Goal: Task Accomplishment & Management: Complete application form

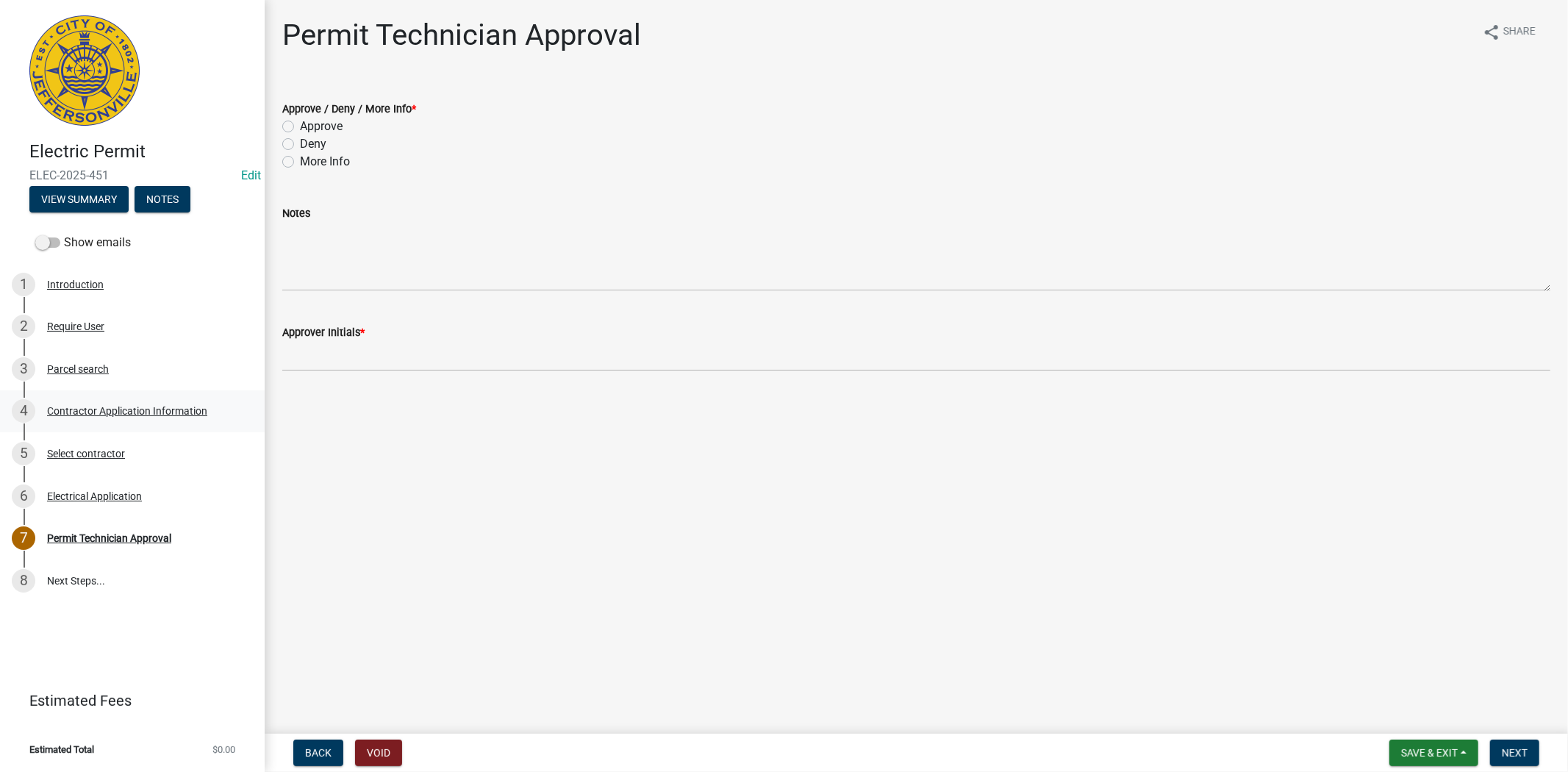
click at [121, 408] on div "Contractor Application Information" at bounding box center [126, 411] width 160 height 10
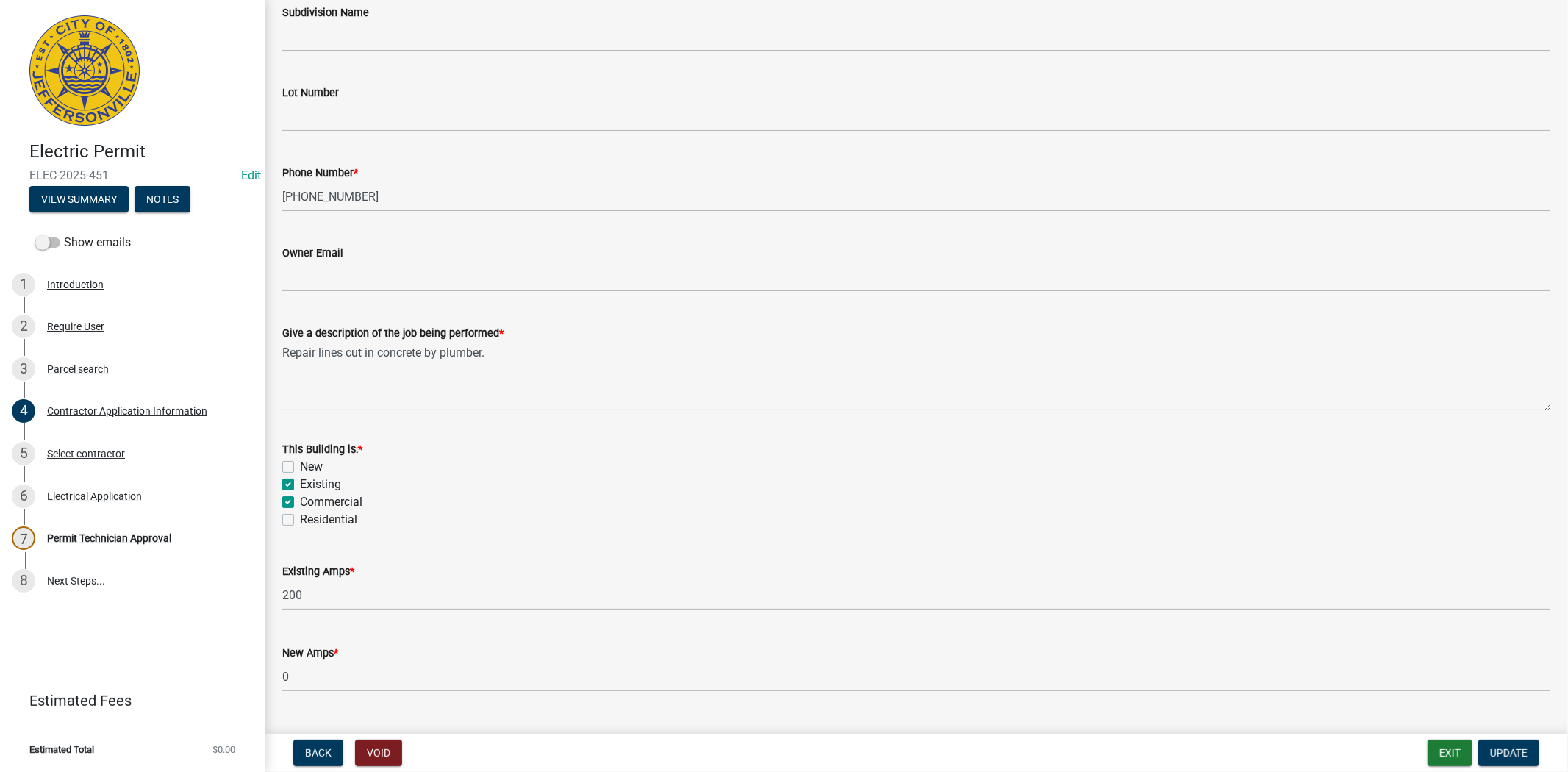
scroll to position [491, 0]
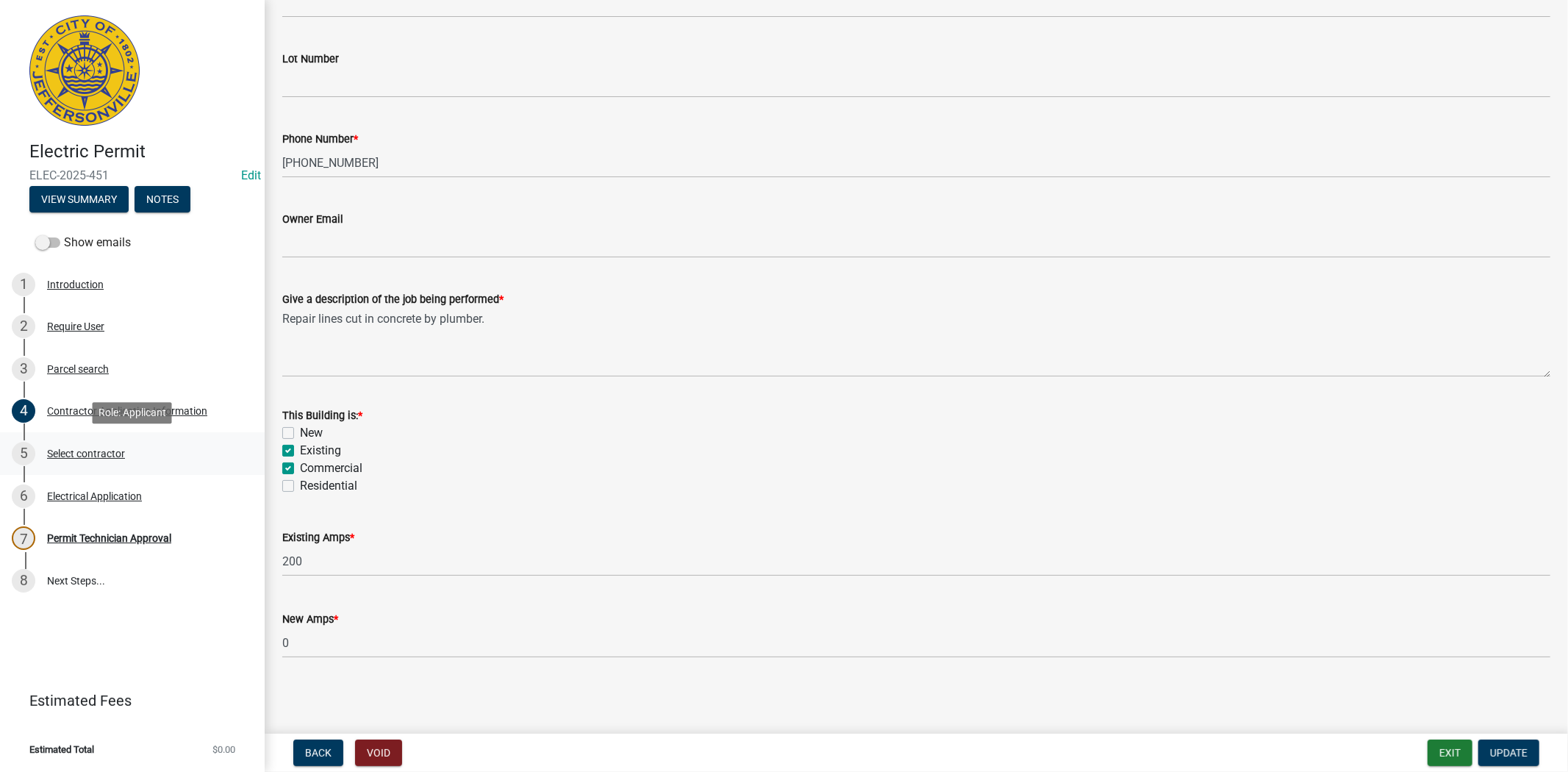
click at [76, 454] on div "Select contractor" at bounding box center [85, 454] width 78 height 10
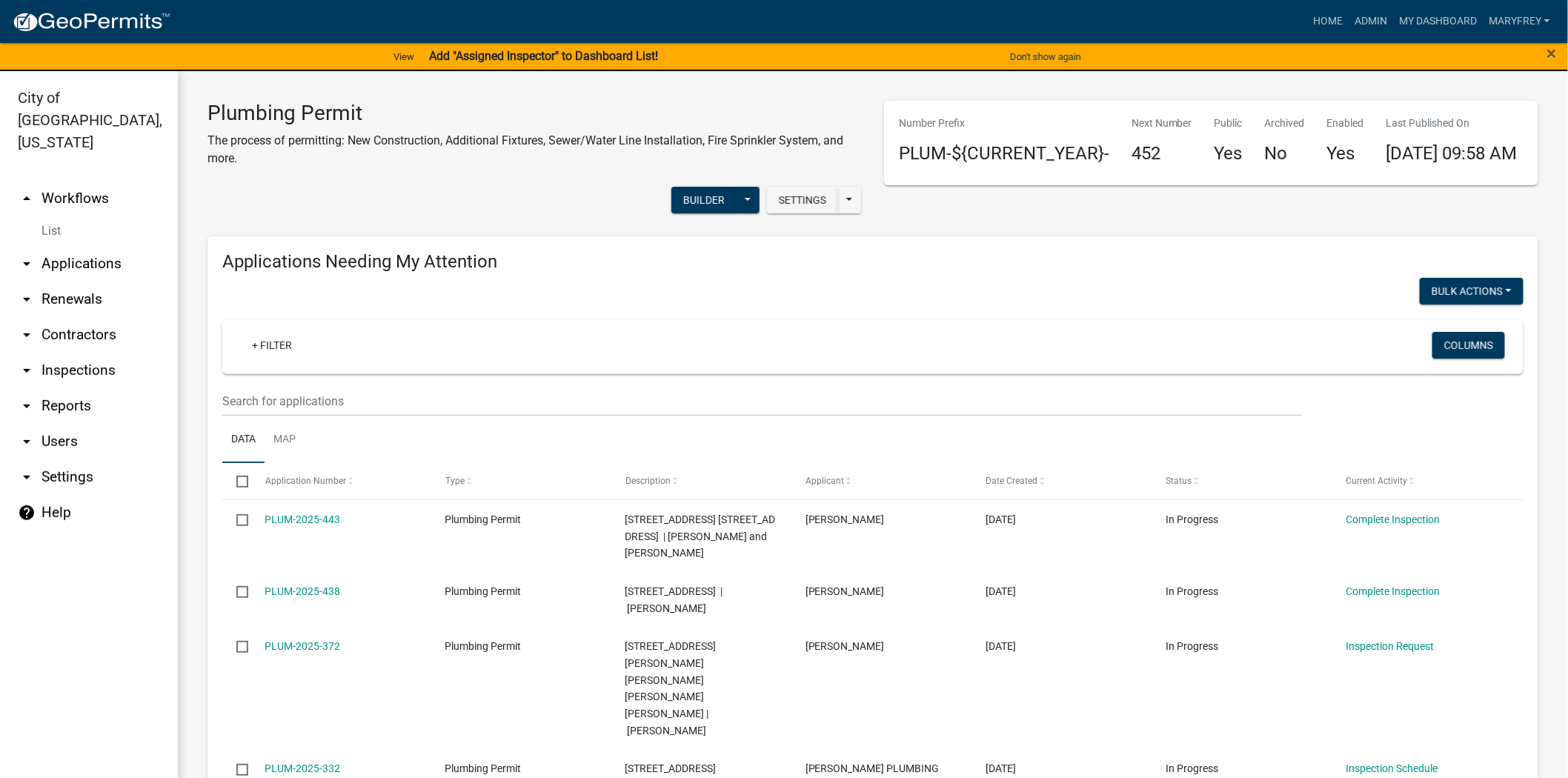
click at [80, 181] on link "arrow_drop_up Workflows" at bounding box center [88, 199] width 178 height 36
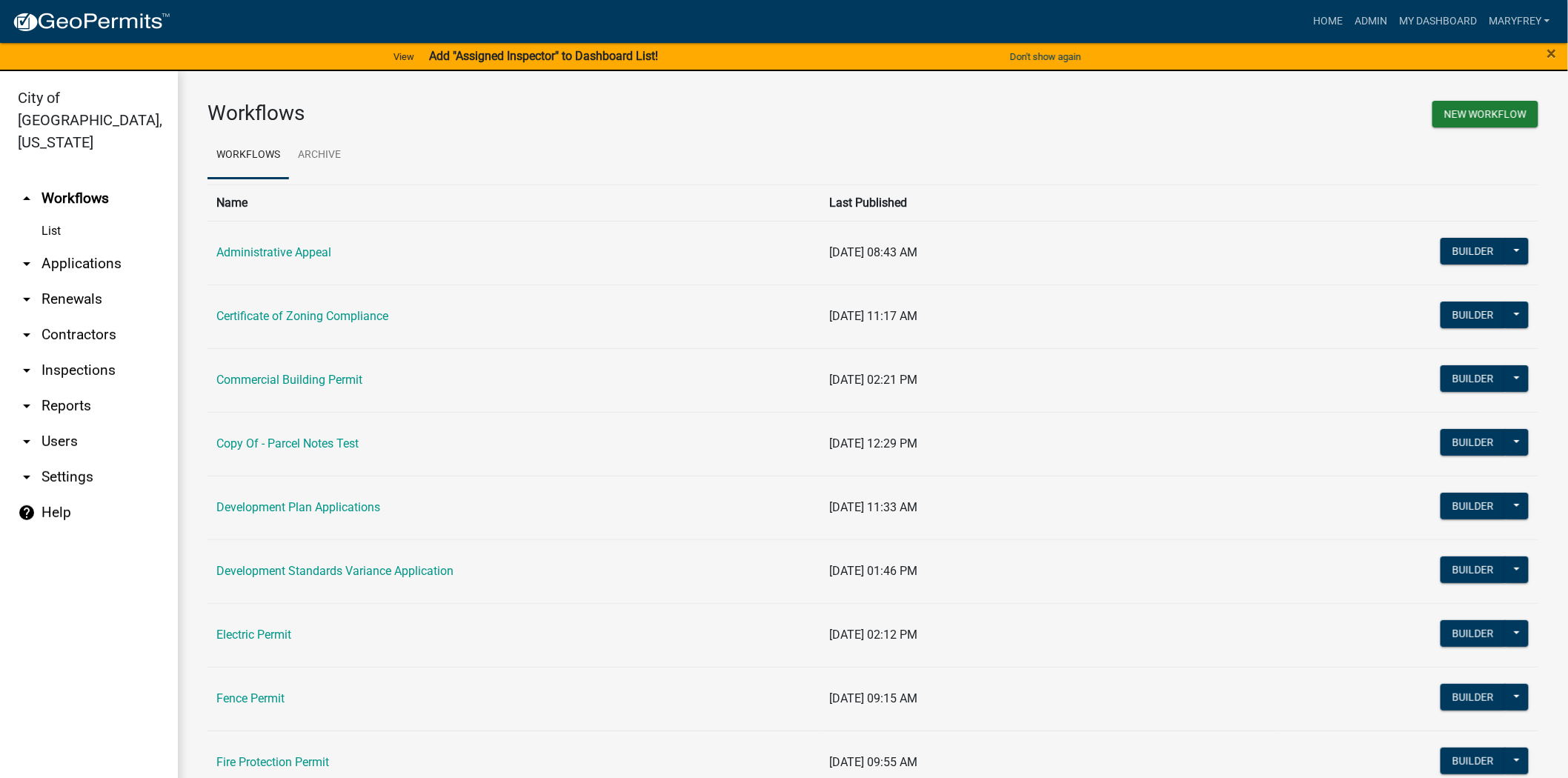
click at [85, 246] on link "arrow_drop_down Applications" at bounding box center [88, 263] width 178 height 36
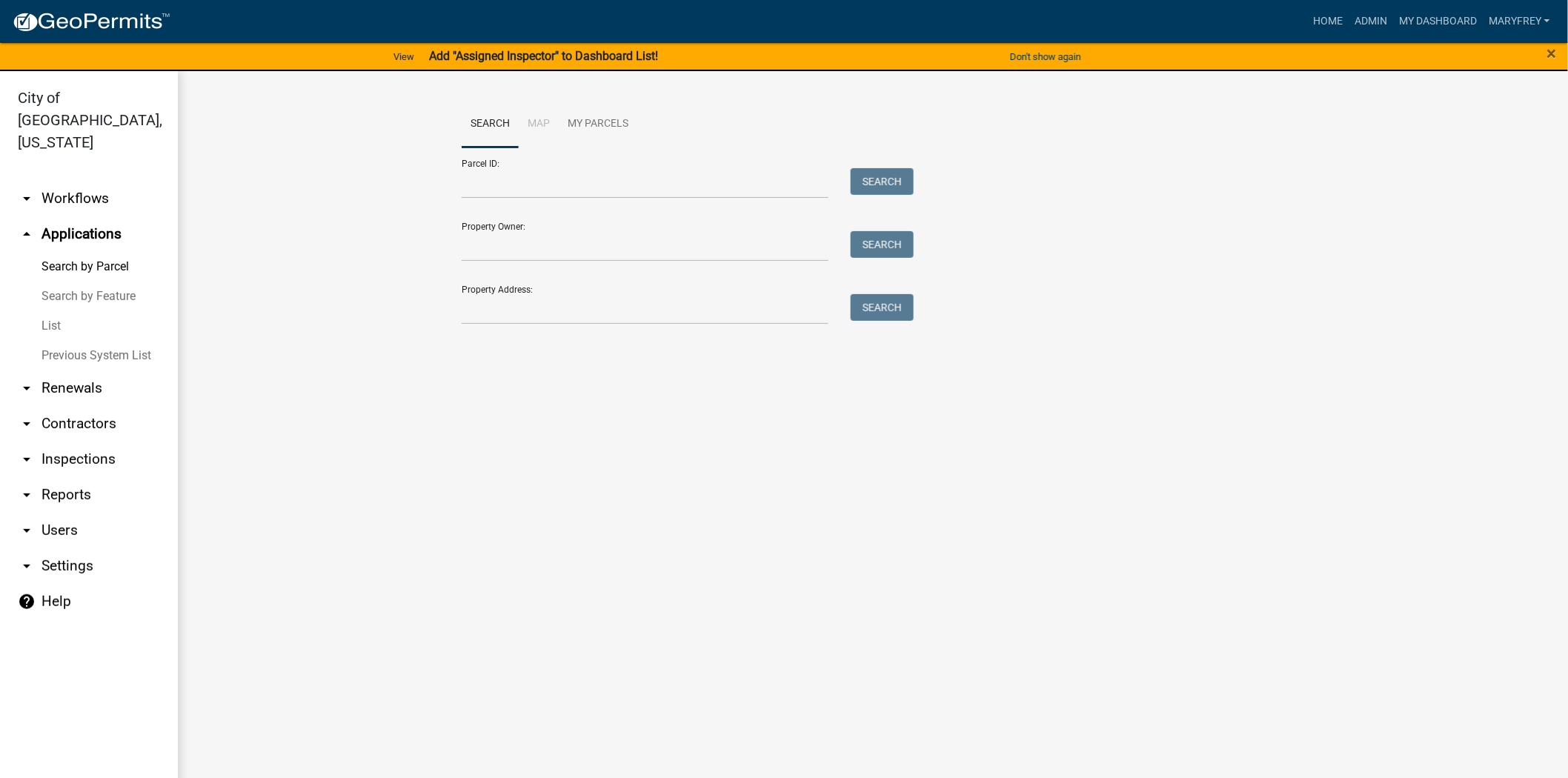
click at [89, 181] on link "arrow_drop_down Workflows" at bounding box center [88, 199] width 178 height 36
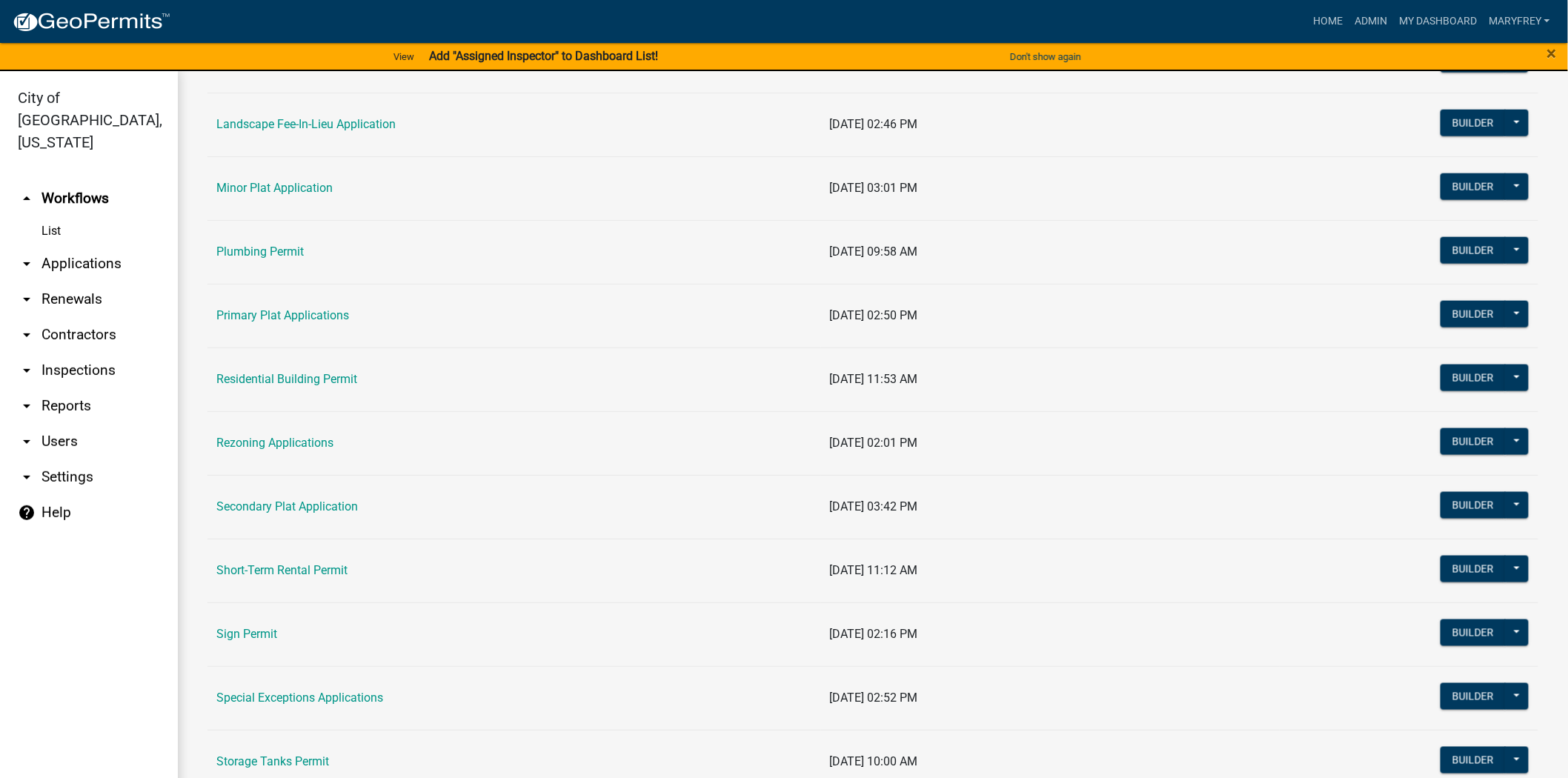
scroll to position [780, 0]
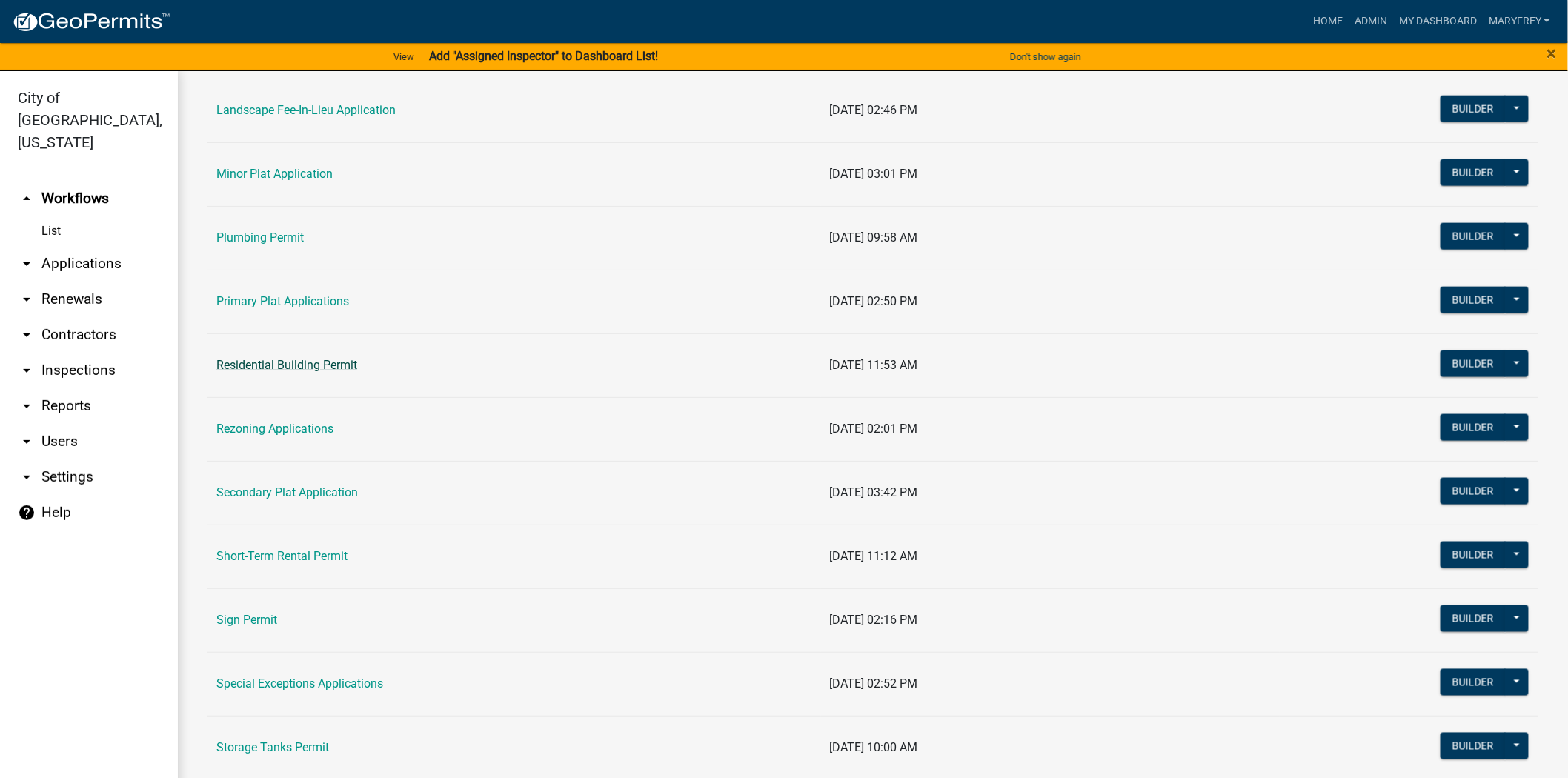
click at [299, 368] on link "Residential Building Permit" at bounding box center [287, 364] width 141 height 14
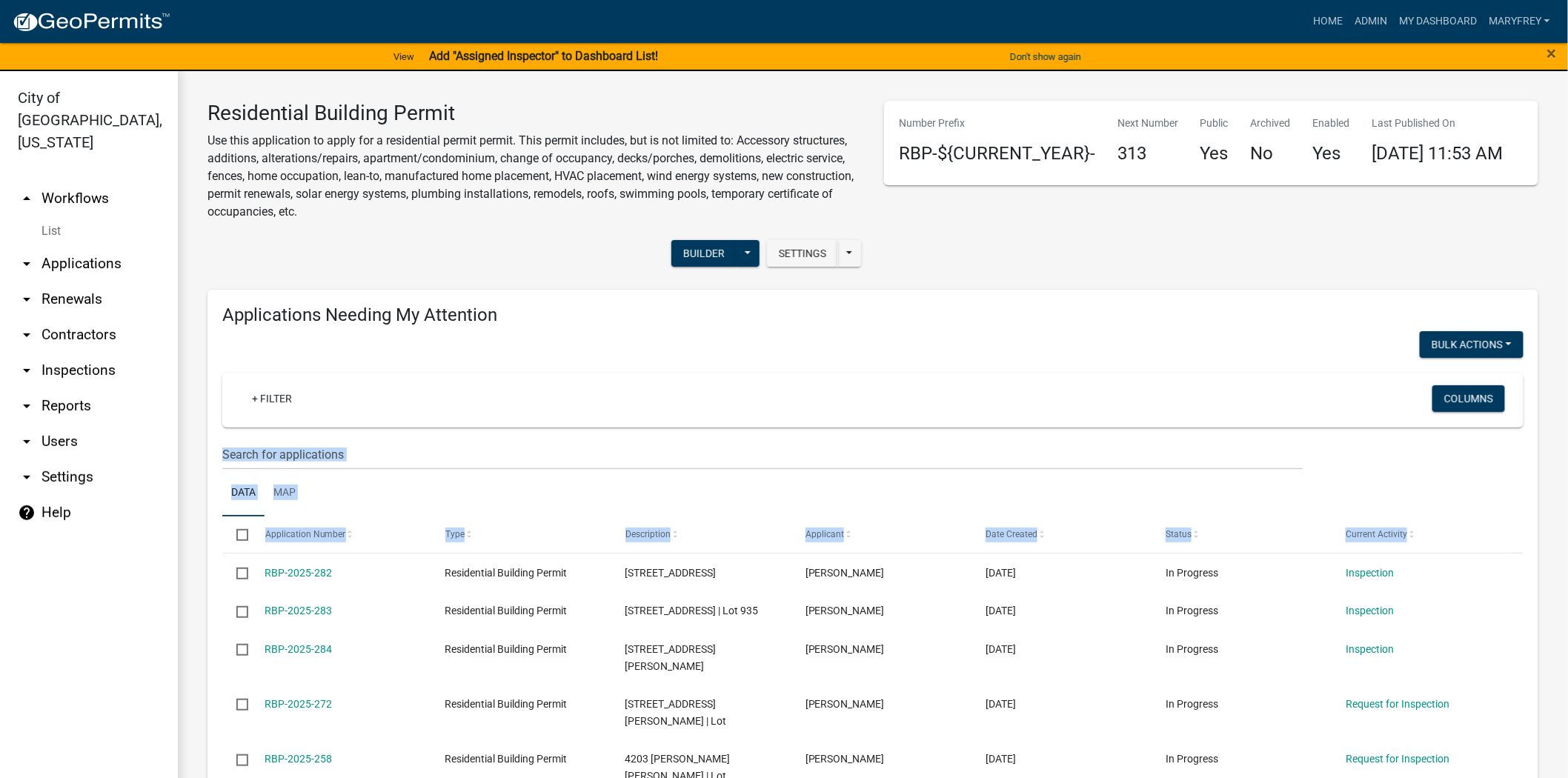
drag, startPoint x: 1550, startPoint y: 347, endPoint x: 1539, endPoint y: 539, distance: 192.3
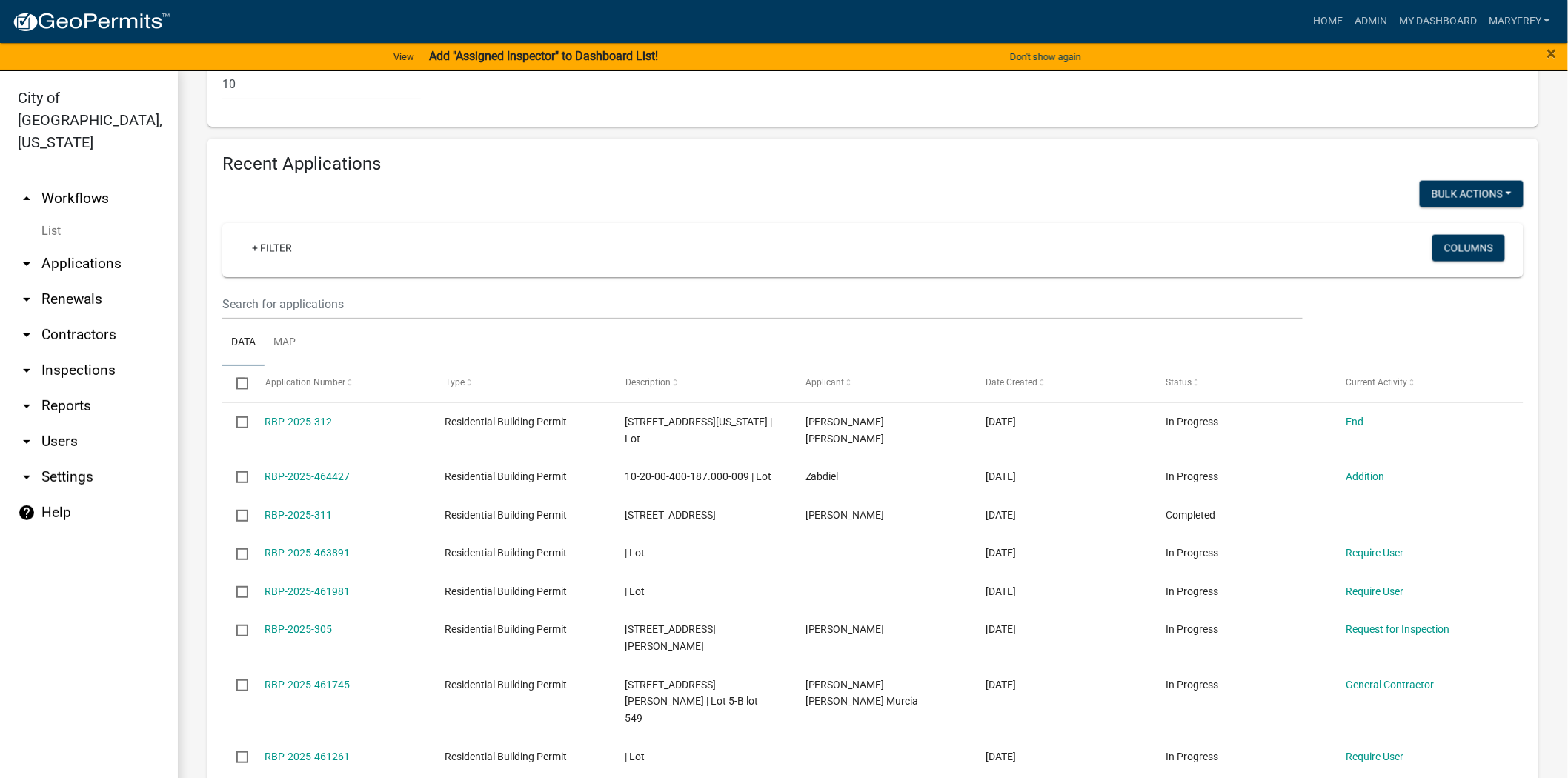
scroll to position [1101, 0]
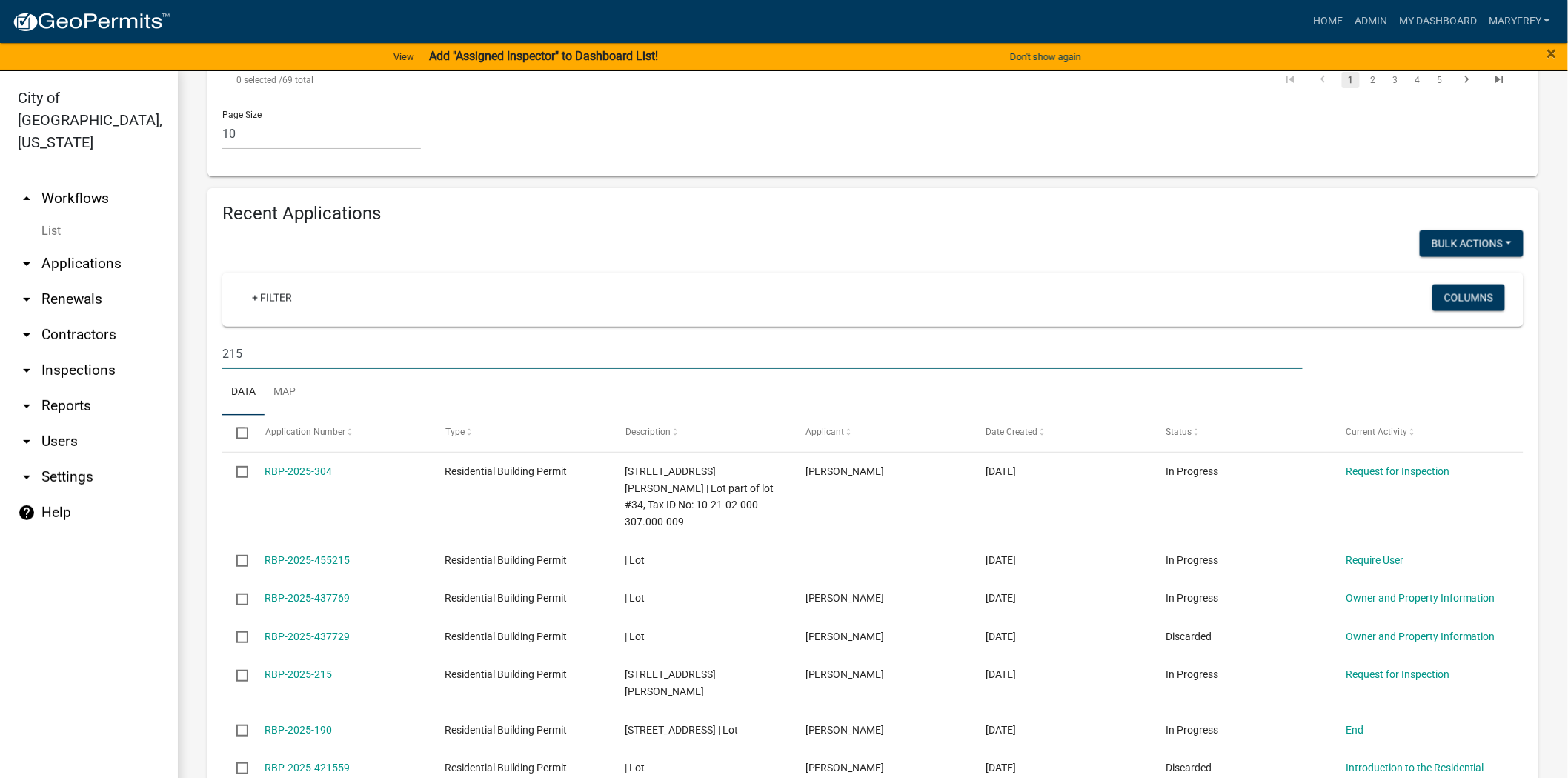
scroll to position [961, 0]
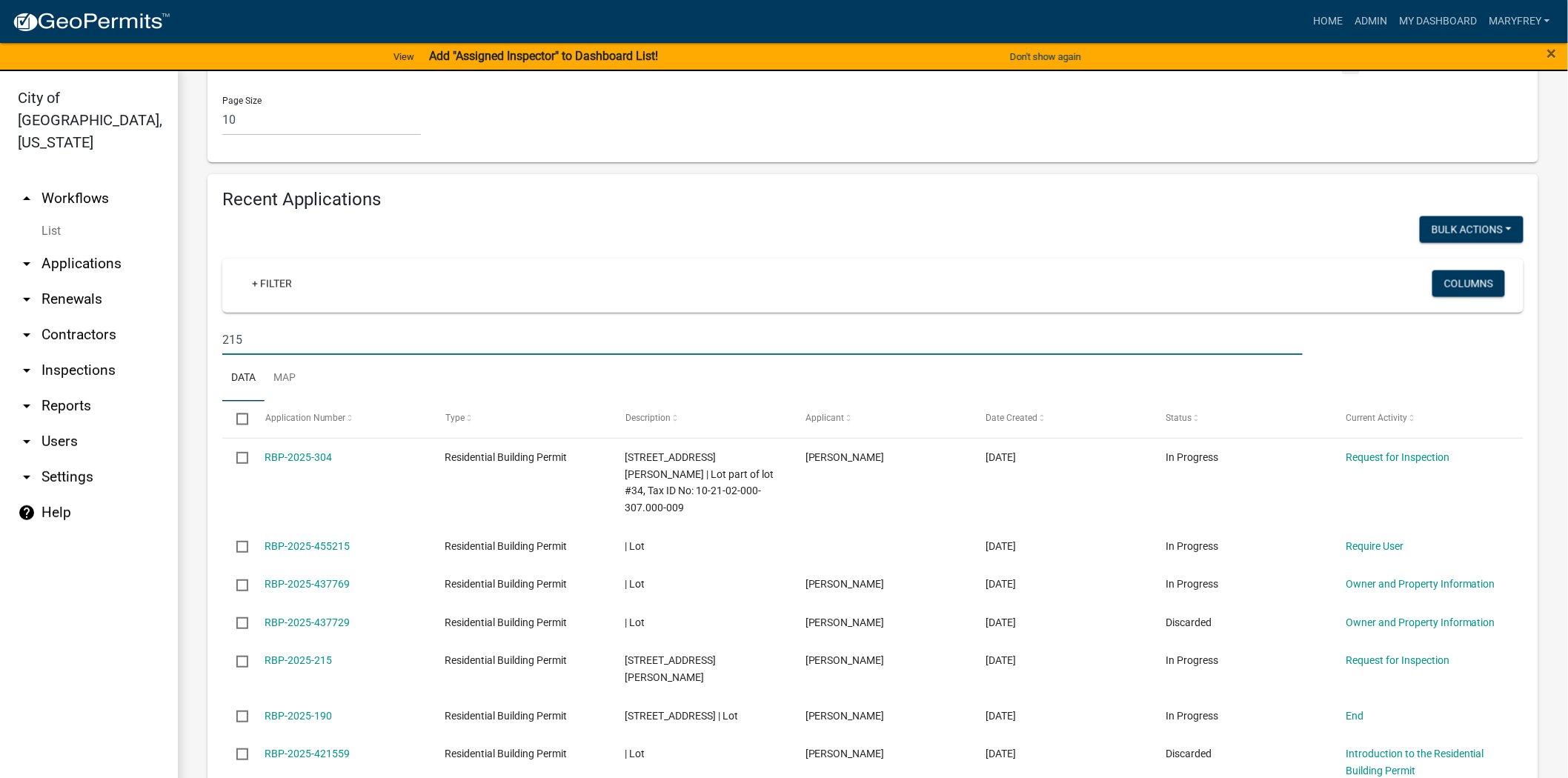
drag, startPoint x: 263, startPoint y: 318, endPoint x: 123, endPoint y: 326, distance: 140.2
click at [123, 326] on div "City of Jeffersonville, Indiana arrow_drop_up Workflows List arrow_drop_down Ap…" at bounding box center [784, 434] width 1568 height 725
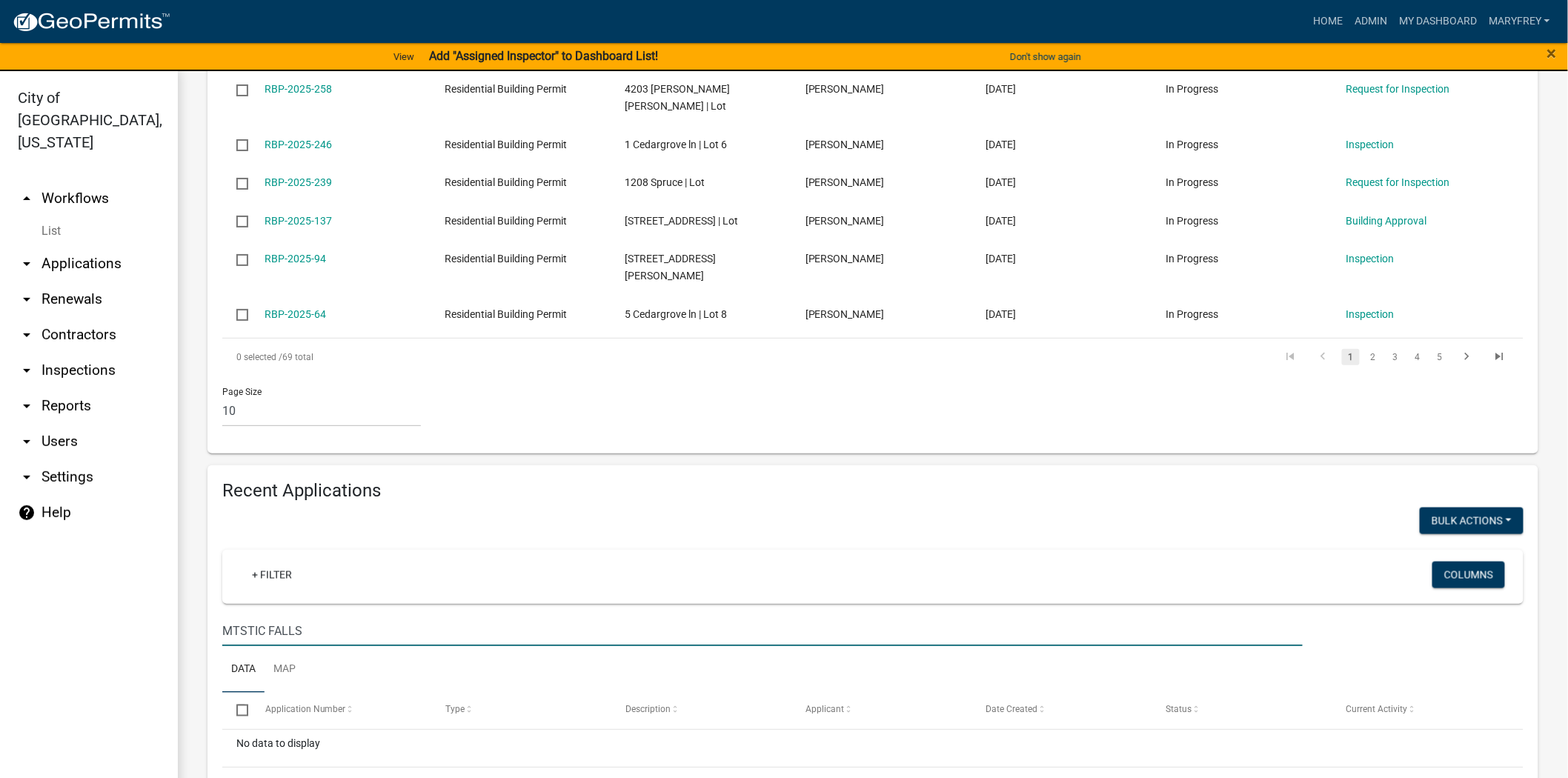
scroll to position [707, 0]
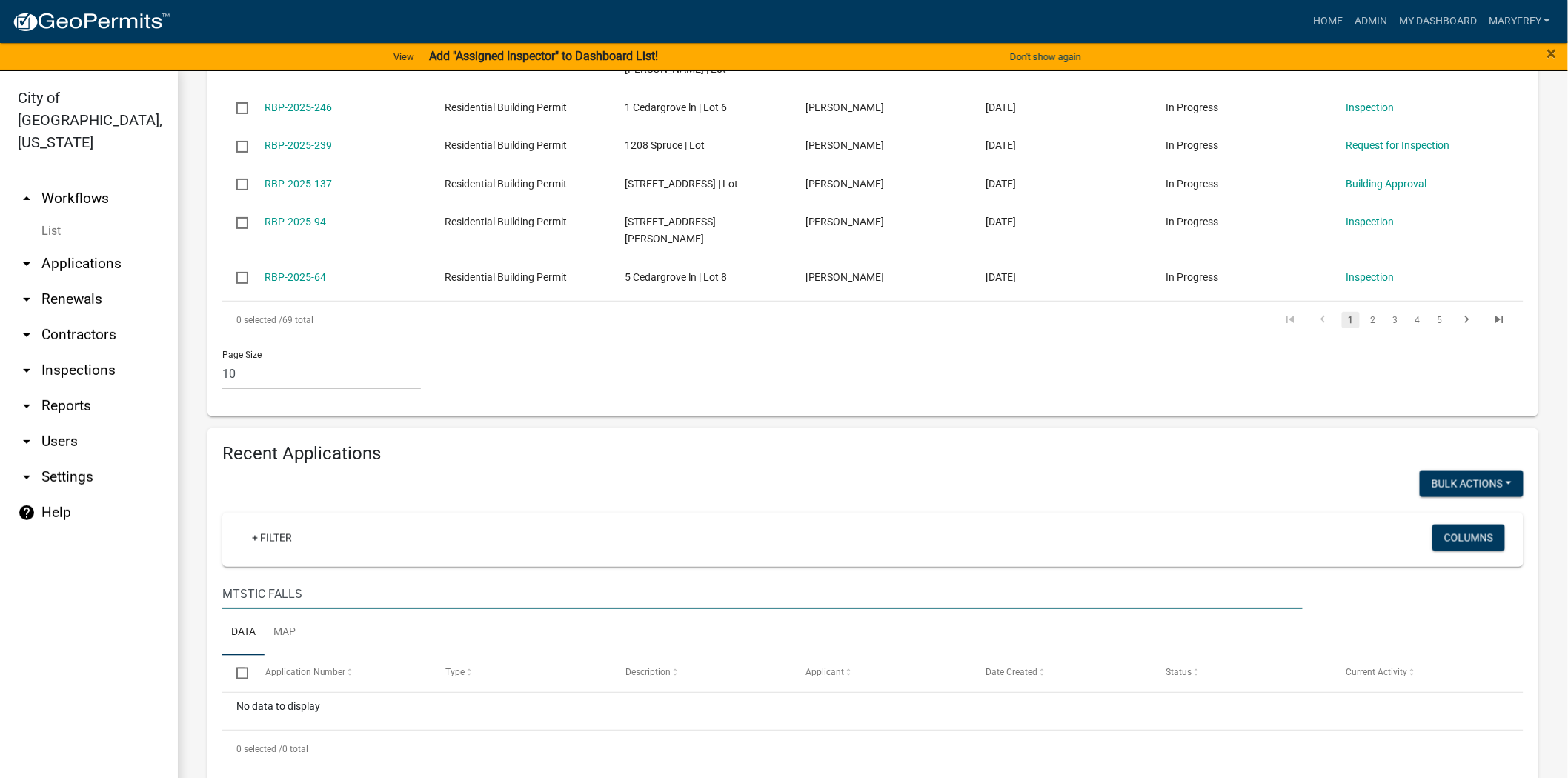
click at [238, 579] on input "MTSTIC FALLS" at bounding box center [762, 593] width 1081 height 30
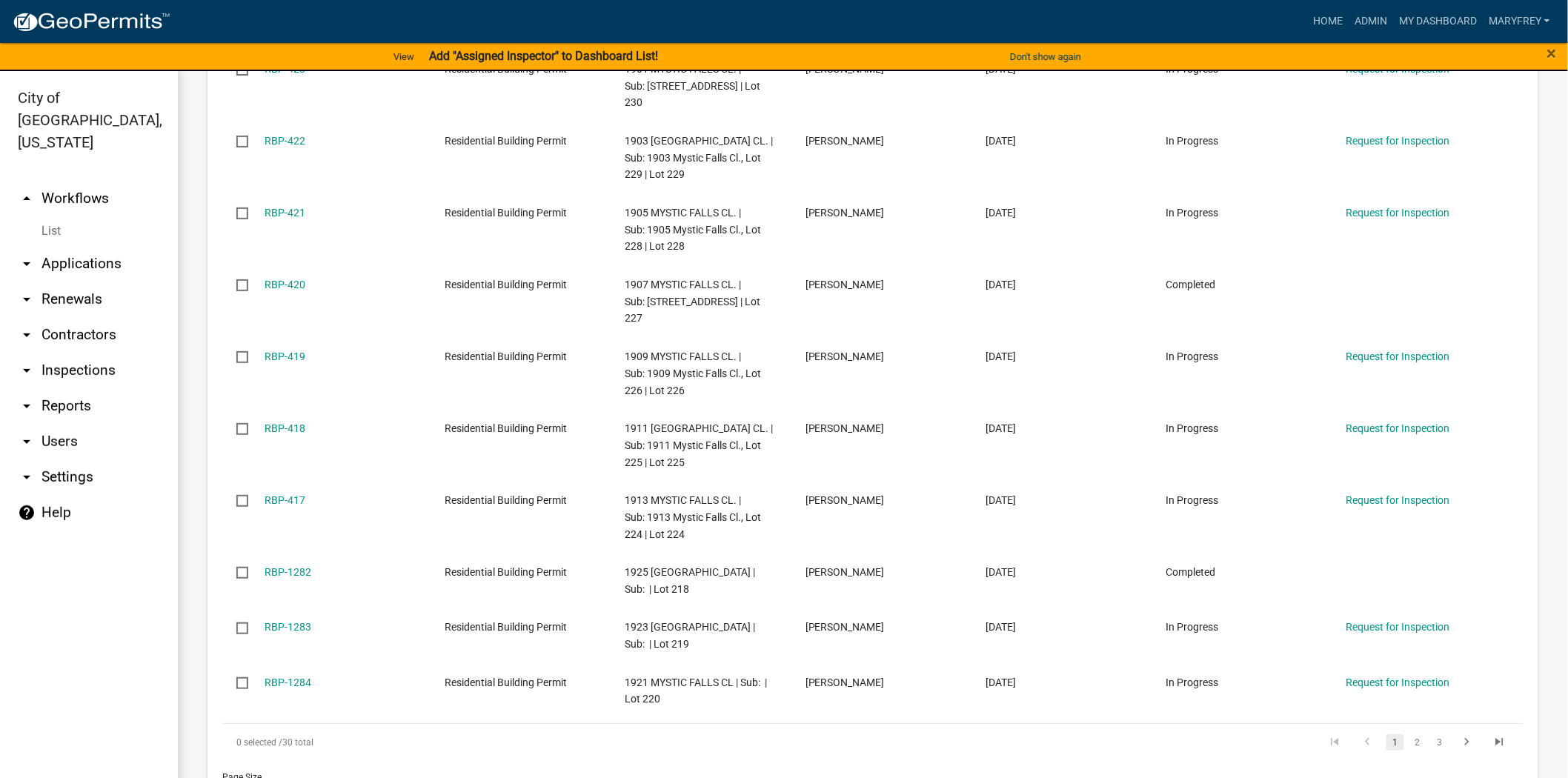
scroll to position [1351, 0]
type input "MYSTIC FALLS"
click at [1410, 732] on link "2" at bounding box center [1418, 740] width 18 height 16
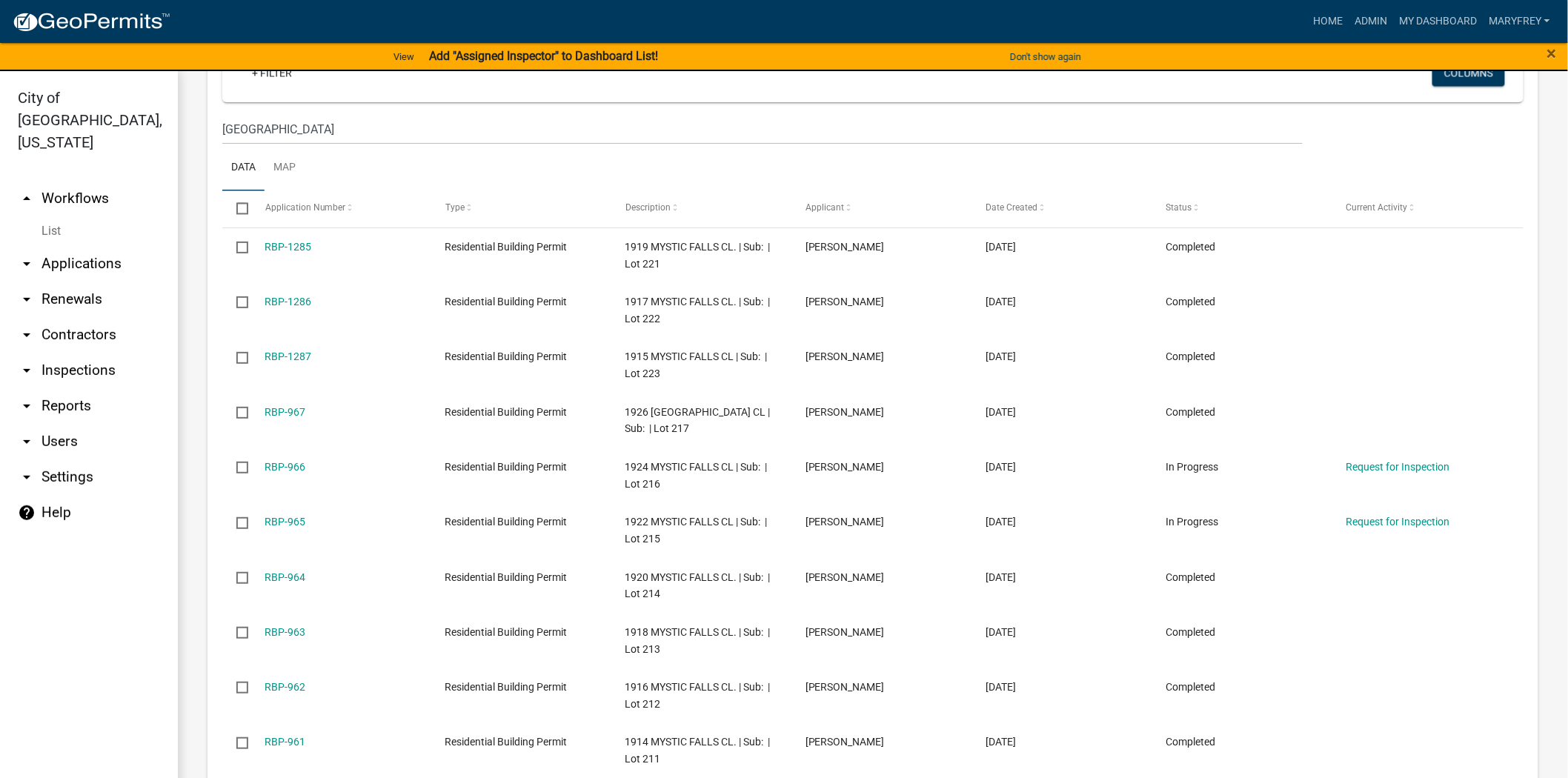
scroll to position [1286, 0]
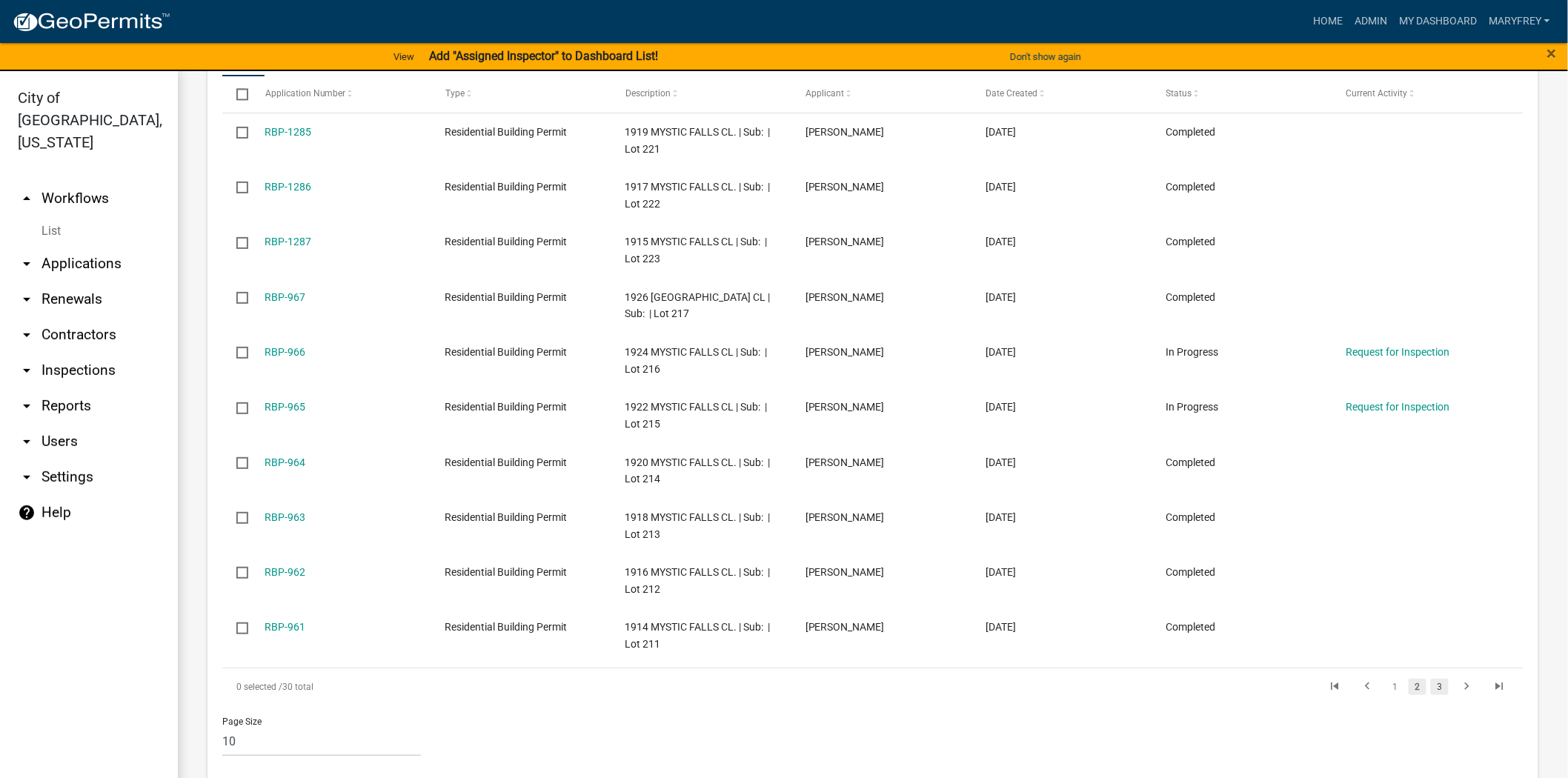
click at [1433, 678] on link "3" at bounding box center [1440, 686] width 18 height 16
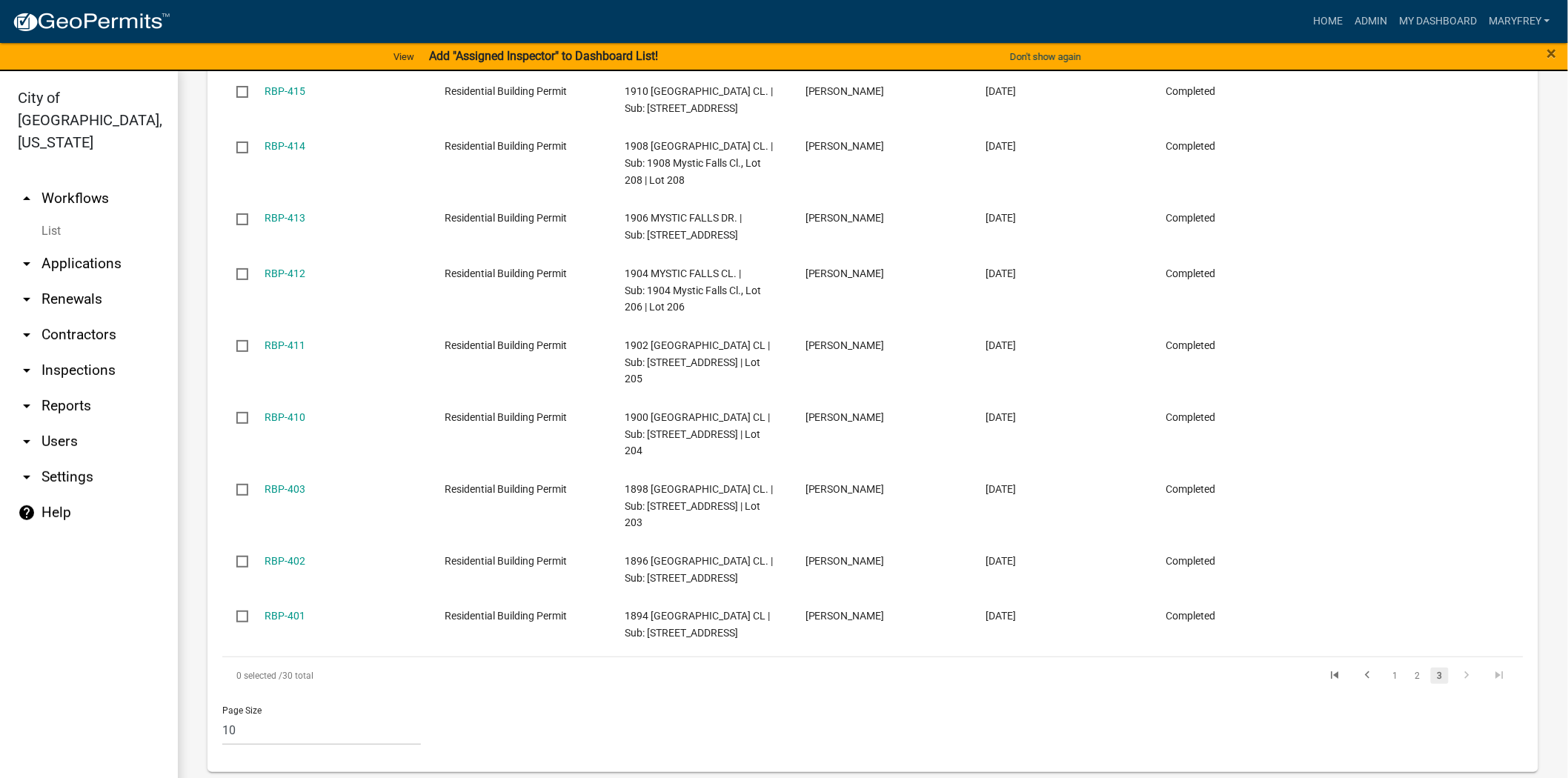
scroll to position [1416, 0]
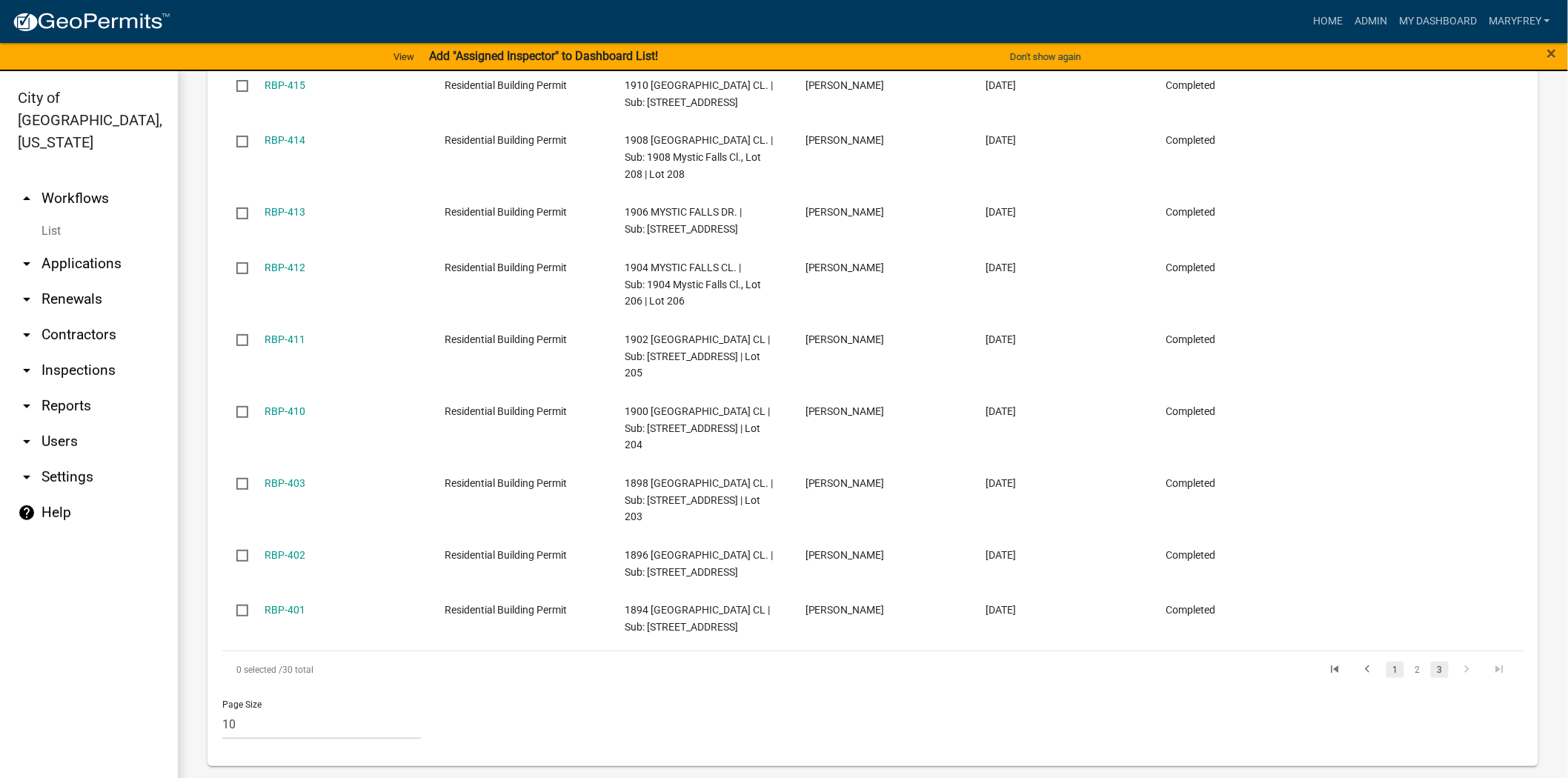
click at [1386, 678] on link "1" at bounding box center [1395, 669] width 18 height 16
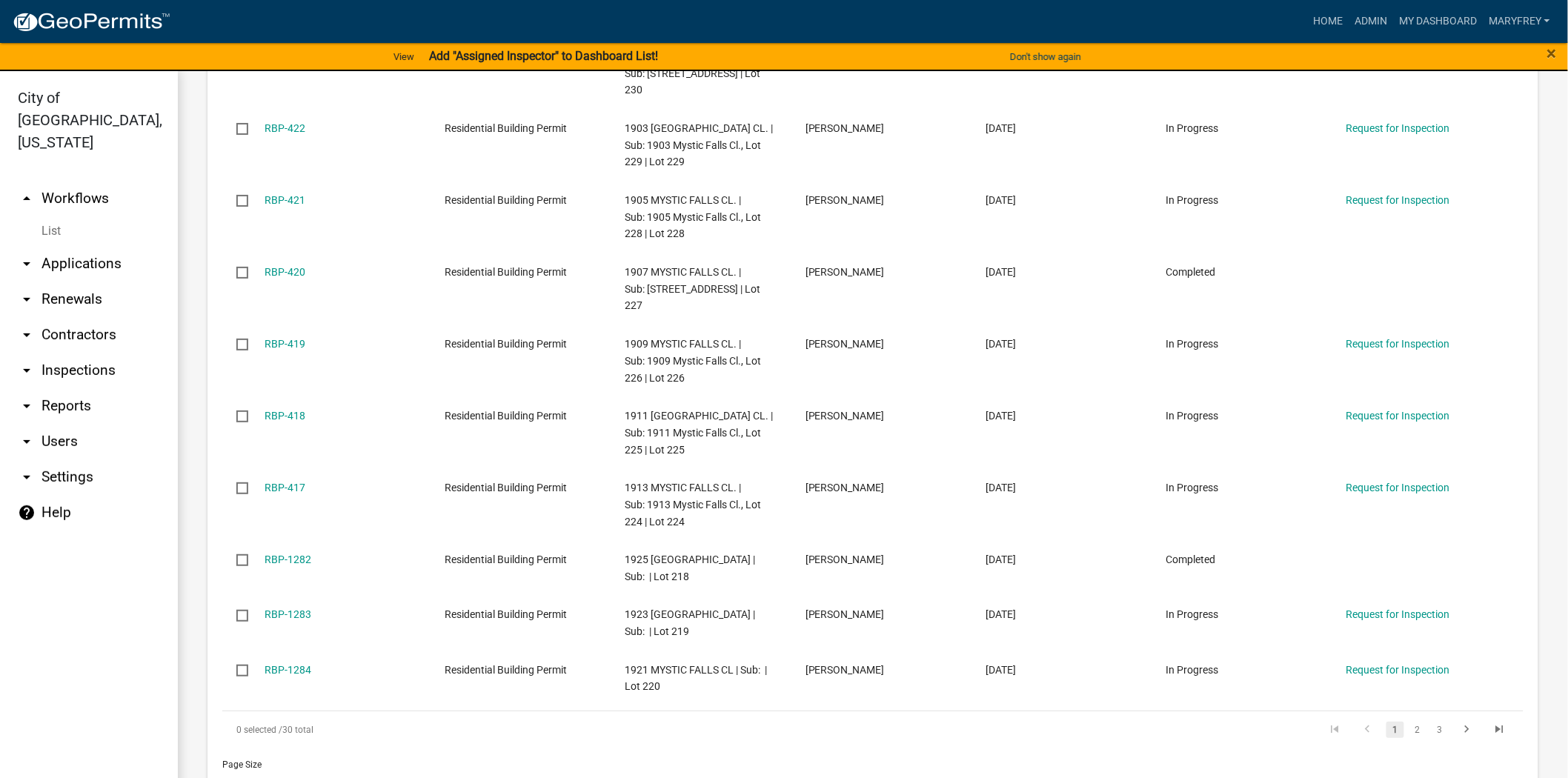
scroll to position [1404, 0]
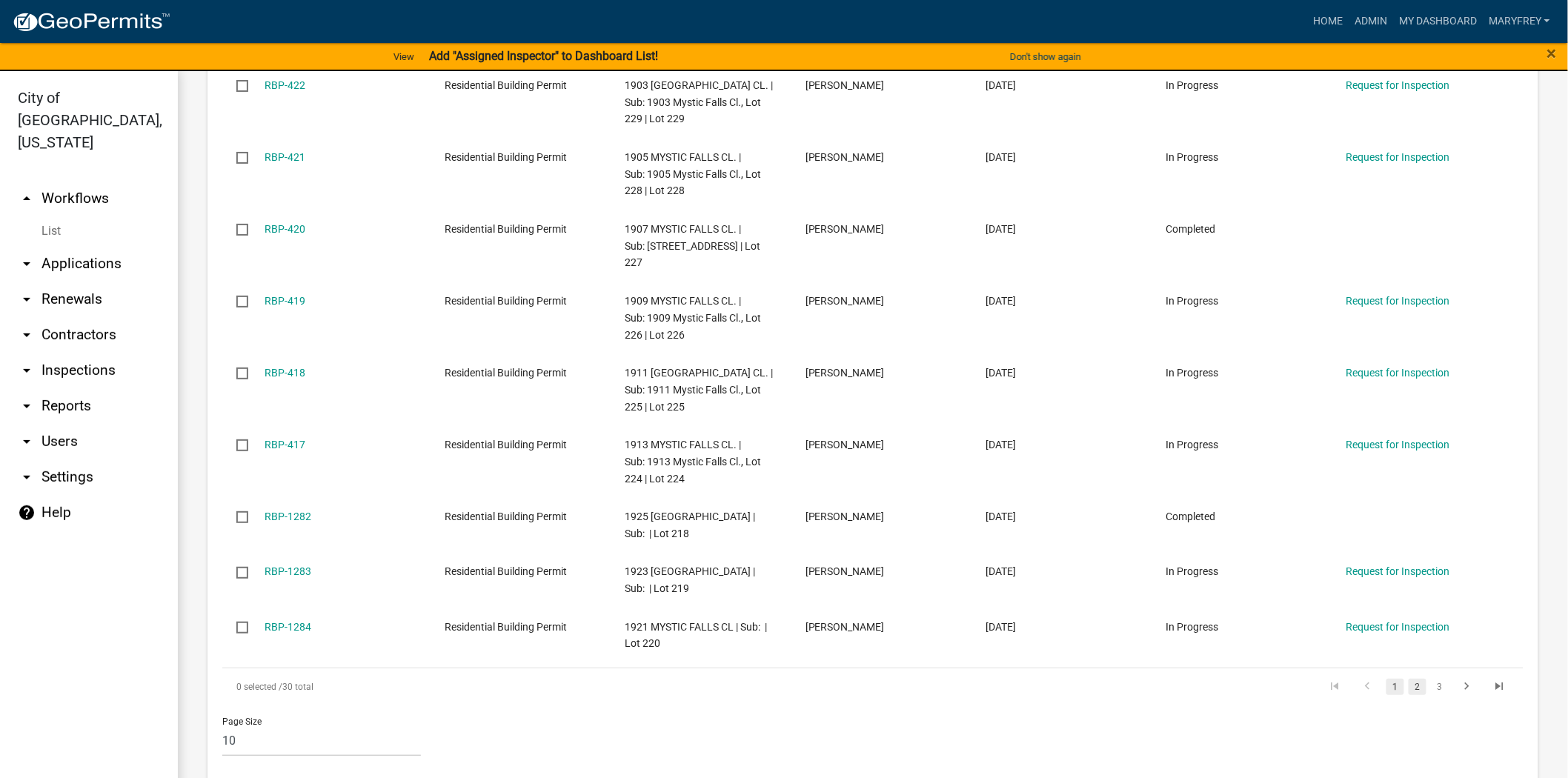
click at [1409, 678] on link "2" at bounding box center [1418, 686] width 18 height 16
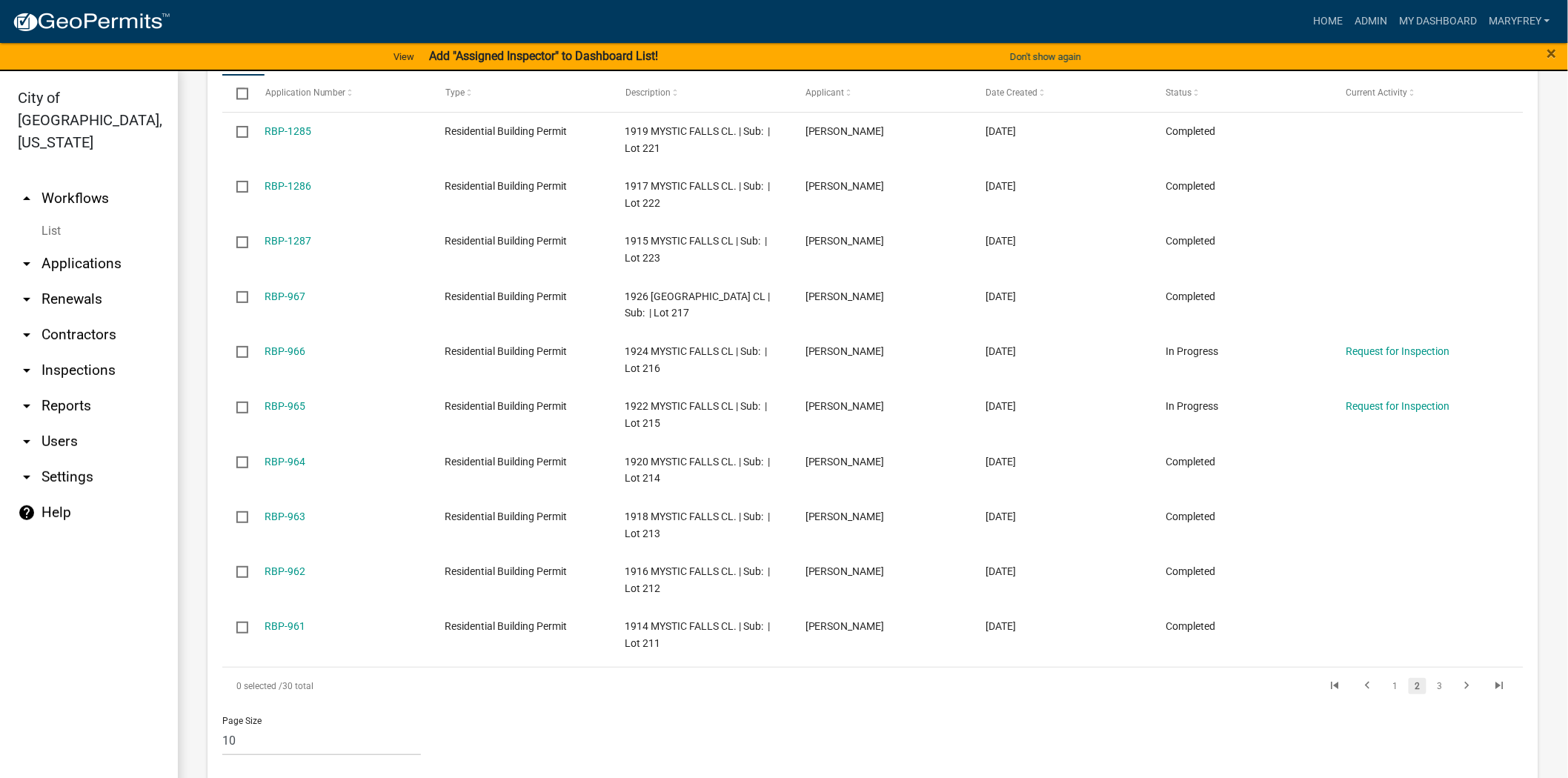
click at [94, 249] on link "arrow_drop_down Applications" at bounding box center [88, 263] width 178 height 36
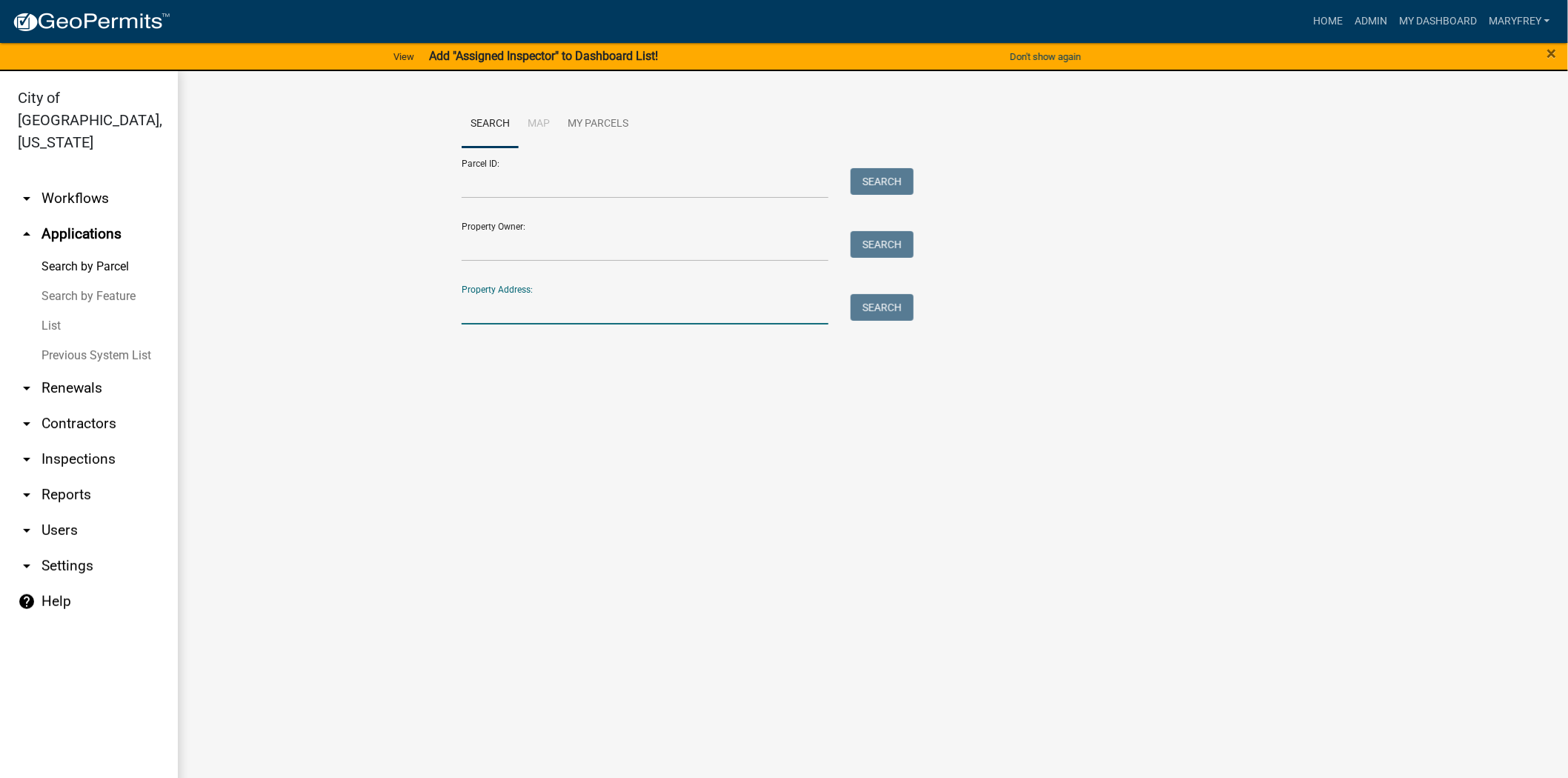
click at [505, 323] on input "Property Address:" at bounding box center [645, 309] width 366 height 30
type input "1922 MYS"
click at [887, 306] on button "Search" at bounding box center [882, 307] width 63 height 27
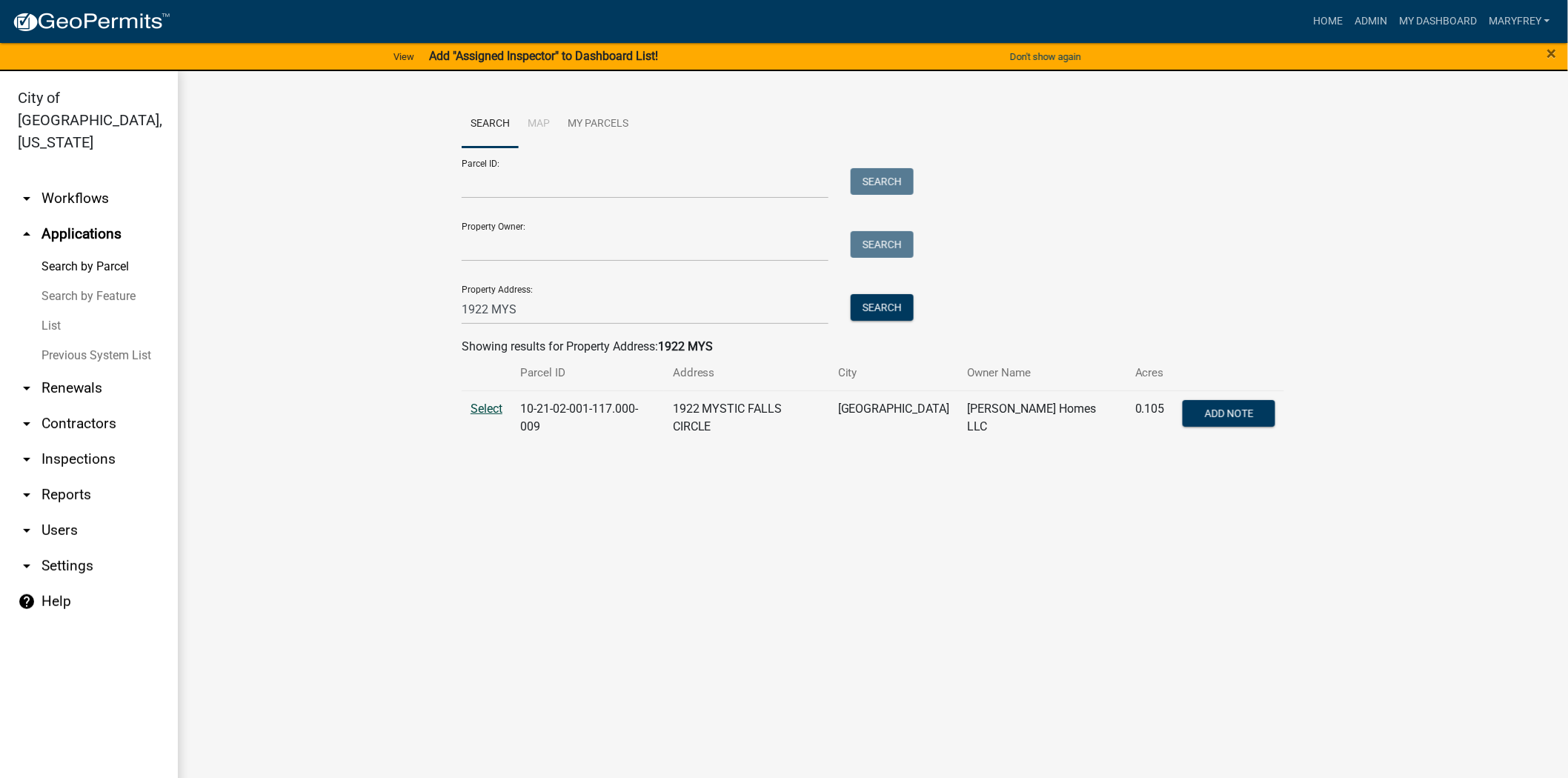
click at [494, 409] on span "Select" at bounding box center [486, 408] width 32 height 14
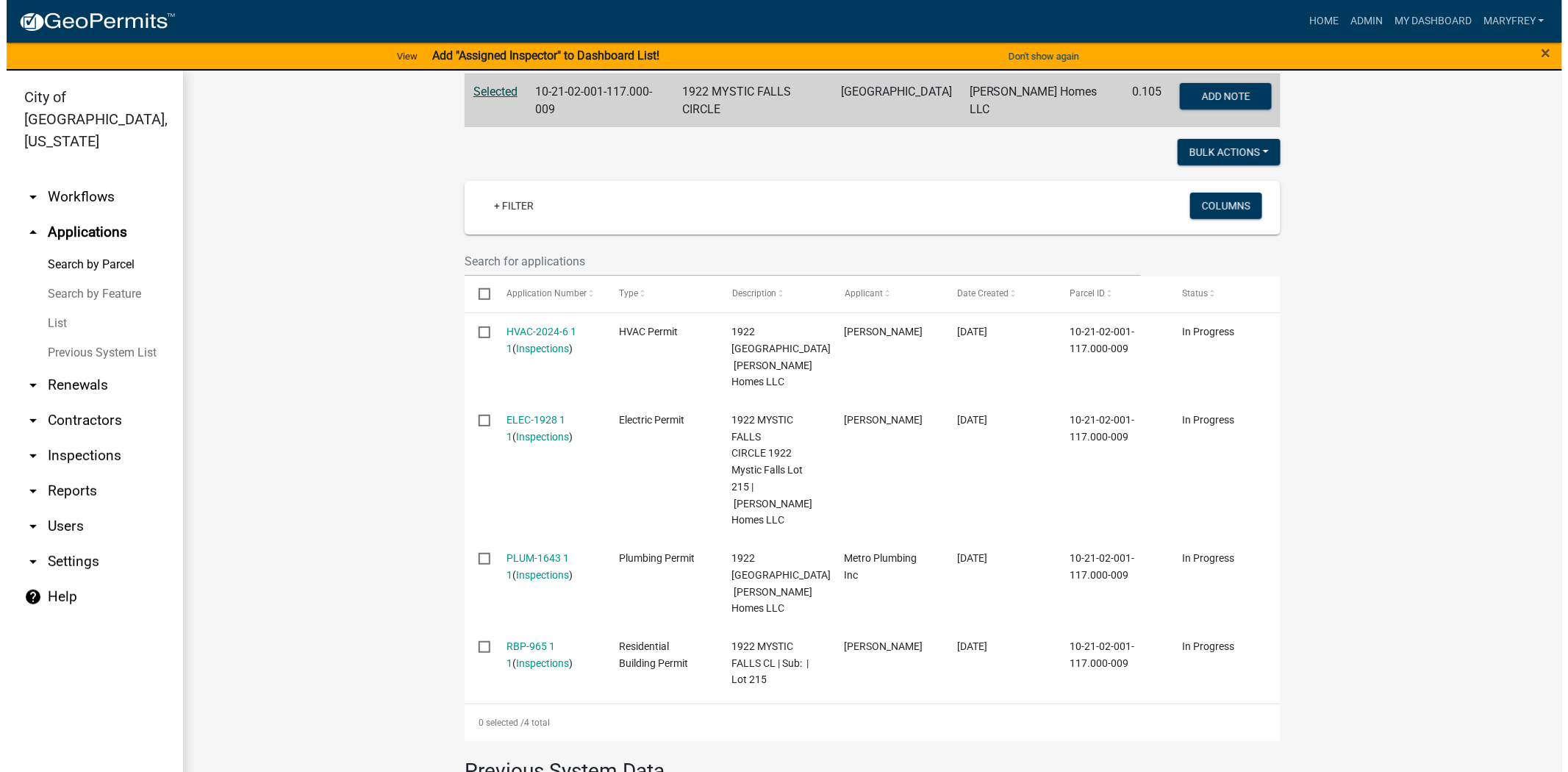
scroll to position [321, 0]
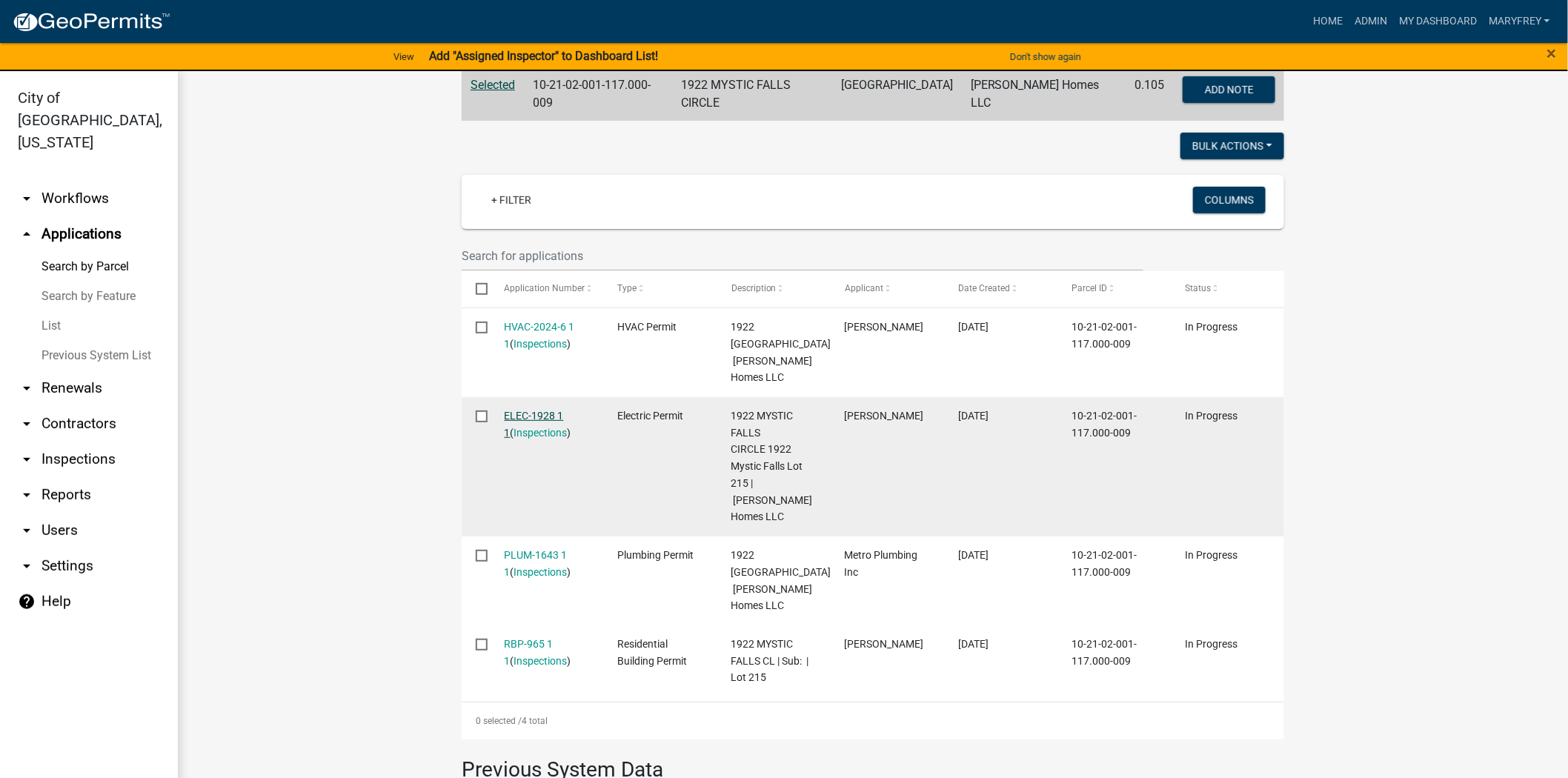
click at [525, 409] on link "ELEC-1928 1 1" at bounding box center [533, 424] width 59 height 29
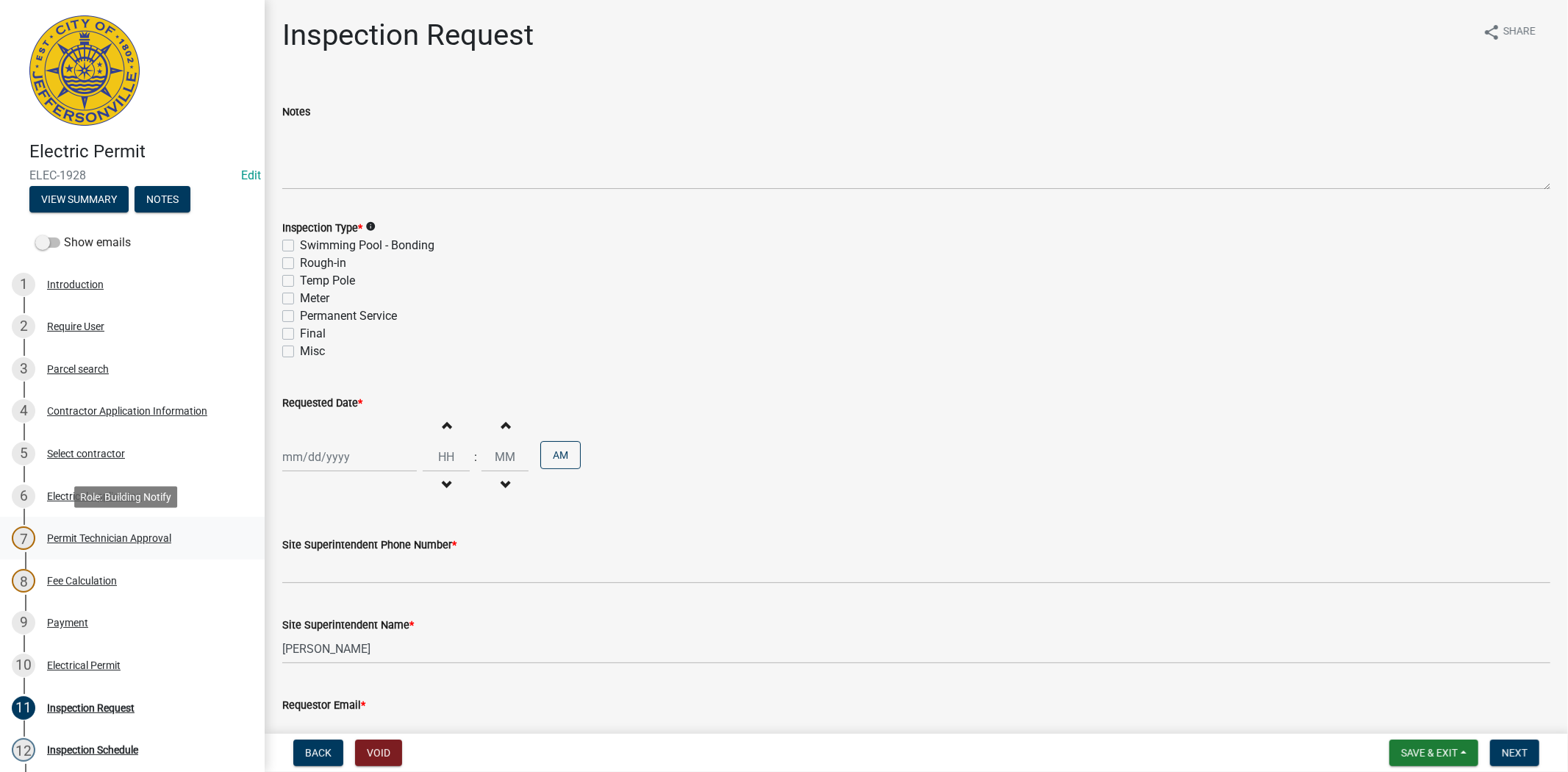
click at [130, 540] on div "Permit Technician Approval" at bounding box center [109, 538] width 124 height 10
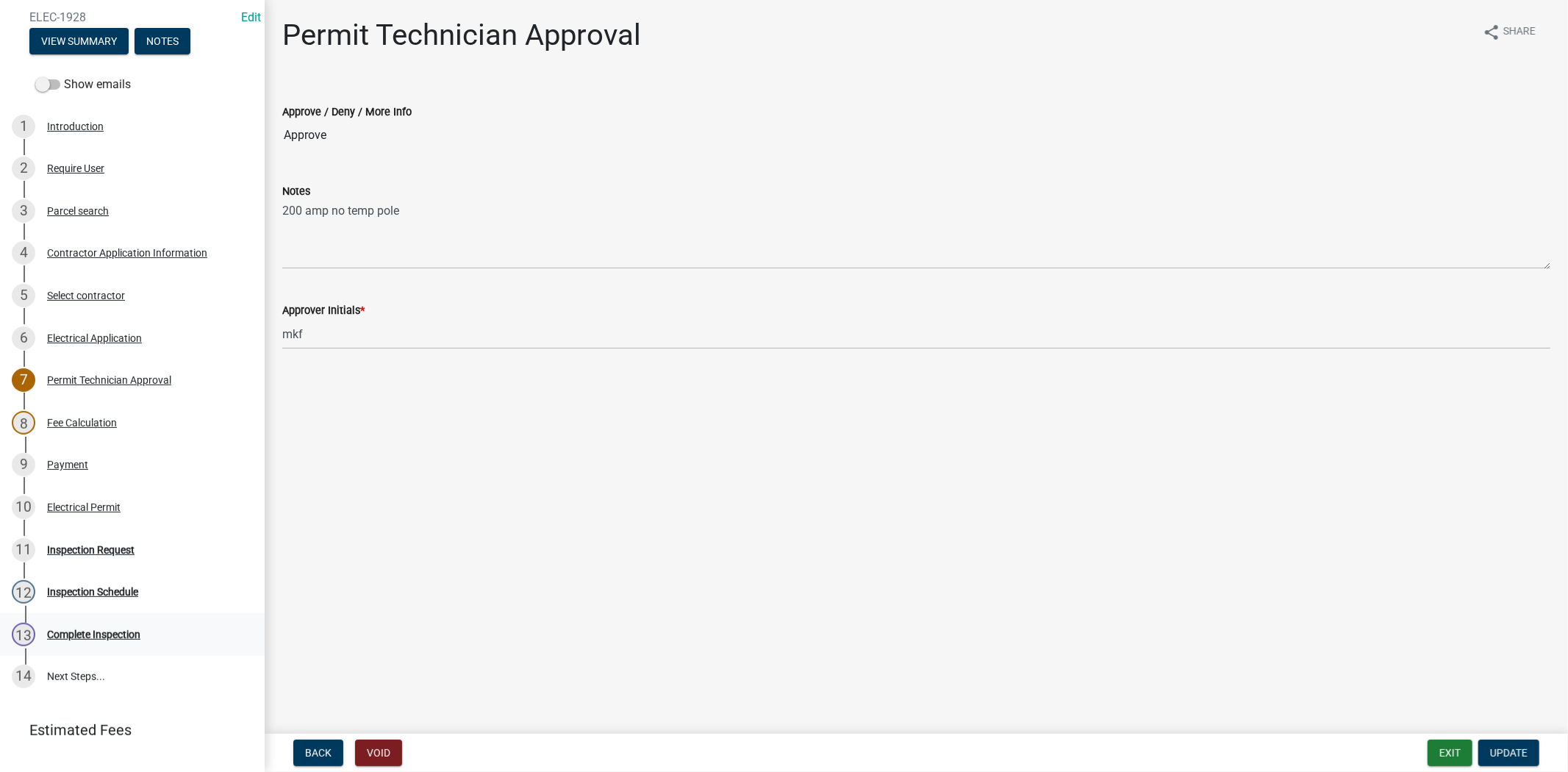
scroll to position [163, 0]
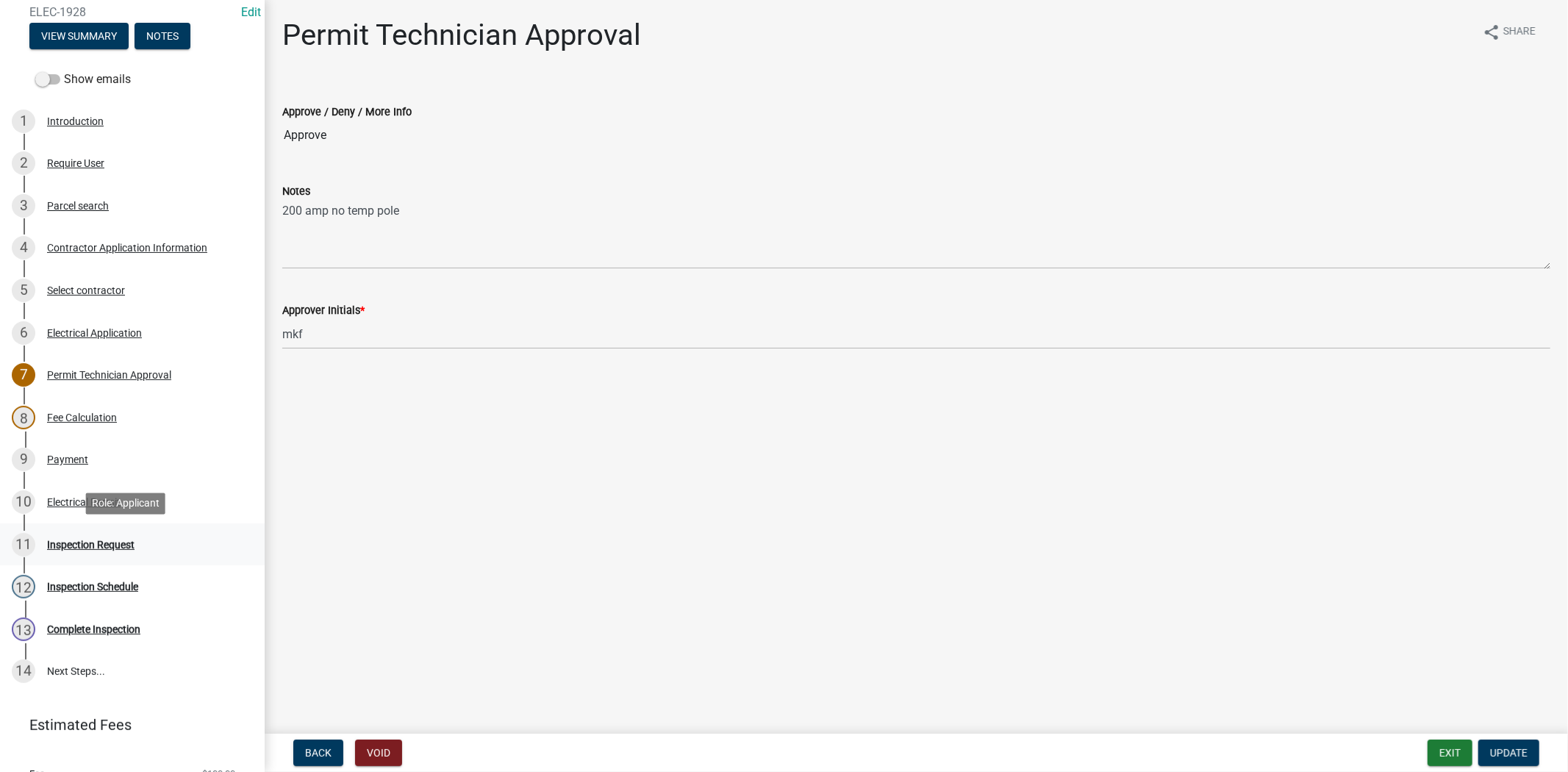
click at [109, 544] on div "Inspection Request" at bounding box center [90, 544] width 88 height 10
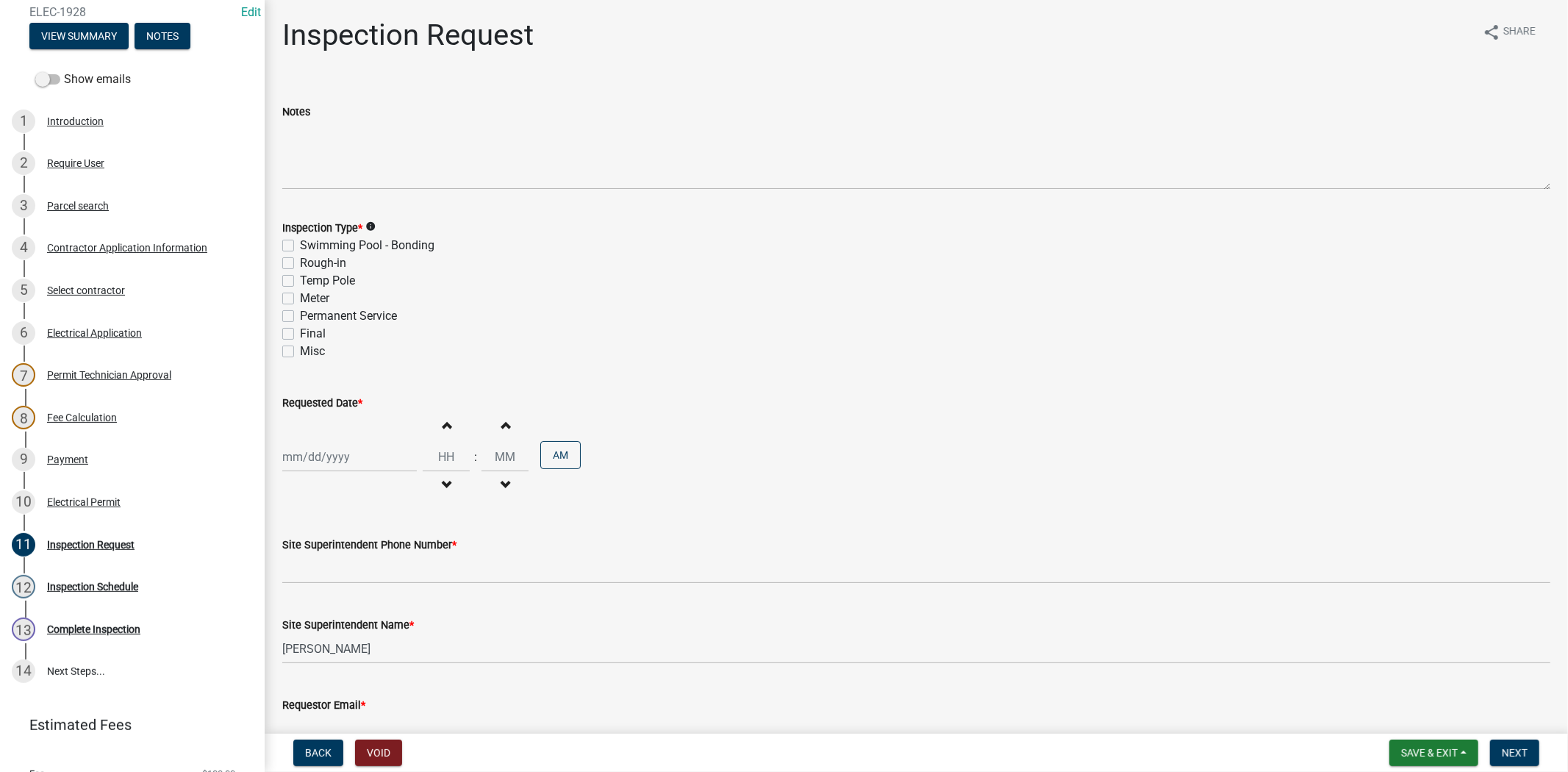
click at [289, 340] on div "Final" at bounding box center [916, 334] width 1268 height 18
click at [300, 329] on label "Final" at bounding box center [313, 334] width 26 height 18
click at [300, 329] on input "Final" at bounding box center [305, 330] width 10 height 10
checkbox input "true"
checkbox input "false"
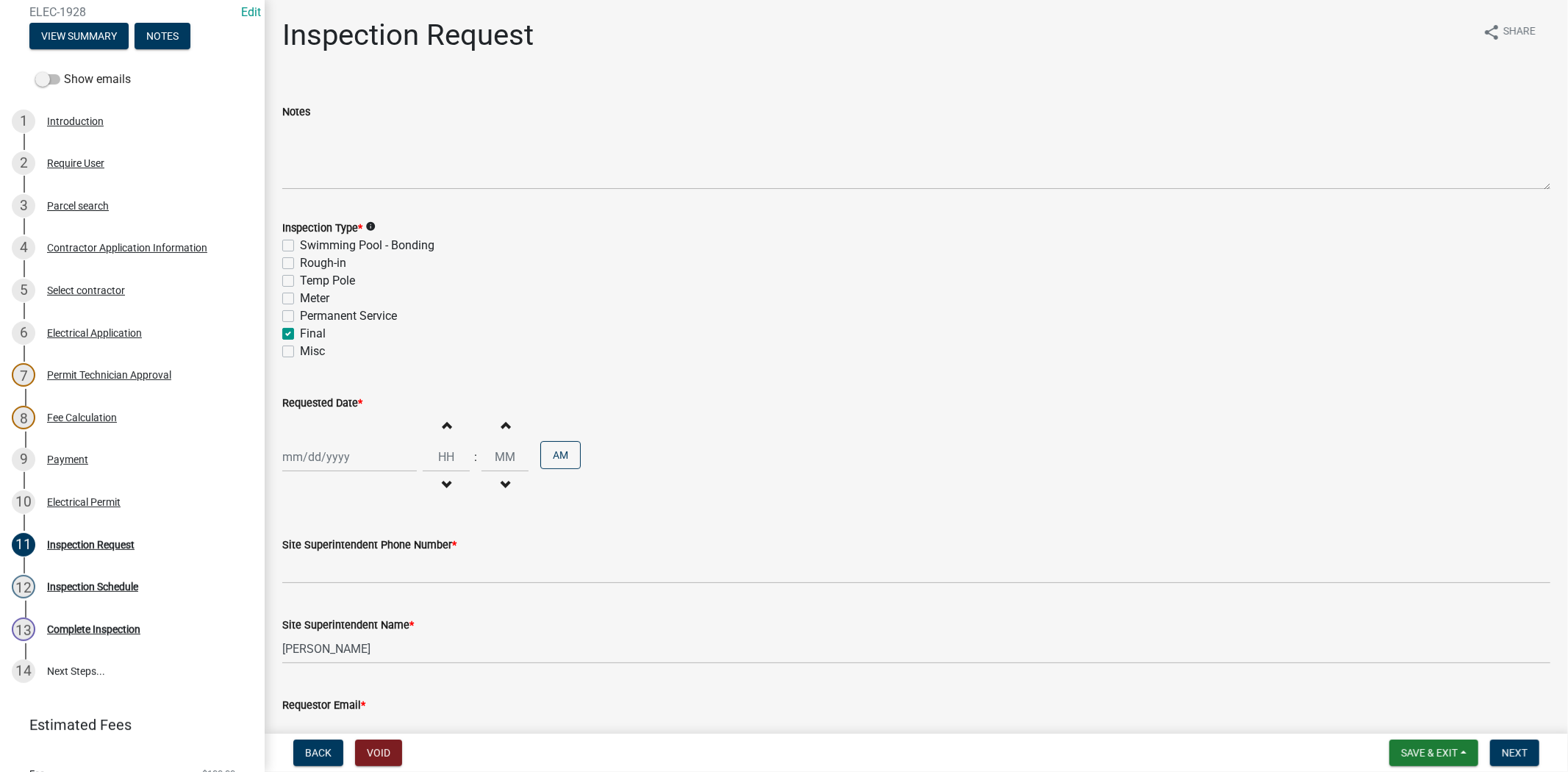
checkbox input "false"
checkbox input "true"
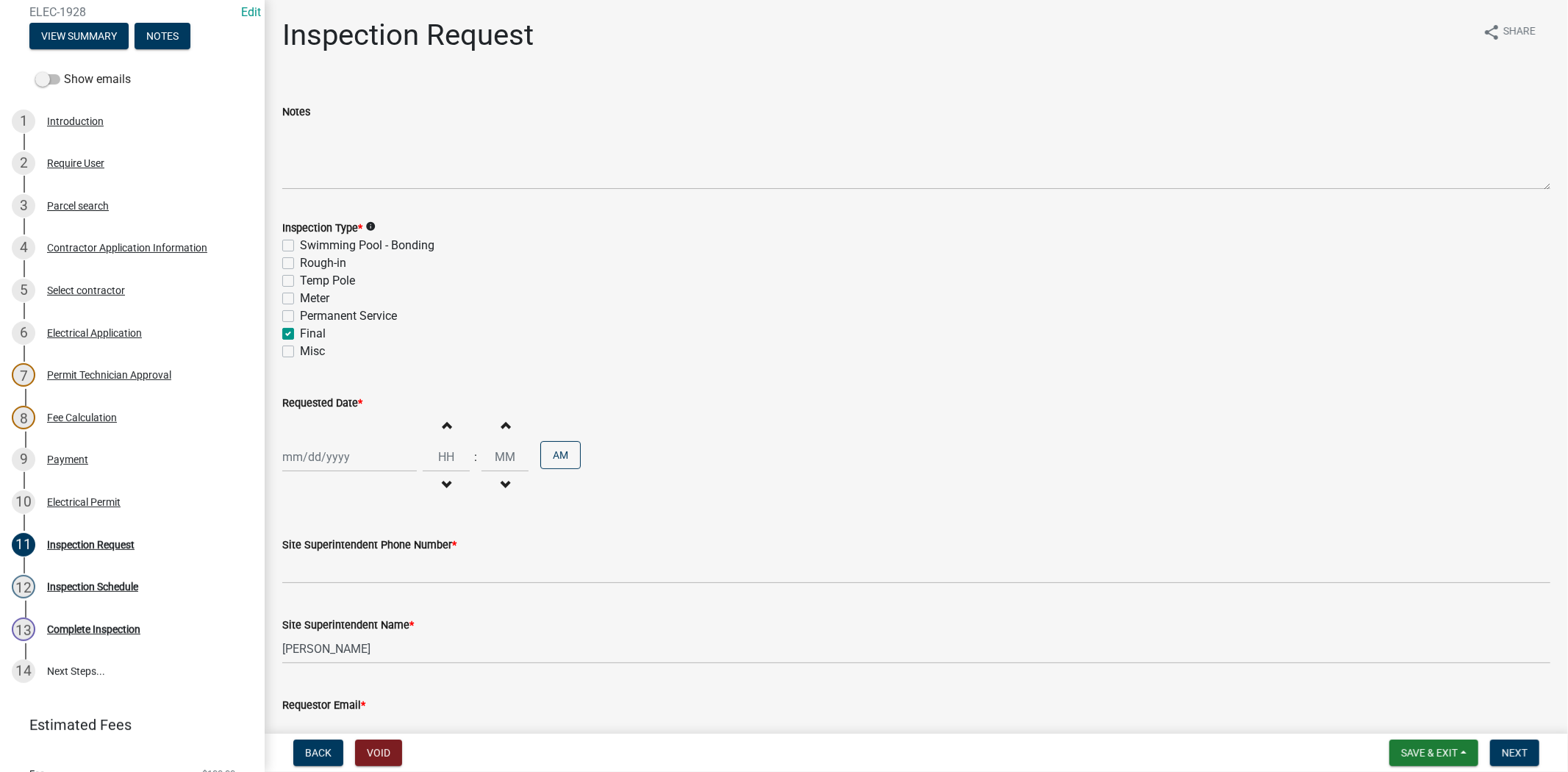
checkbox input "false"
select select "8"
select select "2025"
click at [367, 469] on div "Jan Feb Mar Apr May Jun Jul Aug Sep Oct Nov Dec 1525 1526 1527 1528 1529 1530 1…" at bounding box center [349, 456] width 134 height 30
click at [321, 603] on div "19" at bounding box center [320, 606] width 23 height 23
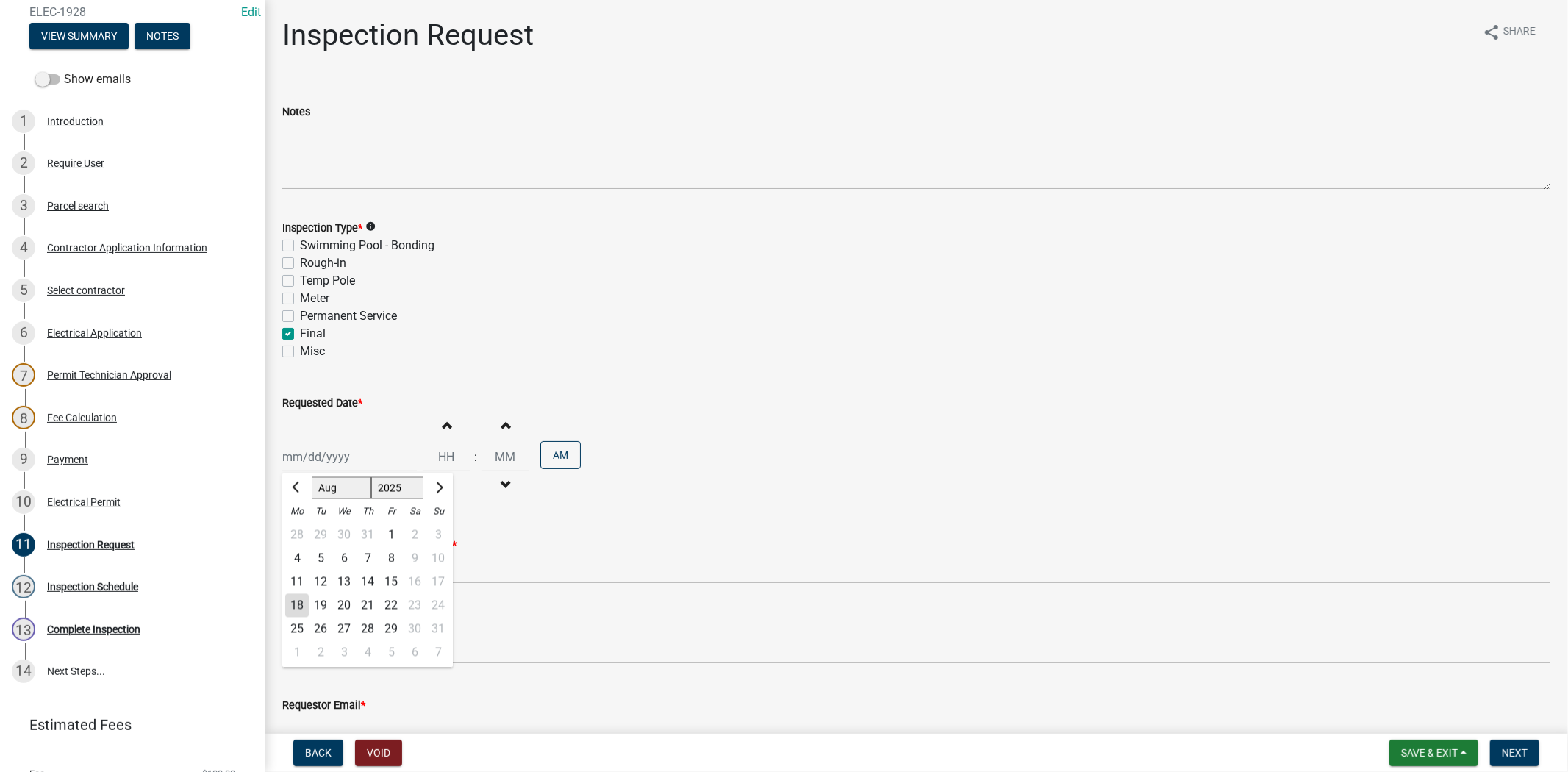
type input "[DATE]"
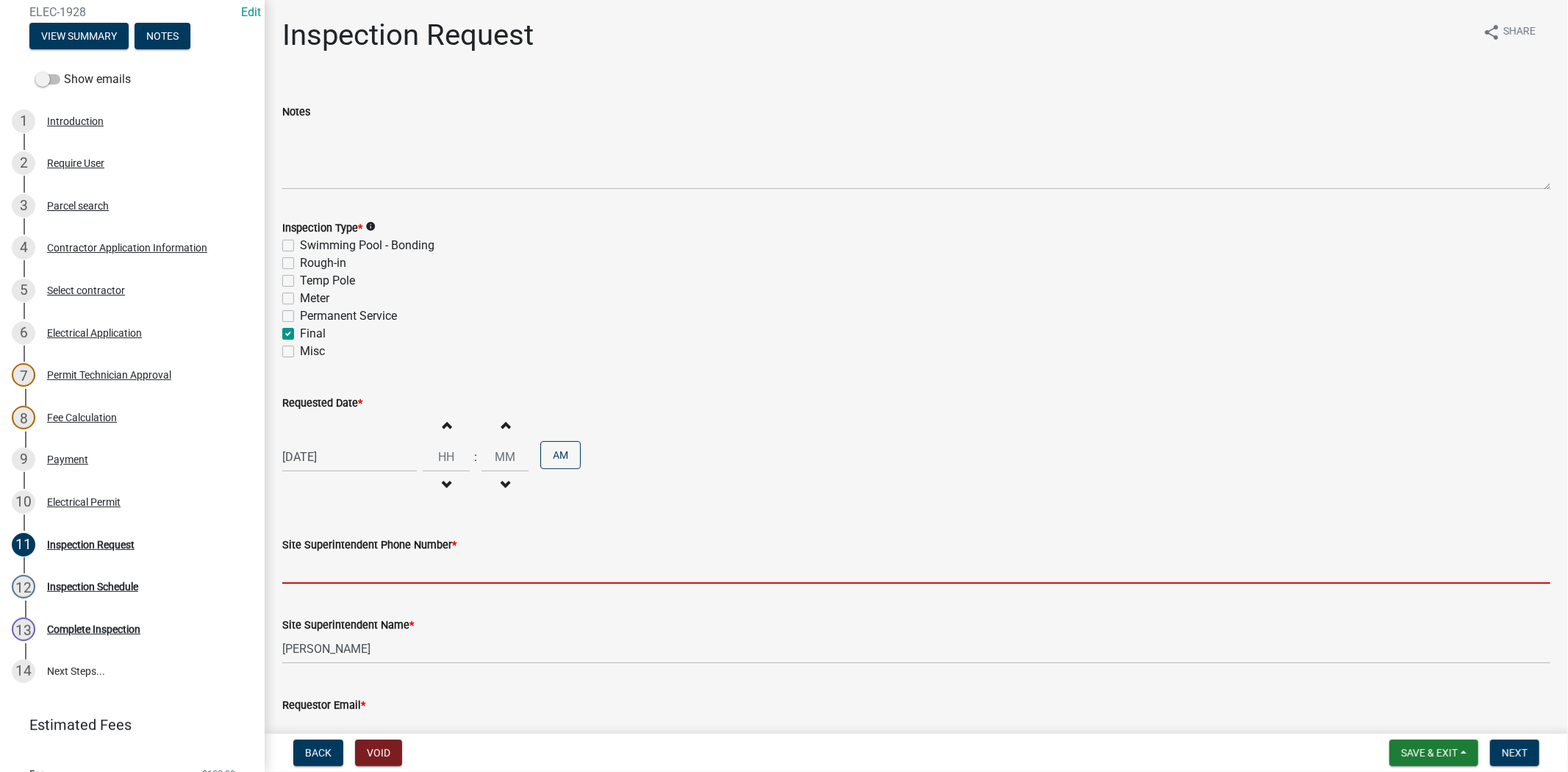
click at [311, 569] on input "Site Superintendent Phone Number *" at bounding box center [916, 568] width 1268 height 30
type input "812.285.6414"
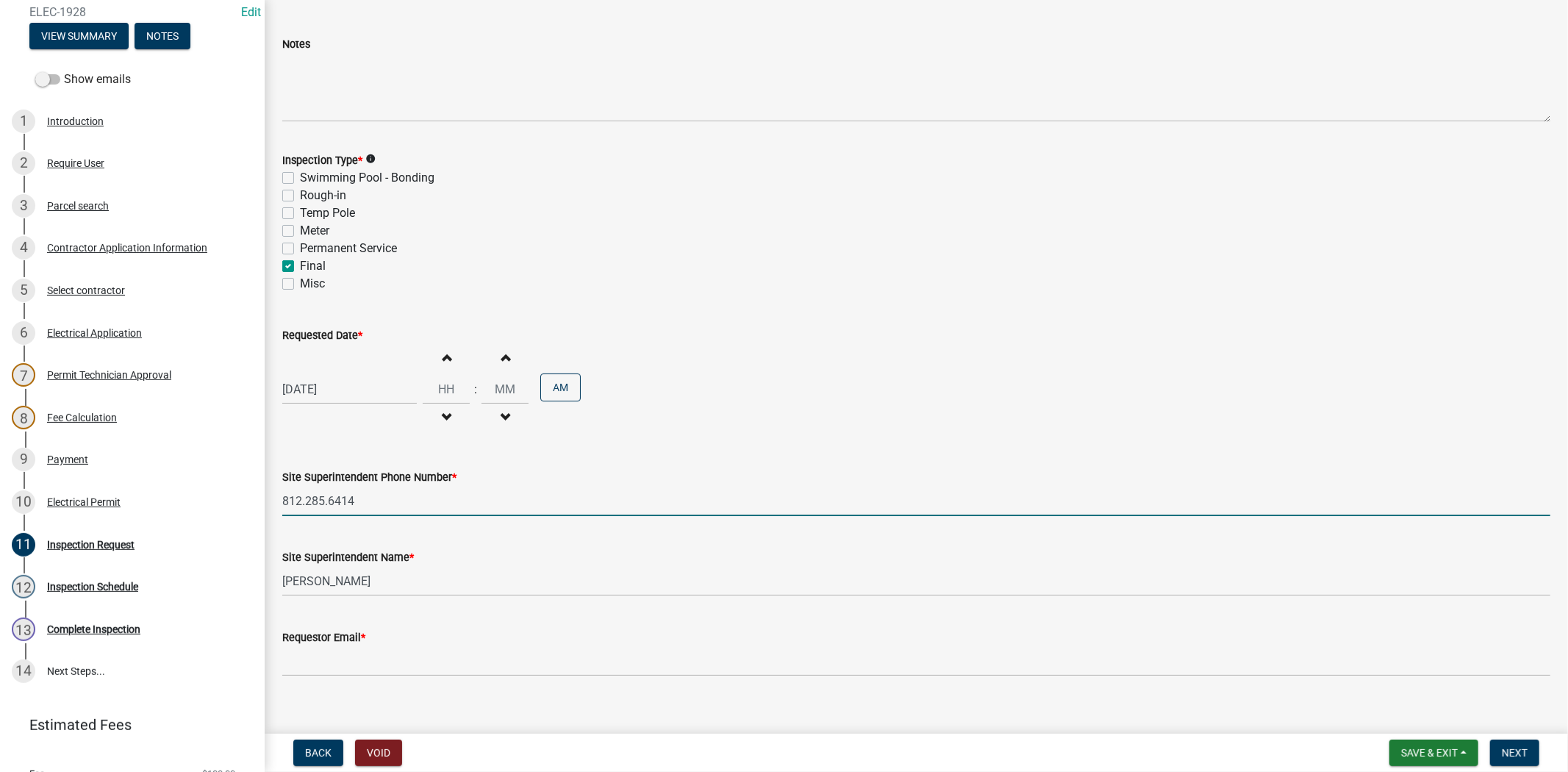
scroll to position [84, 0]
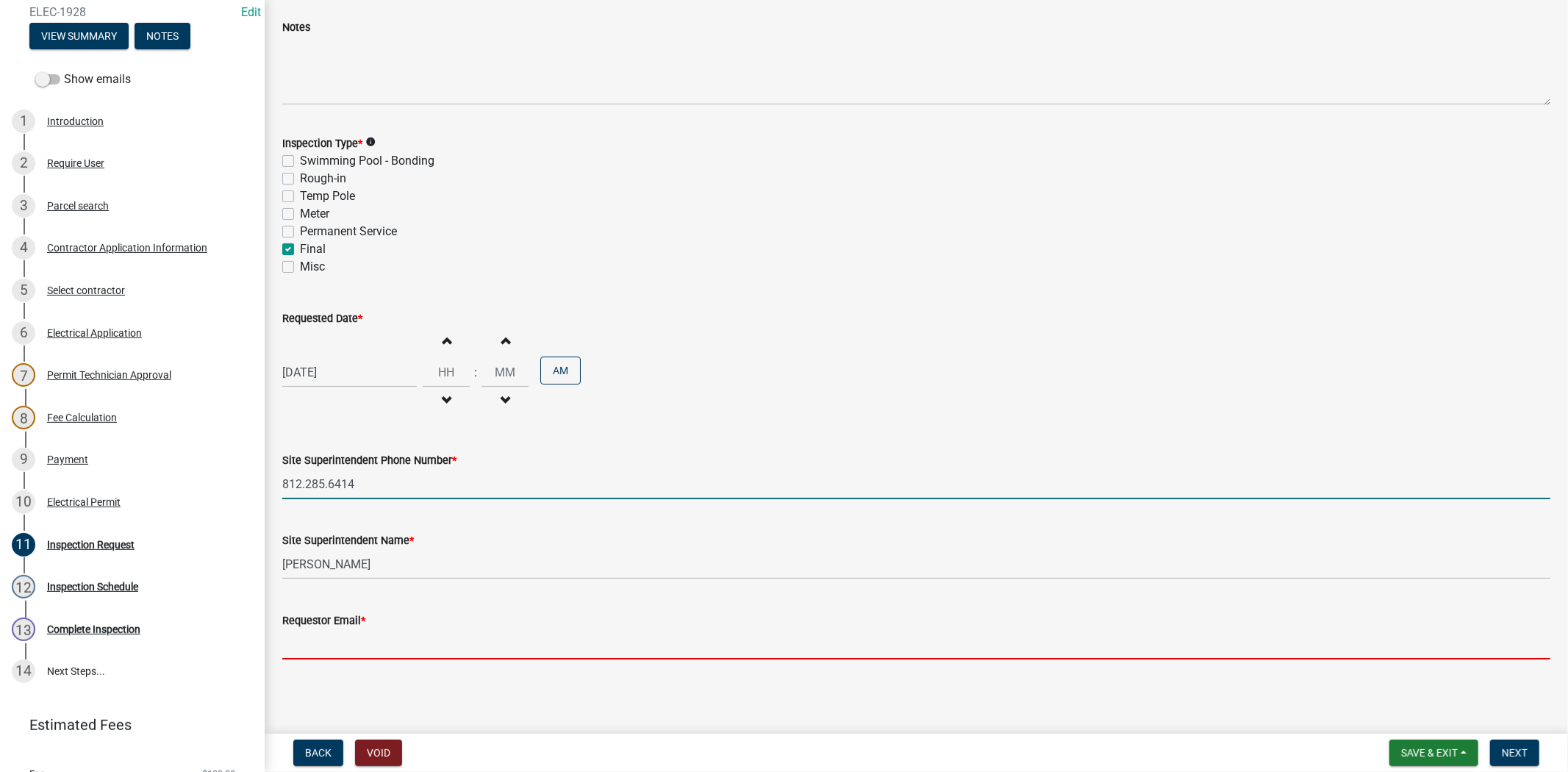
click at [329, 646] on input "Requestor Email *" at bounding box center [916, 643] width 1268 height 30
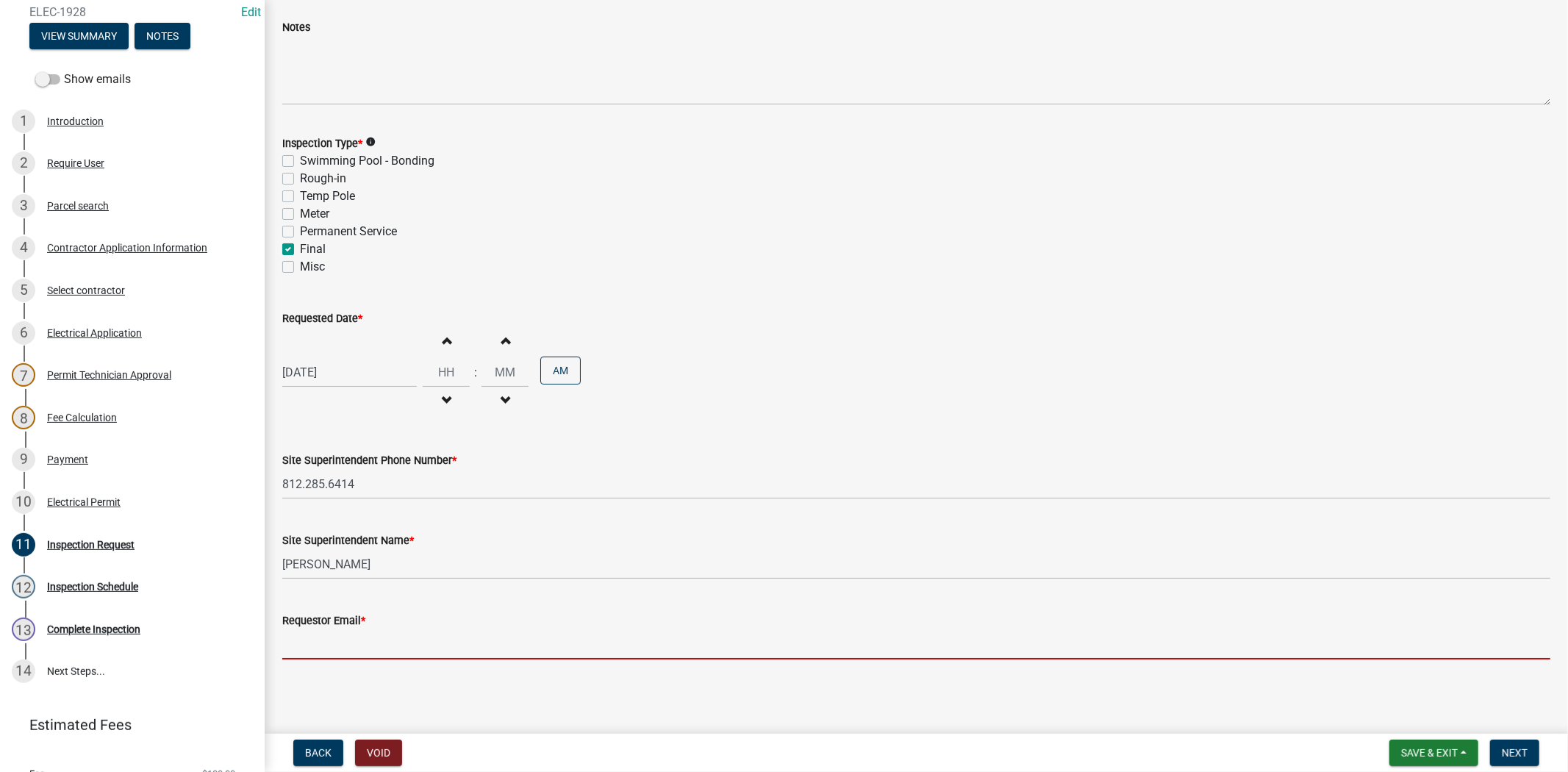
type input "[EMAIL_ADDRESS][DOMAIN_NAME]"
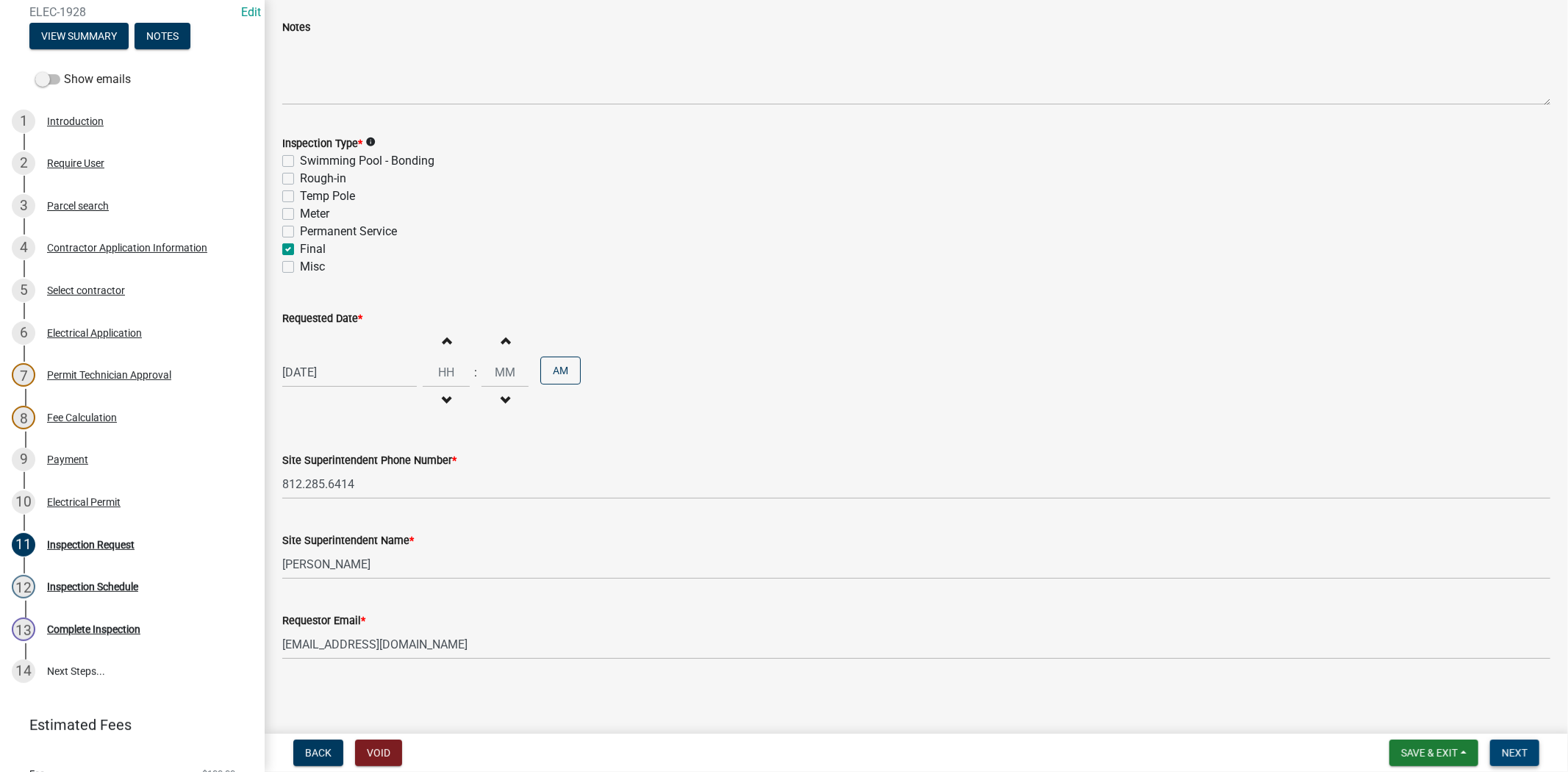
drag, startPoint x: 1547, startPoint y: 755, endPoint x: 1537, endPoint y: 755, distance: 10.0
click at [1544, 755] on div "Back Void Save & Exit Save Save & Exit Next" at bounding box center [916, 753] width 1279 height 27
click at [1524, 755] on span "Next" at bounding box center [1514, 753] width 26 height 12
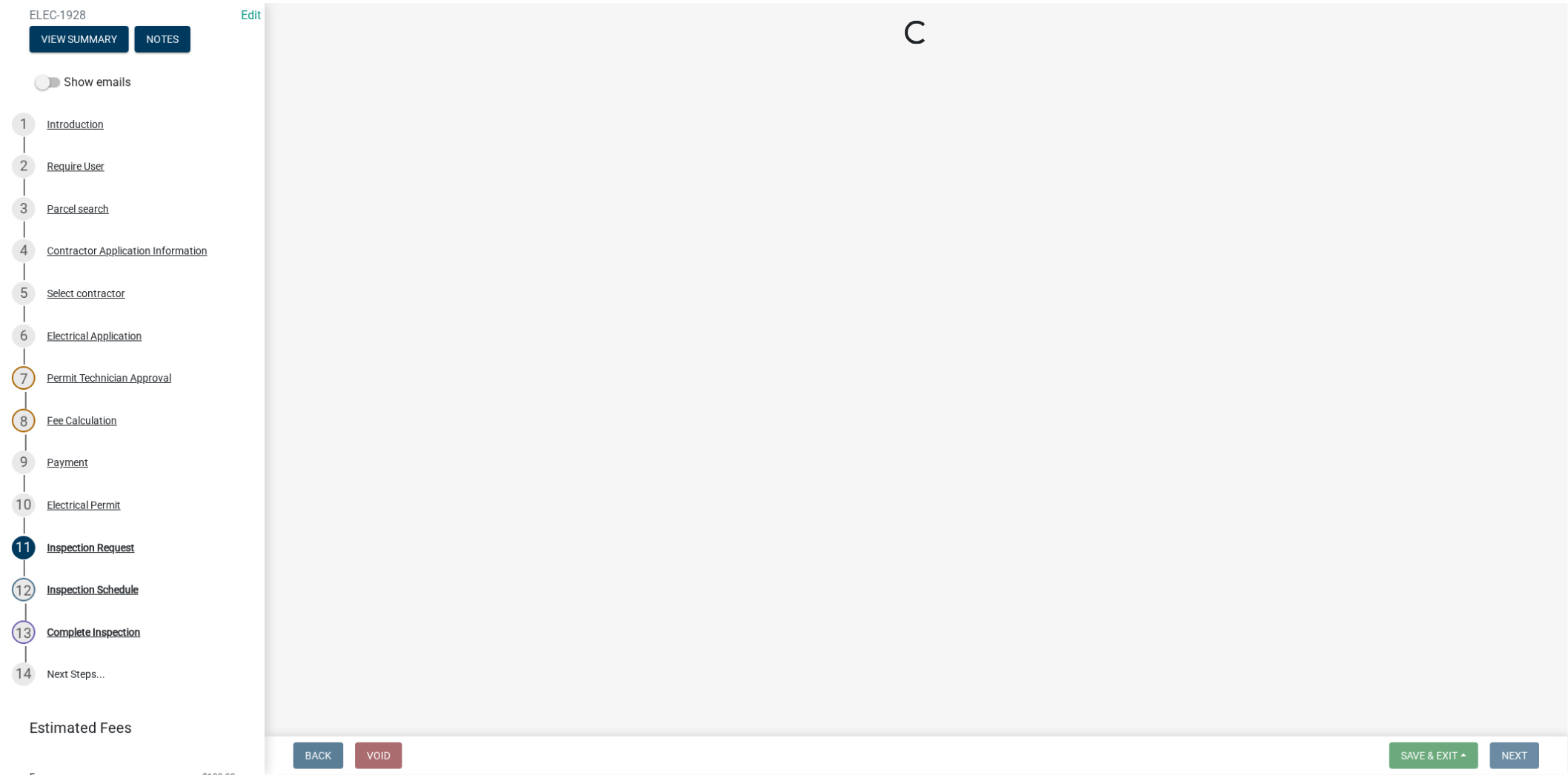
scroll to position [0, 0]
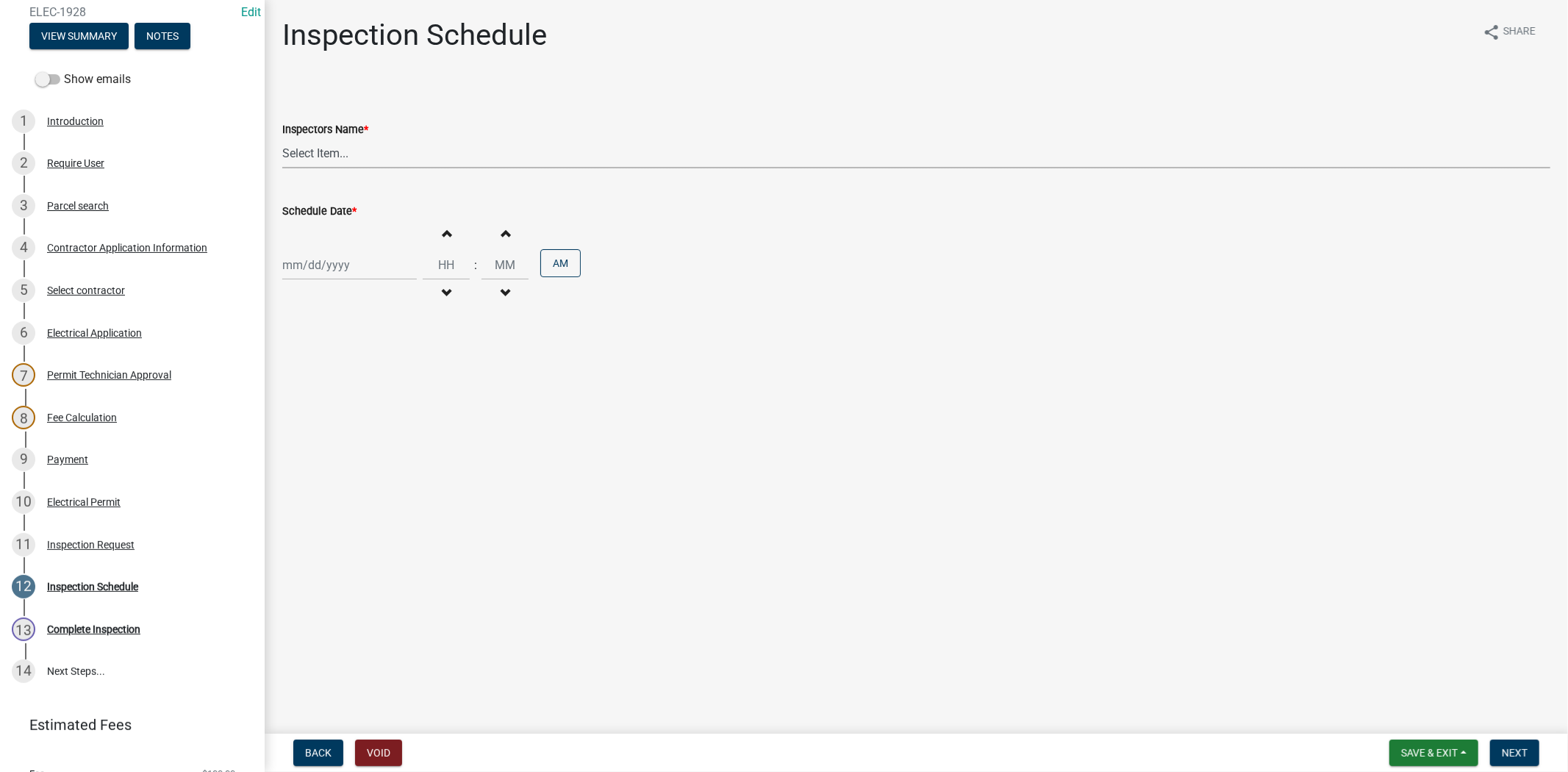
click at [365, 154] on select "Select Item... jramsey (Jeremy Ramsey) MaryFrey (Mary Frey) mkruer (Mike Kruer)…" at bounding box center [916, 153] width 1268 height 30
select select "36a8b8f0-2ef8-43e9-ae06-718f51af8d36"
click at [282, 138] on select "Select Item... jramsey (Jeremy Ramsey) MaryFrey (Mary Frey) mkruer (Mike Kruer)…" at bounding box center [916, 153] width 1268 height 30
click at [372, 265] on div at bounding box center [349, 265] width 134 height 30
select select "8"
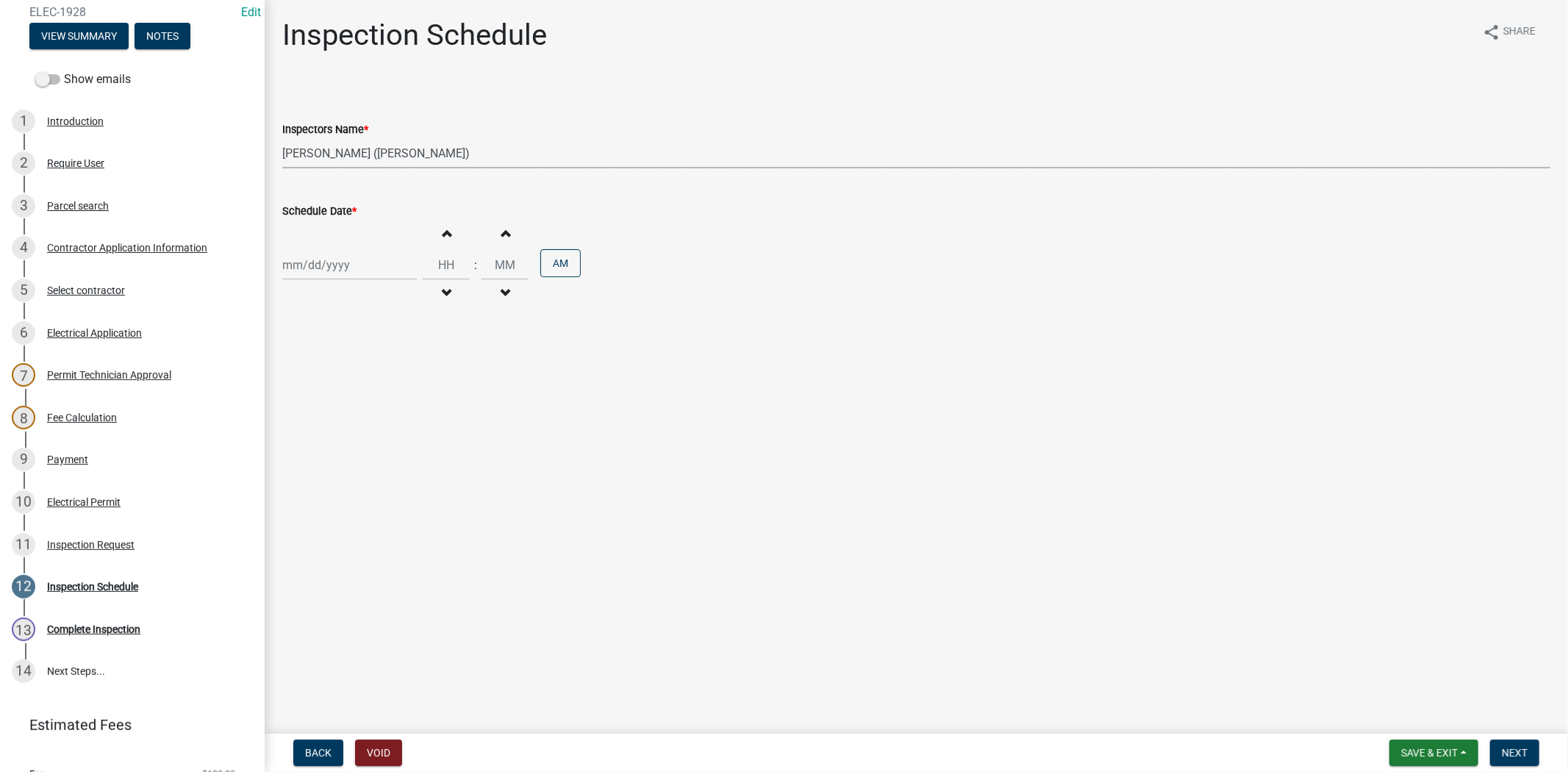
select select "2025"
click at [322, 413] on div "19" at bounding box center [320, 413] width 23 height 23
type input "08/19/2025"
click at [1514, 757] on span "Next" at bounding box center [1514, 753] width 26 height 12
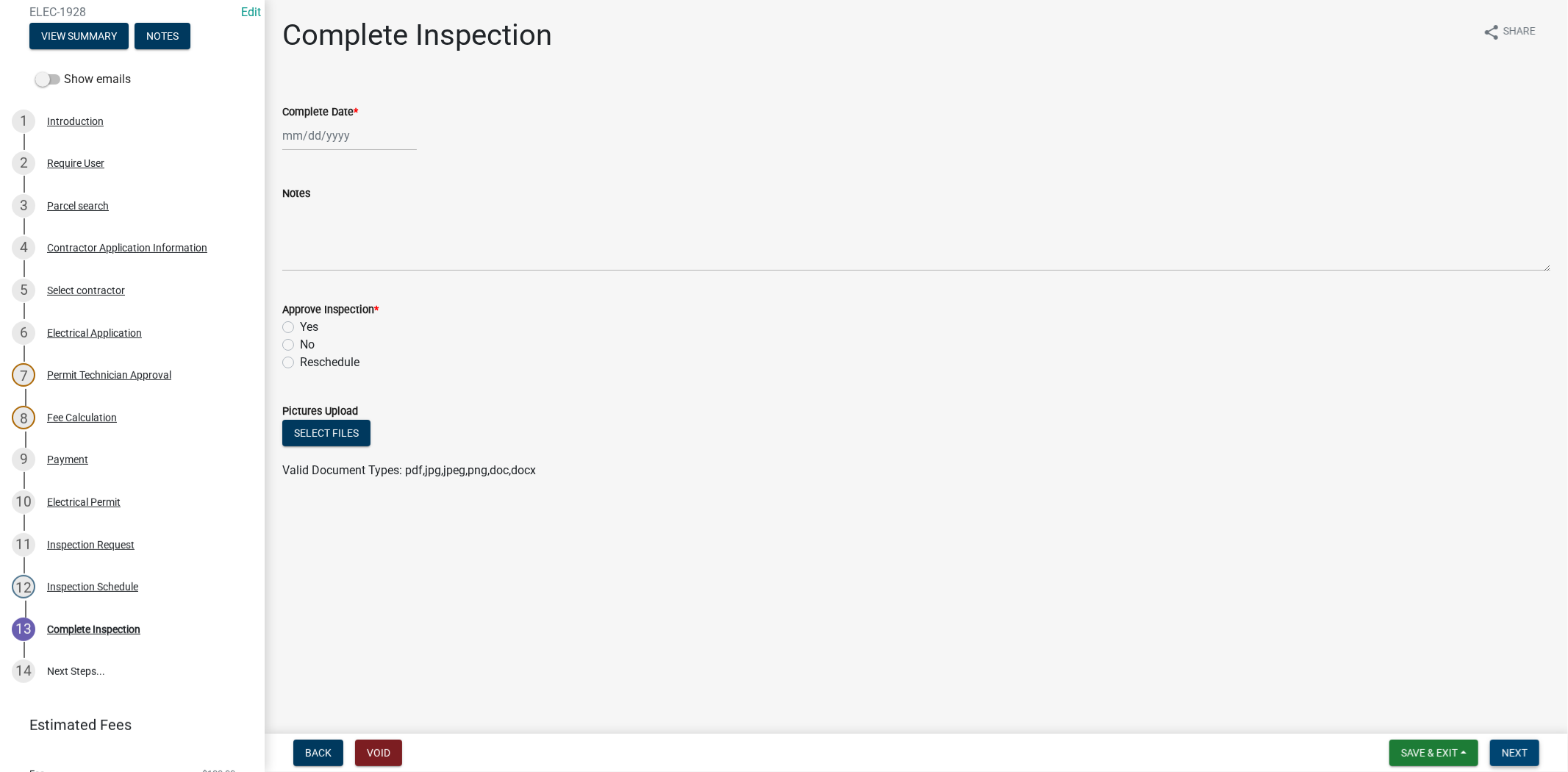
click at [1514, 755] on span "Next" at bounding box center [1514, 753] width 26 height 12
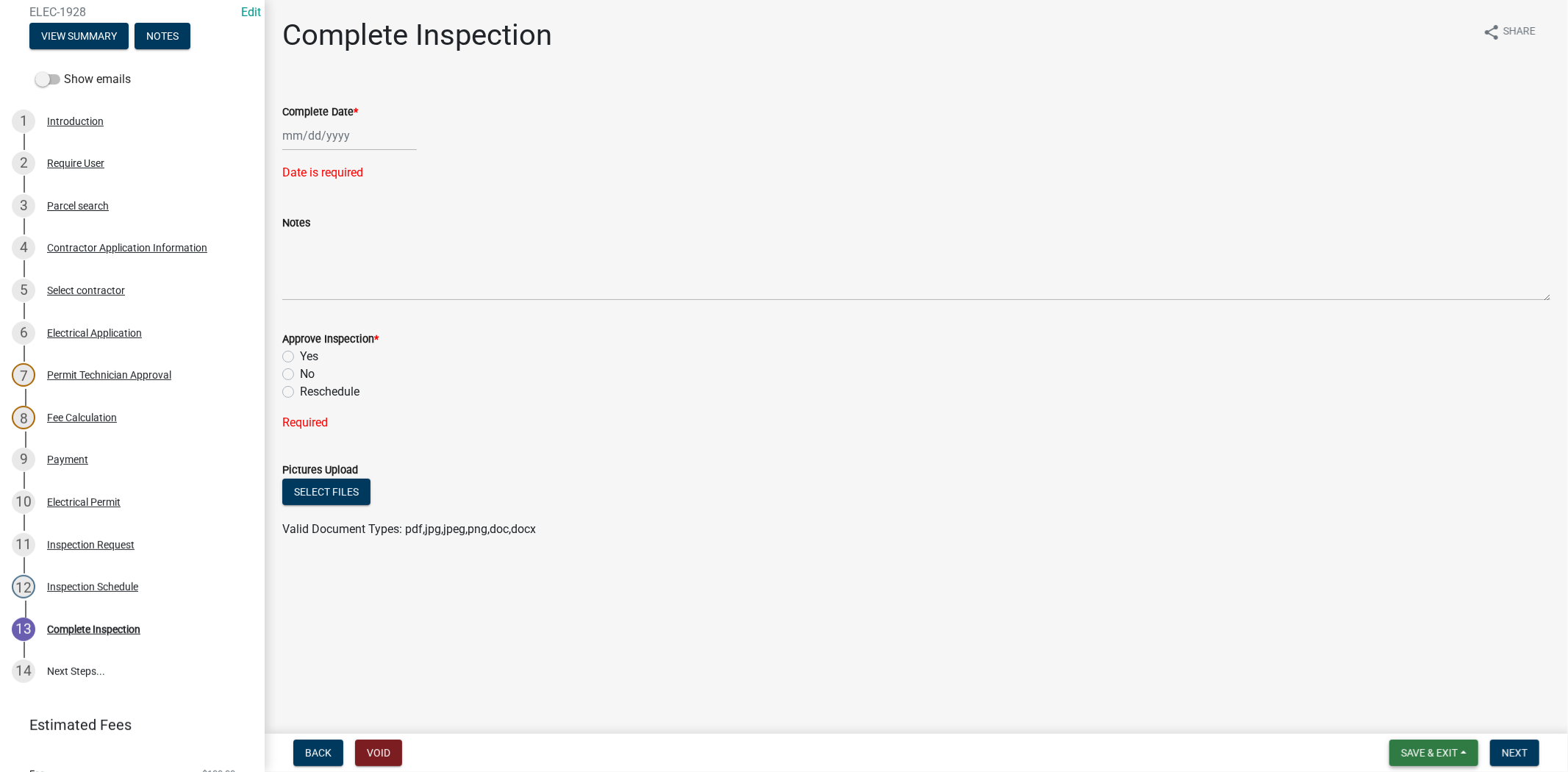
click at [1407, 748] on span "Save & Exit" at bounding box center [1429, 753] width 56 height 12
click at [1389, 715] on button "Save & Exit" at bounding box center [1419, 715] width 117 height 35
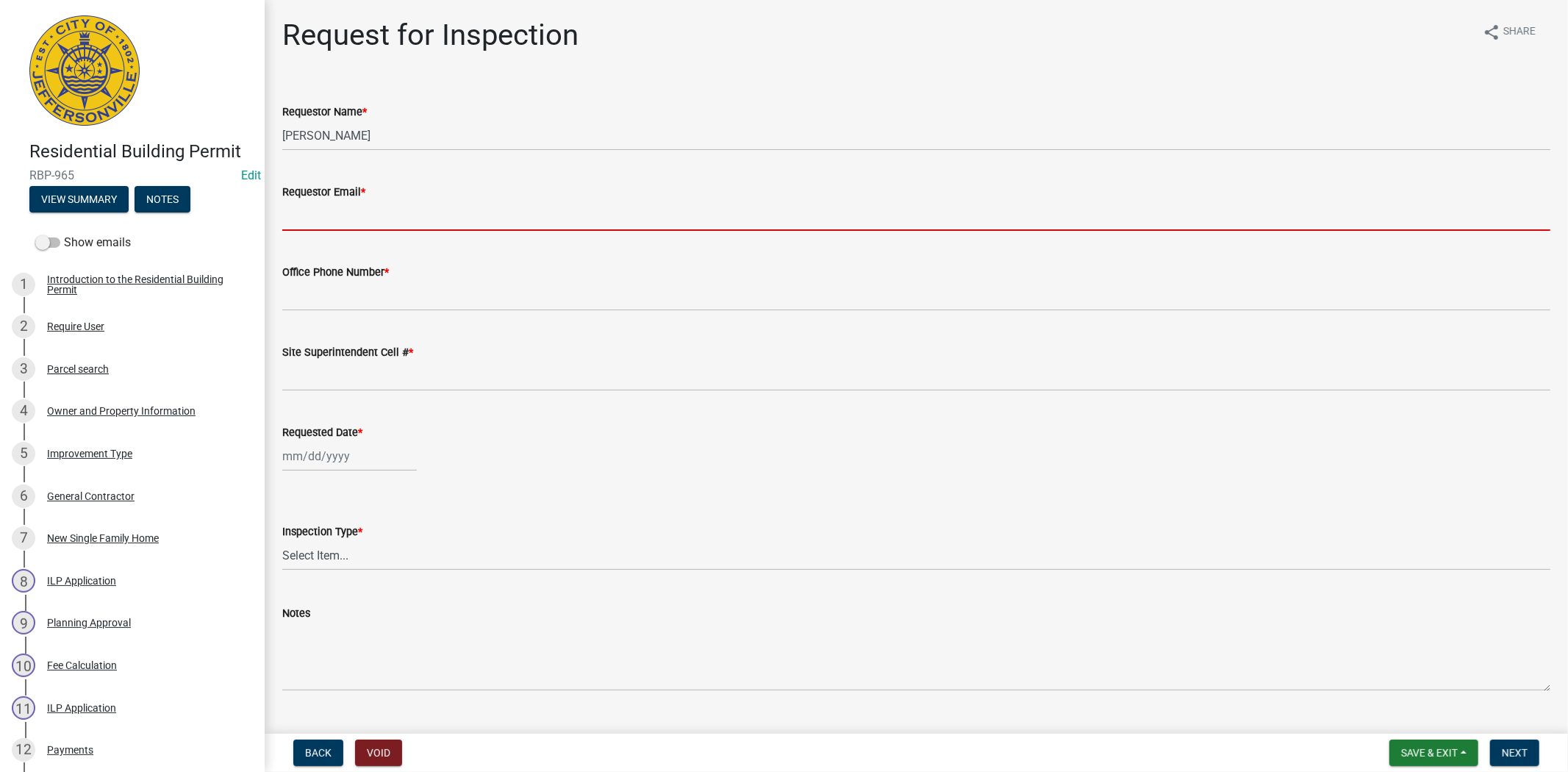
click at [320, 228] on input "Requestor Email *" at bounding box center [916, 216] width 1268 height 30
type input "mfrey@cityofjeff.net"
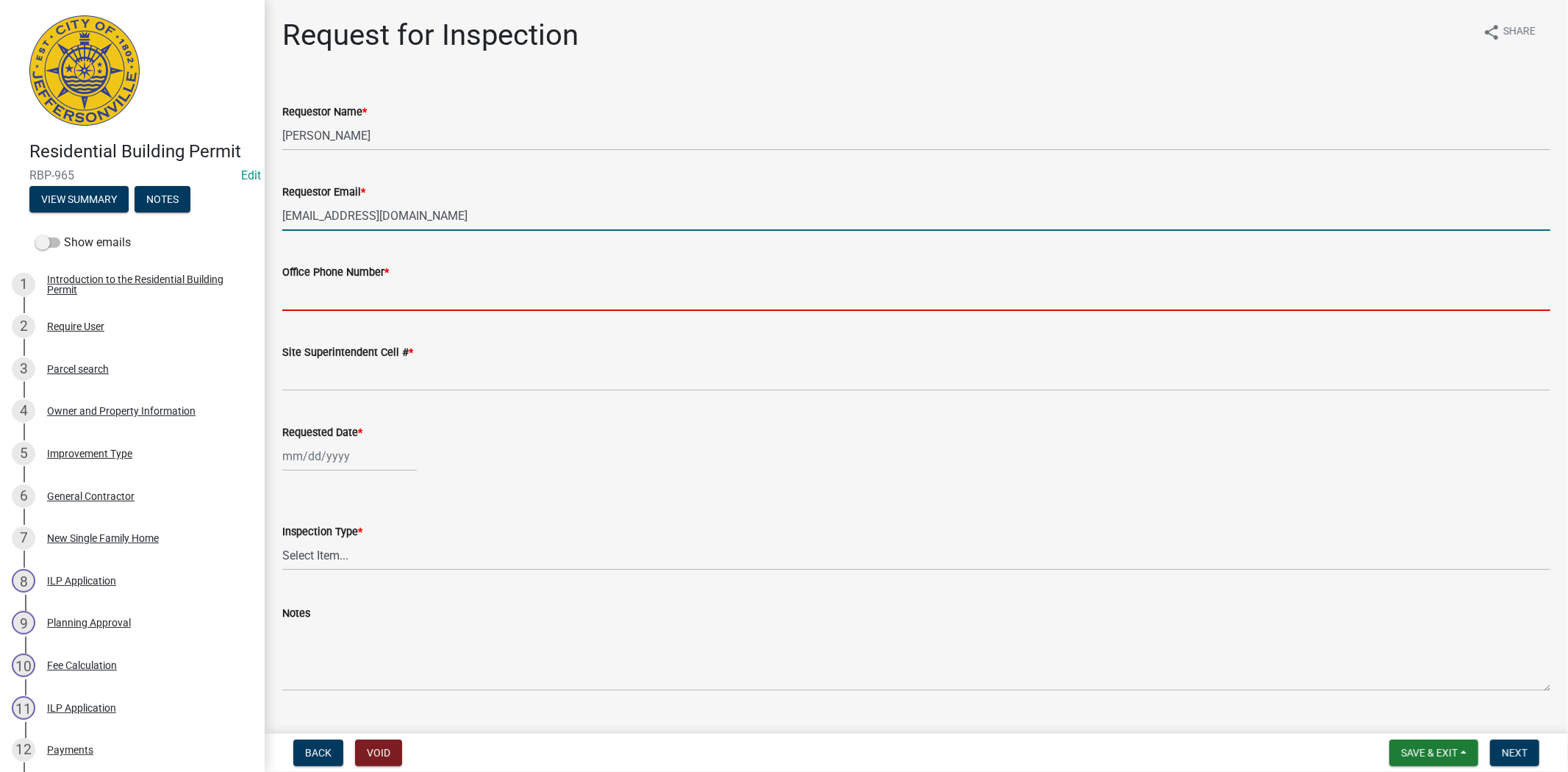
drag, startPoint x: 349, startPoint y: 292, endPoint x: 359, endPoint y: 302, distance: 14.1
click at [349, 293] on input "Office Phone Number *" at bounding box center [916, 295] width 1268 height 30
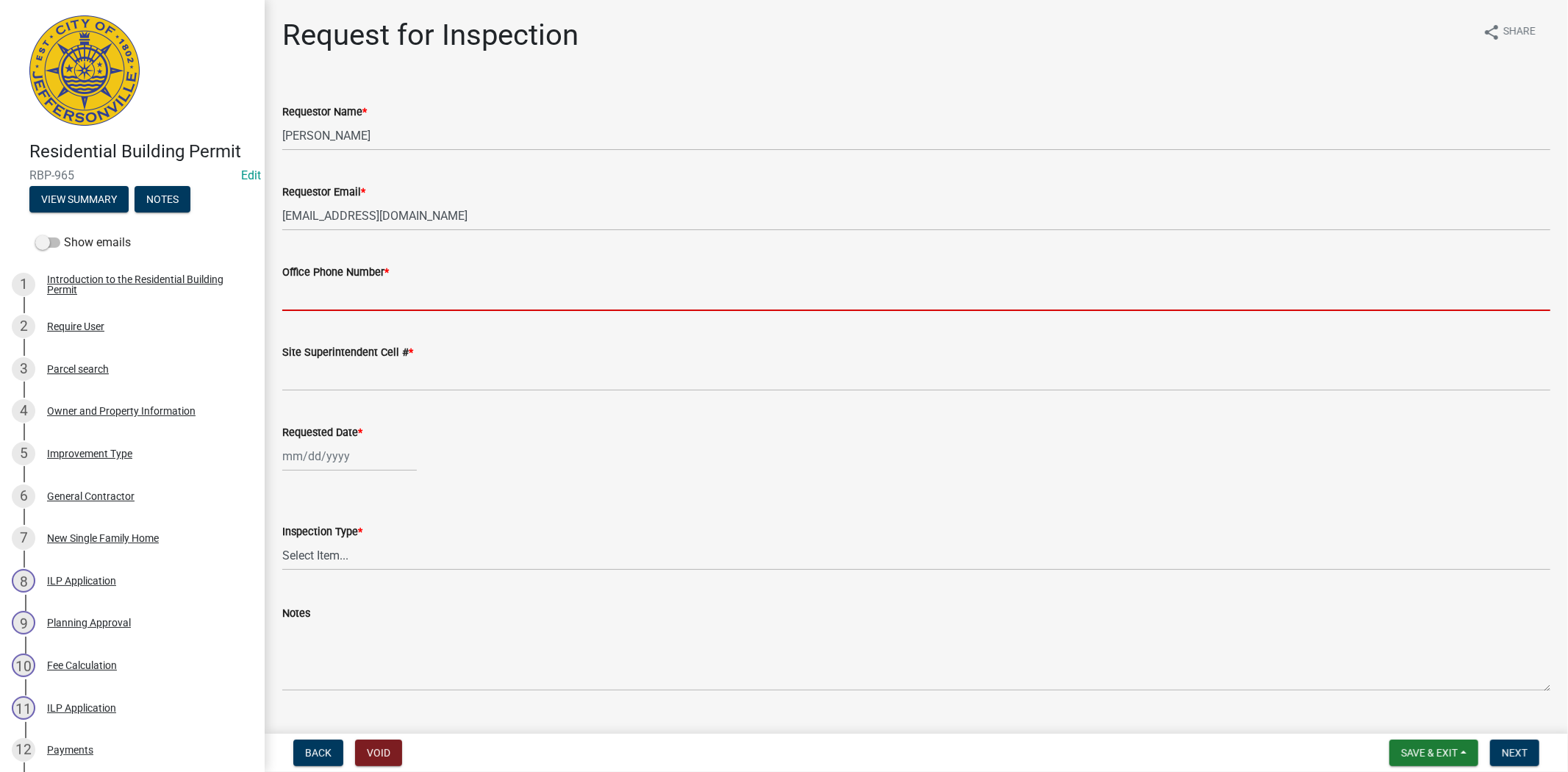
type input "812.285.6414"
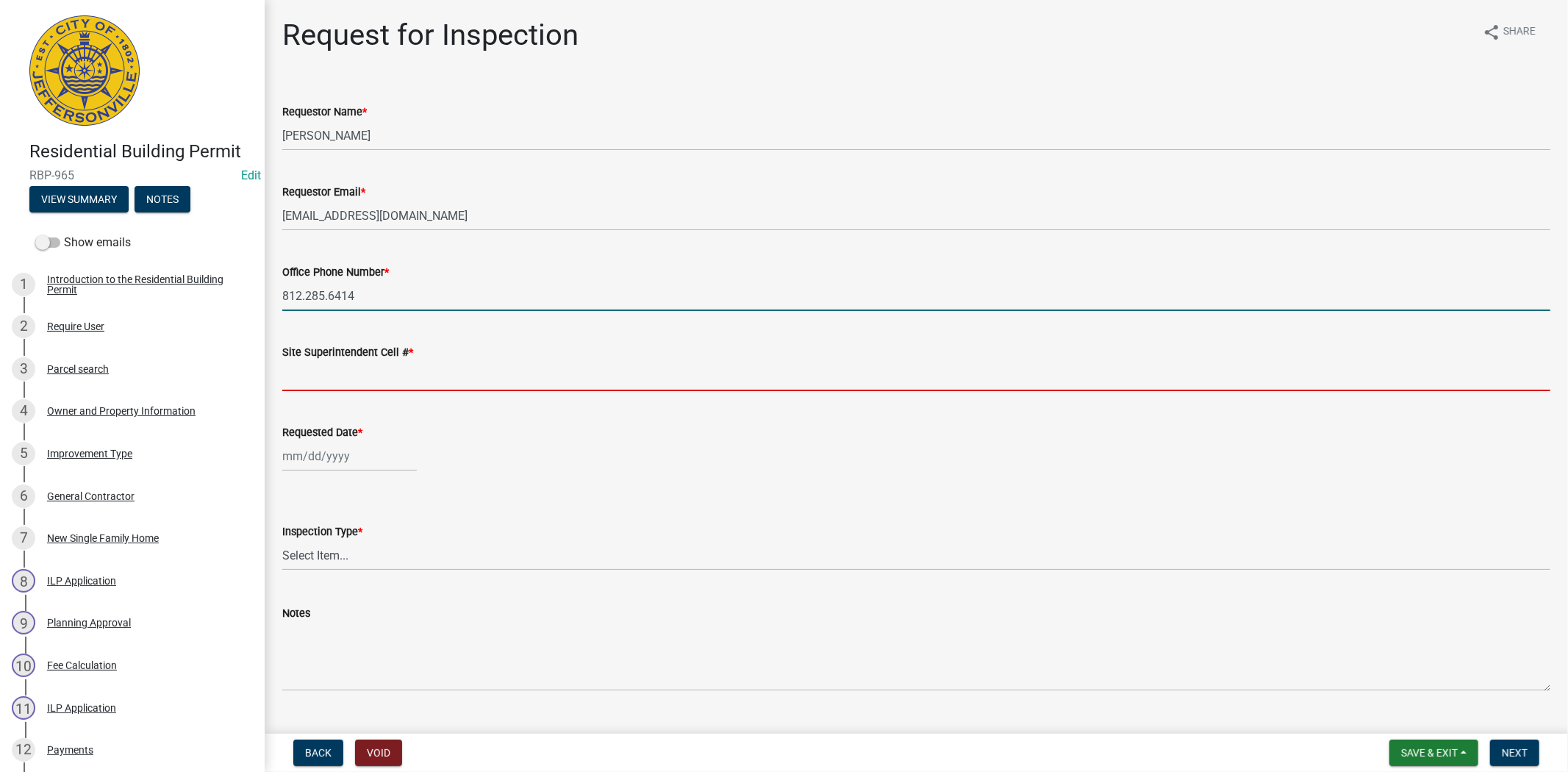
click at [347, 371] on input "Site Superintendent Cell # *" at bounding box center [916, 376] width 1268 height 30
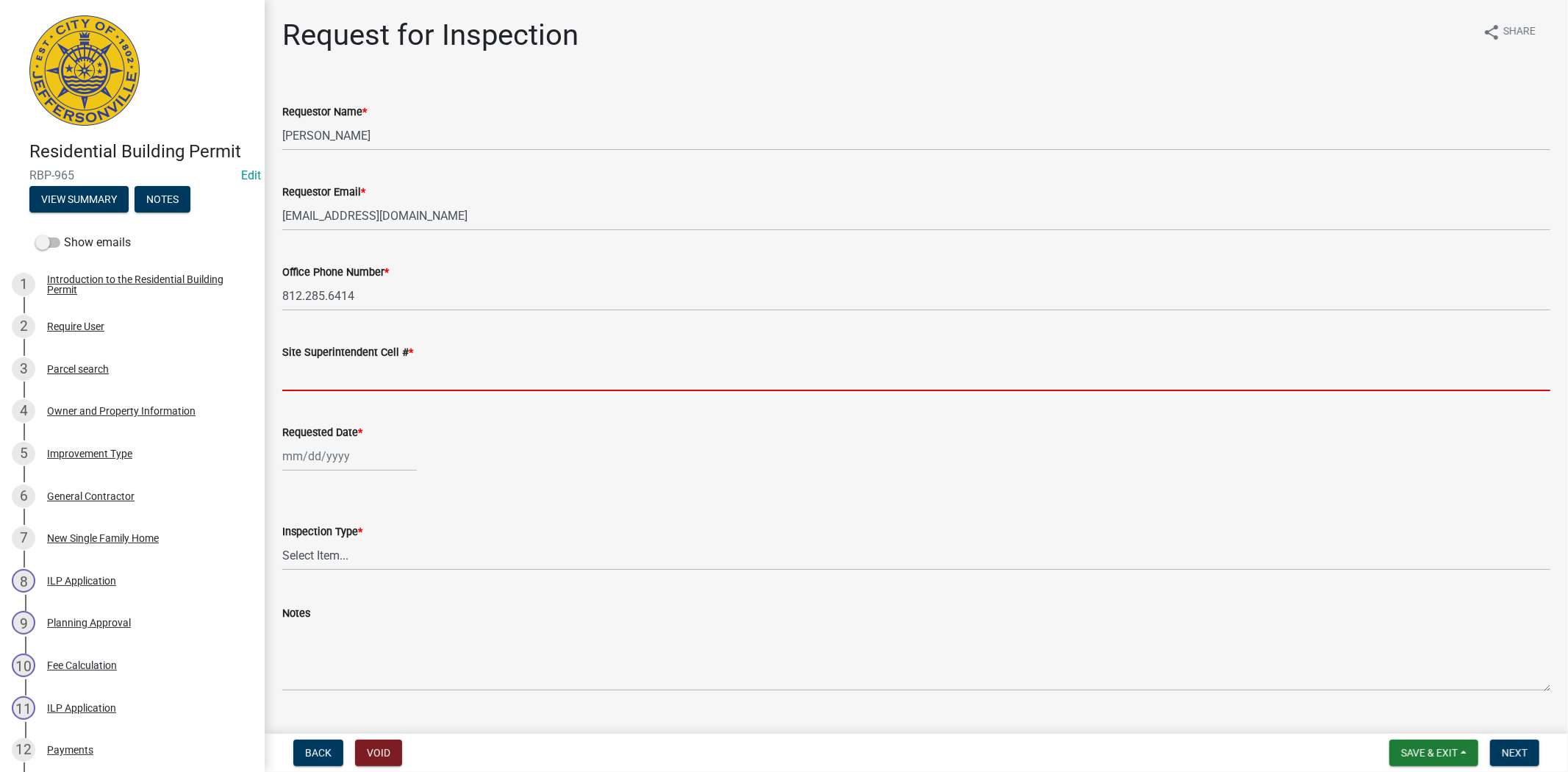
type input "812.285.6414"
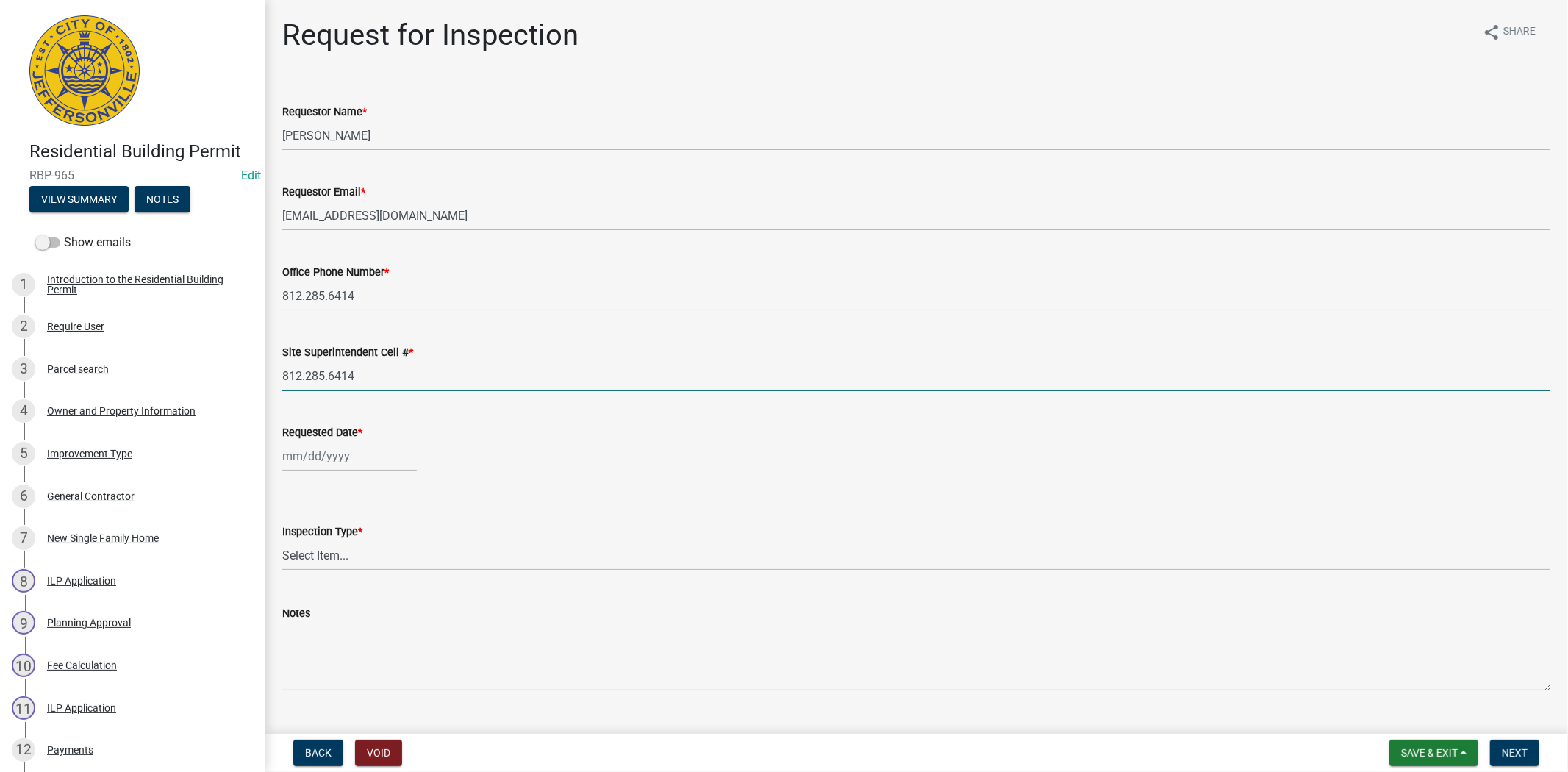
click at [376, 460] on div at bounding box center [349, 455] width 134 height 30
select select "8"
select select "2025"
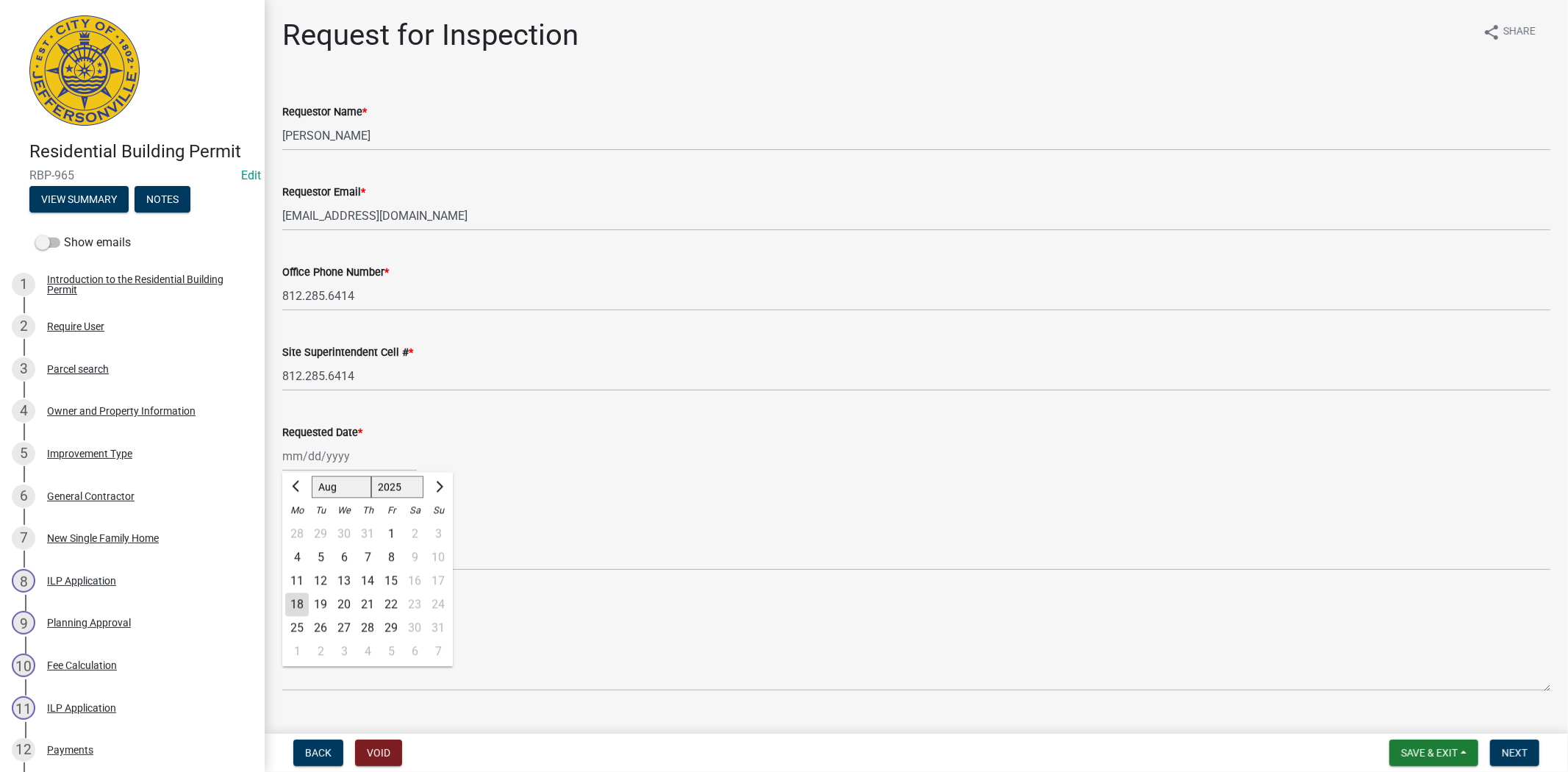
click at [318, 606] on div "19" at bounding box center [320, 604] width 23 height 23
type input "[DATE]"
click at [312, 562] on select "Select Item... Footer Foundation Framing Final" at bounding box center [916, 555] width 1268 height 30
click at [282, 540] on select "Select Item... Footer Foundation Framing Final" at bounding box center [916, 555] width 1268 height 30
select select "8ea0f6e5-dde7-4881-a999-02519822ccbf"
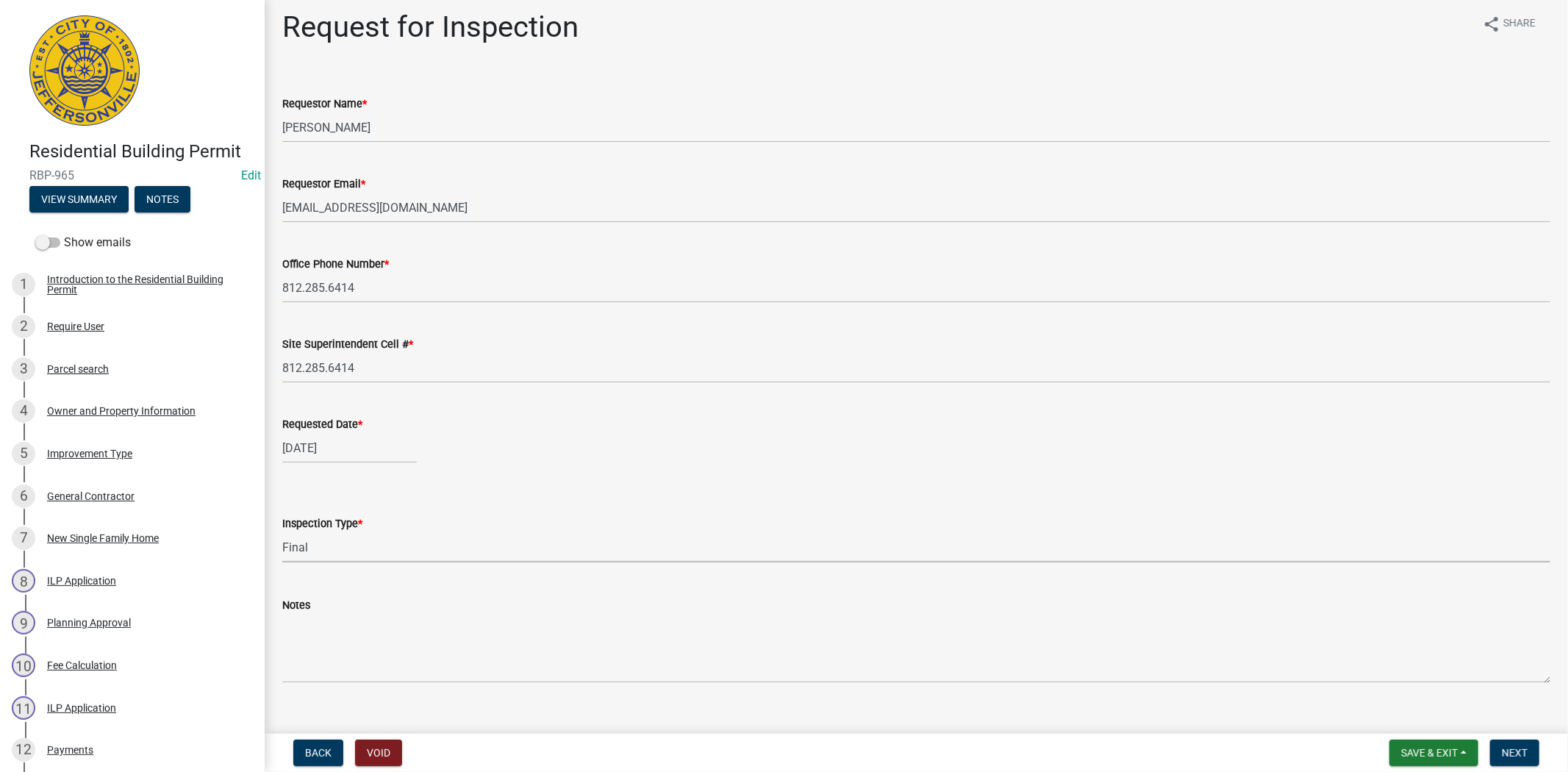
scroll to position [31, 0]
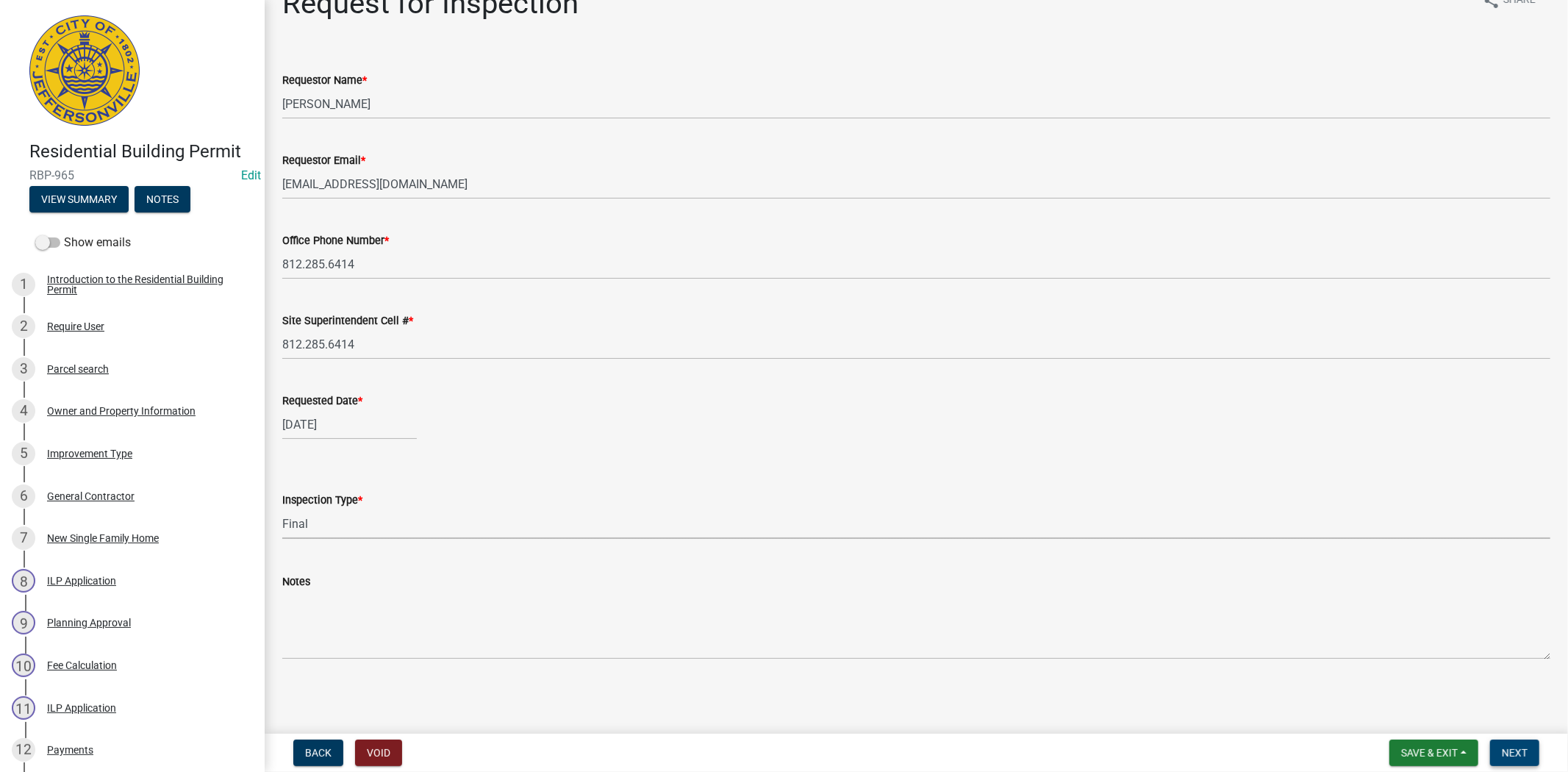
click at [1518, 751] on span "Next" at bounding box center [1514, 753] width 26 height 12
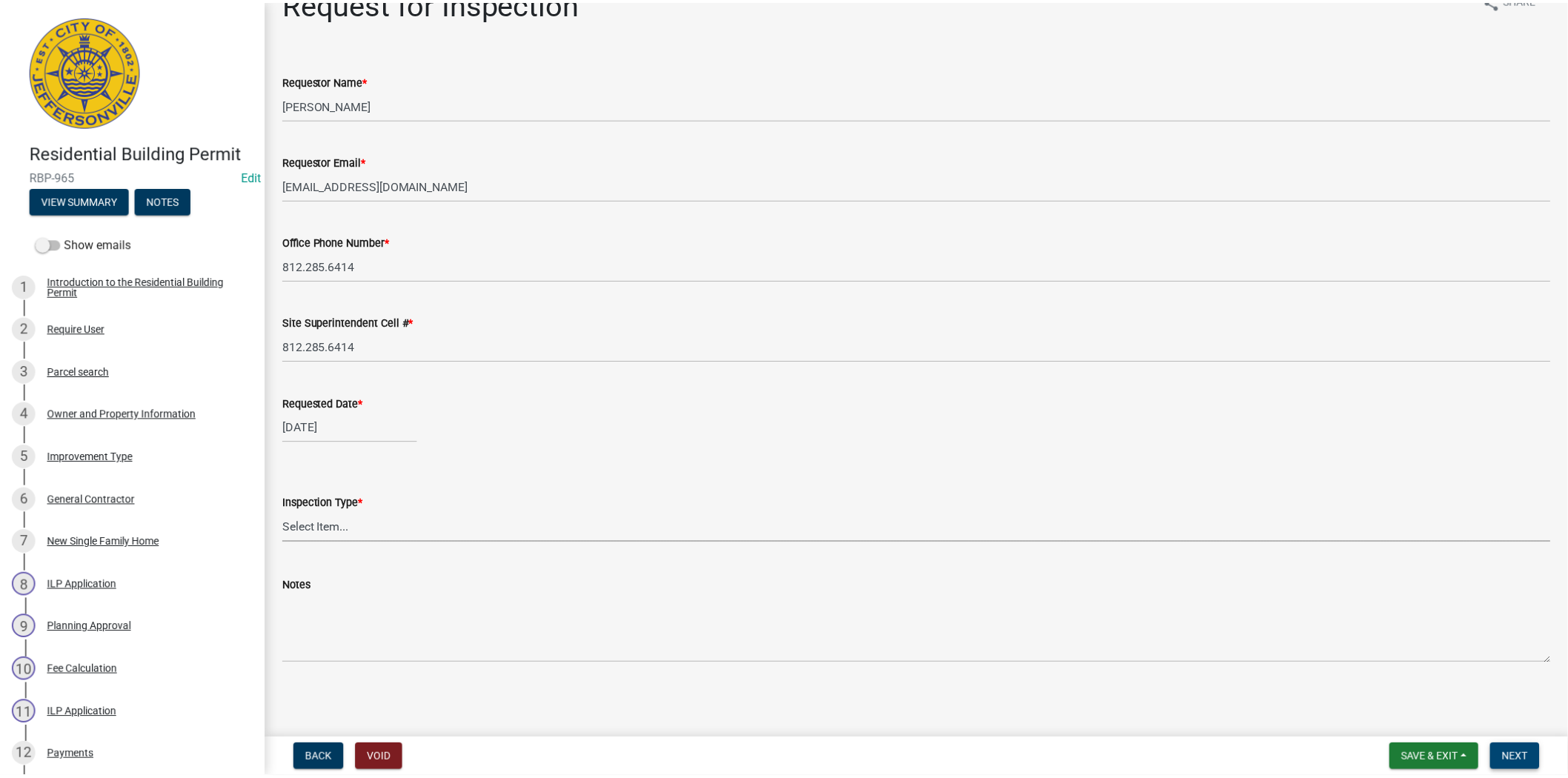
scroll to position [0, 0]
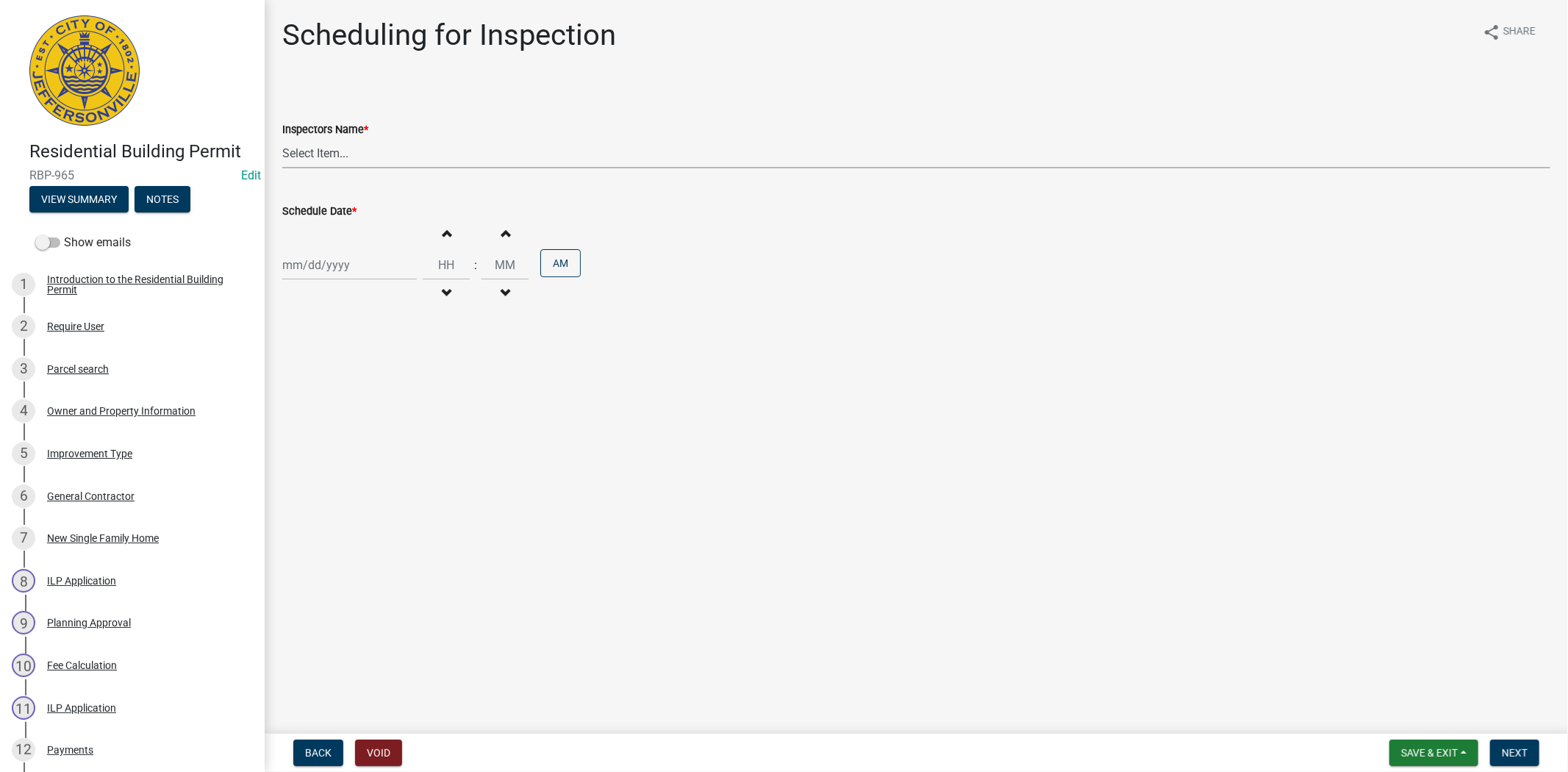
click at [369, 149] on select "Select Item... jramsey (Jeremy Ramsey) MaryFrey (Mary Frey) mkruer (Mike Kruer)…" at bounding box center [916, 153] width 1268 height 30
select select "fdb3bcc6-ce93-4663-8a18-5c08884dd177"
click at [282, 138] on select "Select Item... jramsey (Jeremy Ramsey) MaryFrey (Mary Frey) mkruer (Mike Kruer)…" at bounding box center [916, 153] width 1268 height 30
click at [378, 265] on div at bounding box center [349, 265] width 134 height 30
select select "8"
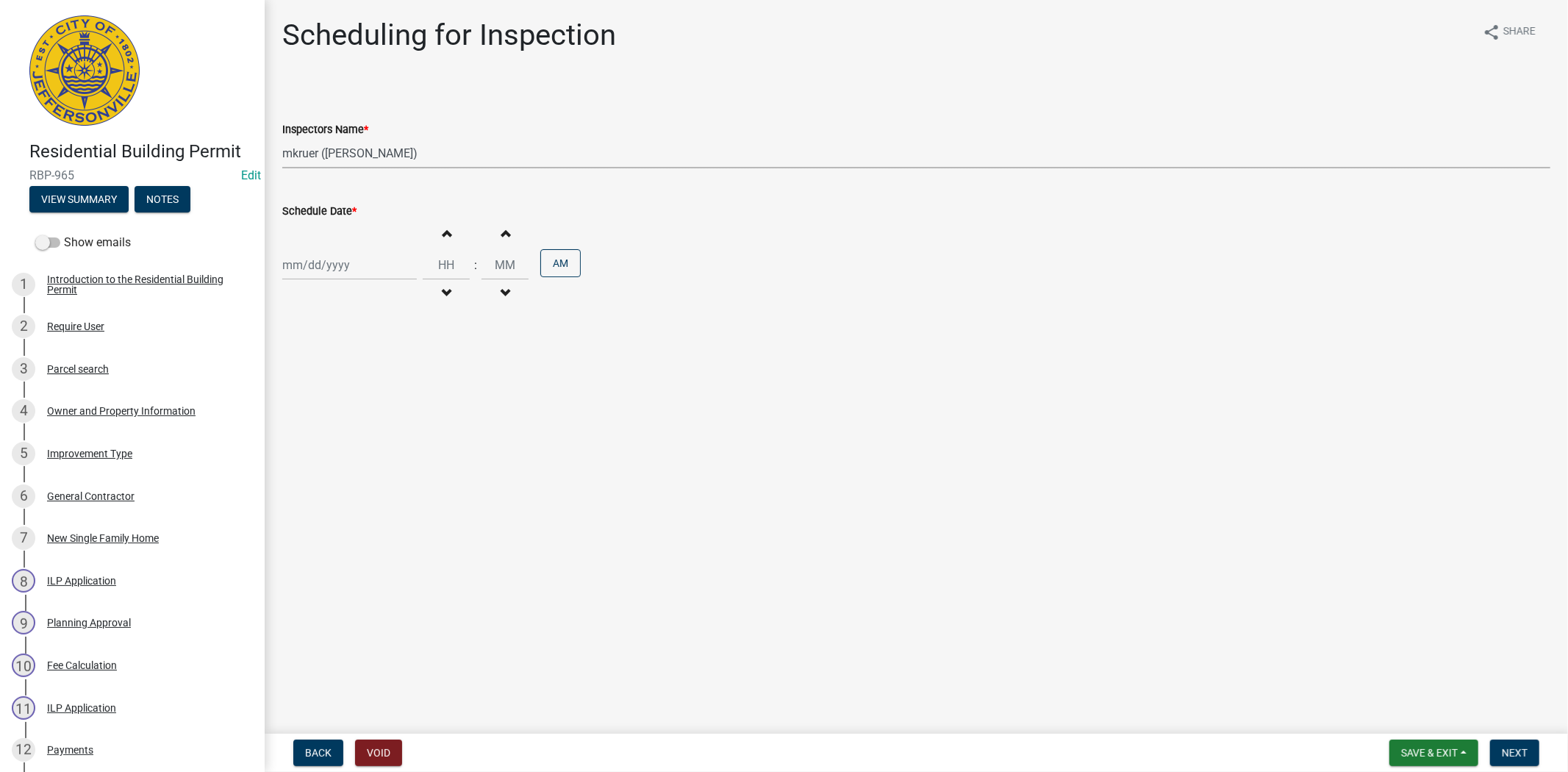
select select "2025"
click at [316, 410] on div "19" at bounding box center [320, 413] width 23 height 23
type input "08/19/2025"
click at [1502, 757] on span "Next" at bounding box center [1514, 753] width 26 height 12
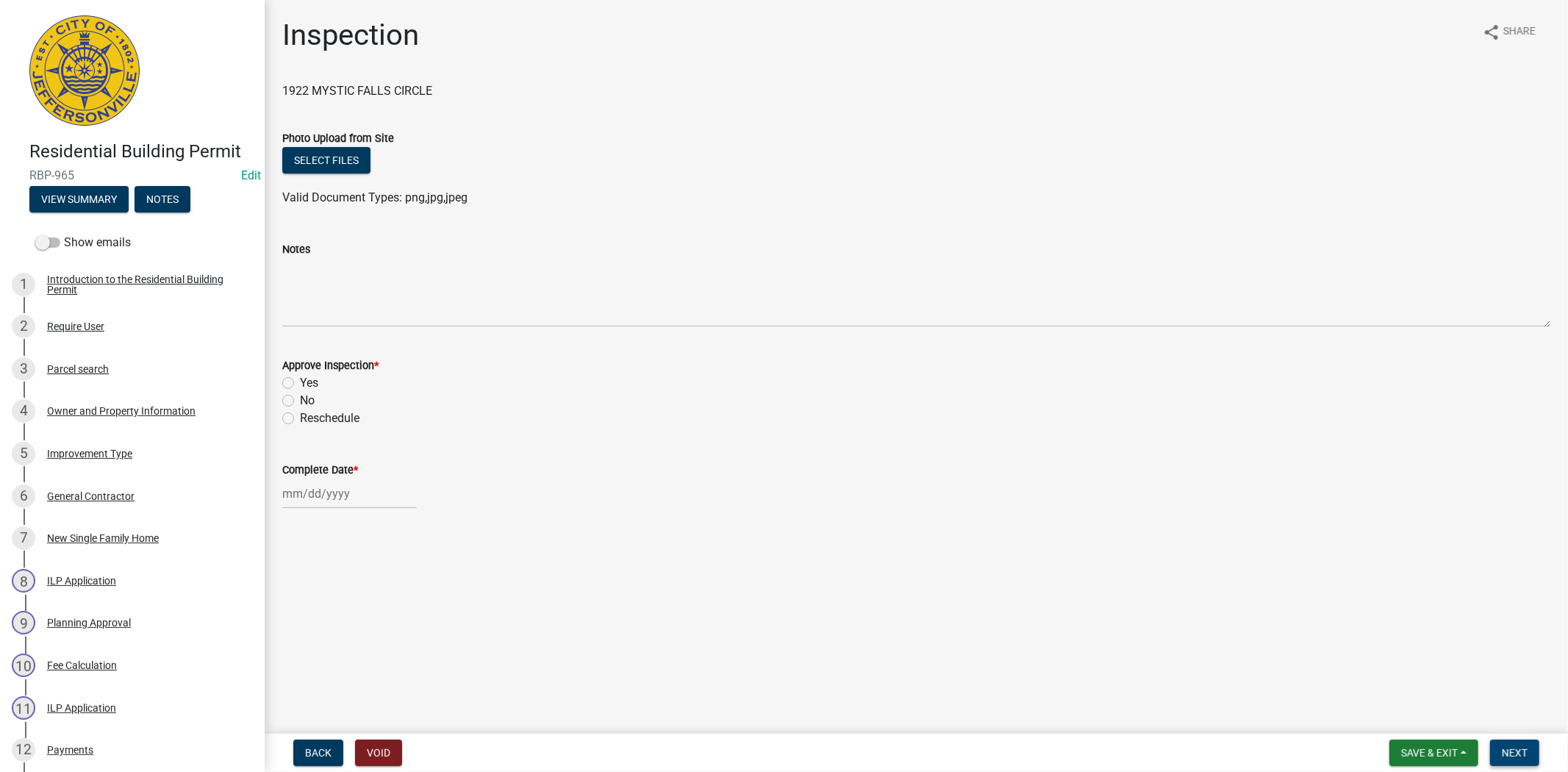
click at [1500, 754] on button "Next" at bounding box center [1514, 753] width 49 height 27
click at [1414, 750] on span "Save & Exit" at bounding box center [1429, 753] width 56 height 12
click at [1394, 717] on button "Save & Exit" at bounding box center [1419, 715] width 117 height 35
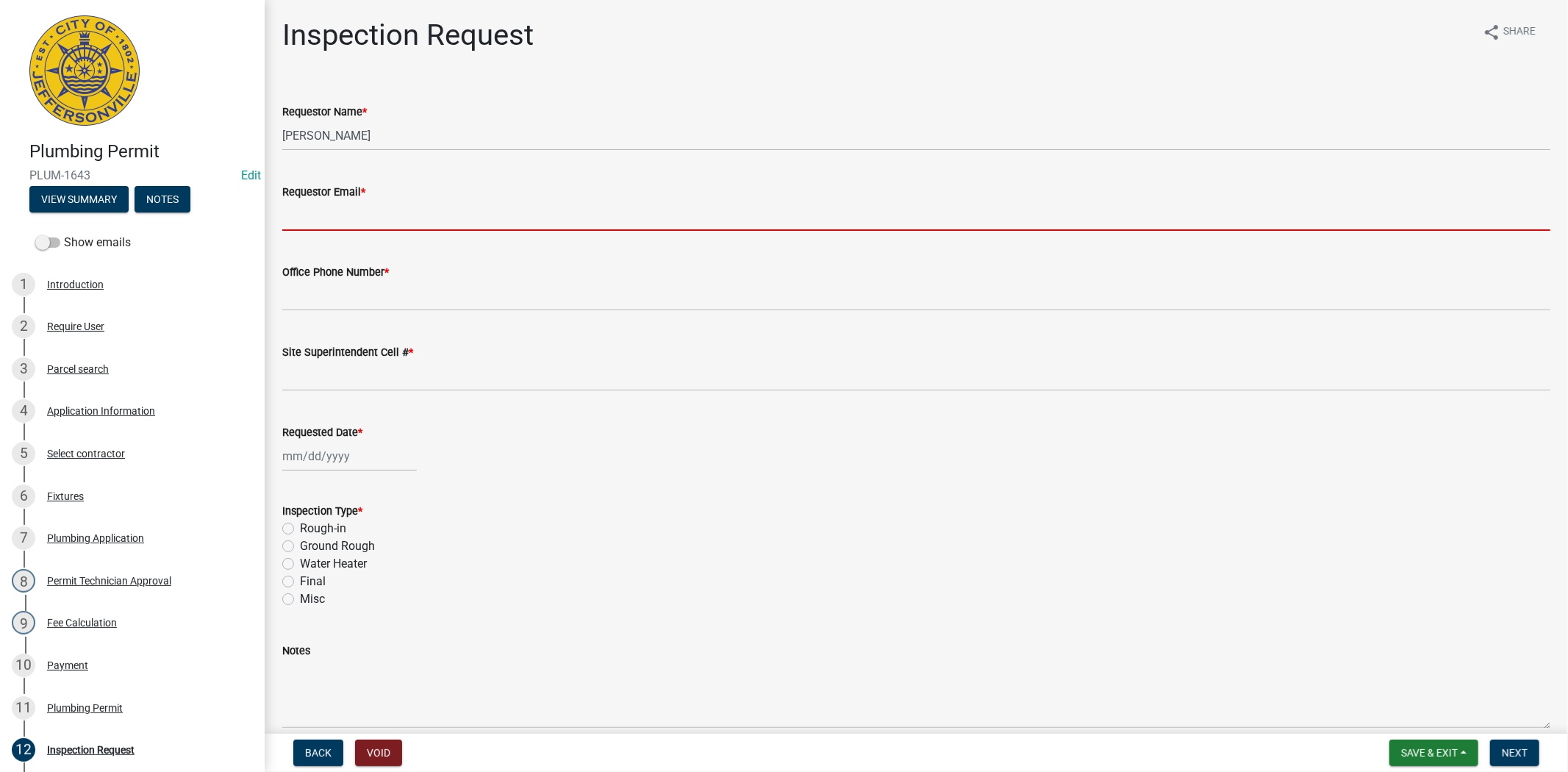
drag, startPoint x: 369, startPoint y: 215, endPoint x: 384, endPoint y: 231, distance: 21.9
click at [371, 216] on input "Requestor Email *" at bounding box center [916, 216] width 1268 height 30
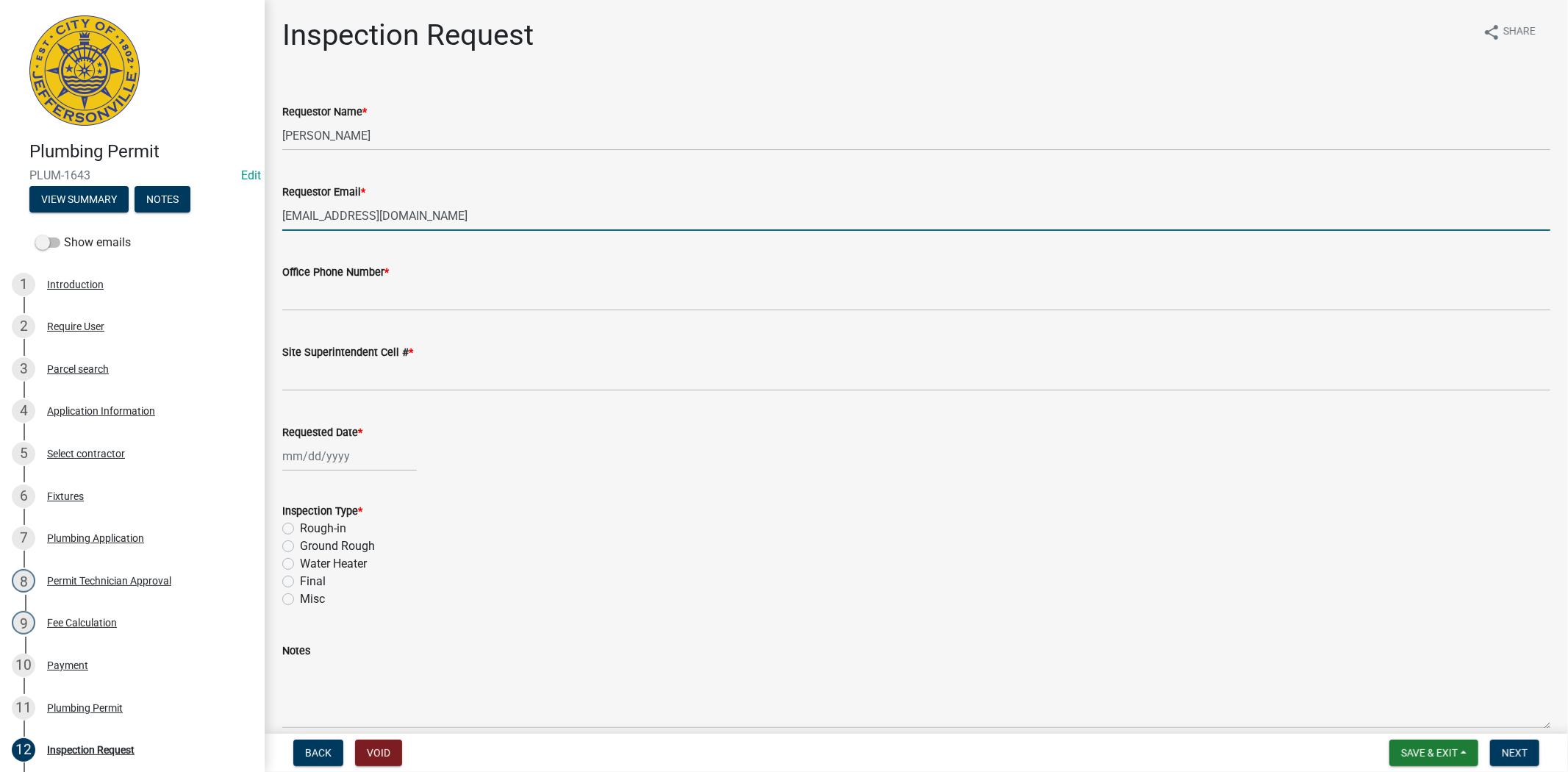
drag, startPoint x: 405, startPoint y: 224, endPoint x: 246, endPoint y: 232, distance: 159.2
click at [246, 232] on div "Plumbing Permit PLUM-1643 Edit View Summary Notes Show emails 1 Introduction 2 …" at bounding box center [784, 386] width 1568 height 772
type input "[EMAIL_ADDRESS][DOMAIN_NAME]"
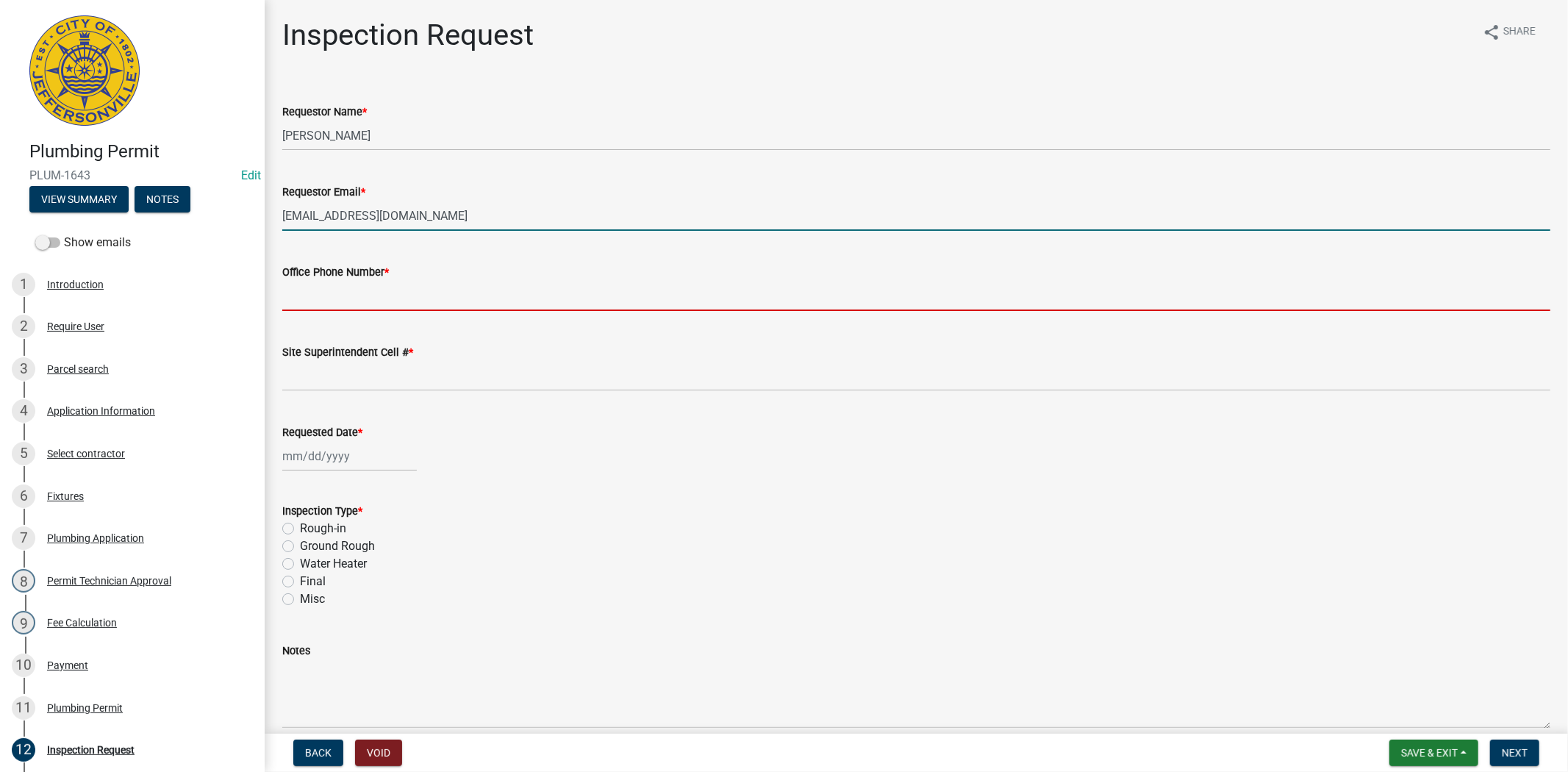
click at [370, 292] on input "Office Phone Number *" at bounding box center [916, 295] width 1268 height 30
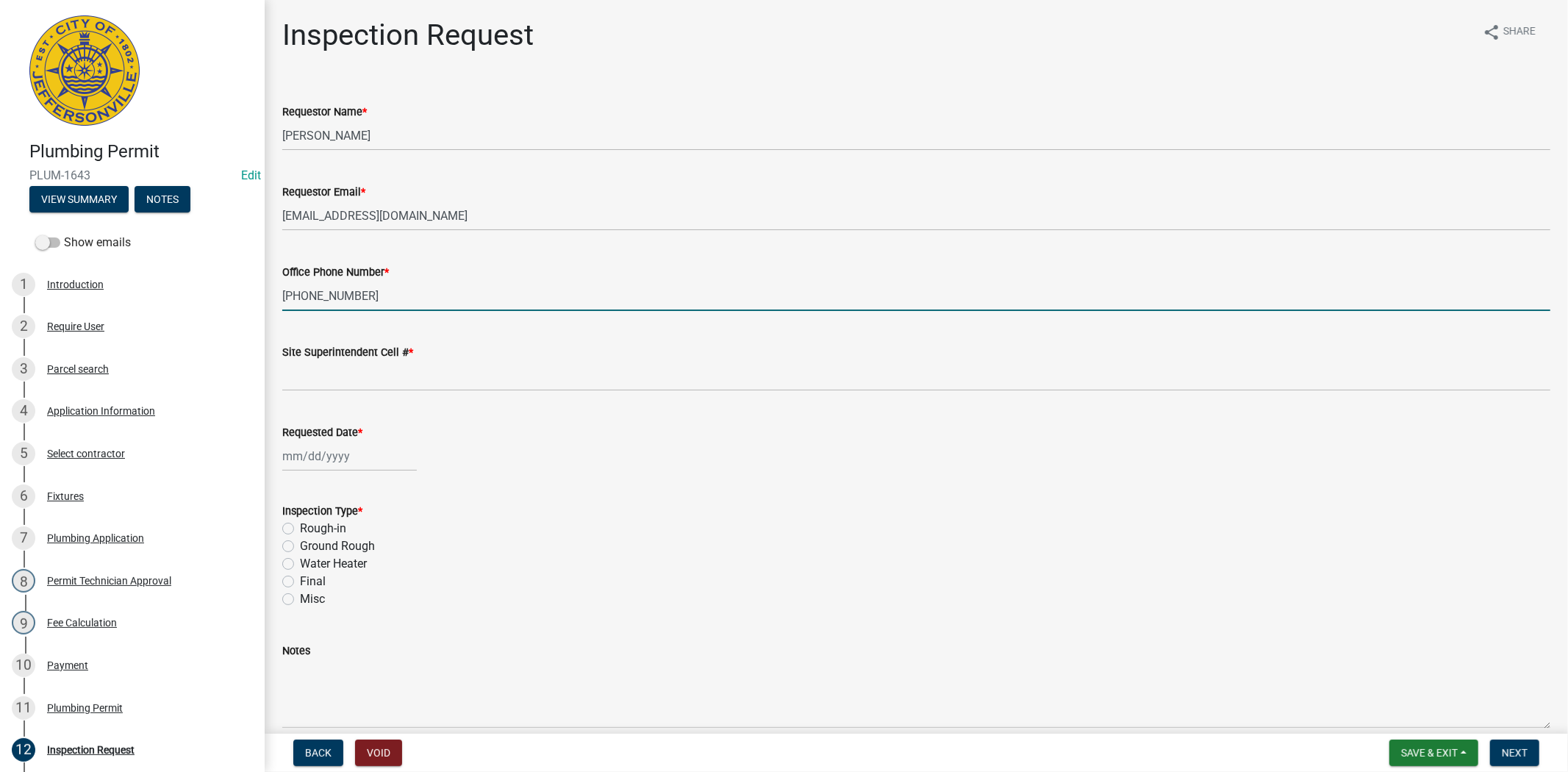
type input "812-285-6414"
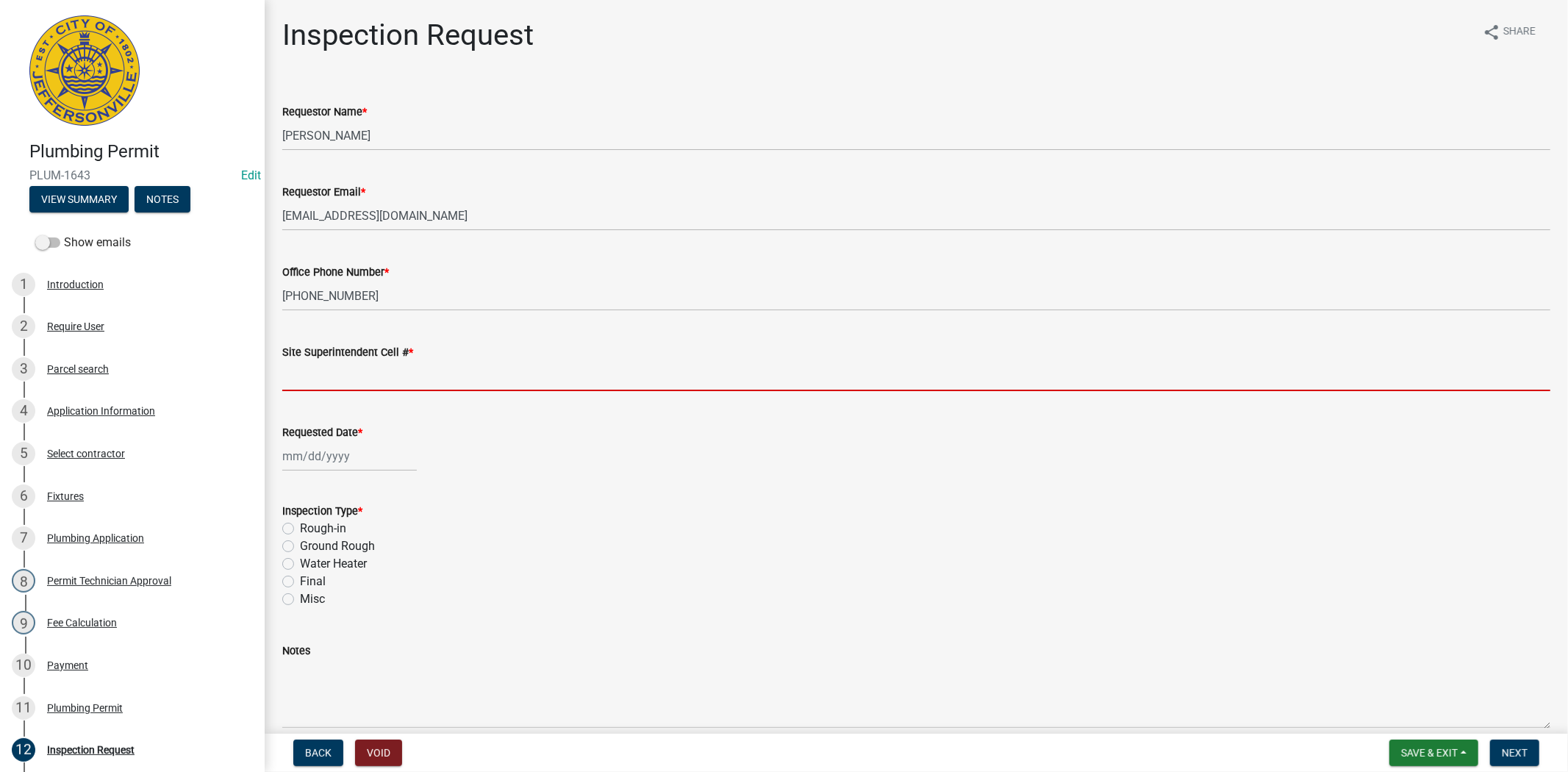
click at [362, 363] on input "Site Superintendent Cell # *" at bounding box center [916, 376] width 1268 height 30
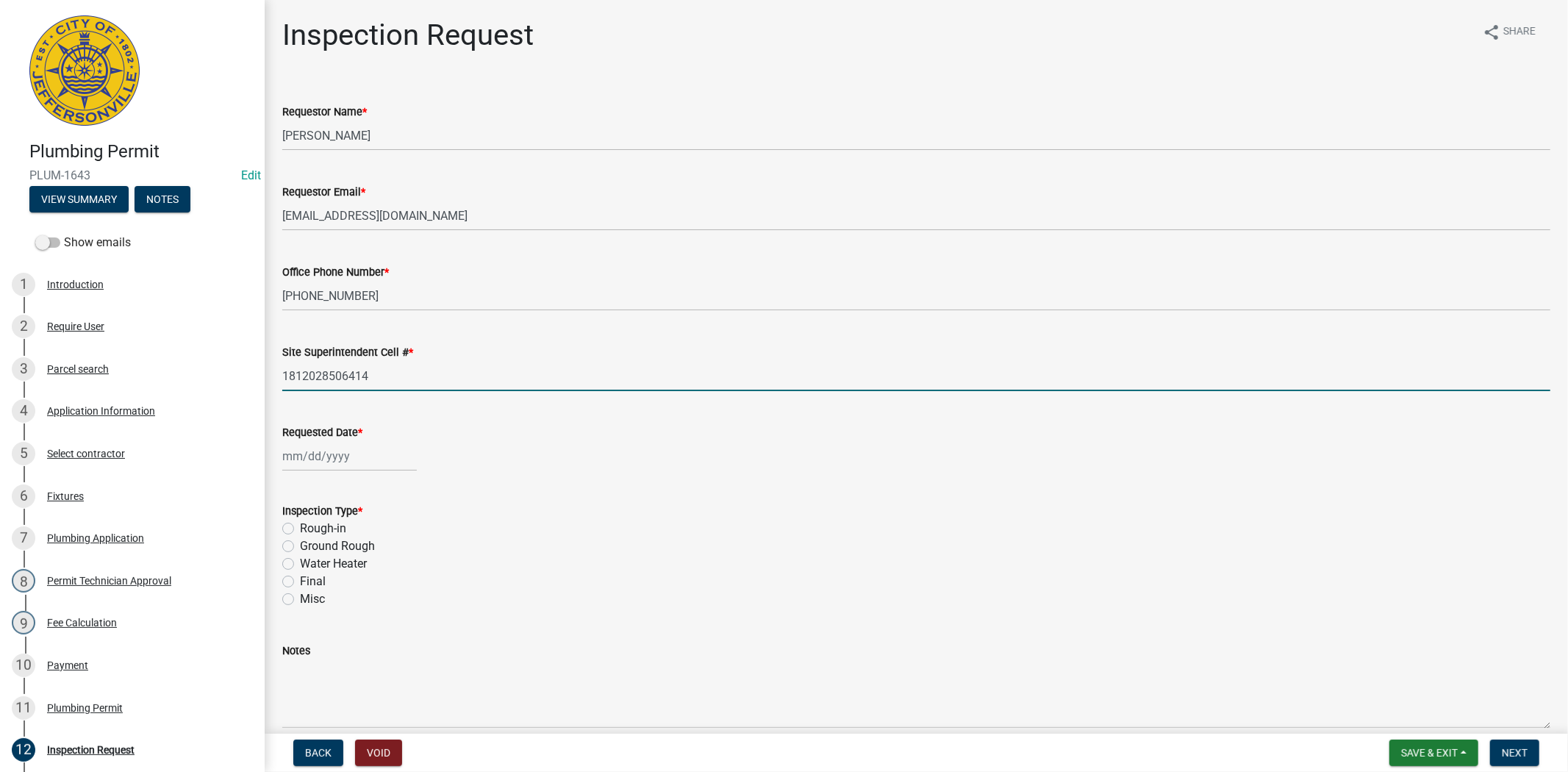
type input "1812028506414"
click at [389, 462] on div at bounding box center [349, 455] width 134 height 30
select select "8"
select select "2025"
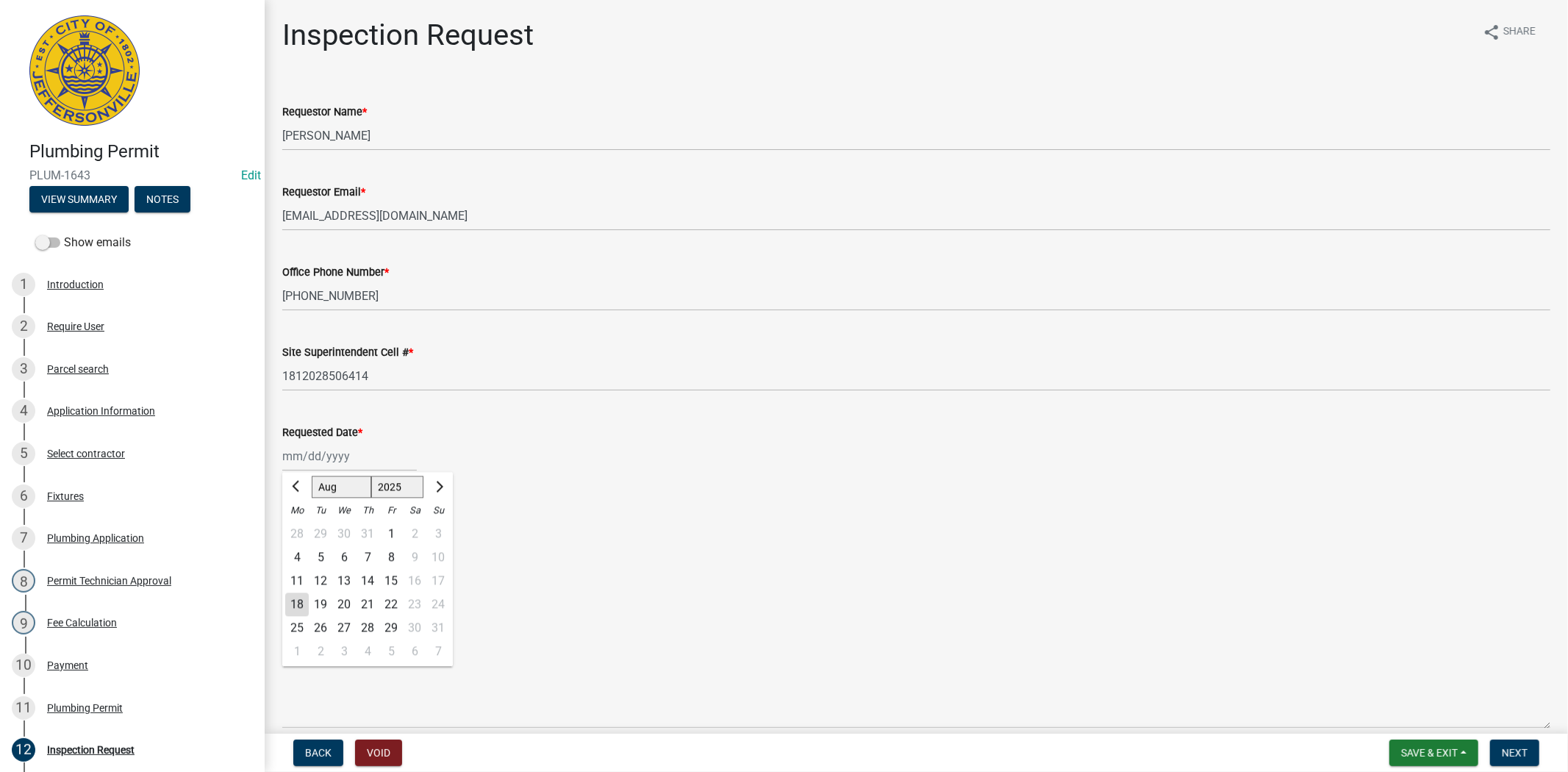
click at [324, 607] on div "19" at bounding box center [320, 604] width 23 height 23
type input "08/19/2025"
click at [300, 581] on label "Final" at bounding box center [313, 581] width 26 height 18
click at [300, 581] on input "Final" at bounding box center [305, 577] width 10 height 10
radio input "true"
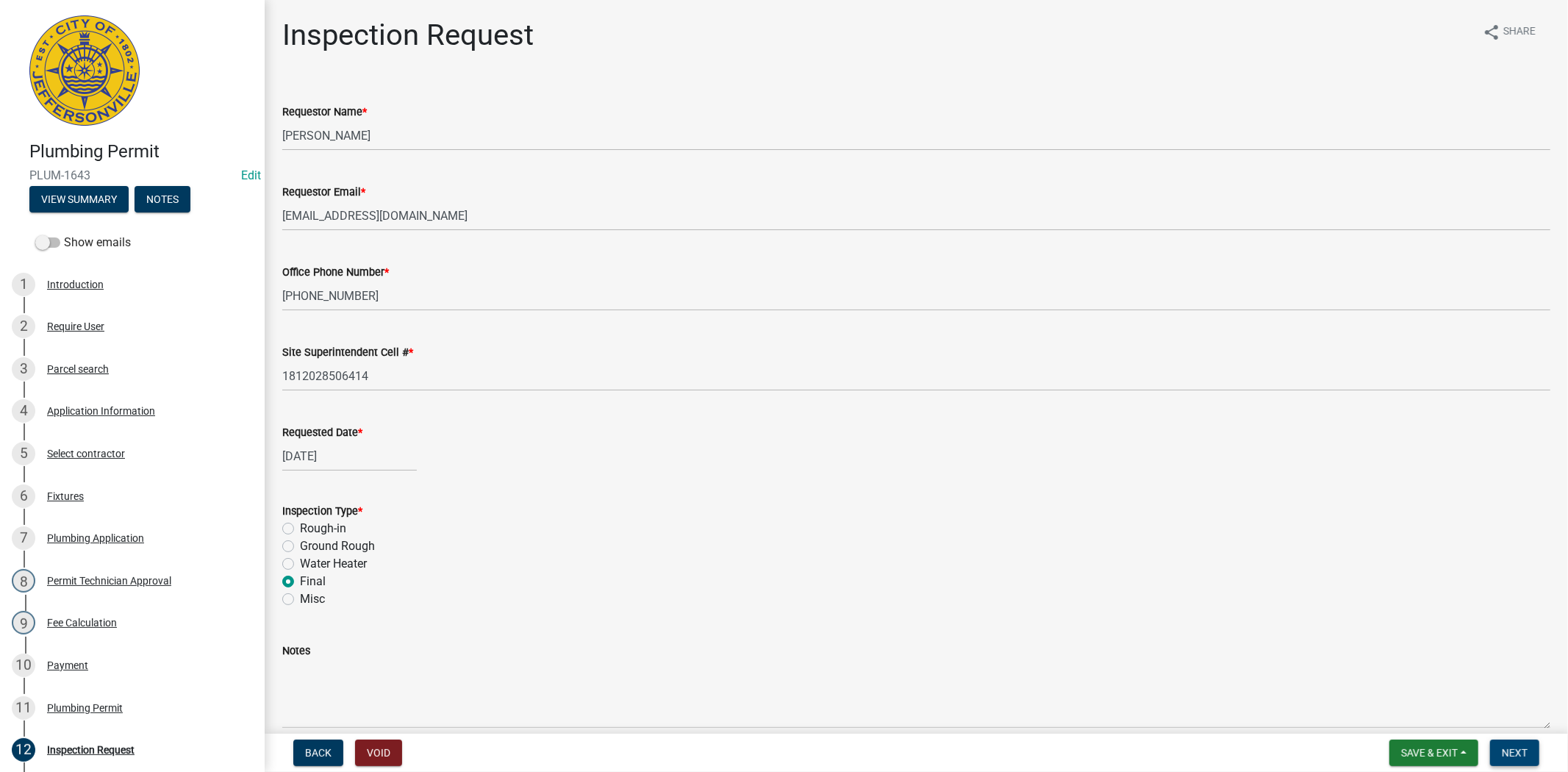
click at [1500, 760] on button "Next" at bounding box center [1514, 753] width 49 height 27
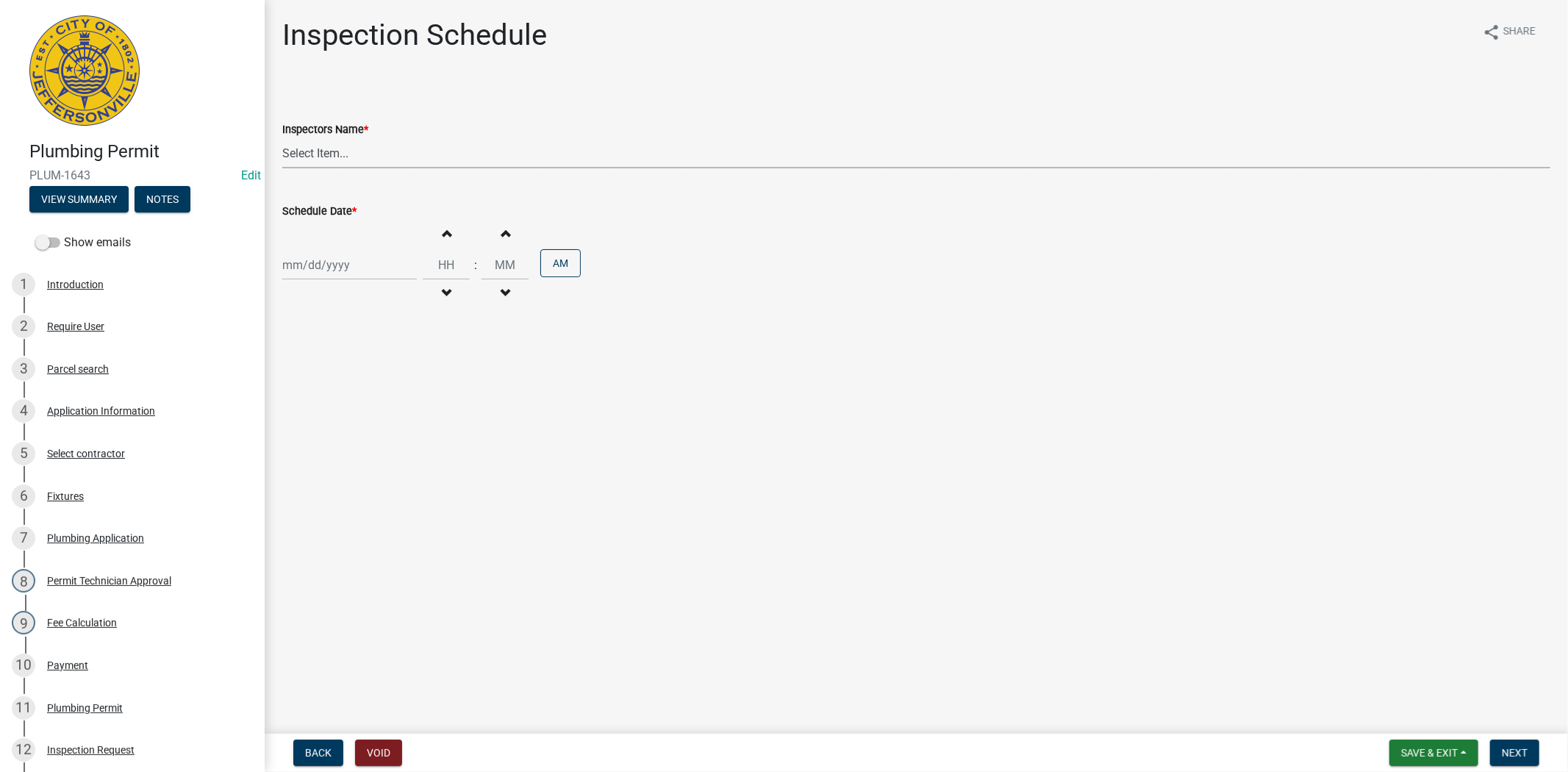
click at [350, 153] on select "Select Item... jramsey (Jeremy Ramsey) MaryFrey (Mary Frey) mkruer (Mike Kruer)…" at bounding box center [916, 153] width 1268 height 30
select select "13c97fbc-c819-4cee-844a-0db3d3c4db95"
click at [282, 138] on select "Select Item... jramsey (Jeremy Ramsey) MaryFrey (Mary Frey) mkruer (Mike Kruer)…" at bounding box center [916, 153] width 1268 height 30
select select "8"
select select "2025"
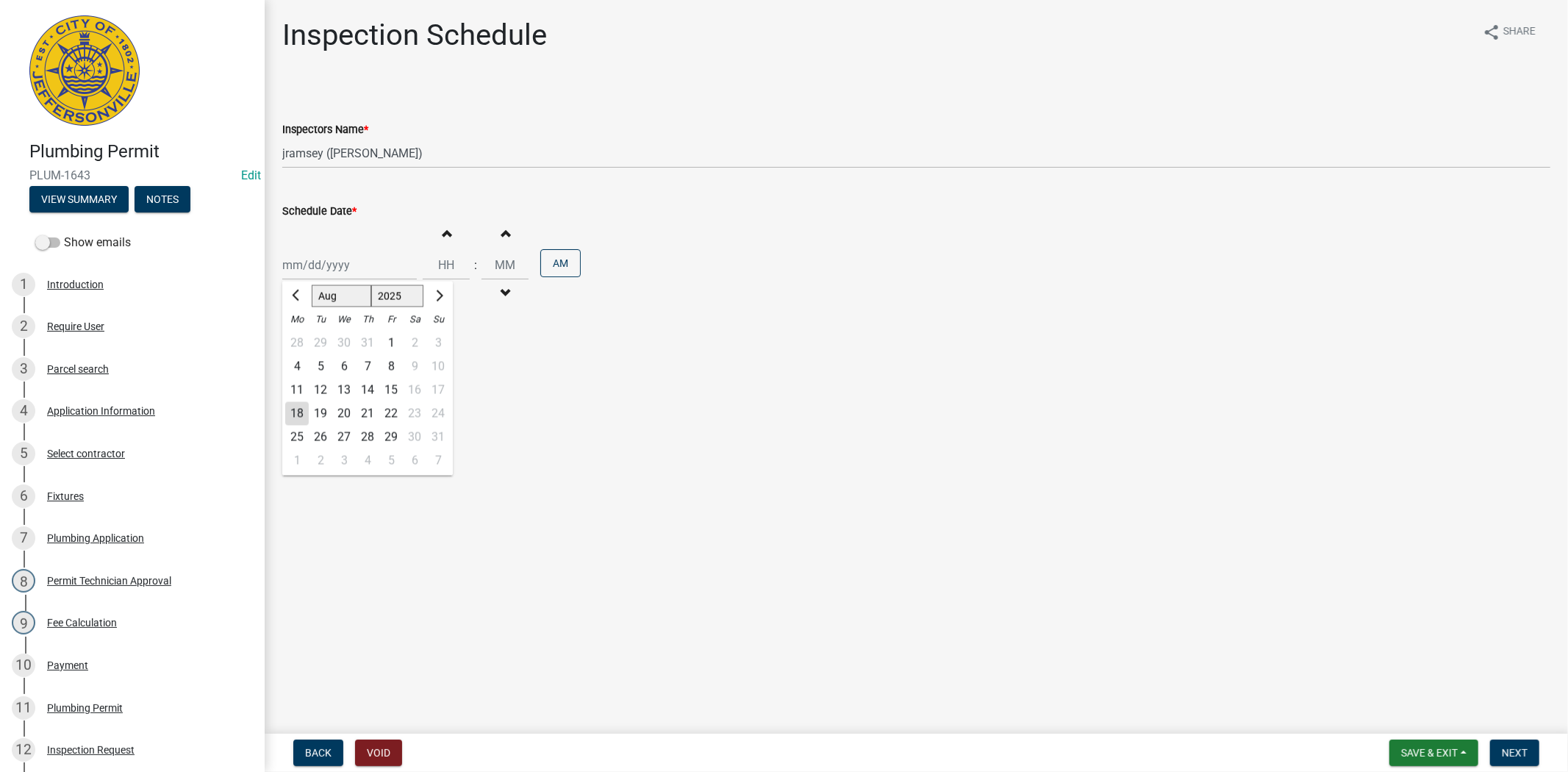
click at [357, 260] on div "Jan Feb Mar Apr May Jun Jul Aug Sep Oct Nov Dec 1525 1526 1527 1528 1529 1530 1…" at bounding box center [349, 265] width 134 height 30
click at [320, 406] on div "19" at bounding box center [320, 413] width 23 height 23
type input "[DATE]"
click at [1517, 756] on span "Next" at bounding box center [1514, 753] width 26 height 12
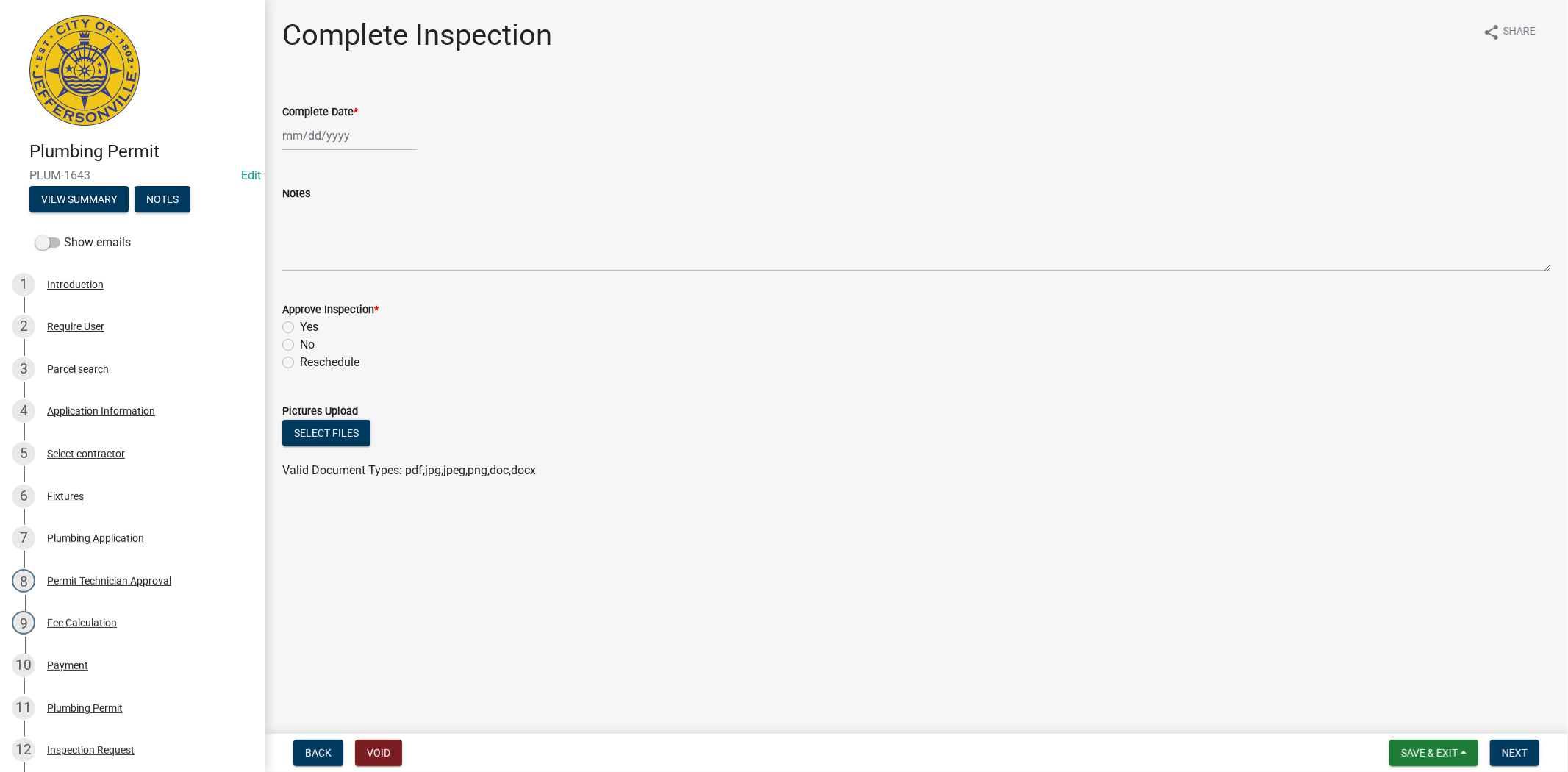
click at [1465, 737] on nav "Back Void Save & Exit Save Save & Exit Next" at bounding box center [916, 753] width 1303 height 39
click at [1411, 739] on nav "Back Void Save & Exit Save Save & Exit Next" at bounding box center [916, 753] width 1303 height 39
click at [1415, 744] on button "Save & Exit" at bounding box center [1434, 753] width 89 height 27
click at [1420, 717] on button "Save & Exit" at bounding box center [1419, 715] width 117 height 35
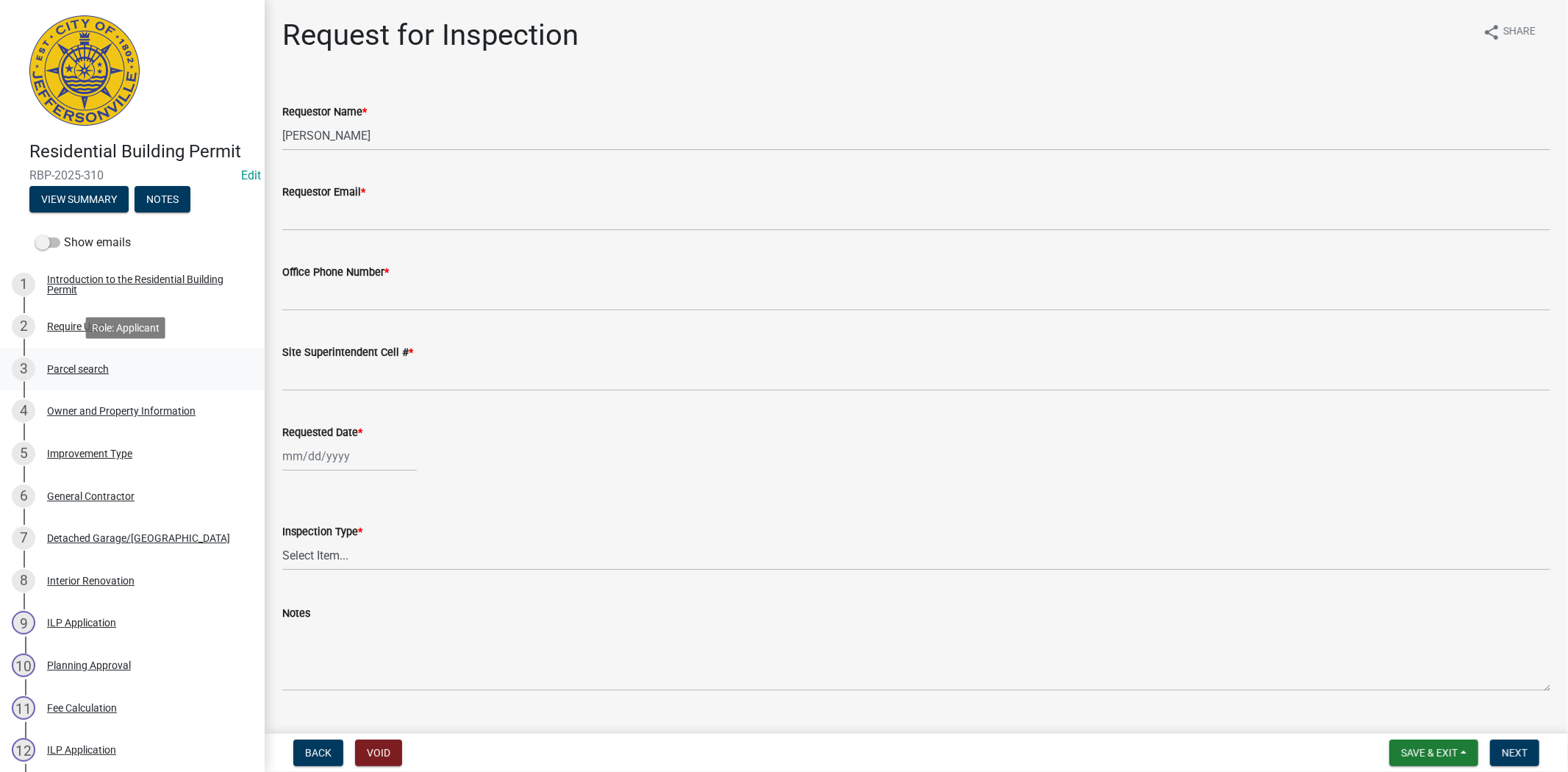
click at [86, 363] on div "Parcel search" at bounding box center [77, 368] width 62 height 10
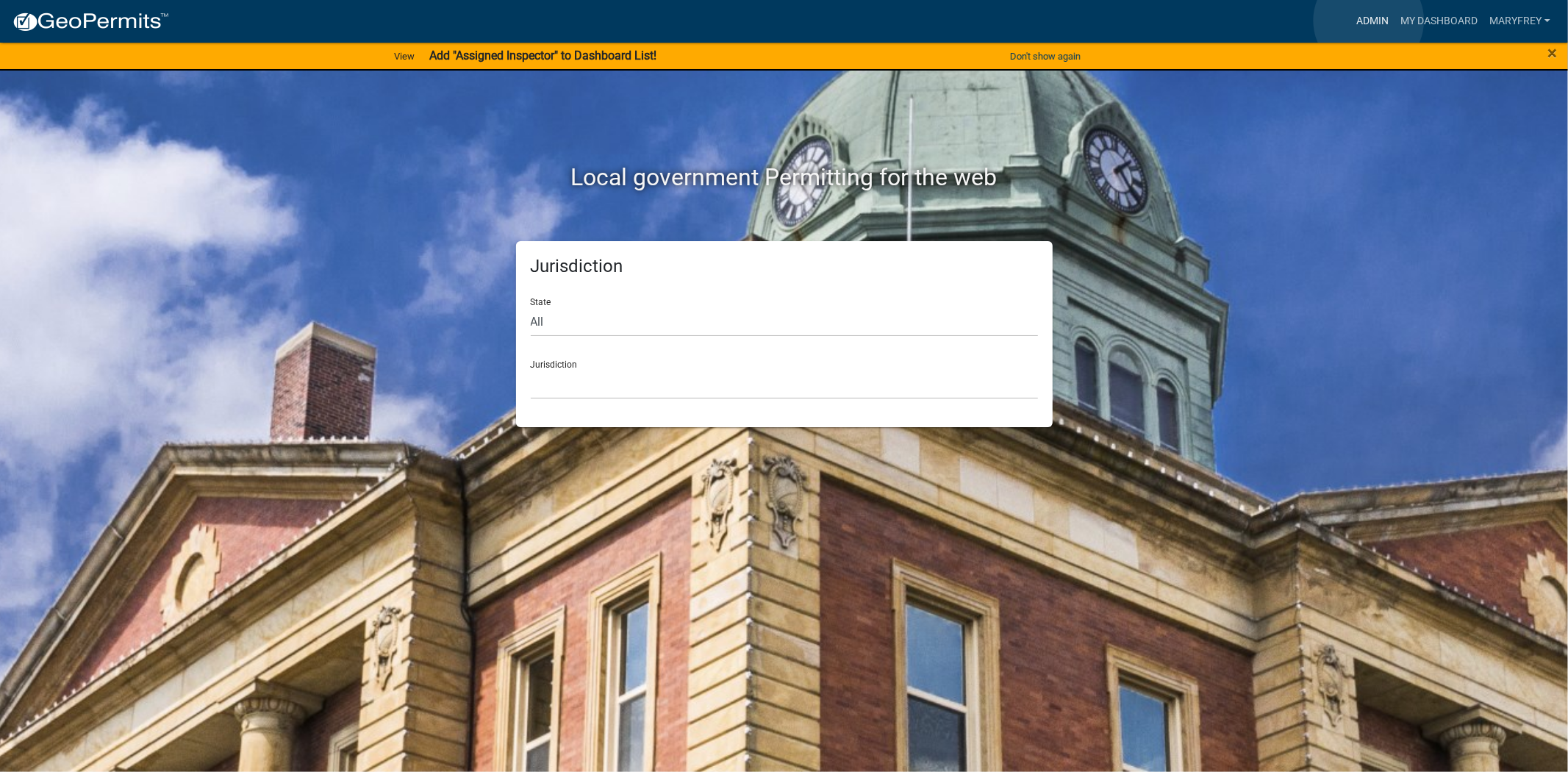
click at [1369, 21] on link "Admin" at bounding box center [1372, 21] width 44 height 28
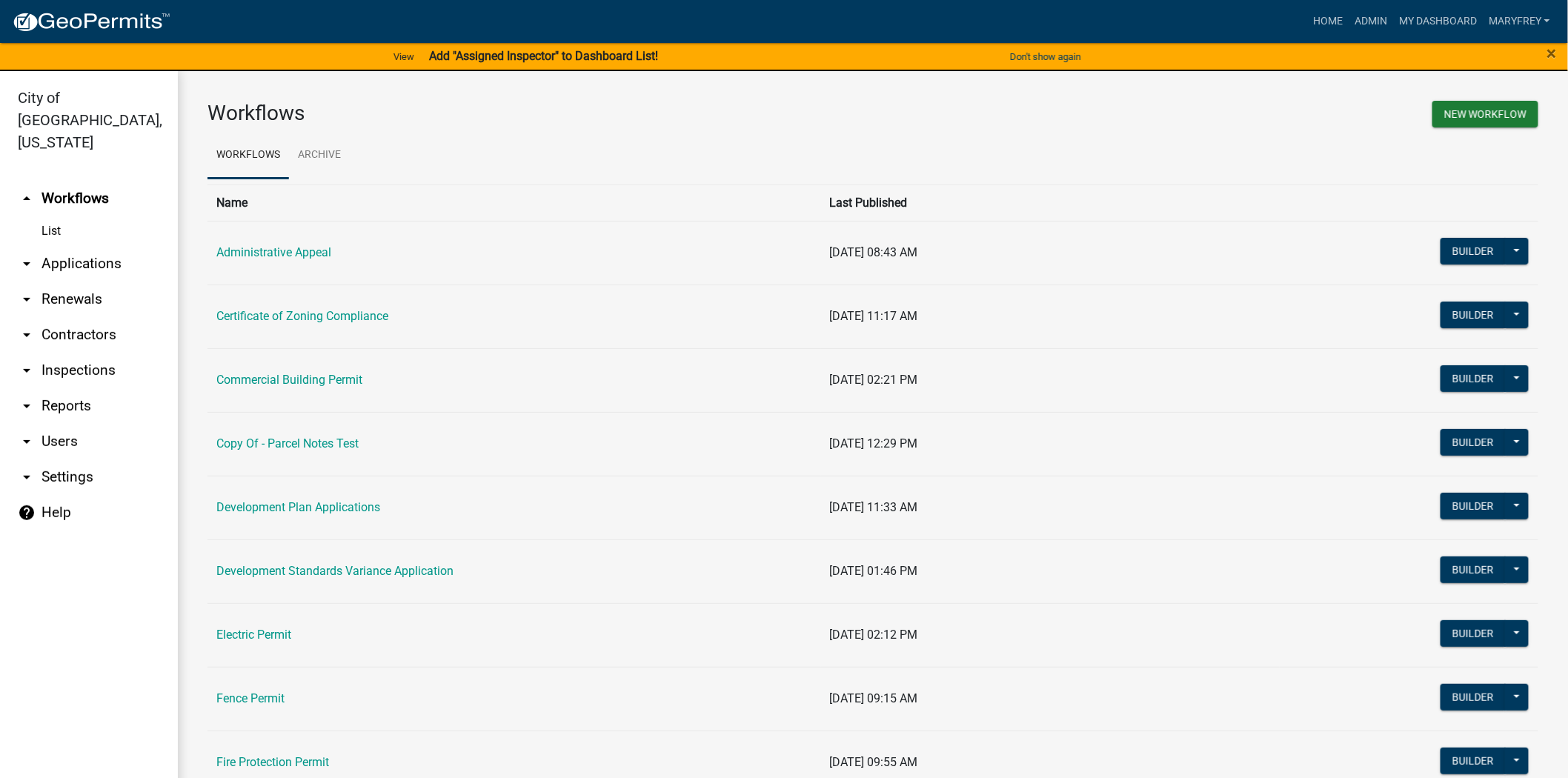
click at [76, 246] on link "arrow_drop_down Applications" at bounding box center [88, 263] width 178 height 36
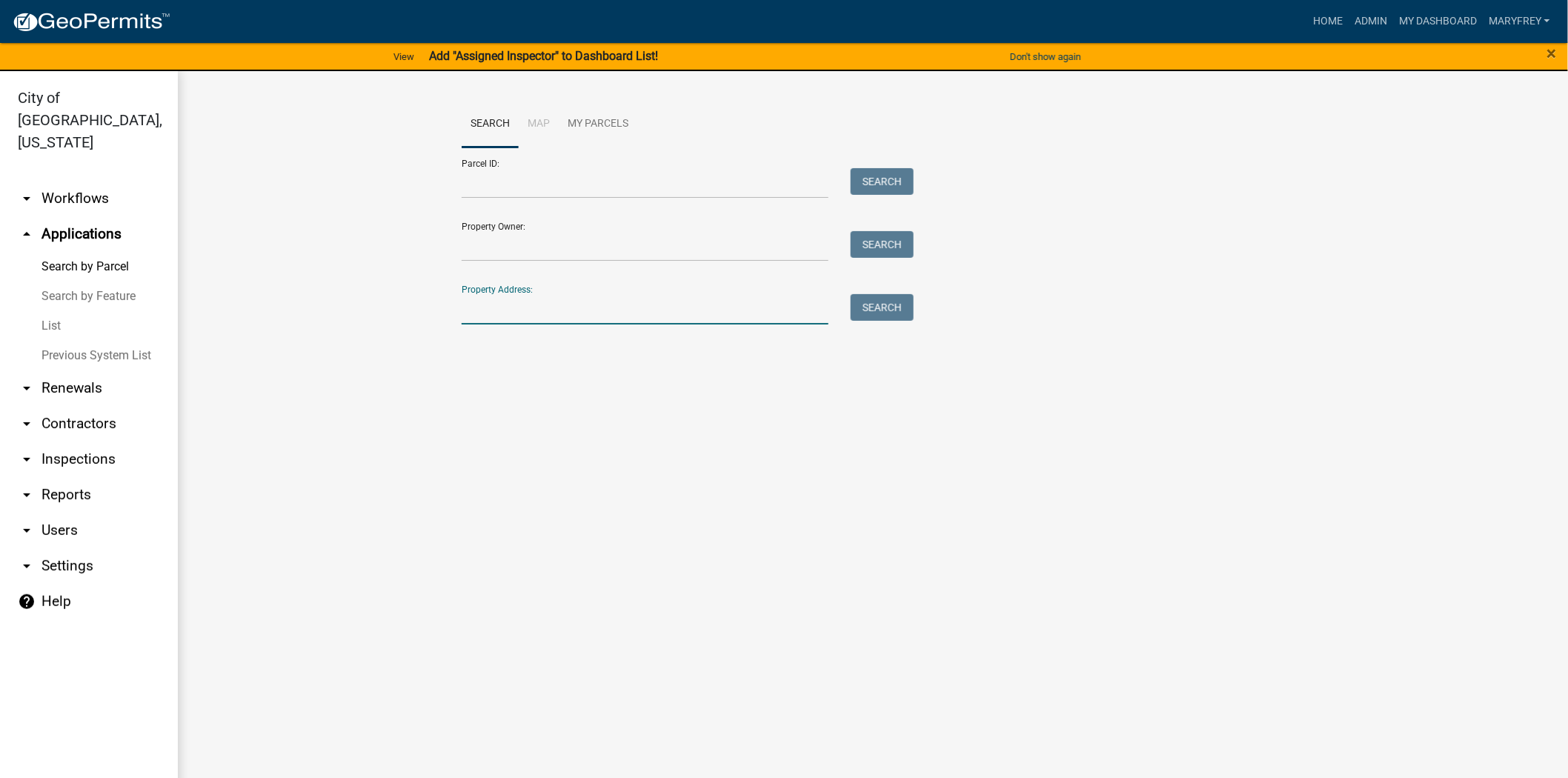
click at [537, 315] on input "Property Address:" at bounding box center [645, 309] width 366 height 30
type input "1922"
click at [929, 317] on div "Parcel ID: Search Property Owner: Search Property Address: 1922 Search" at bounding box center [872, 236] width 823 height 177
click at [901, 314] on button "Search" at bounding box center [882, 307] width 63 height 27
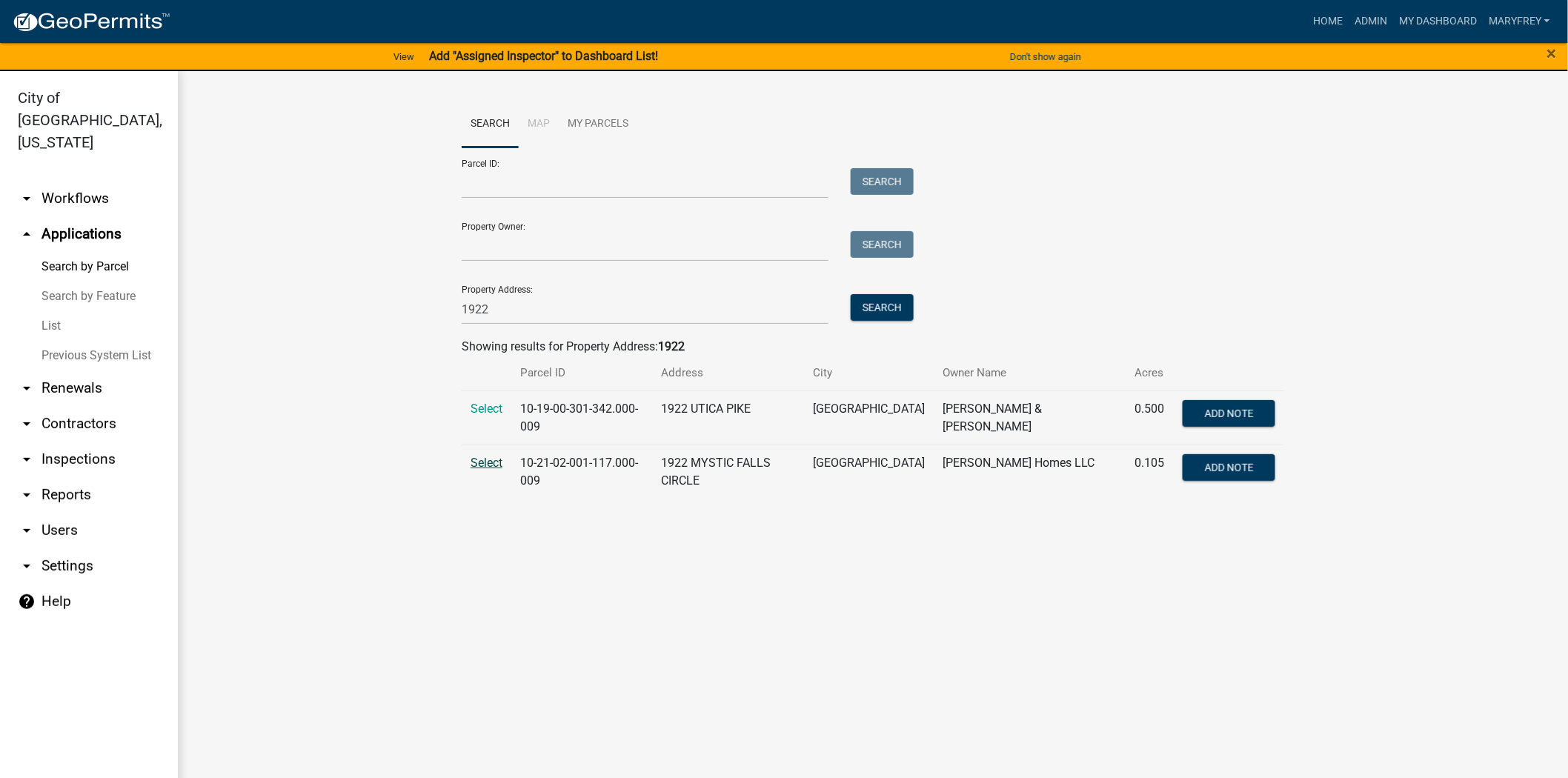
click at [494, 457] on span "Select" at bounding box center [486, 462] width 32 height 14
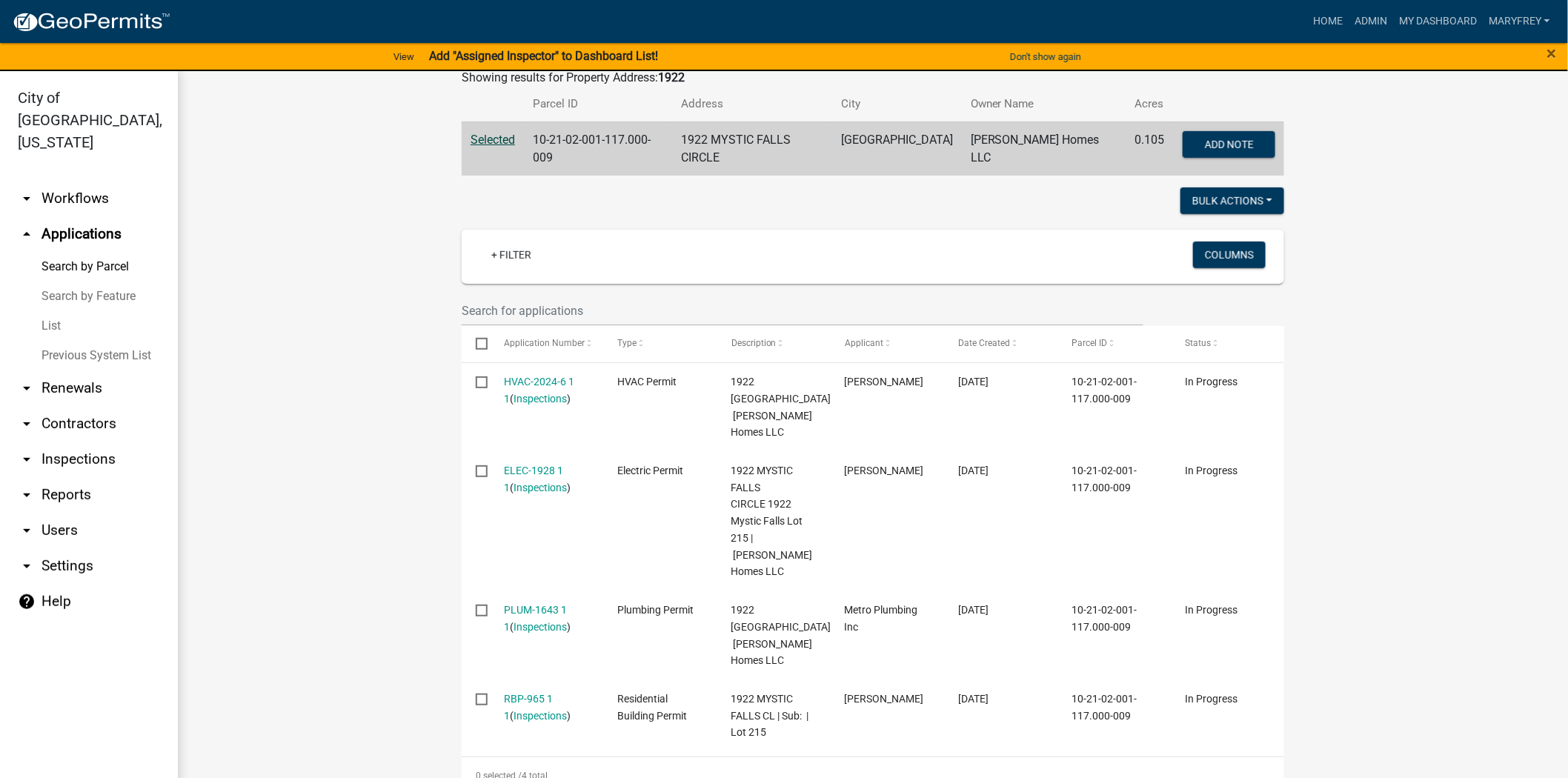
scroll to position [275, 0]
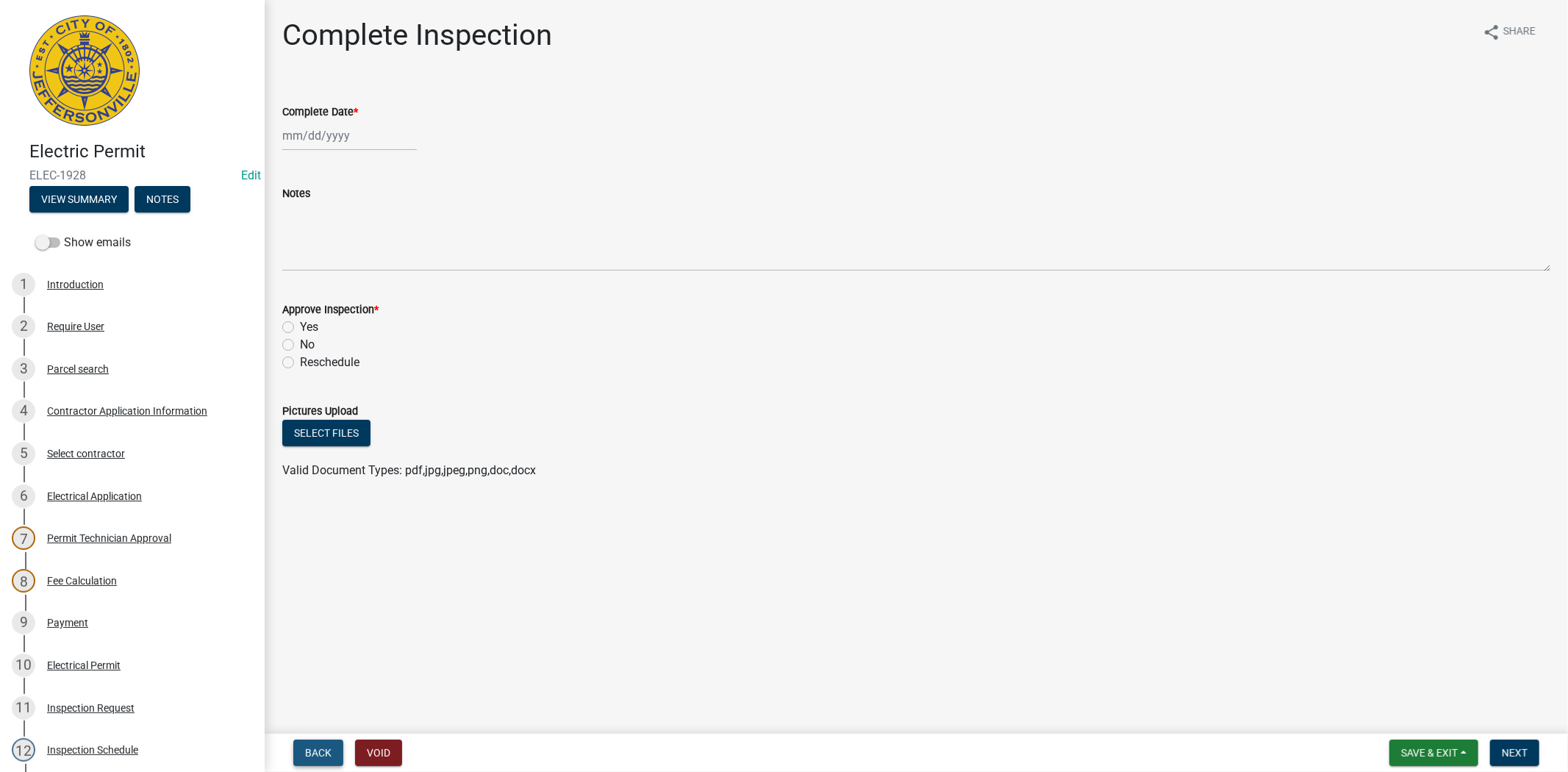
click at [336, 750] on button "Back" at bounding box center [318, 753] width 50 height 27
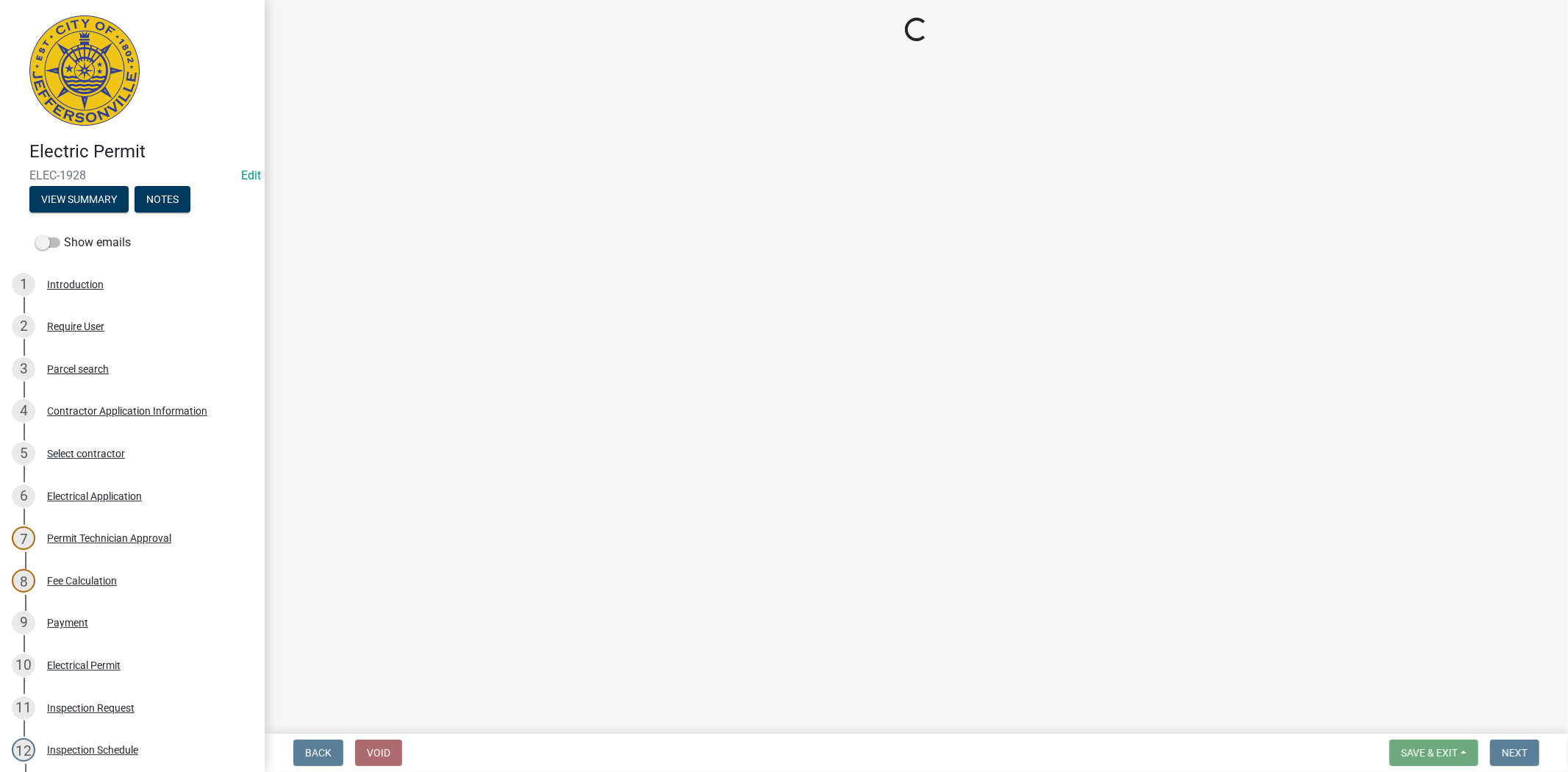
select select "36a8b8f0-2ef8-43e9-ae06-718f51af8d36"
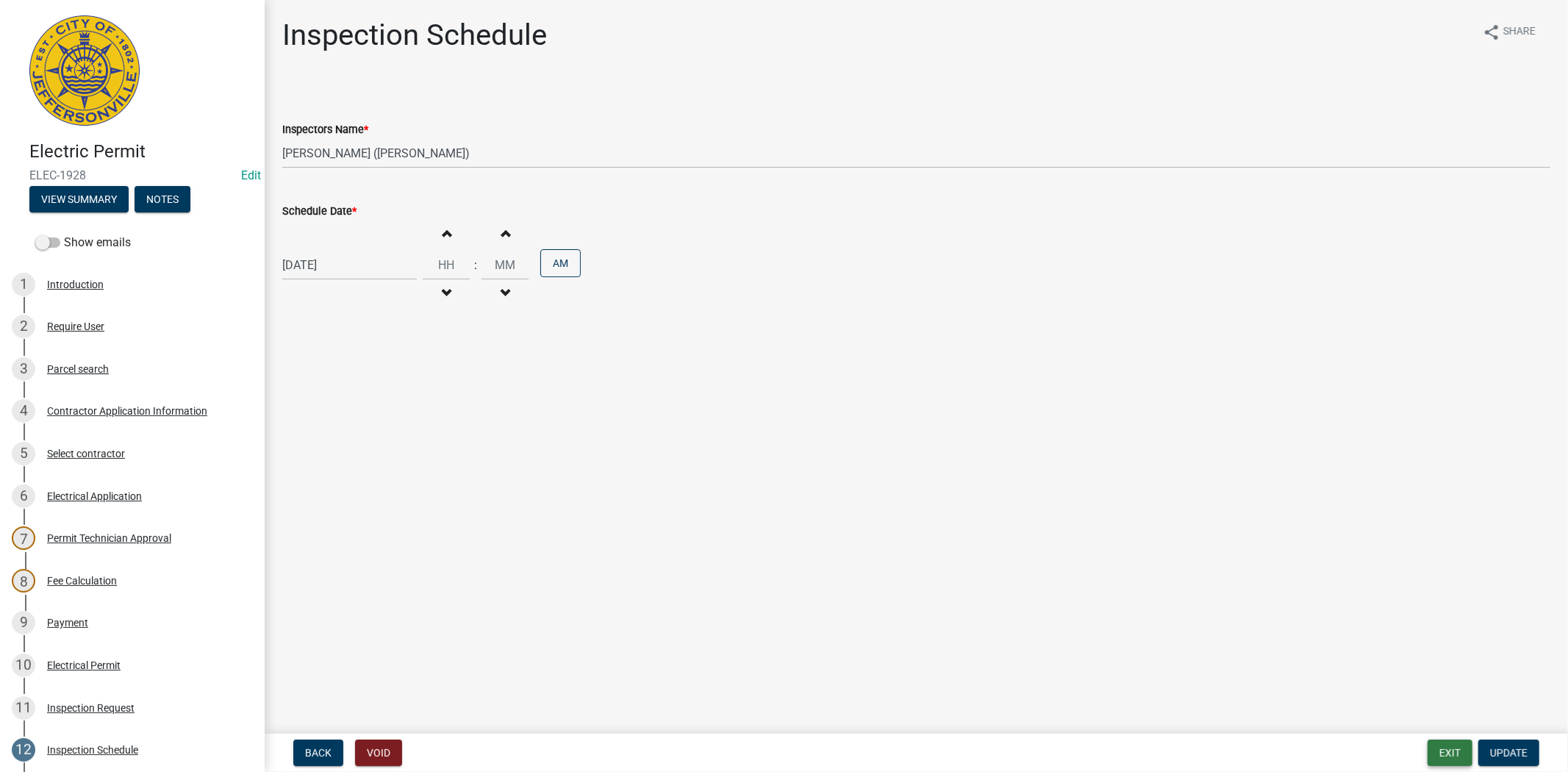
click at [1461, 746] on button "Exit" at bounding box center [1450, 753] width 45 height 27
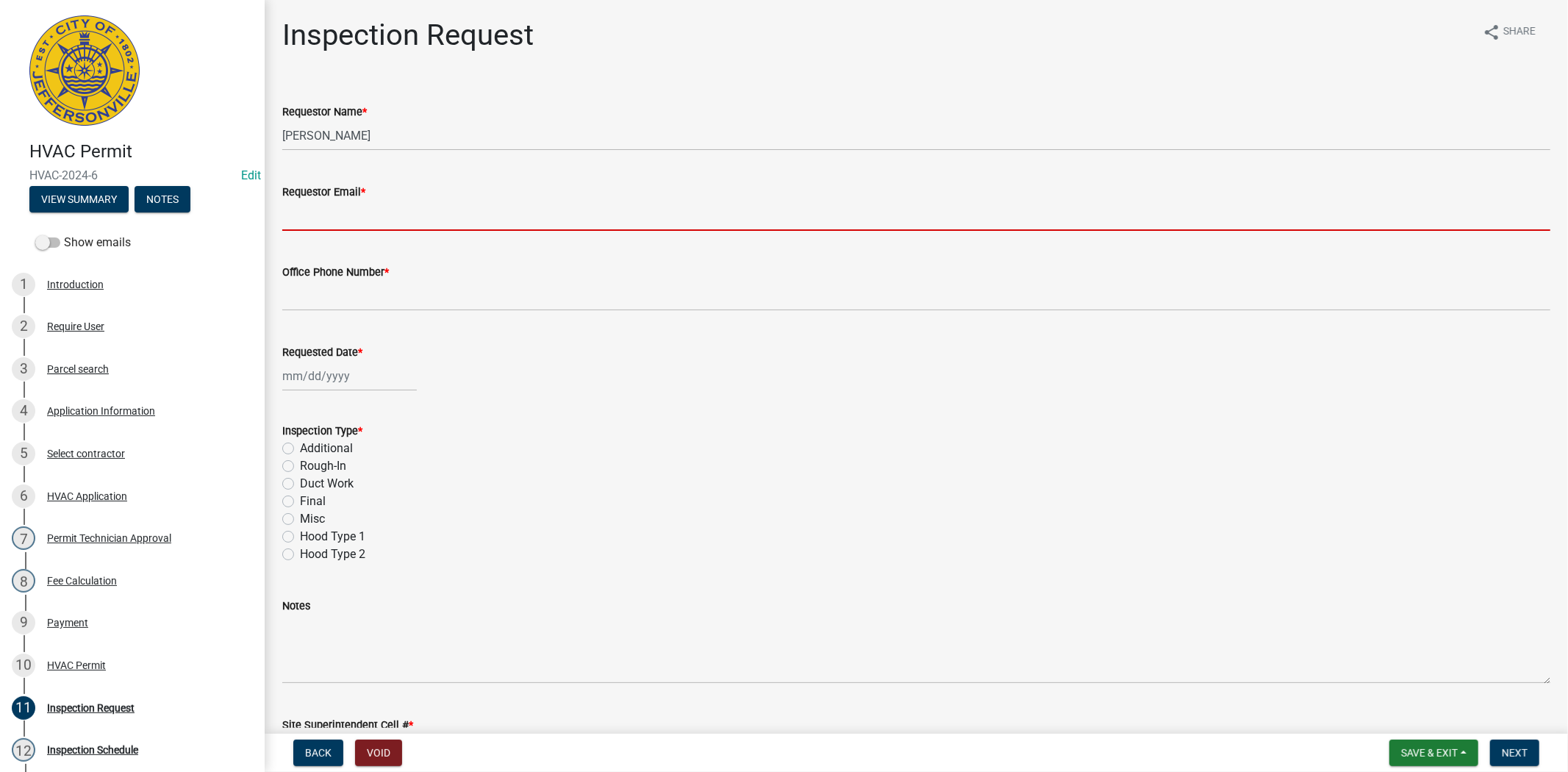
click at [324, 220] on input "Requestor Email *" at bounding box center [916, 216] width 1268 height 30
type input "[EMAIL_ADDRESS][DOMAIN_NAME]"
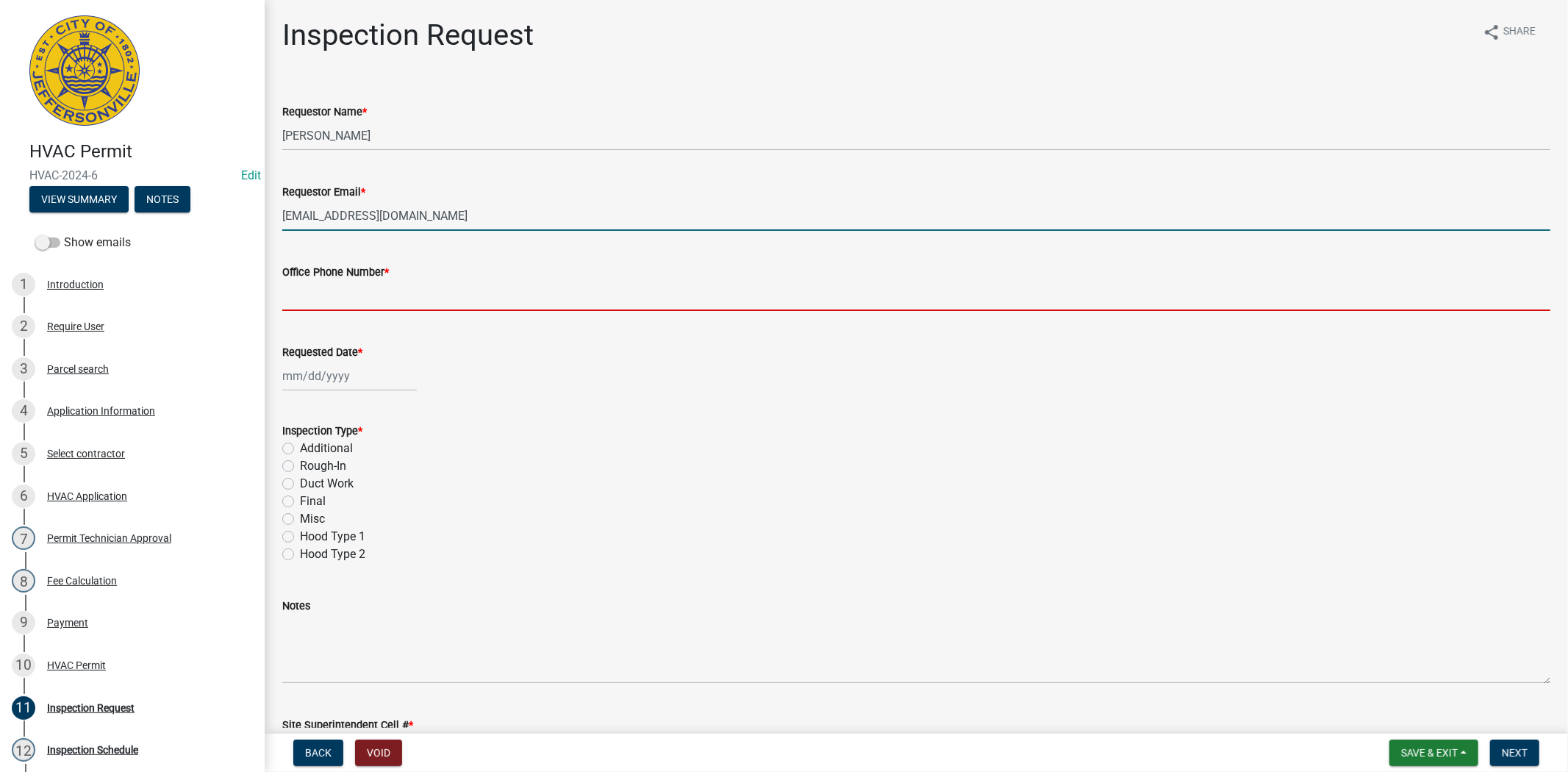
drag, startPoint x: 339, startPoint y: 292, endPoint x: 354, endPoint y: 304, distance: 19.2
click at [339, 292] on input "Office Phone Number *" at bounding box center [916, 295] width 1268 height 30
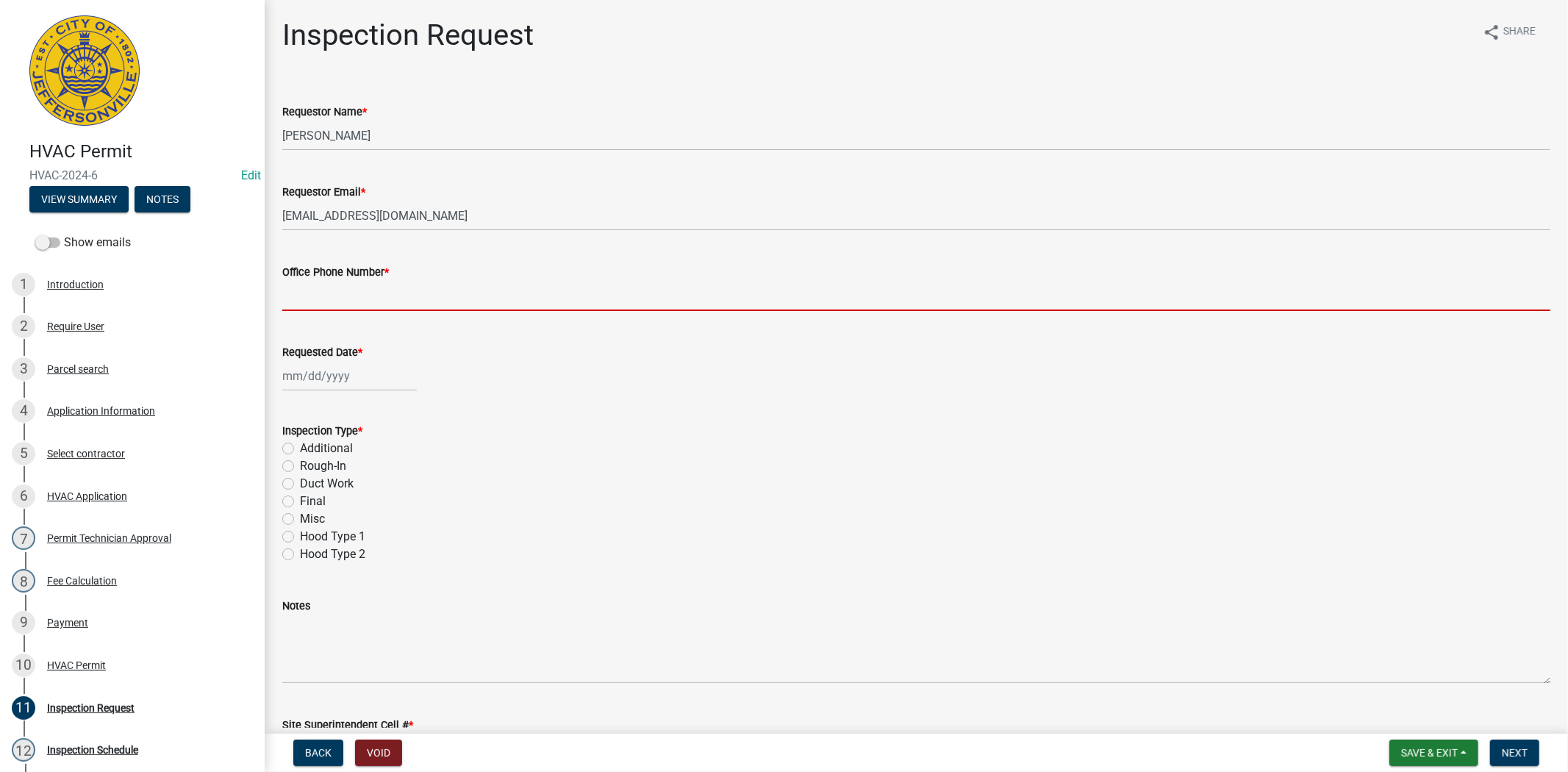
type input "812.285.6414"
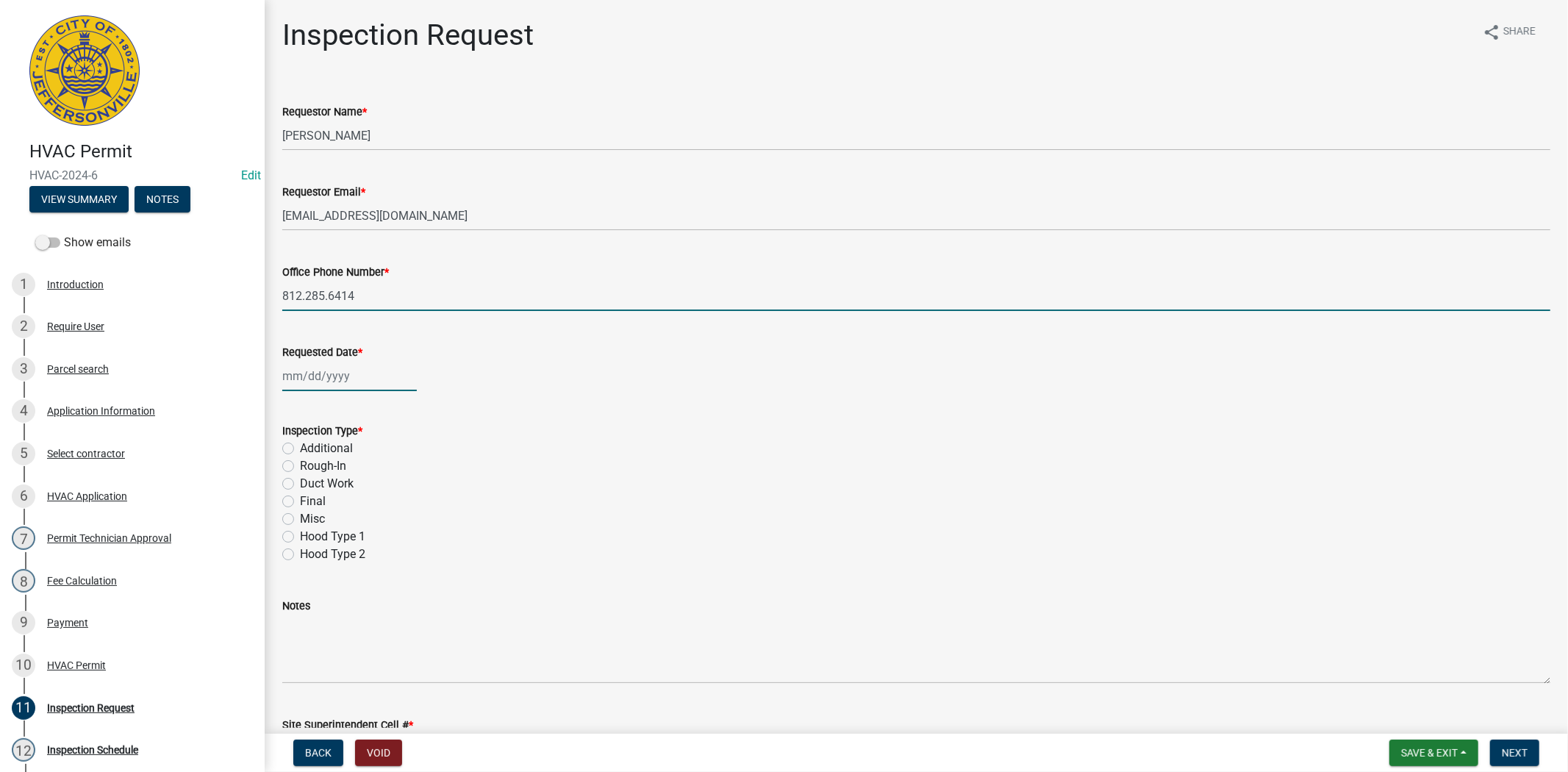
click at [375, 372] on div at bounding box center [349, 376] width 134 height 30
select select "8"
select select "2025"
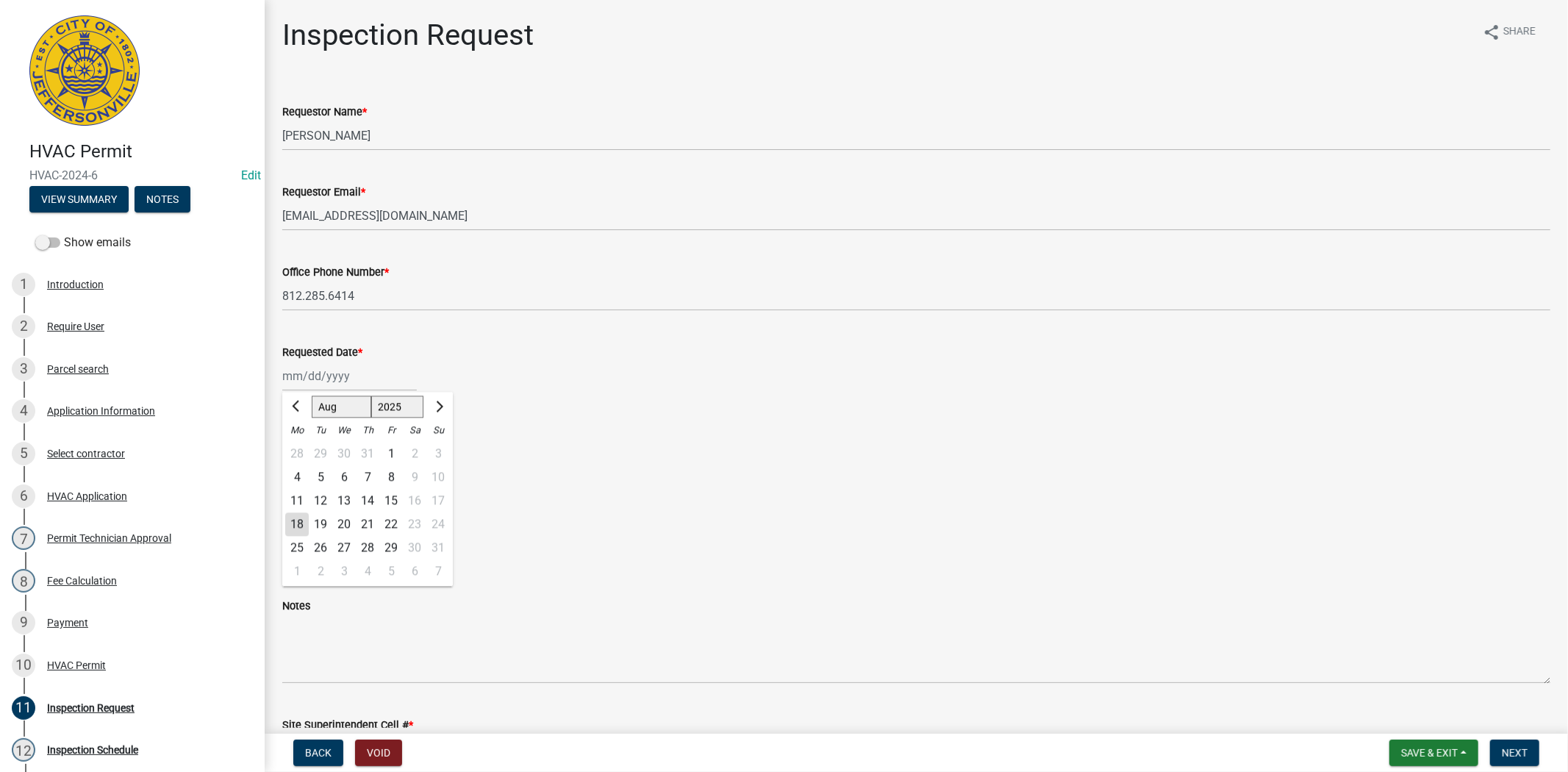
click at [323, 519] on div "19" at bounding box center [320, 524] width 23 height 23
type input "[DATE]"
click at [300, 500] on label "Final" at bounding box center [313, 501] width 26 height 18
click at [300, 500] on input "Final" at bounding box center [305, 497] width 10 height 10
radio input "true"
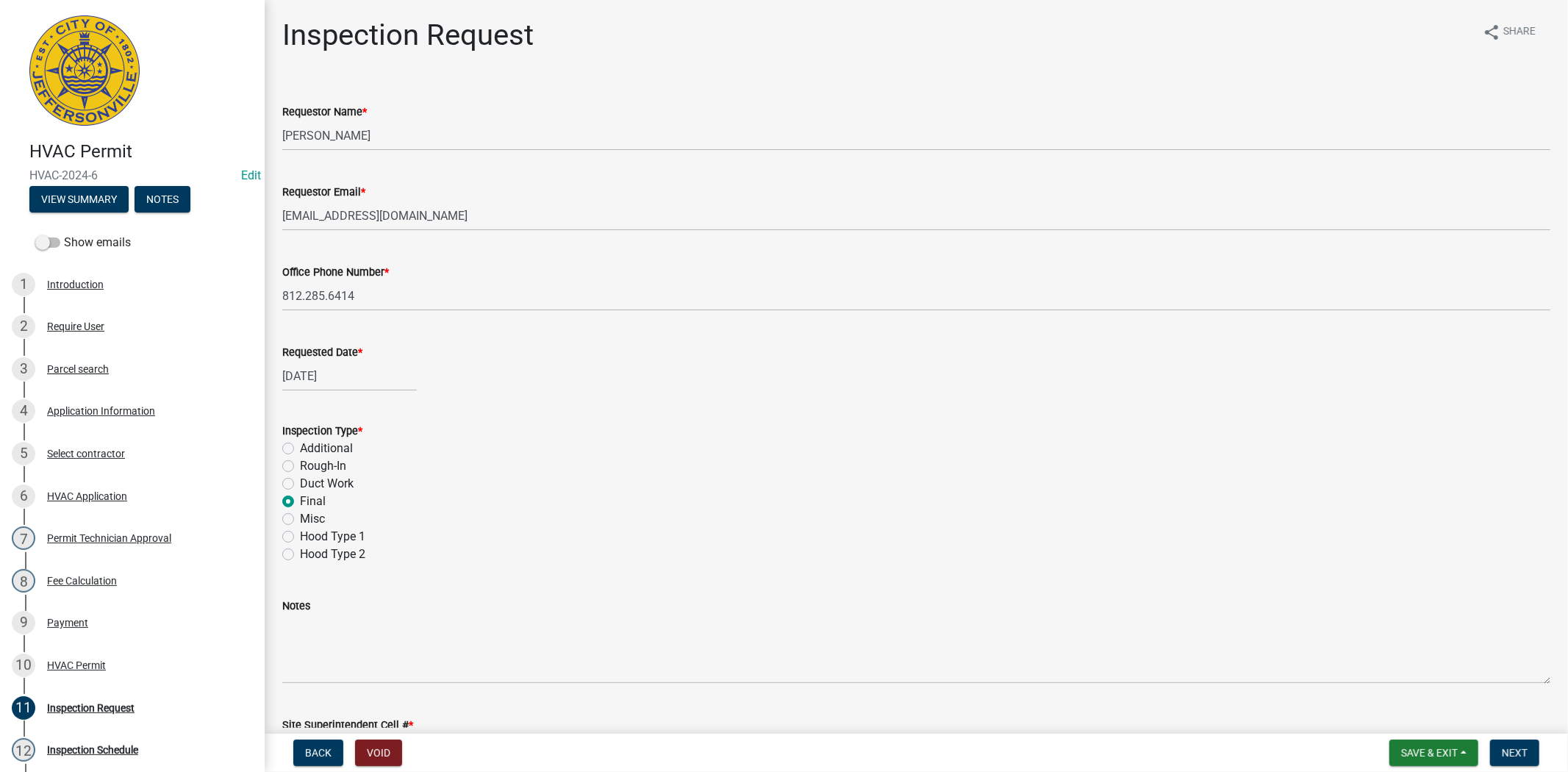
scroll to position [105, 0]
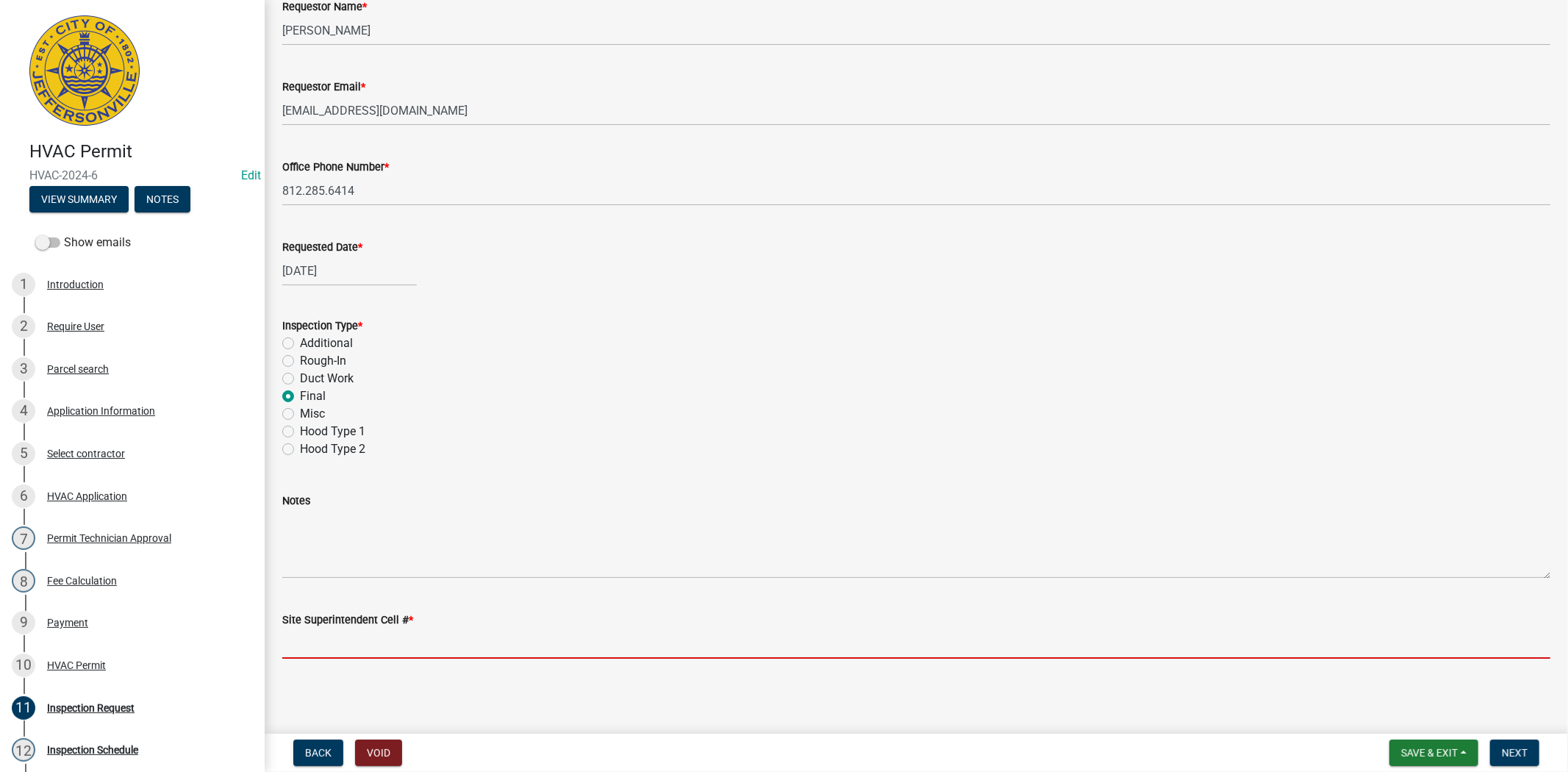
click at [331, 652] on input "Site Superintendent Cell # *" at bounding box center [916, 643] width 1268 height 30
type input "812.285.6414"
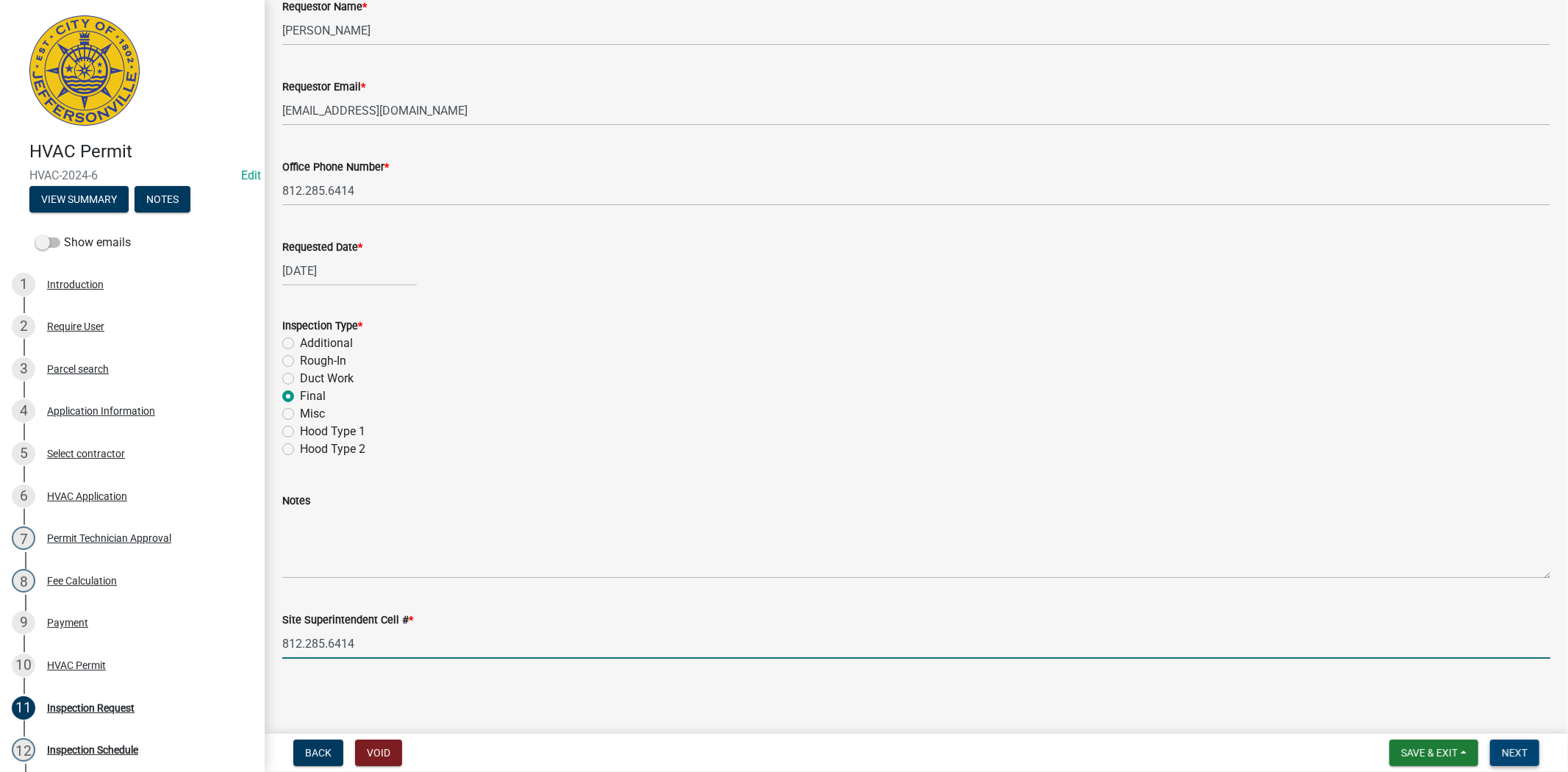
click at [1515, 754] on span "Next" at bounding box center [1514, 753] width 26 height 12
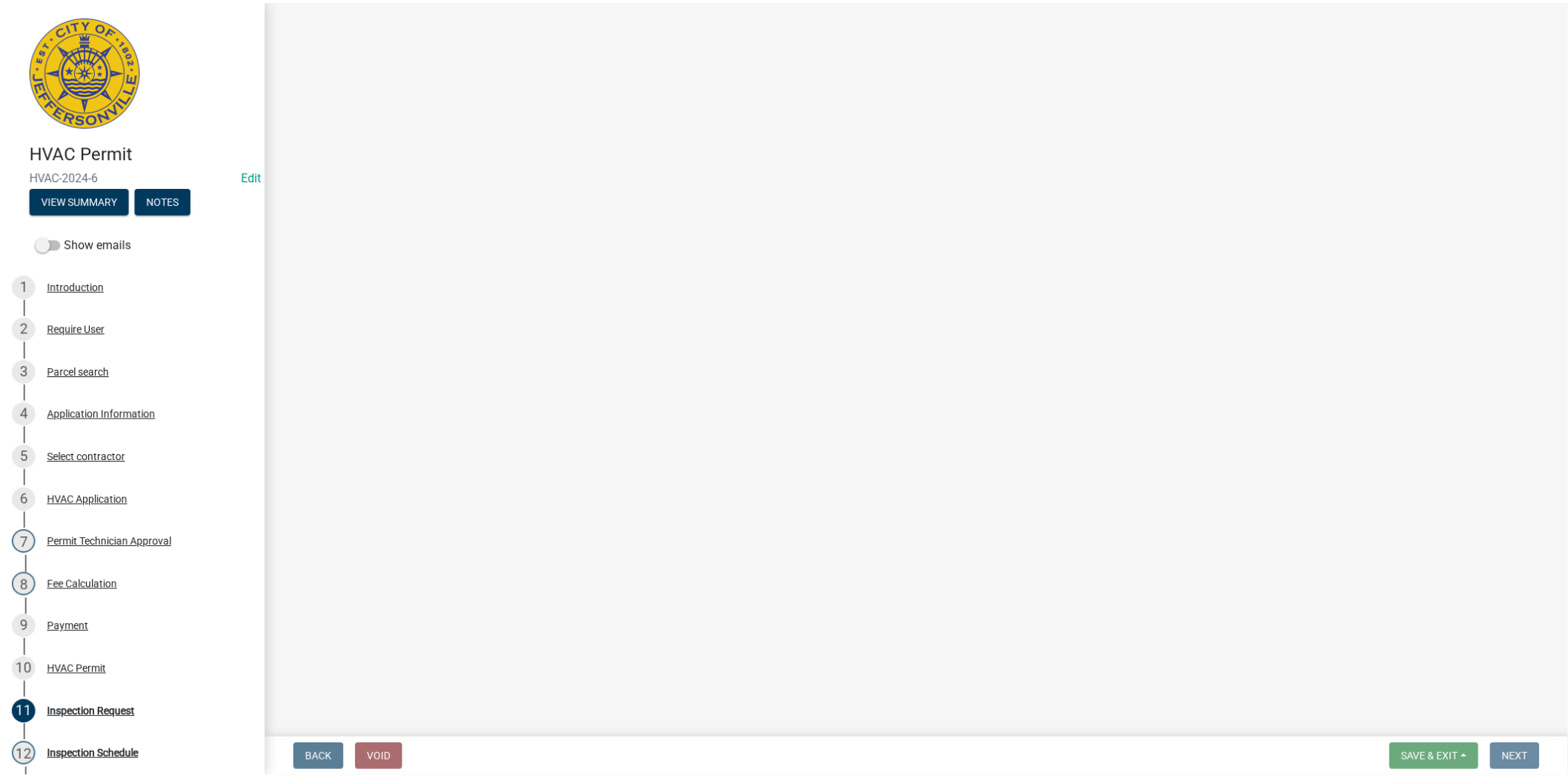
scroll to position [0, 0]
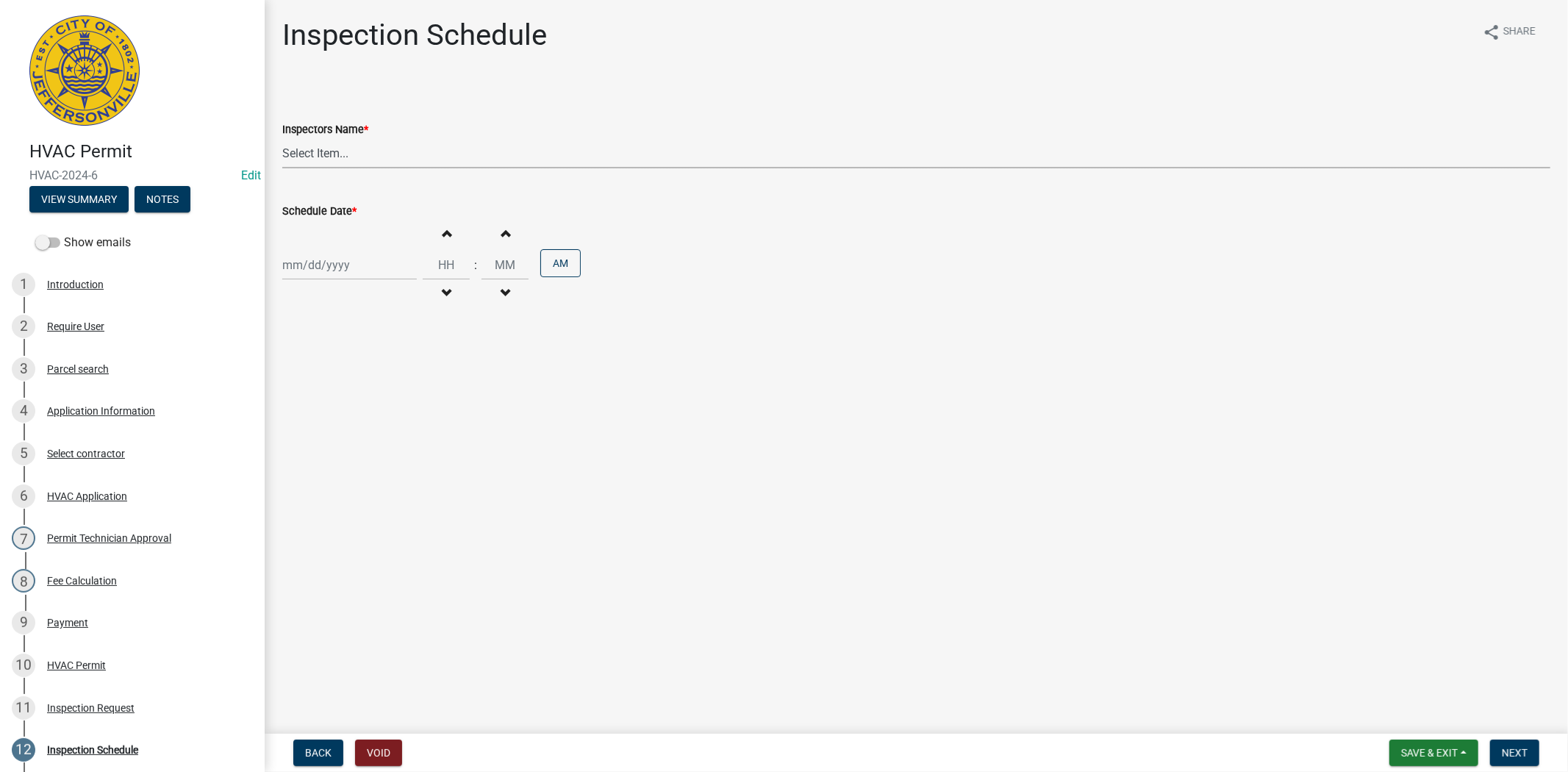
click at [383, 164] on select "Select Item... jramsey (Jeremy Ramsey) MaryFrey (Mary Frey) mkruer (Mike Kruer)…" at bounding box center [916, 153] width 1268 height 30
select select "13c97fbc-c819-4cee-844a-0db3d3c4db95"
click at [282, 138] on select "Select Item... [PERSON_NAME] ([PERSON_NAME]) [PERSON_NAME] ([PERSON_NAME]) mkru…" at bounding box center [916, 153] width 1268 height 30
click at [378, 253] on div at bounding box center [349, 265] width 134 height 30
select select "8"
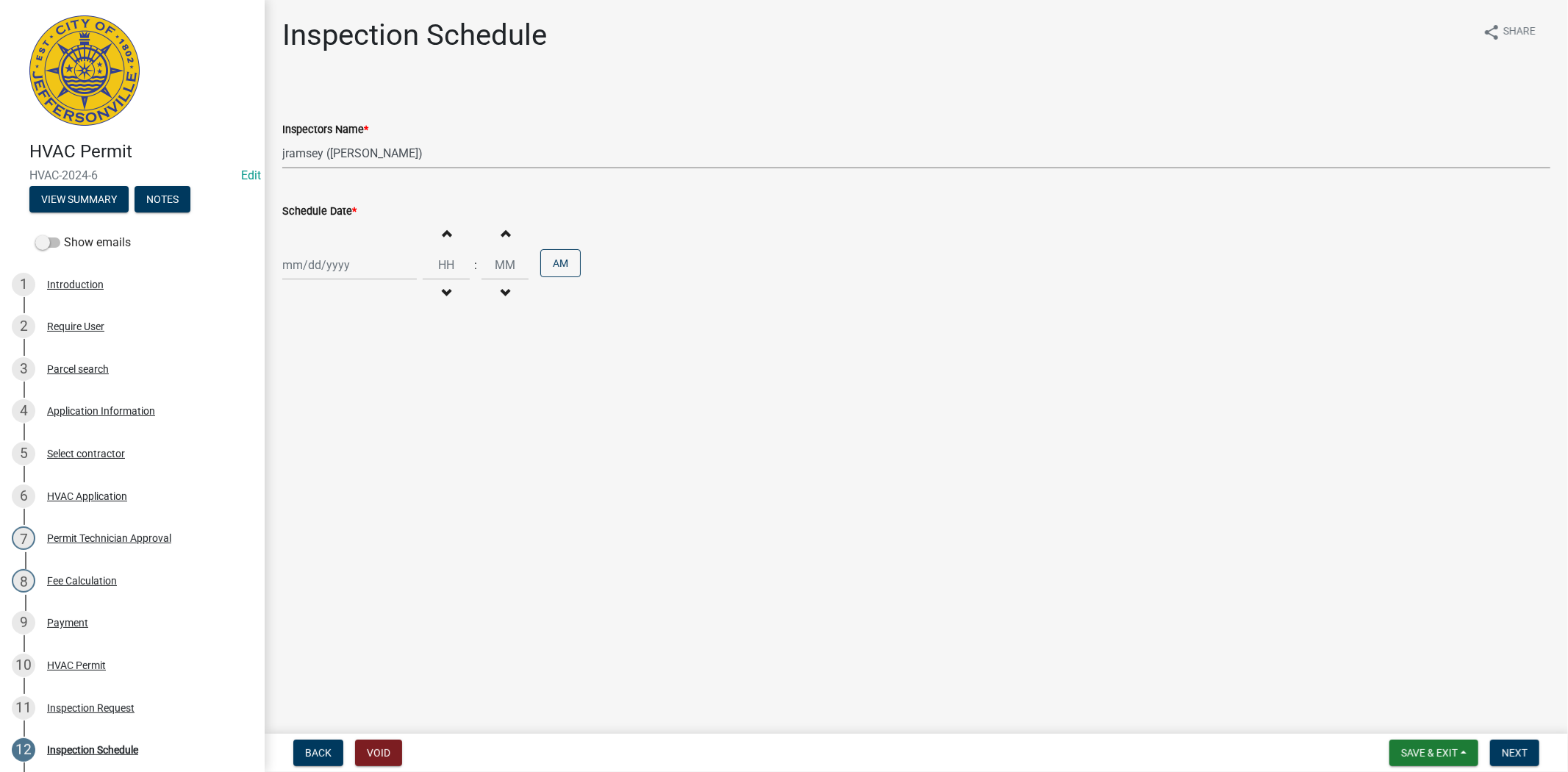
select select "2025"
click at [318, 415] on div "19" at bounding box center [320, 413] width 23 height 23
type input "08/19/2025"
click at [1525, 740] on button "Next" at bounding box center [1514, 753] width 49 height 27
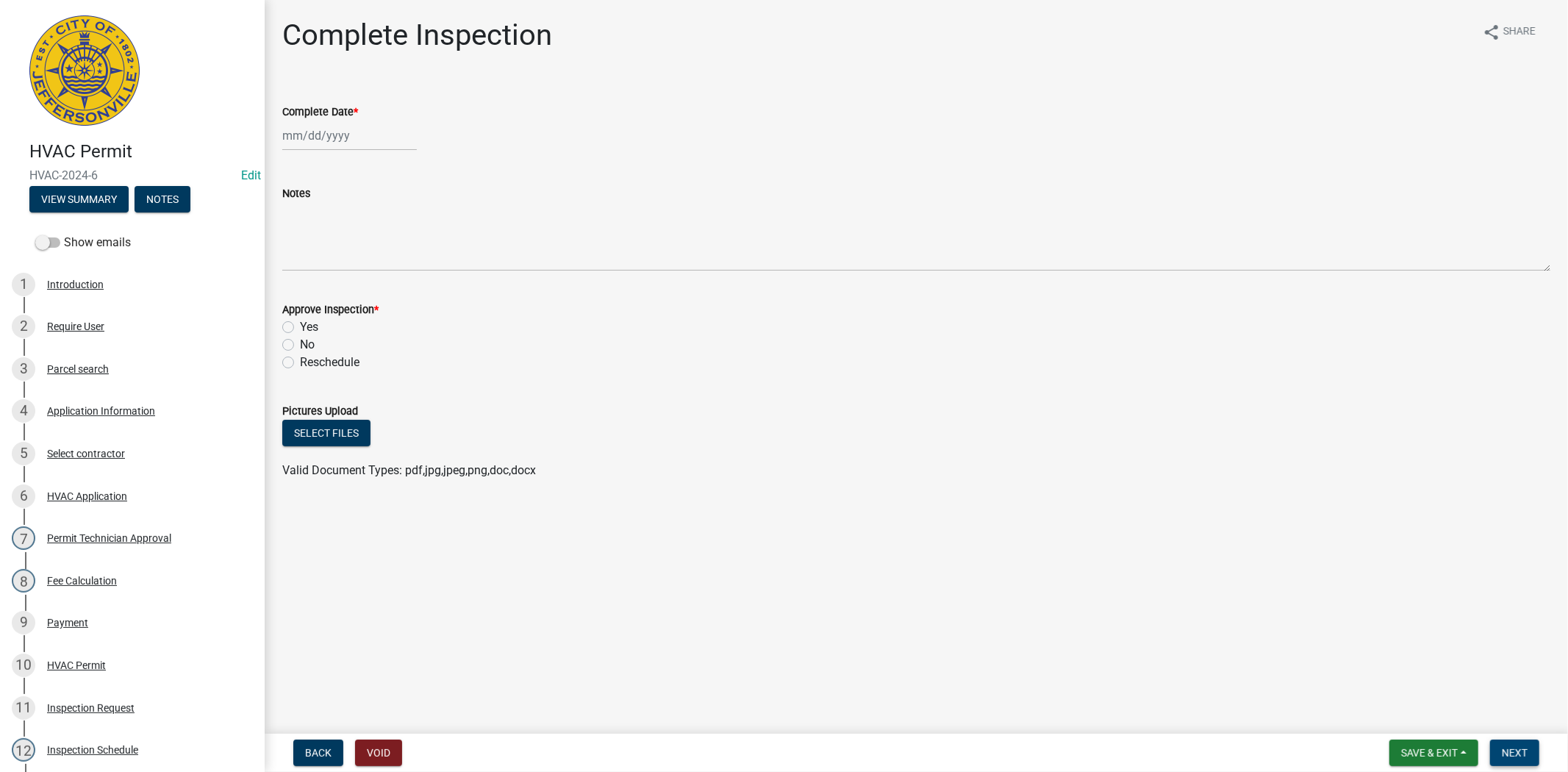
click at [1522, 744] on button "Next" at bounding box center [1514, 753] width 49 height 27
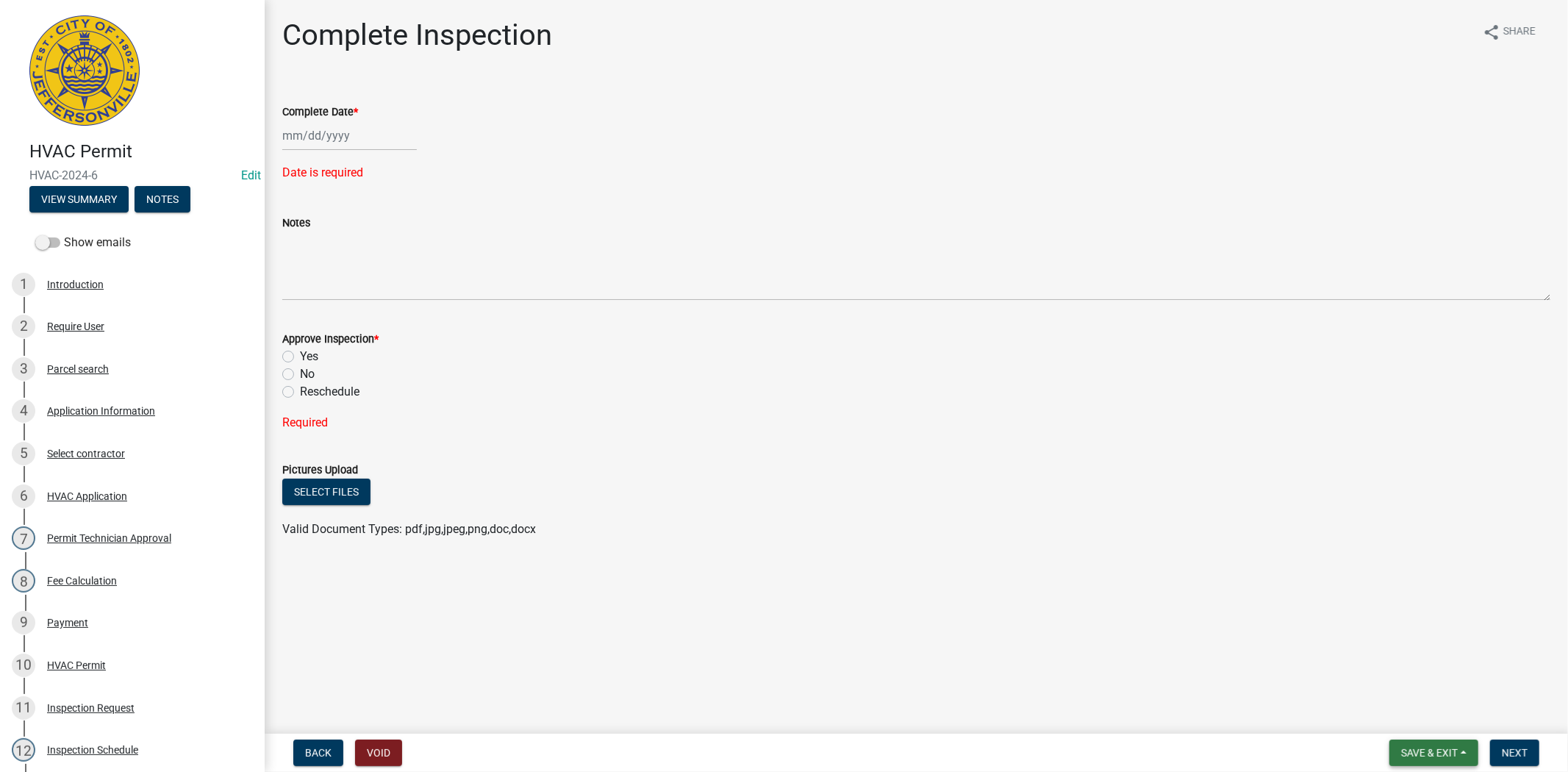
click at [1420, 753] on span "Save & Exit" at bounding box center [1429, 753] width 56 height 12
click at [1415, 736] on div "Save Save & Exit" at bounding box center [1419, 696] width 117 height 82
click at [1404, 721] on button "Save & Exit" at bounding box center [1419, 715] width 117 height 35
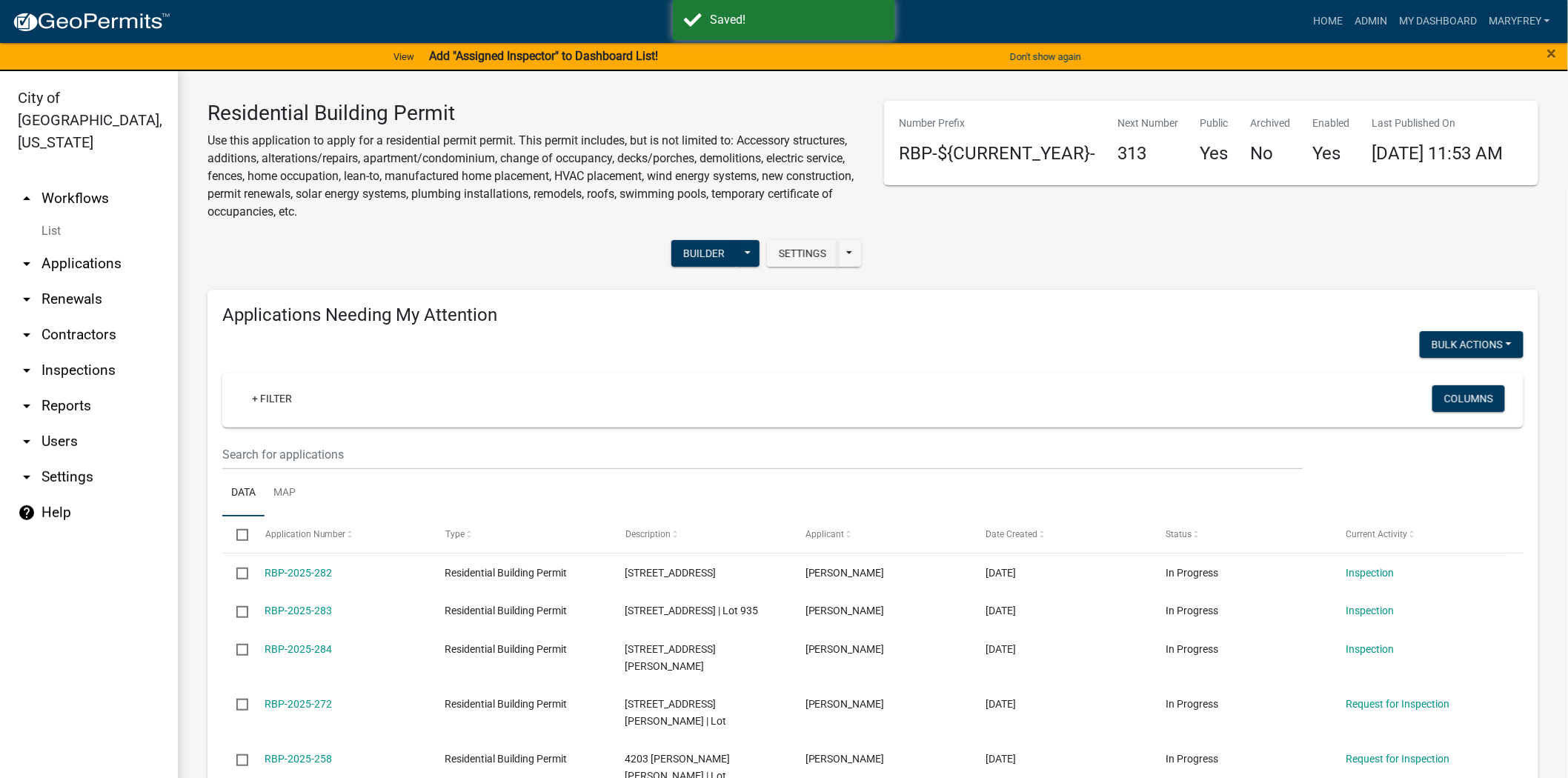
click at [88, 246] on link "arrow_drop_down Applications" at bounding box center [88, 263] width 178 height 36
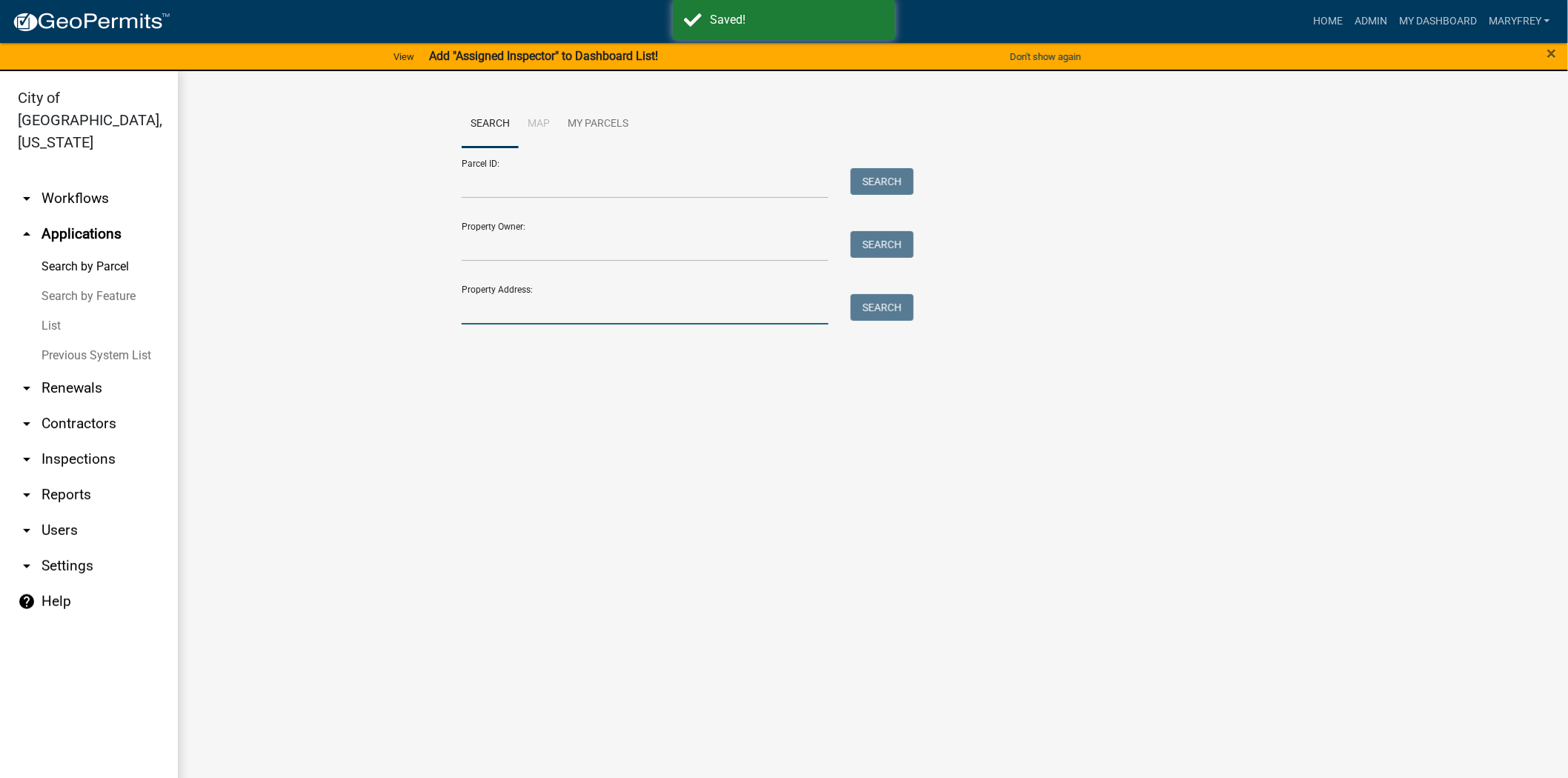
drag, startPoint x: 469, startPoint y: 311, endPoint x: 521, endPoint y: 422, distance: 122.6
click at [475, 323] on input "Property Address:" at bounding box center [645, 309] width 366 height 30
type input "1924 MYS"
click at [885, 316] on button "Search" at bounding box center [882, 307] width 63 height 27
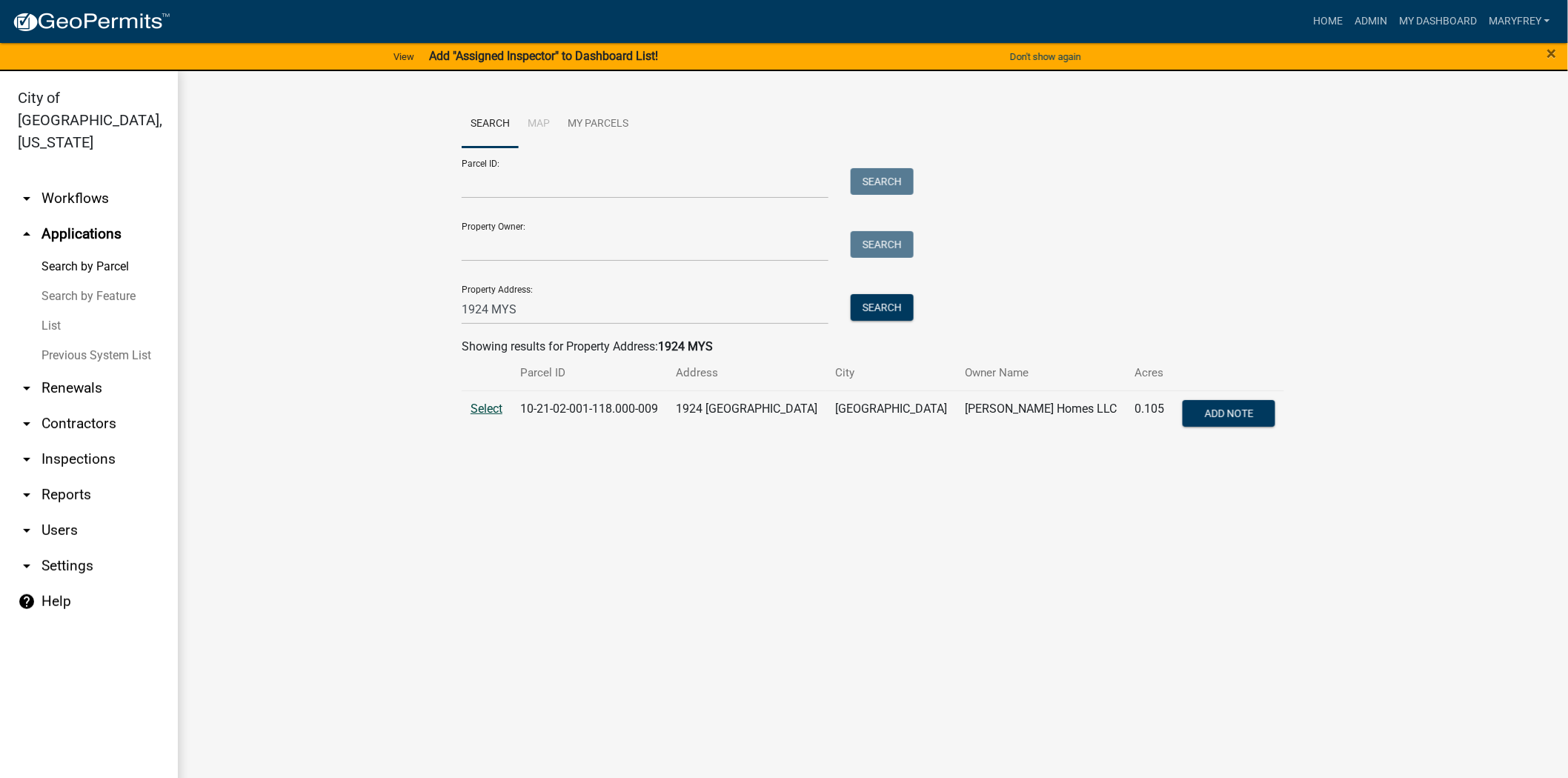
click at [491, 415] on span "Select" at bounding box center [486, 408] width 32 height 14
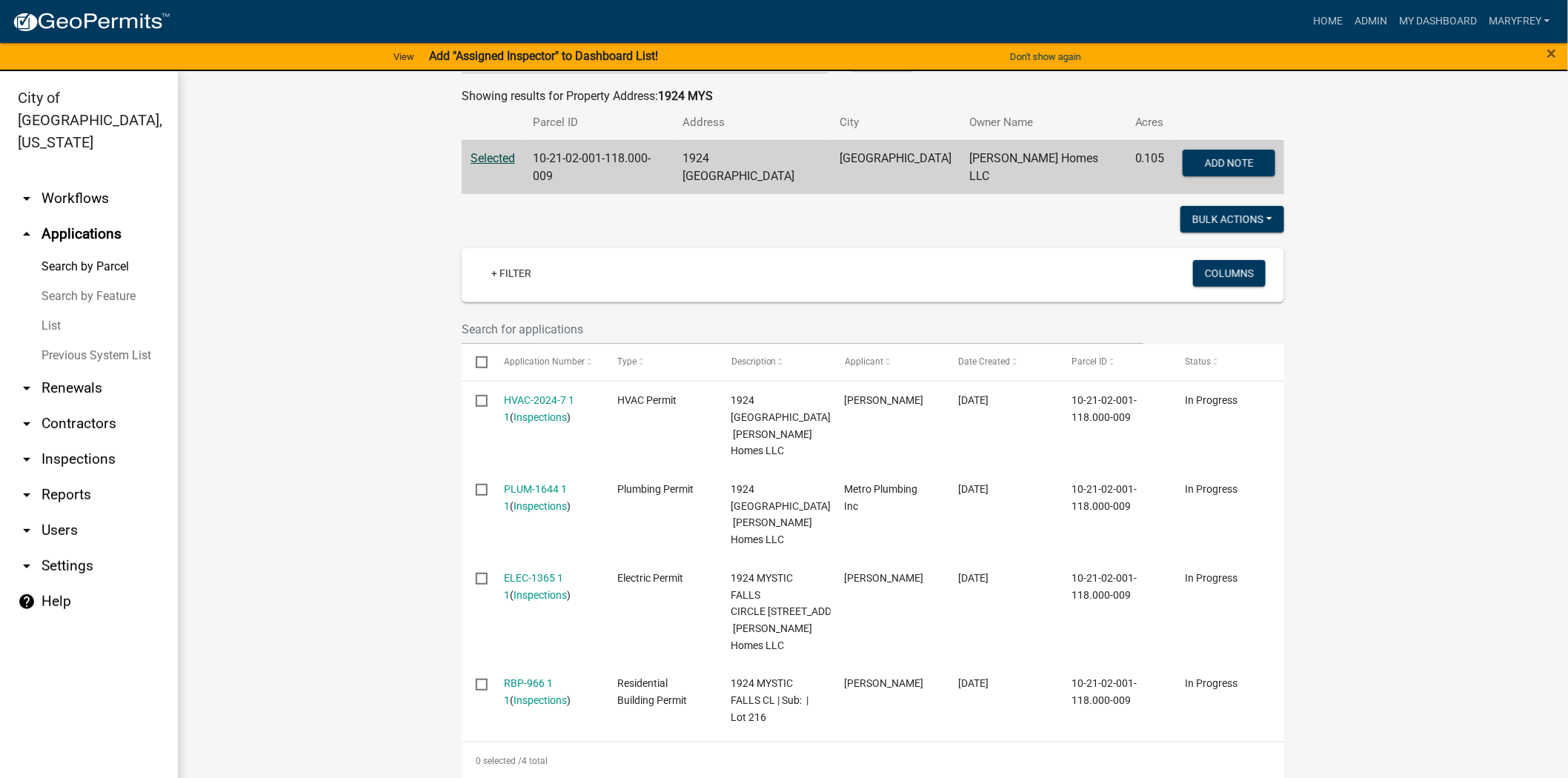
scroll to position [327, 0]
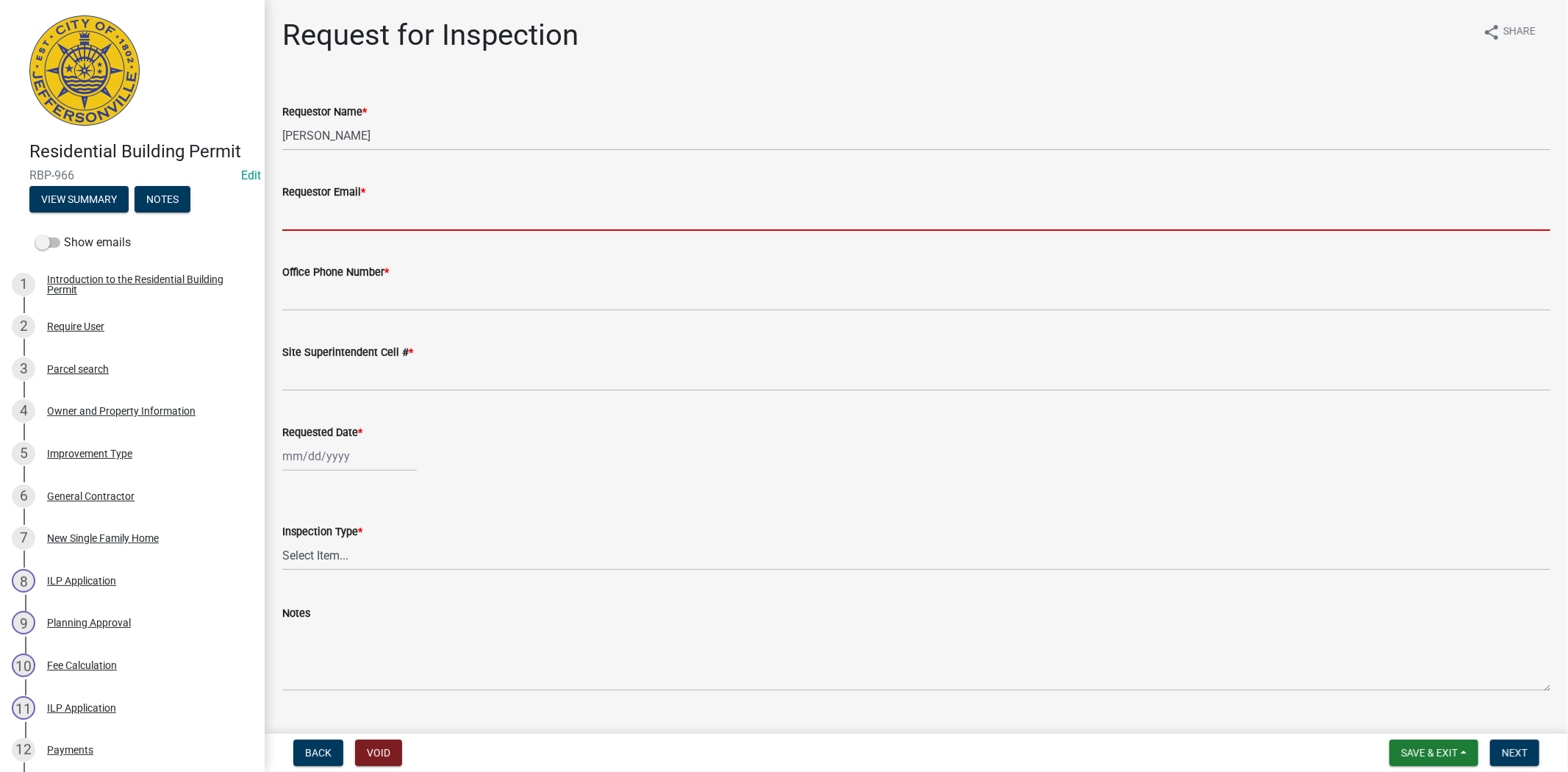
click at [371, 211] on input "Requestor Email *" at bounding box center [916, 216] width 1268 height 30
type input "[EMAIL_ADDRESS][DOMAIN_NAME]"
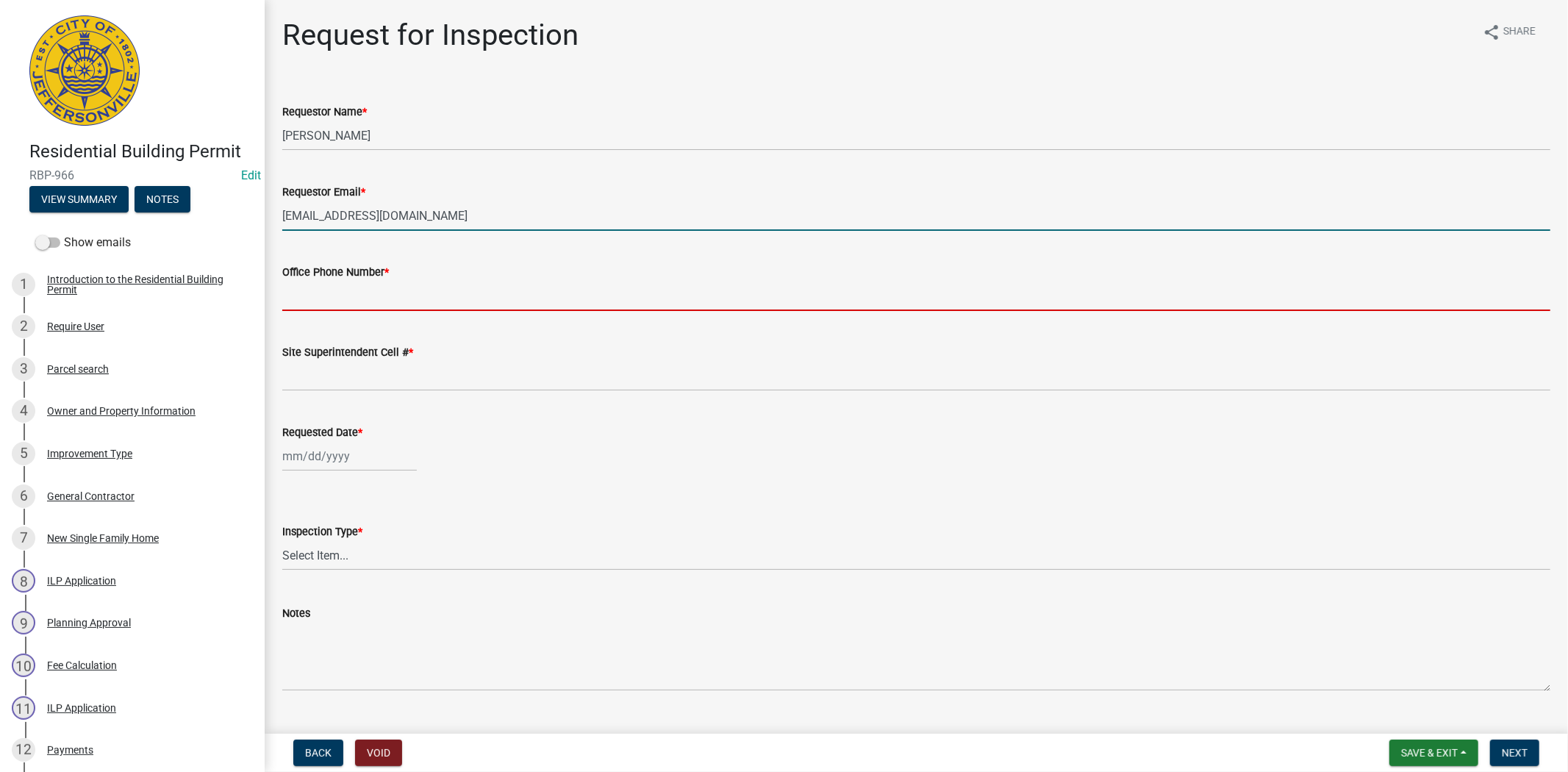
click at [356, 300] on input "Office Phone Number *" at bounding box center [916, 295] width 1268 height 30
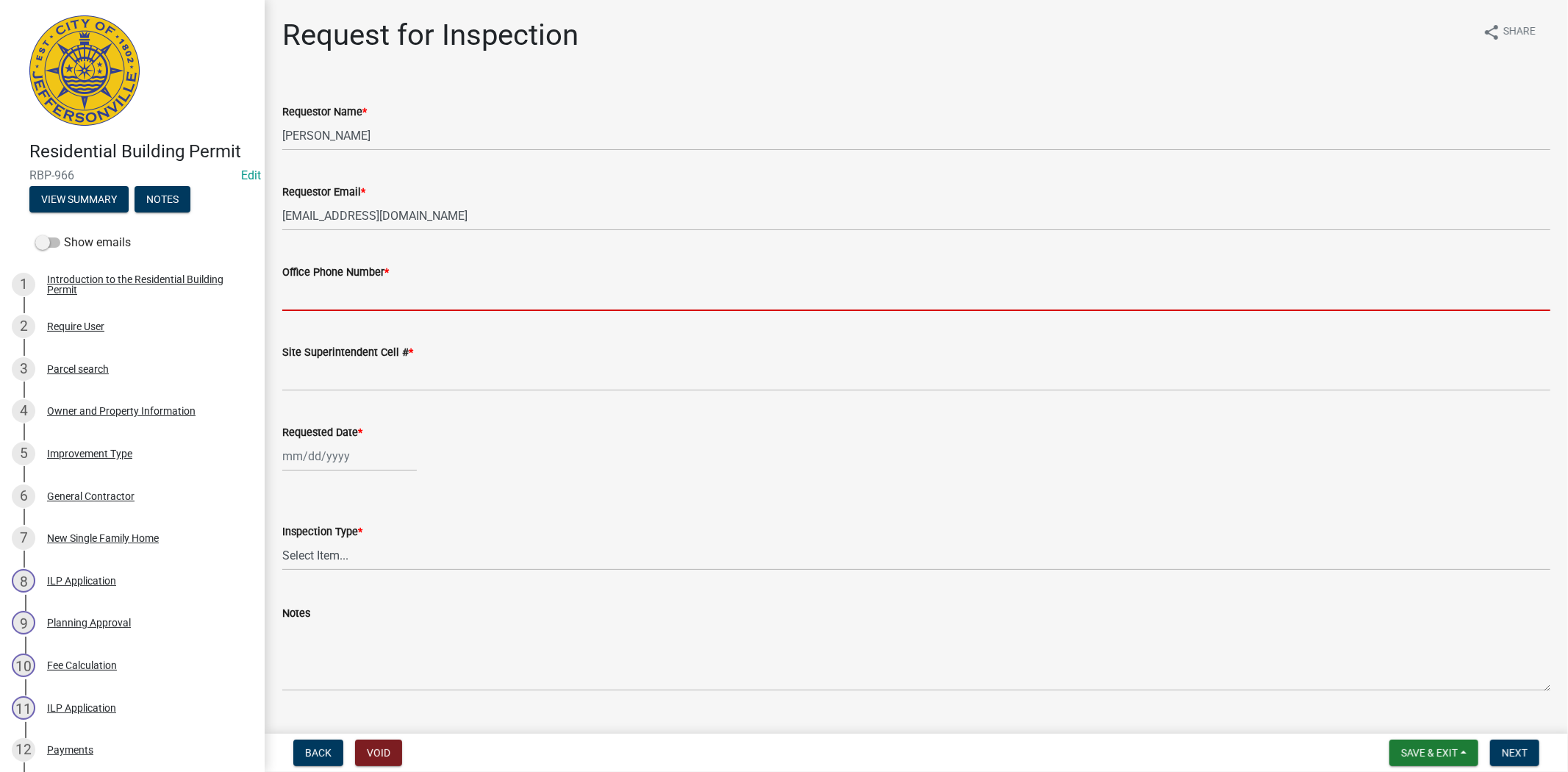
type input "812.285.6414"
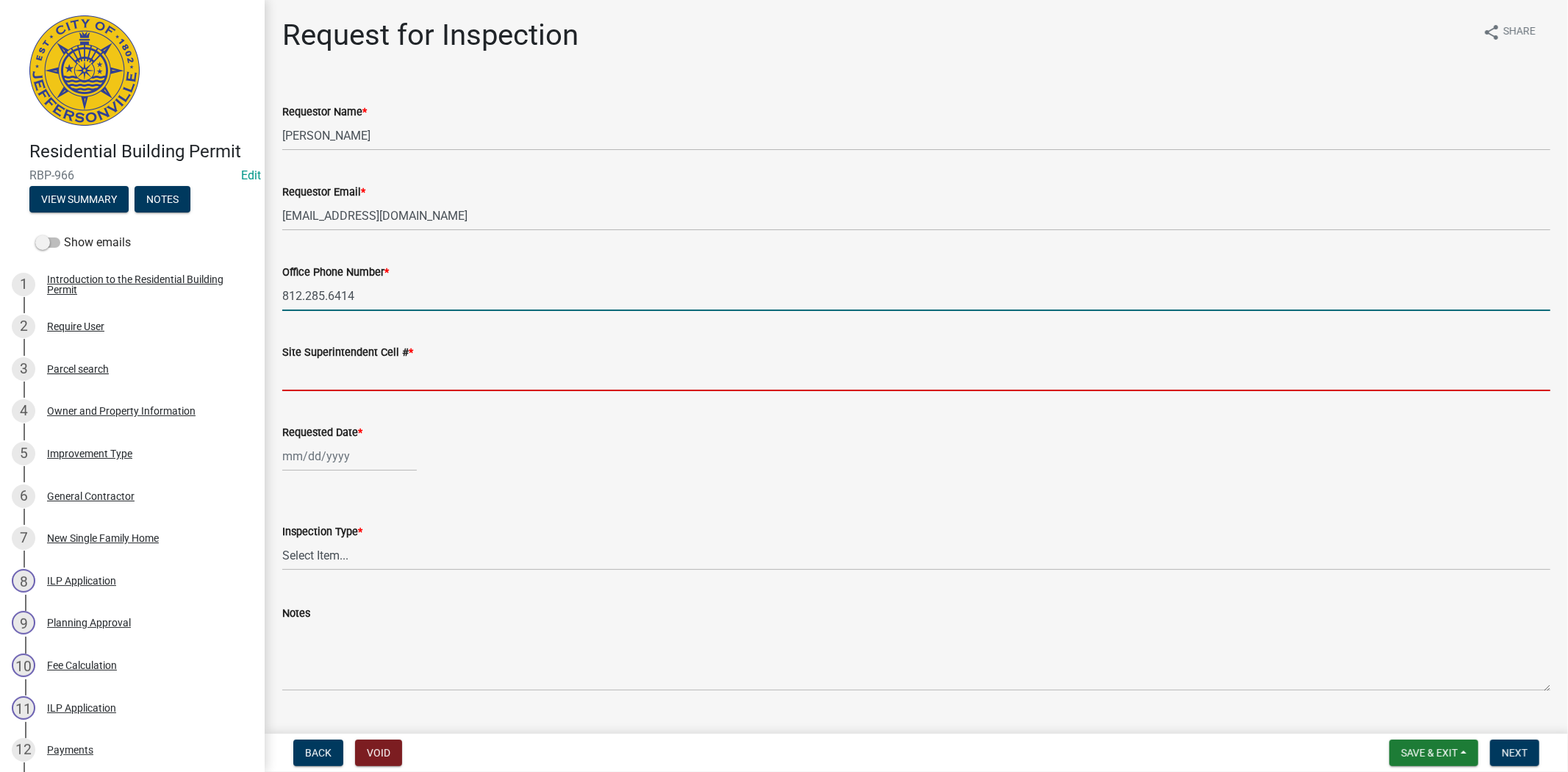
drag, startPoint x: 350, startPoint y: 379, endPoint x: 358, endPoint y: 385, distance: 10.0
click at [350, 379] on input "Site Superintendent Cell # *" at bounding box center [916, 376] width 1268 height 30
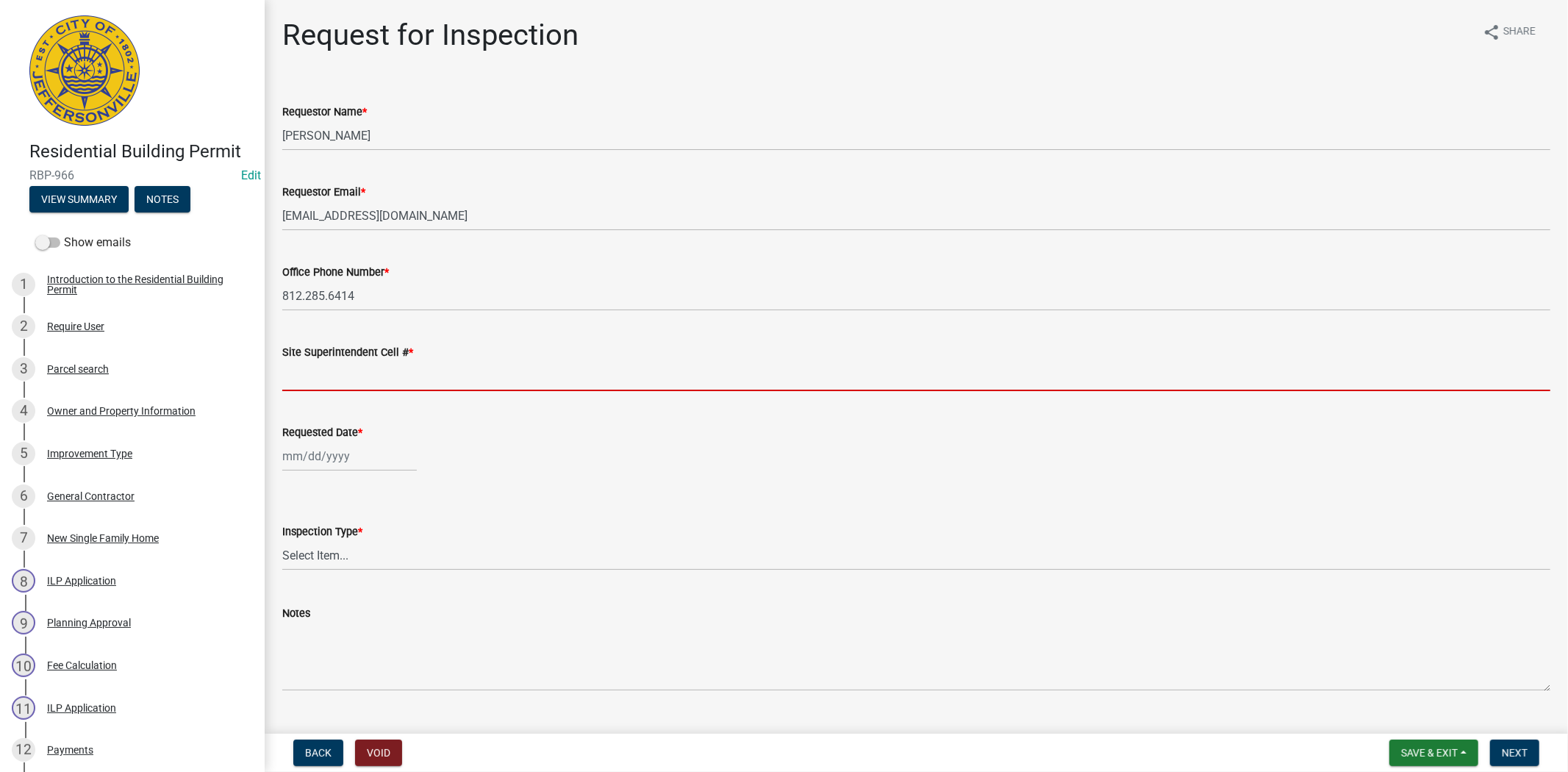
type input "812.285.6414"
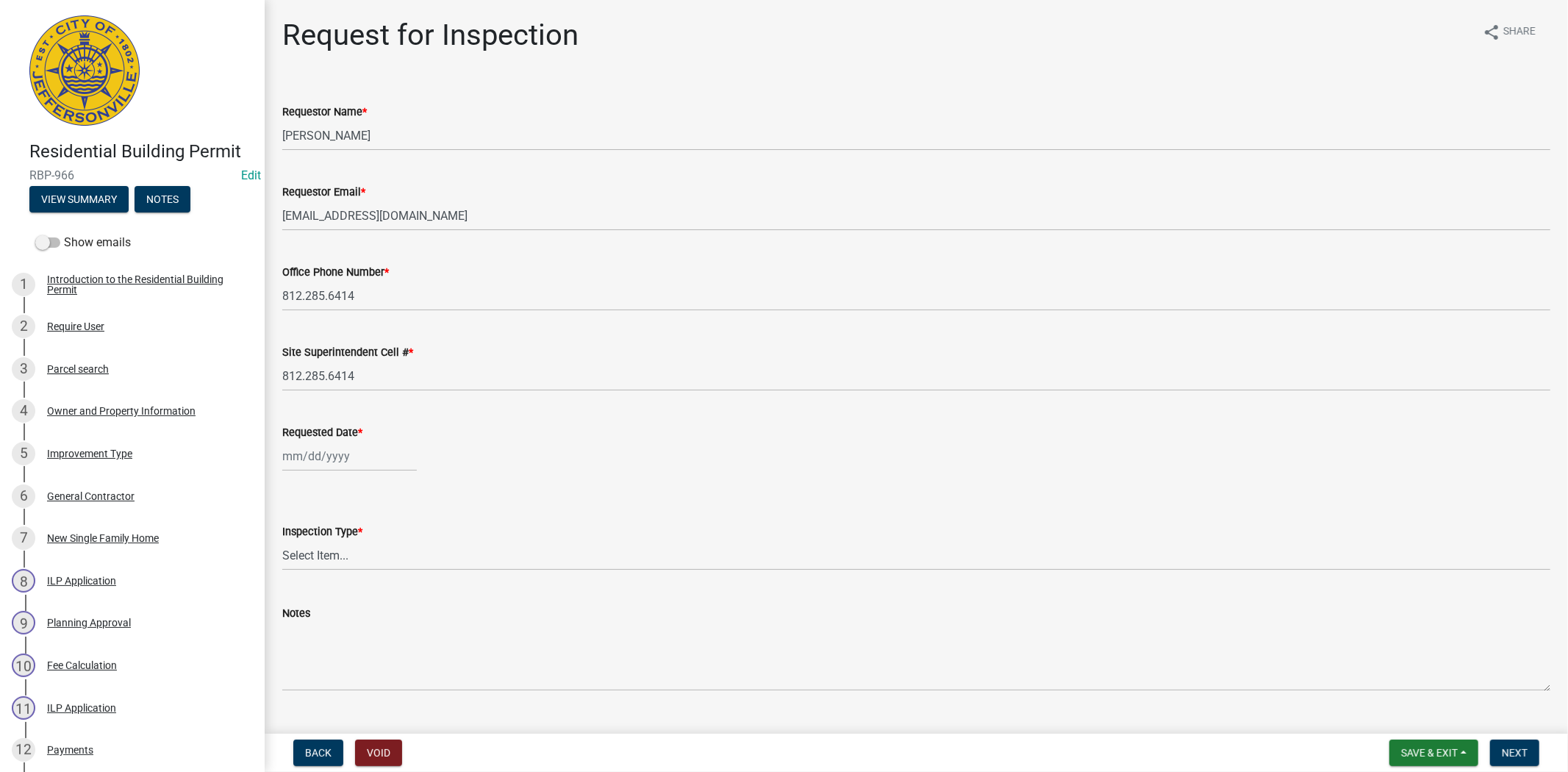
click at [360, 471] on wm-data-entity-input "Requested Date *" at bounding box center [916, 443] width 1268 height 81
select select "8"
select select "2025"
click at [370, 454] on div "[PERSON_NAME] Feb Mar Apr [PERSON_NAME][DATE] Oct Nov [DATE] 1526 1527 1528 152…" at bounding box center [349, 455] width 134 height 30
click at [322, 598] on div "19" at bounding box center [320, 604] width 23 height 23
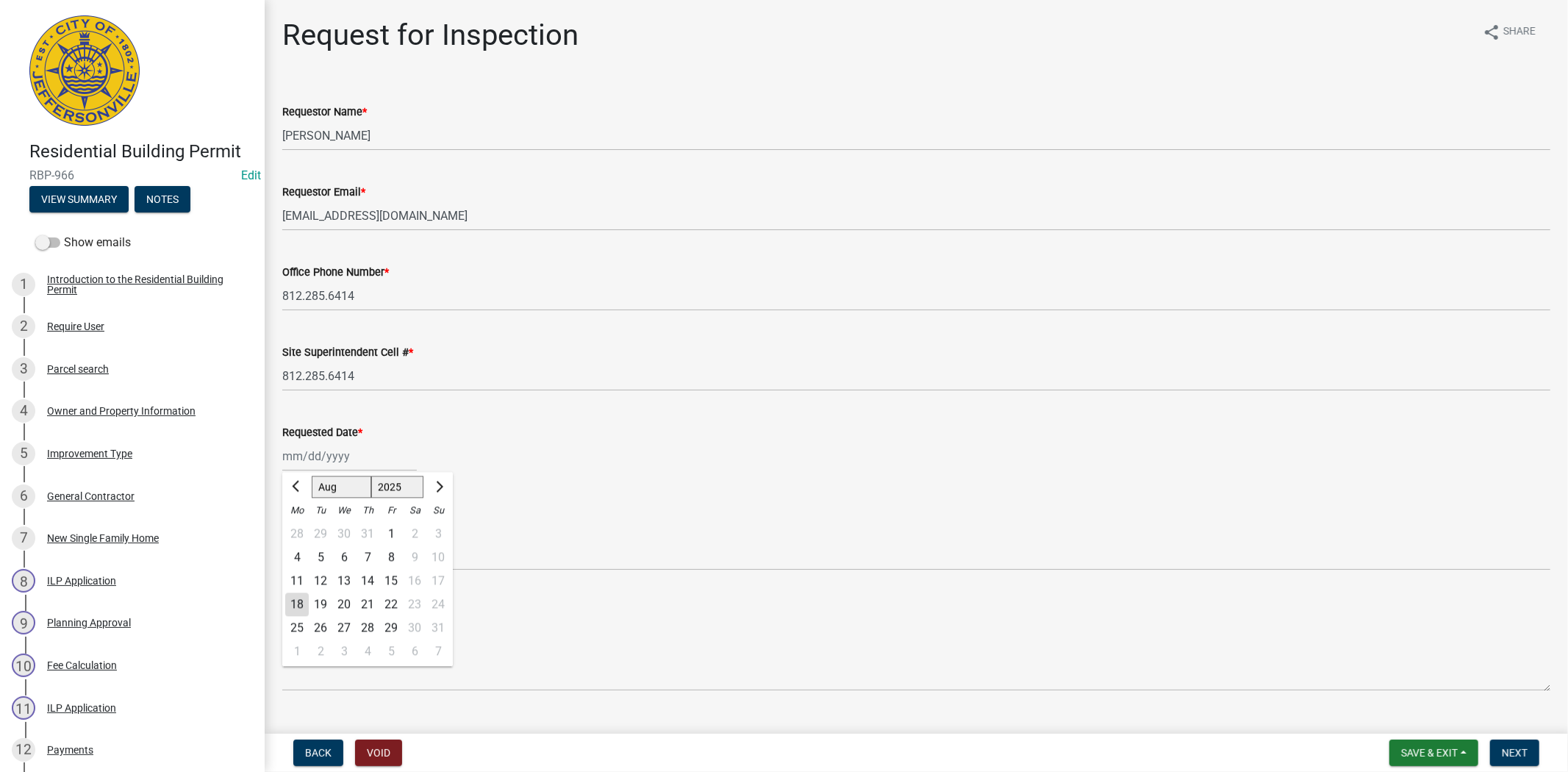
type input "[DATE]"
click at [313, 556] on select "Select Item... Footer Foundation Framing Final" at bounding box center [916, 555] width 1268 height 30
click at [282, 540] on select "Select Item... Footer Foundation Framing Final" at bounding box center [916, 555] width 1268 height 30
select select "8ea0f6e5-dde7-4881-a999-02519822ccbf"
click at [1500, 754] on button "Next" at bounding box center [1514, 753] width 49 height 27
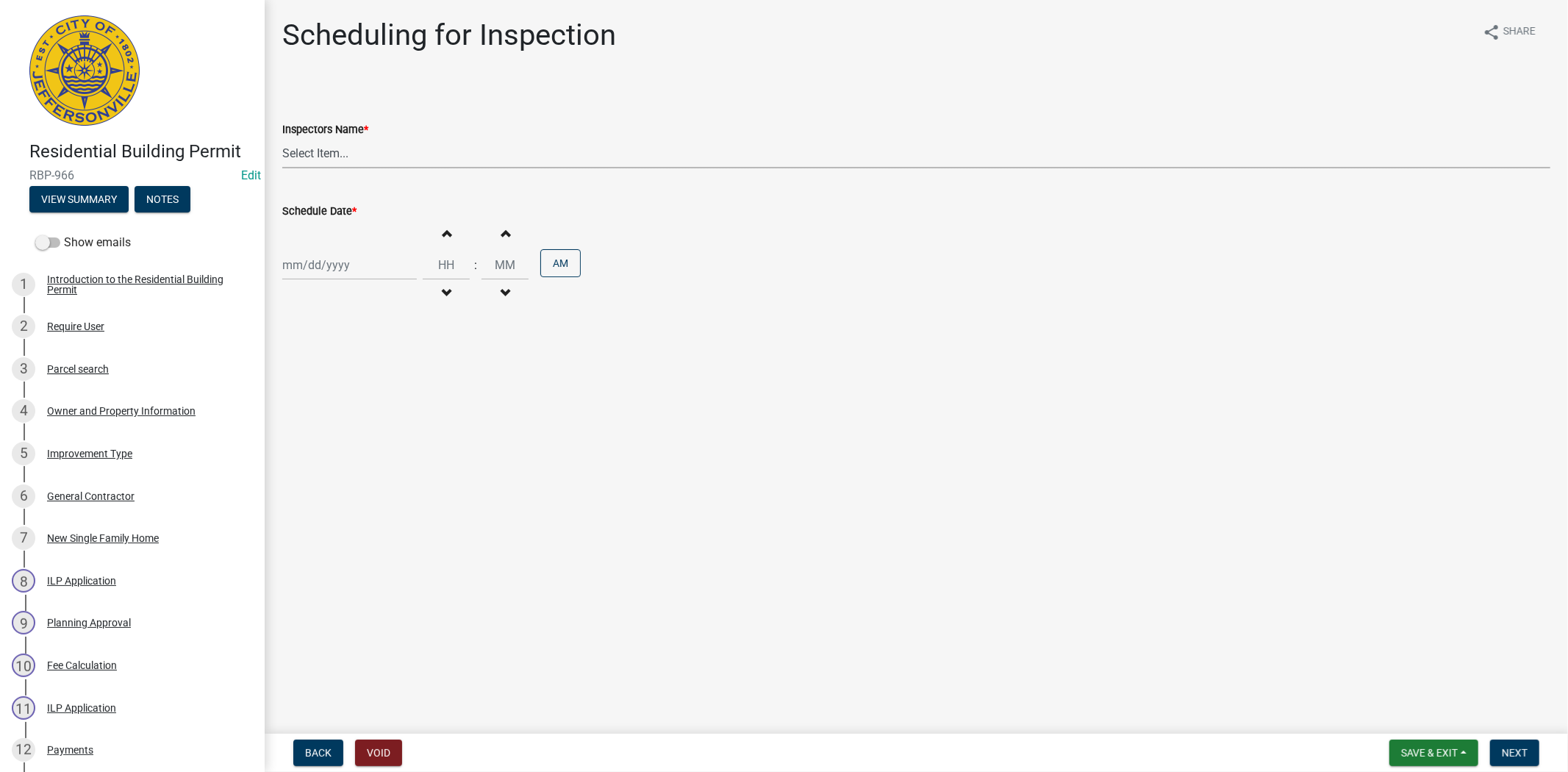
click at [363, 143] on select "Select Item... [PERSON_NAME] ([PERSON_NAME]) [PERSON_NAME] ([PERSON_NAME]) mkru…" at bounding box center [916, 153] width 1268 height 30
select select "fdb3bcc6-ce93-4663-8a18-5c08884dd177"
click at [282, 138] on select "Select Item... [PERSON_NAME] ([PERSON_NAME]) [PERSON_NAME] ([PERSON_NAME]) mkru…" at bounding box center [916, 153] width 1268 height 30
click at [357, 262] on div at bounding box center [349, 265] width 134 height 30
select select "8"
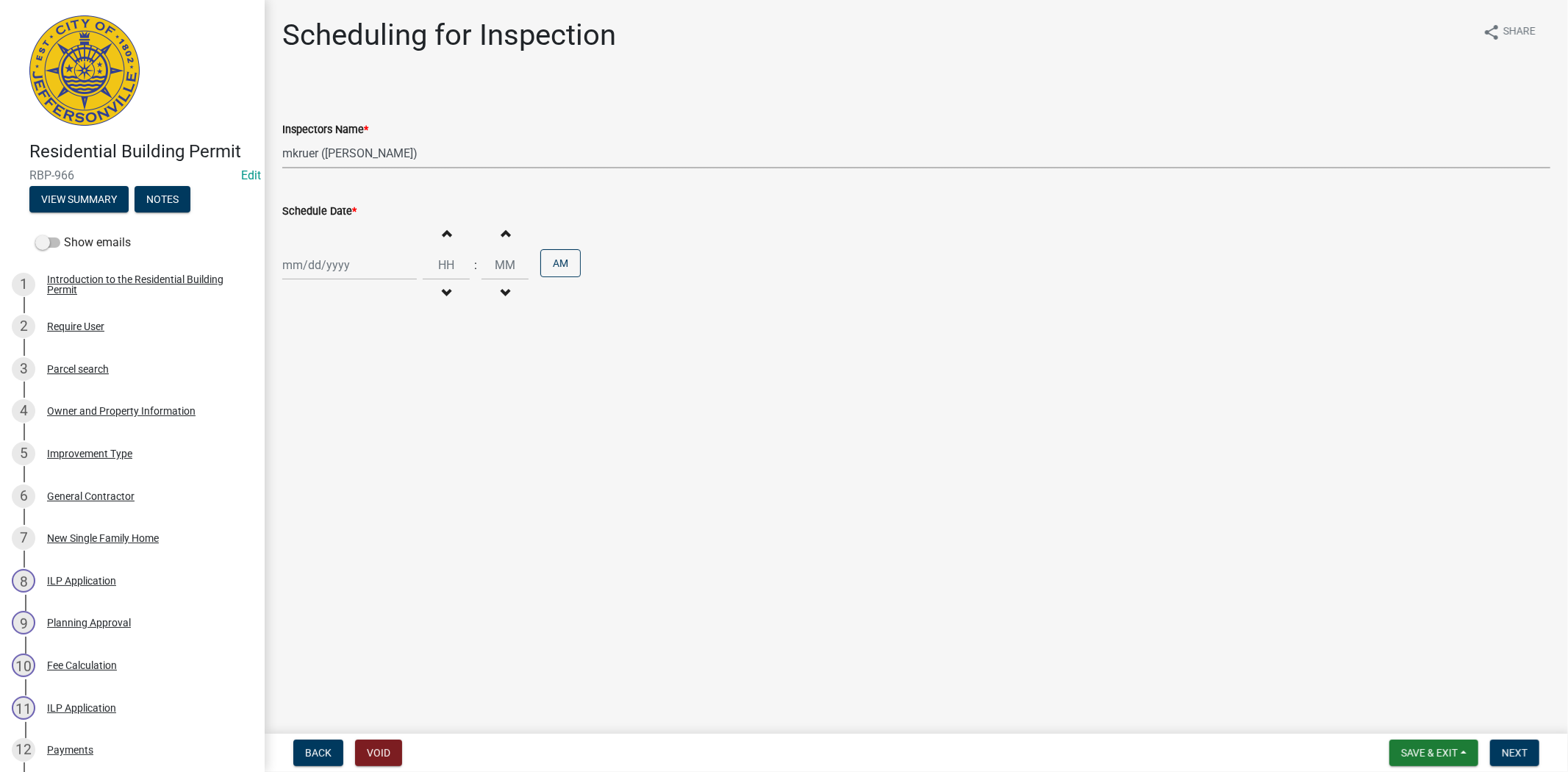
select select "2025"
click at [318, 413] on div "19" at bounding box center [320, 413] width 23 height 23
type input "[DATE]"
click at [1511, 753] on span "Next" at bounding box center [1514, 753] width 26 height 12
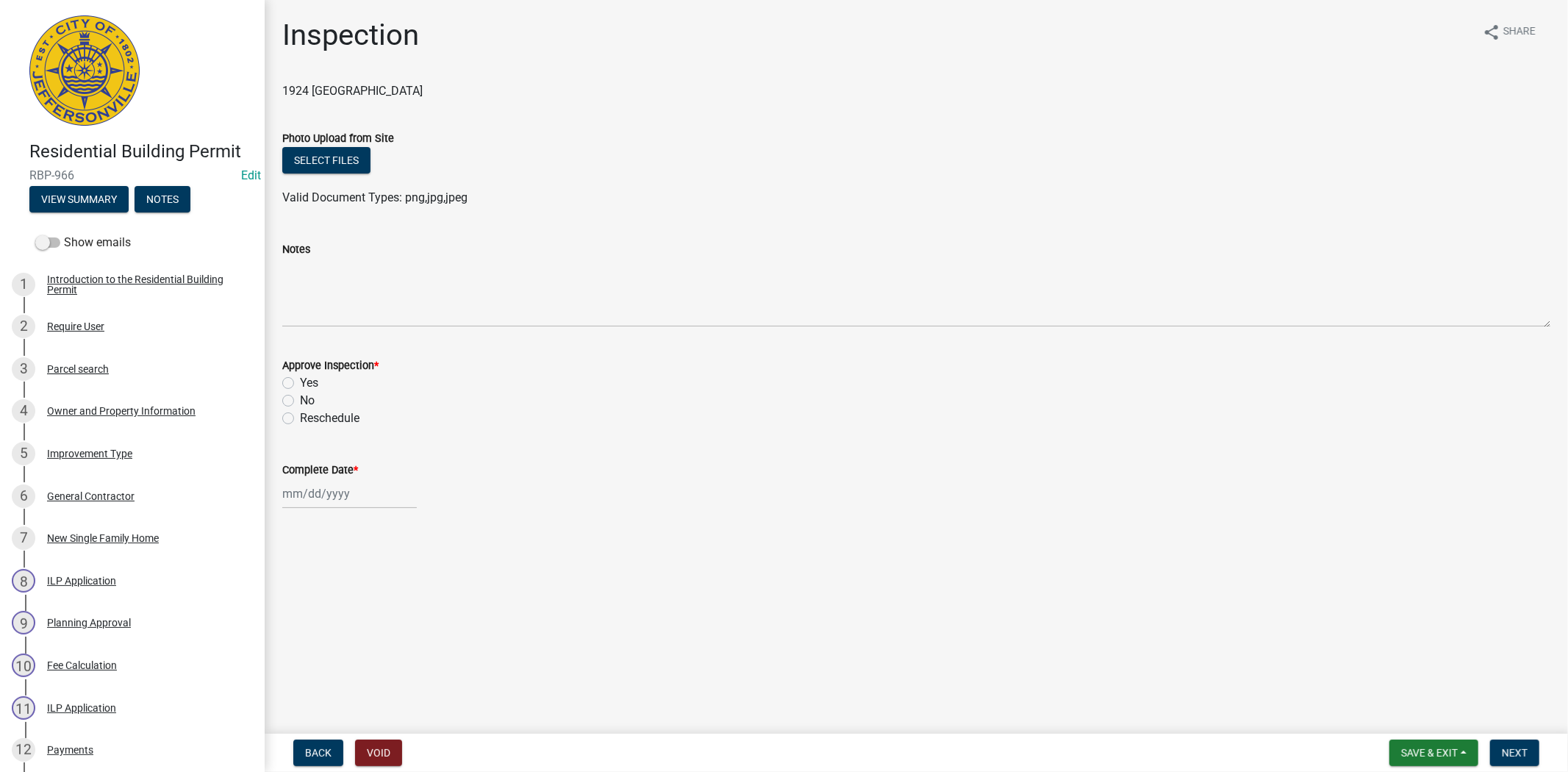
click at [1484, 746] on form "Save & Exit Save Save & Exit Next" at bounding box center [1463, 753] width 162 height 27
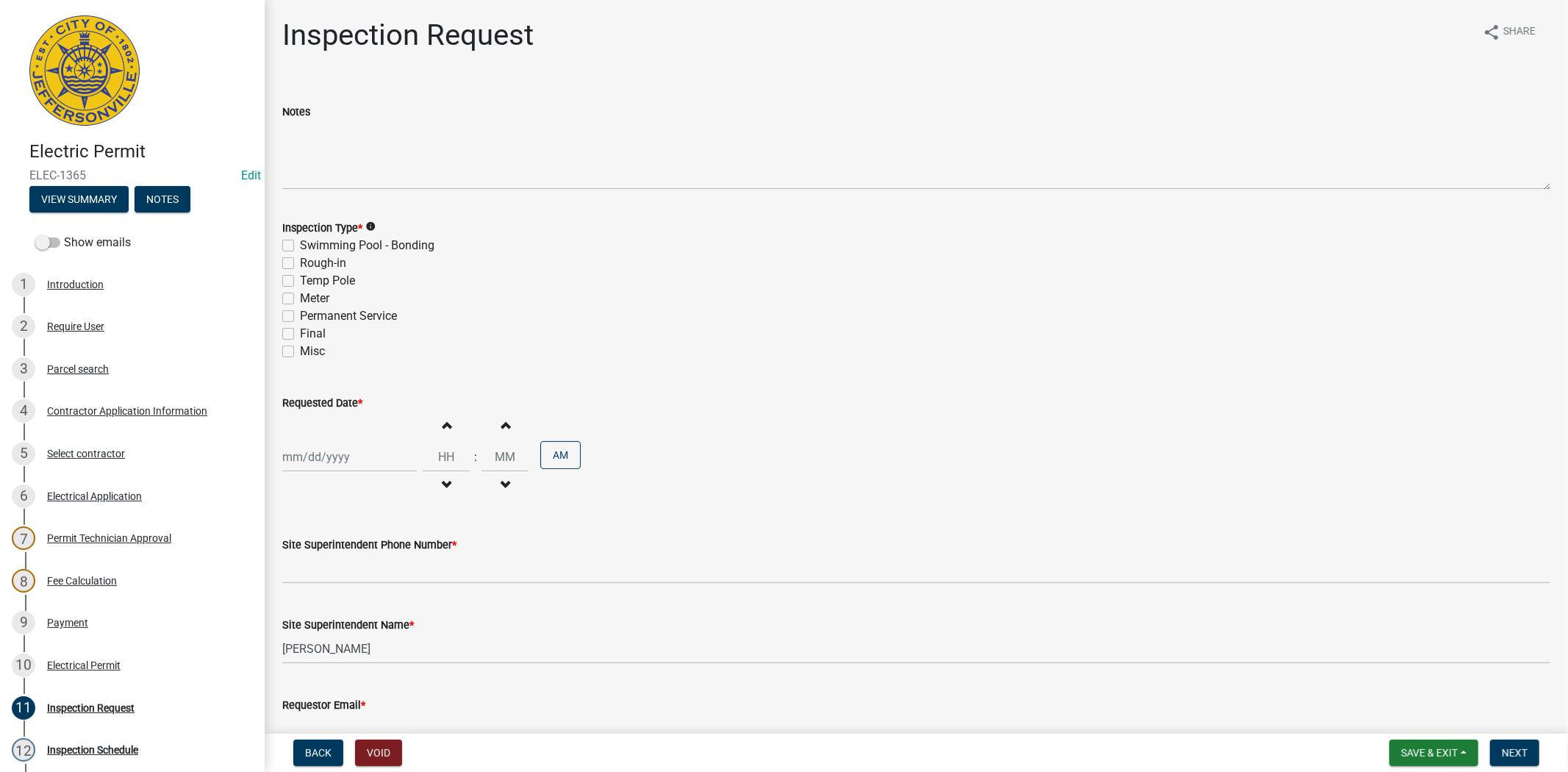
click at [294, 335] on div "Final" at bounding box center [916, 334] width 1268 height 18
drag, startPoint x: 281, startPoint y: 316, endPoint x: 298, endPoint y: 331, distance: 22.7
click at [300, 321] on label "Permanent Service" at bounding box center [348, 316] width 97 height 18
click at [300, 317] on input "Permanent Service" at bounding box center [305, 312] width 10 height 10
checkbox input "true"
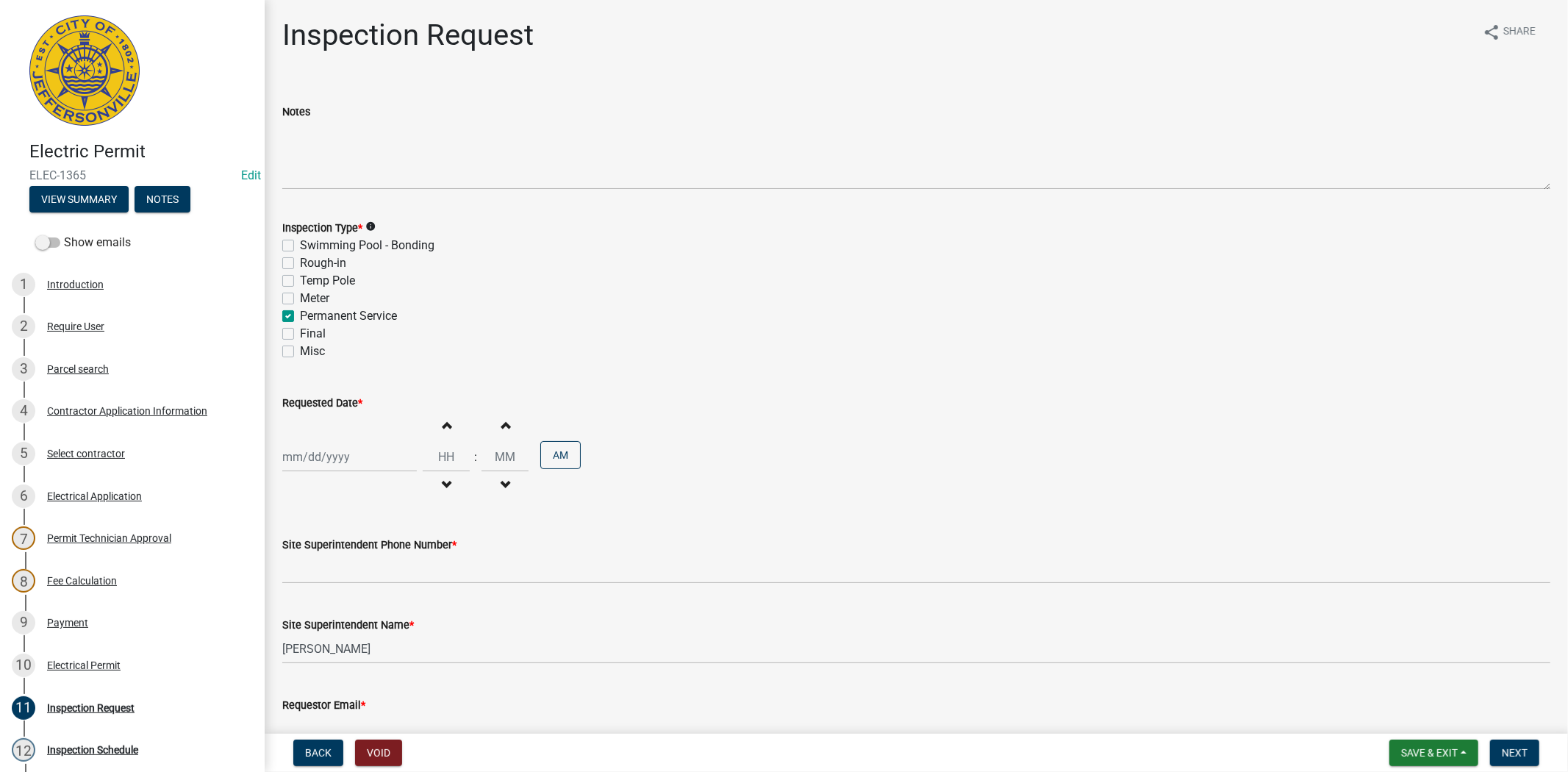
checkbox input "false"
checkbox input "true"
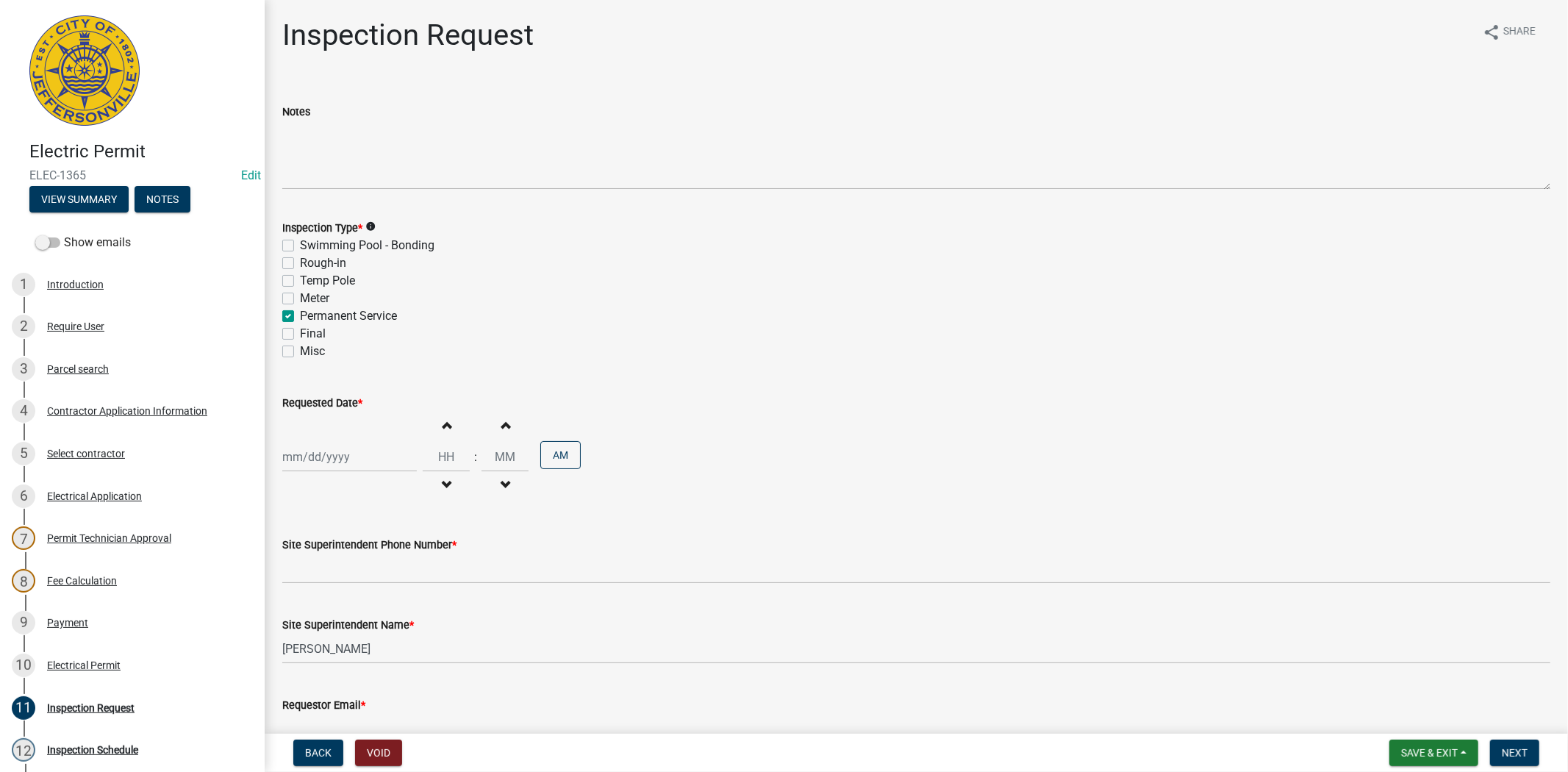
checkbox input "false"
click at [294, 335] on div "Final" at bounding box center [916, 334] width 1268 height 18
click at [300, 332] on label "Final" at bounding box center [313, 334] width 26 height 18
click at [300, 332] on input "Final" at bounding box center [305, 330] width 10 height 10
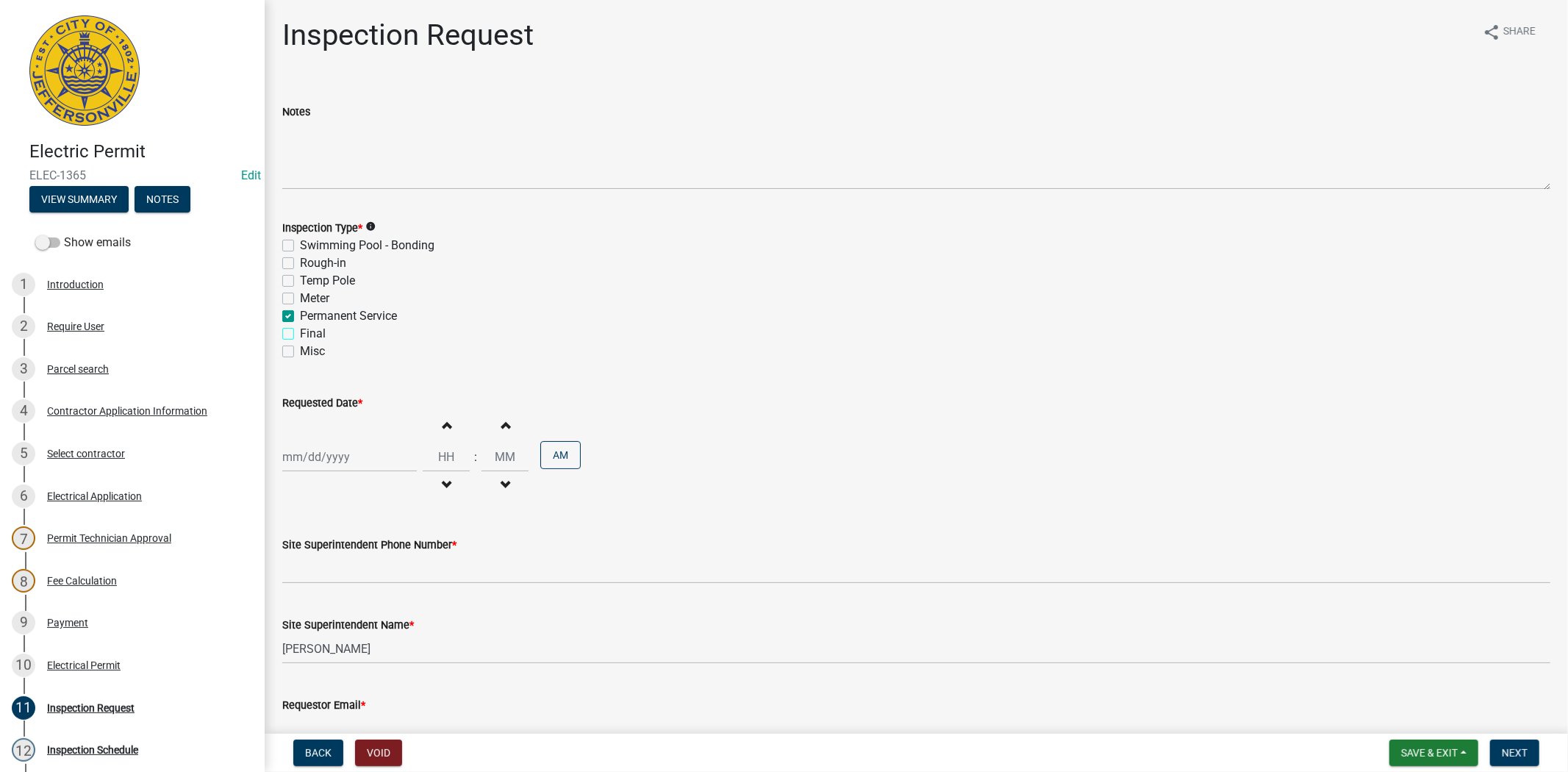
checkbox input "true"
checkbox input "false"
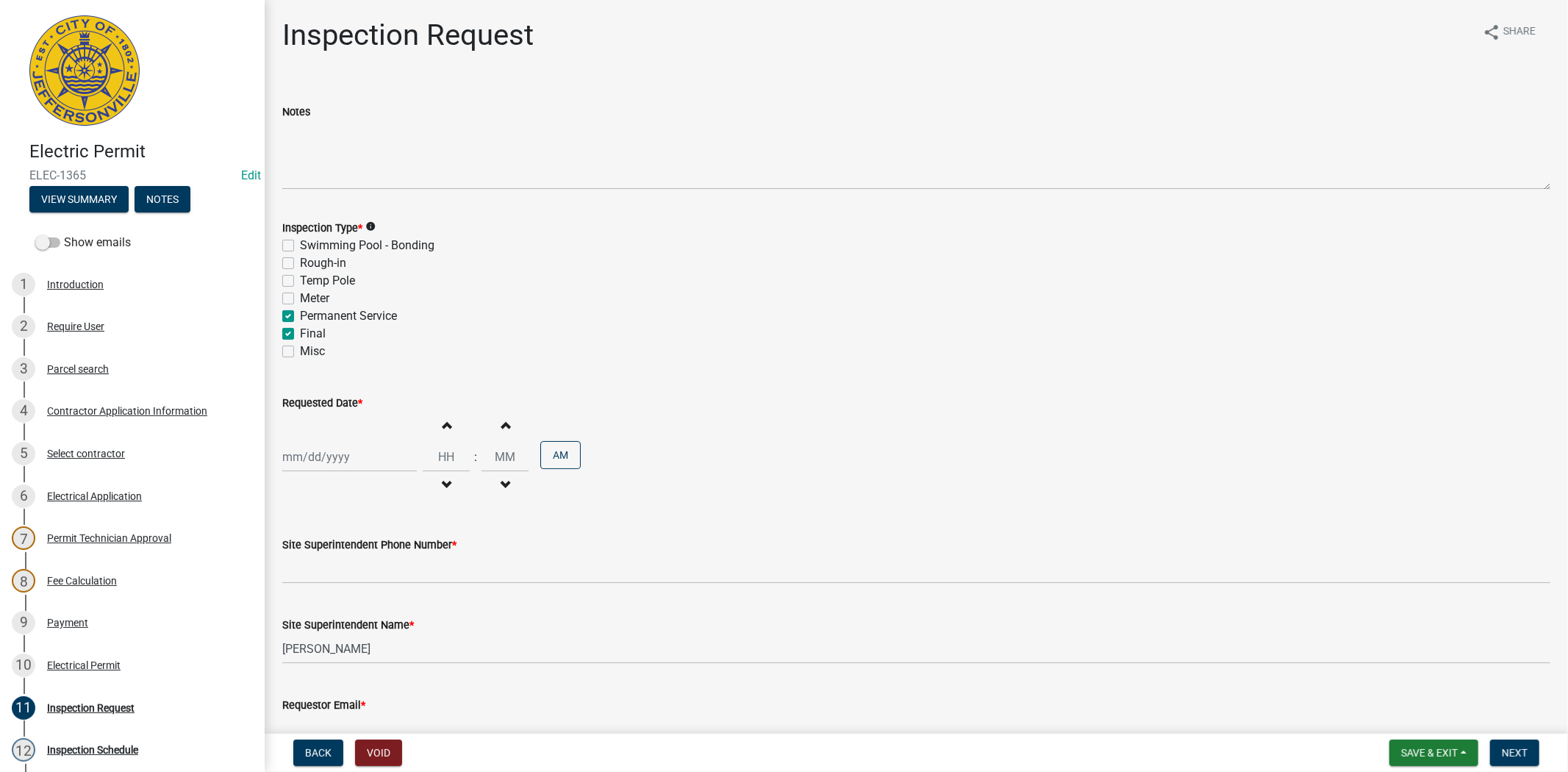
checkbox input "true"
checkbox input "false"
click at [300, 314] on label "Permanent Service" at bounding box center [348, 316] width 97 height 18
click at [300, 314] on input "Permanent Service" at bounding box center [305, 312] width 10 height 10
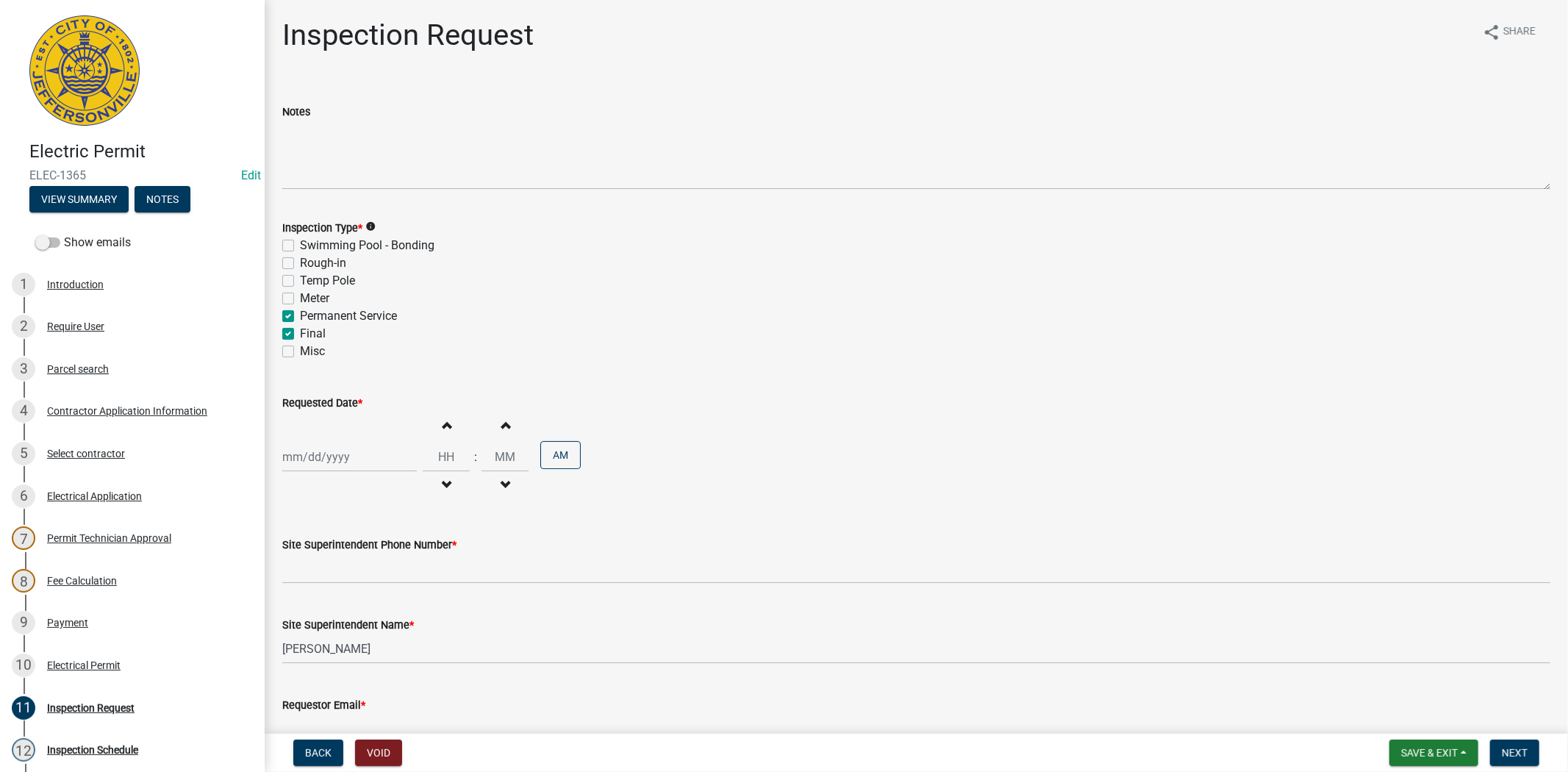
checkbox input "false"
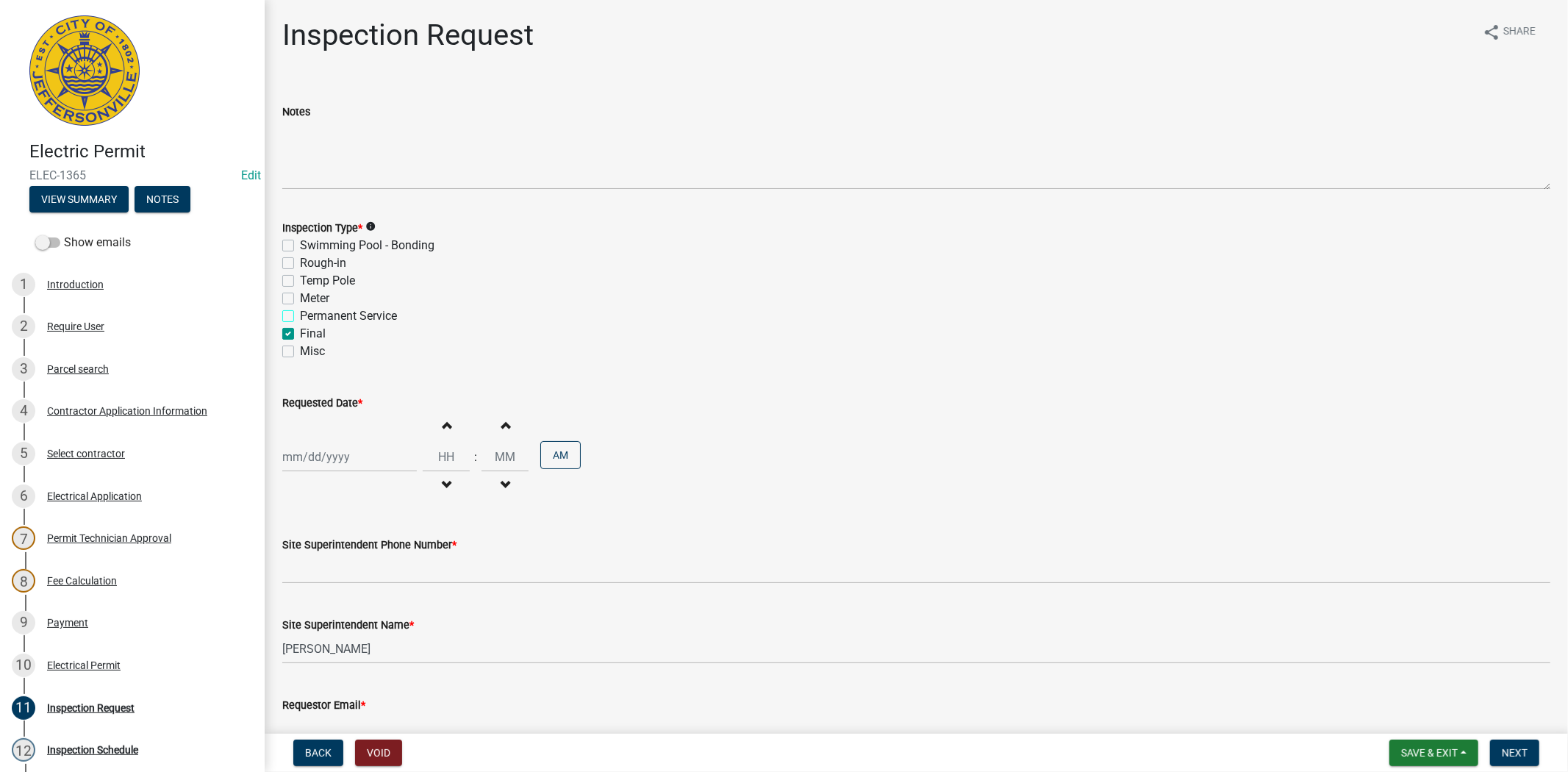
checkbox input "false"
checkbox input "true"
checkbox input "false"
click at [393, 460] on div at bounding box center [349, 456] width 134 height 30
select select "8"
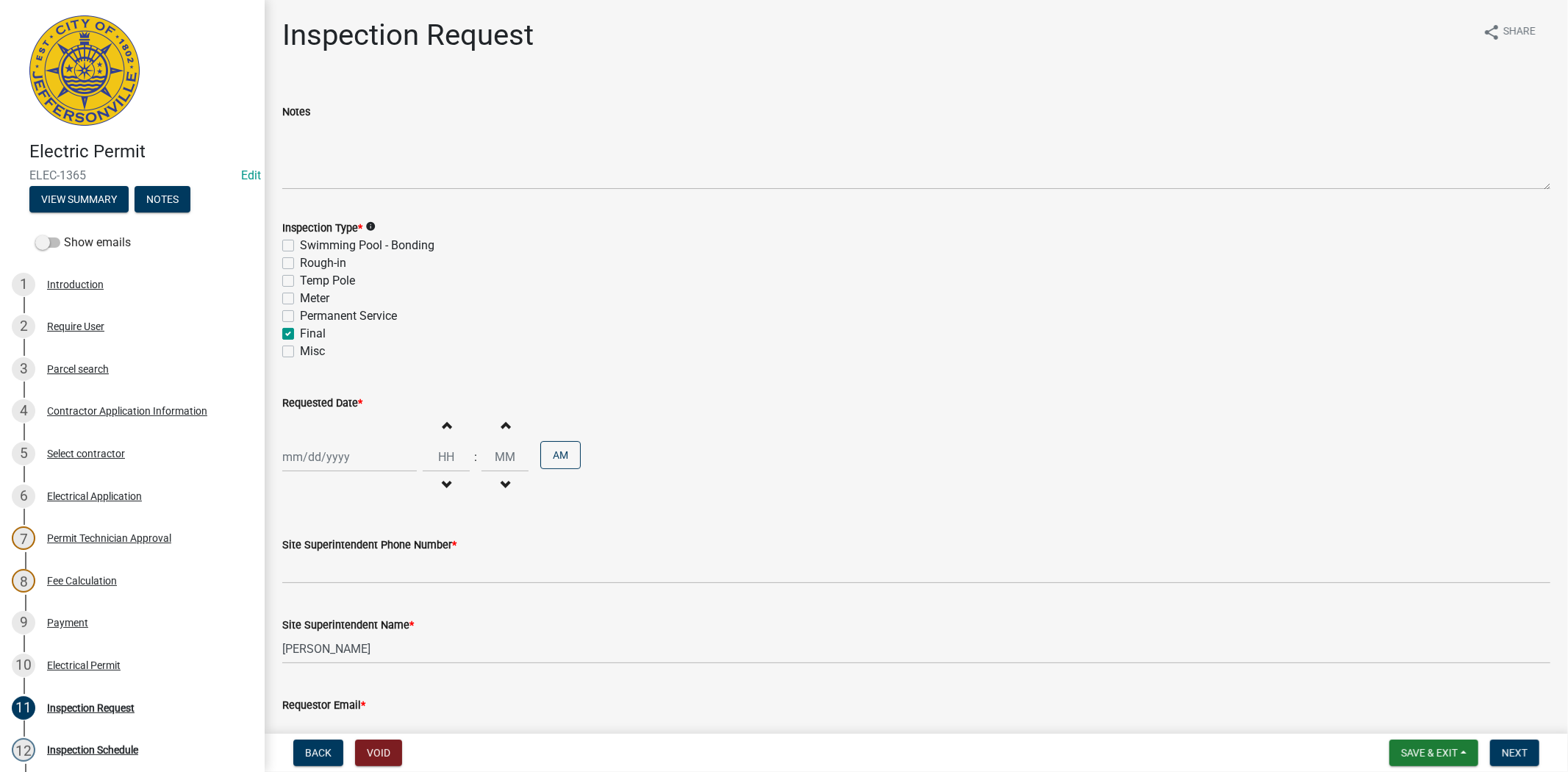
select select "2025"
click at [325, 609] on div "19" at bounding box center [320, 606] width 23 height 23
type input "[DATE]"
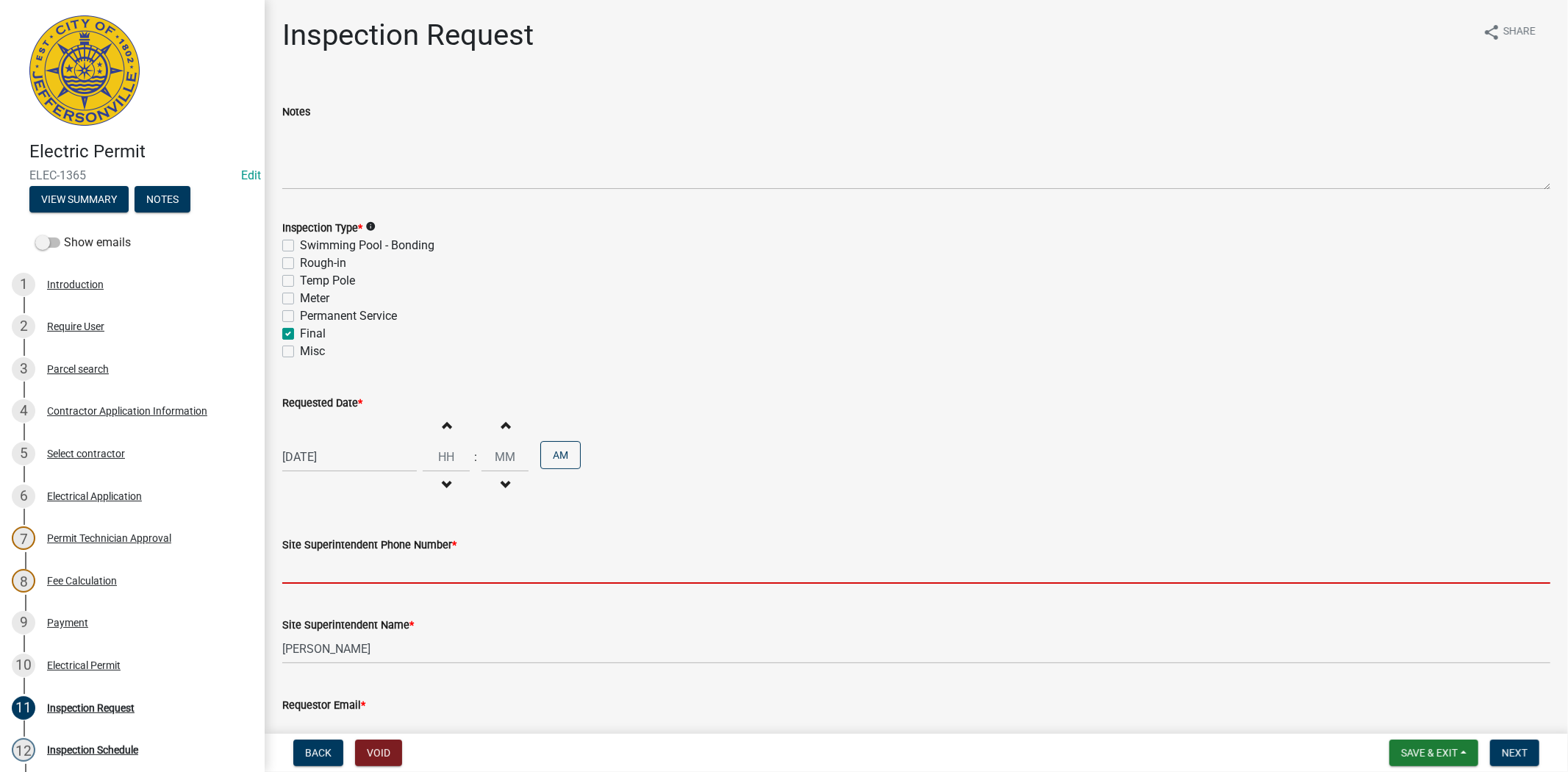
click at [361, 565] on input "Site Superintendent Phone Number *" at bounding box center [916, 568] width 1268 height 30
type input "812.285.6414"
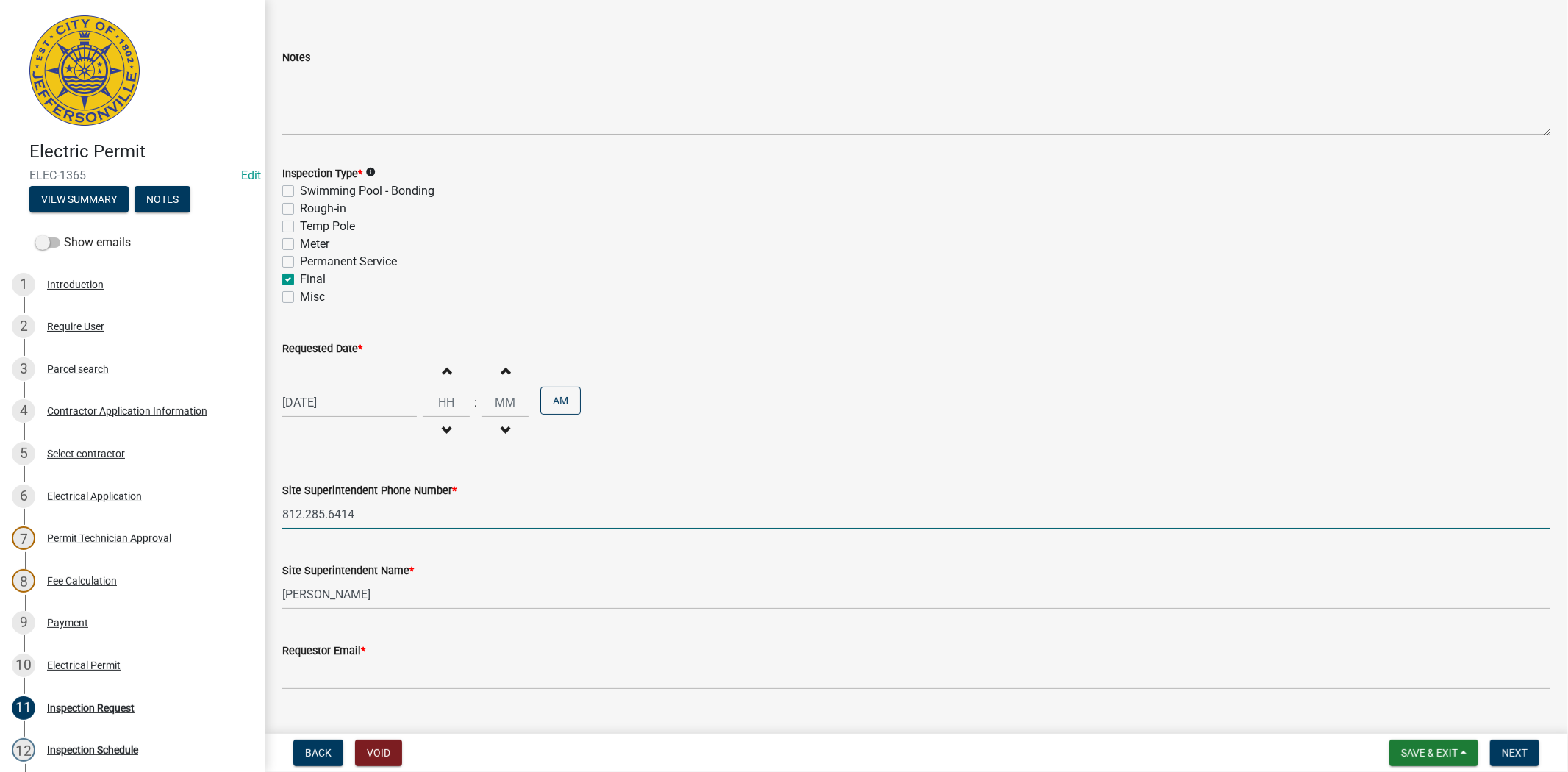
scroll to position [84, 0]
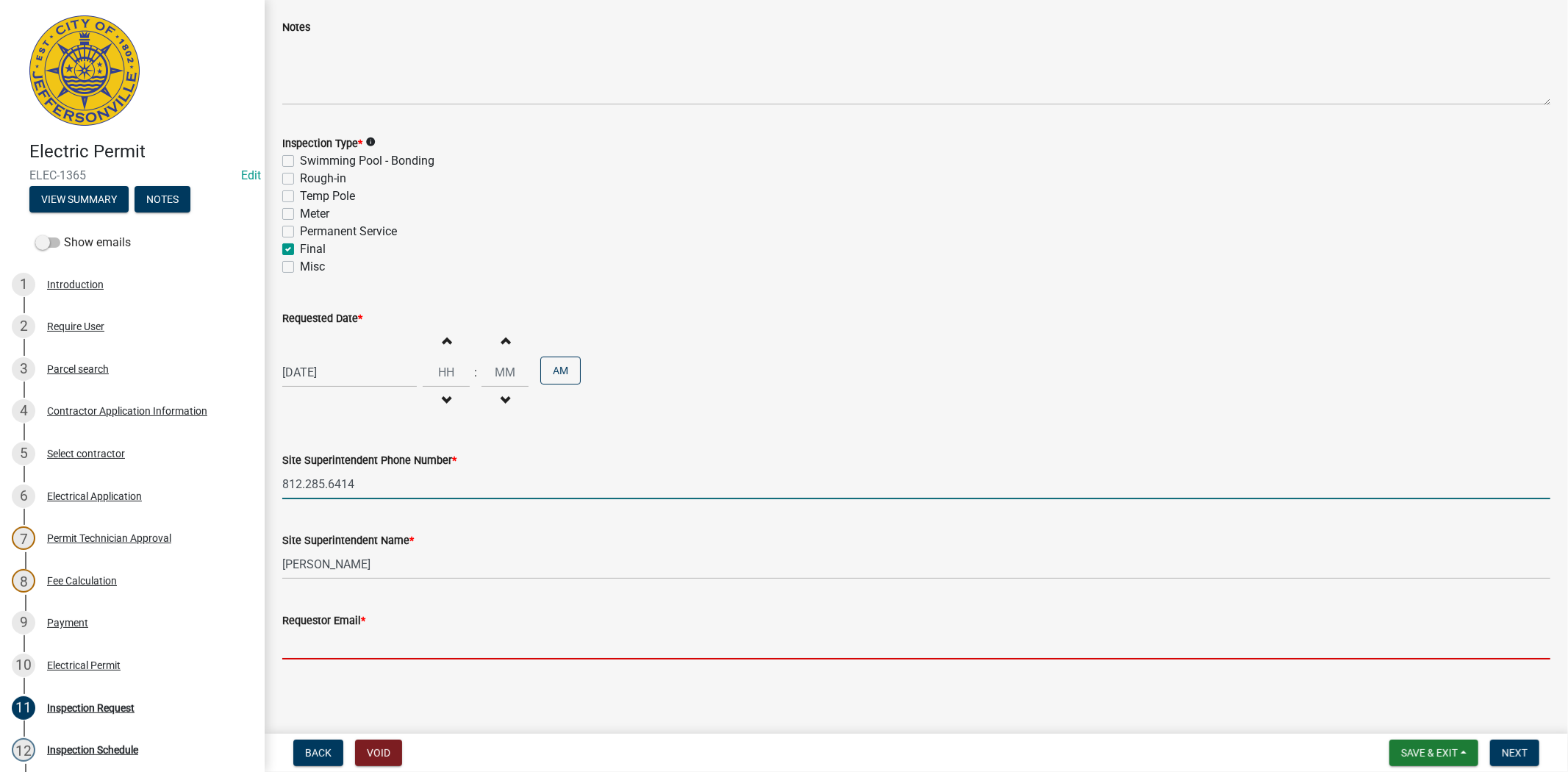
click at [353, 649] on input "Requestor Email *" at bounding box center [916, 643] width 1268 height 30
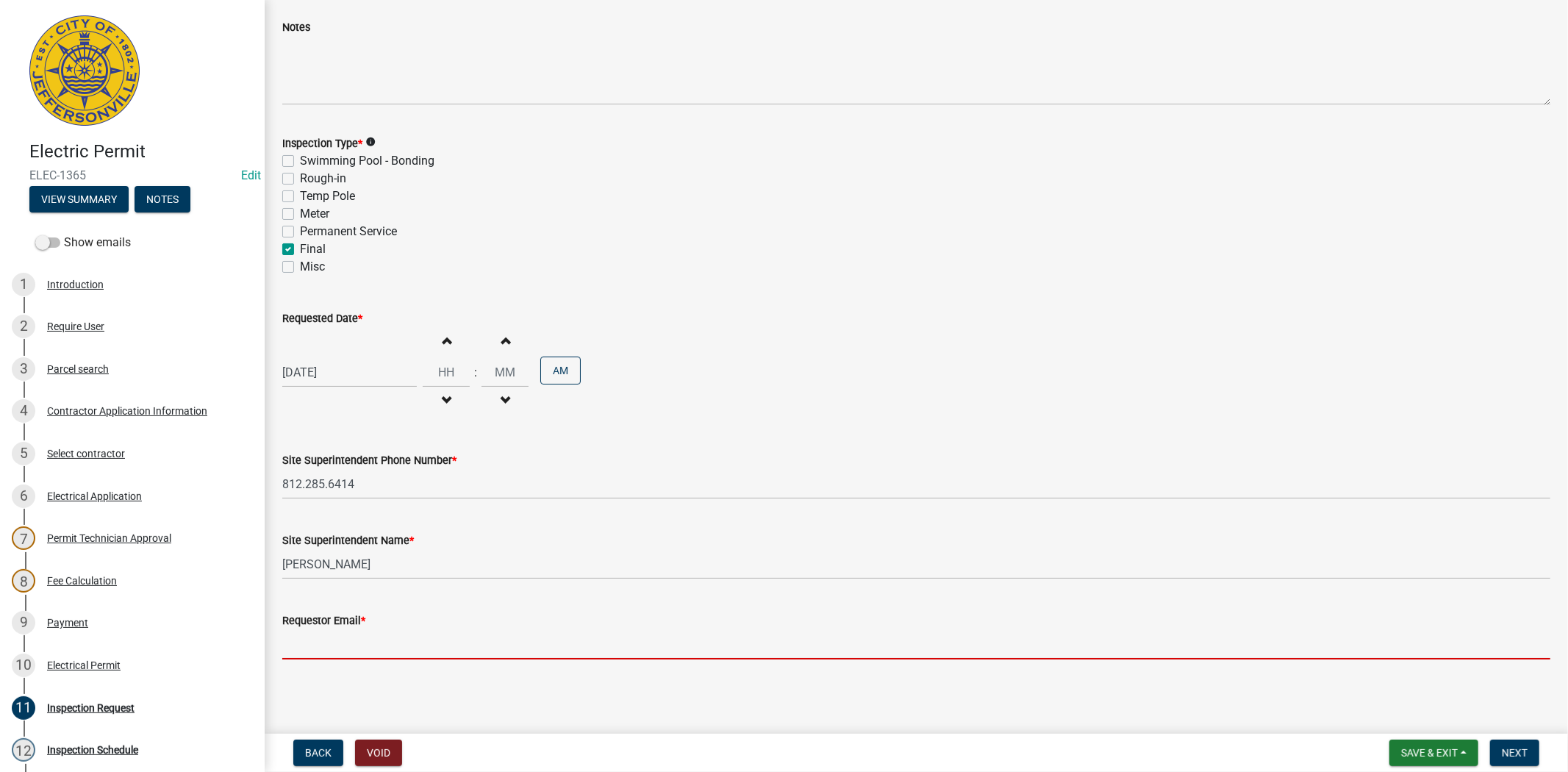
type input "[EMAIL_ADDRESS][DOMAIN_NAME]"
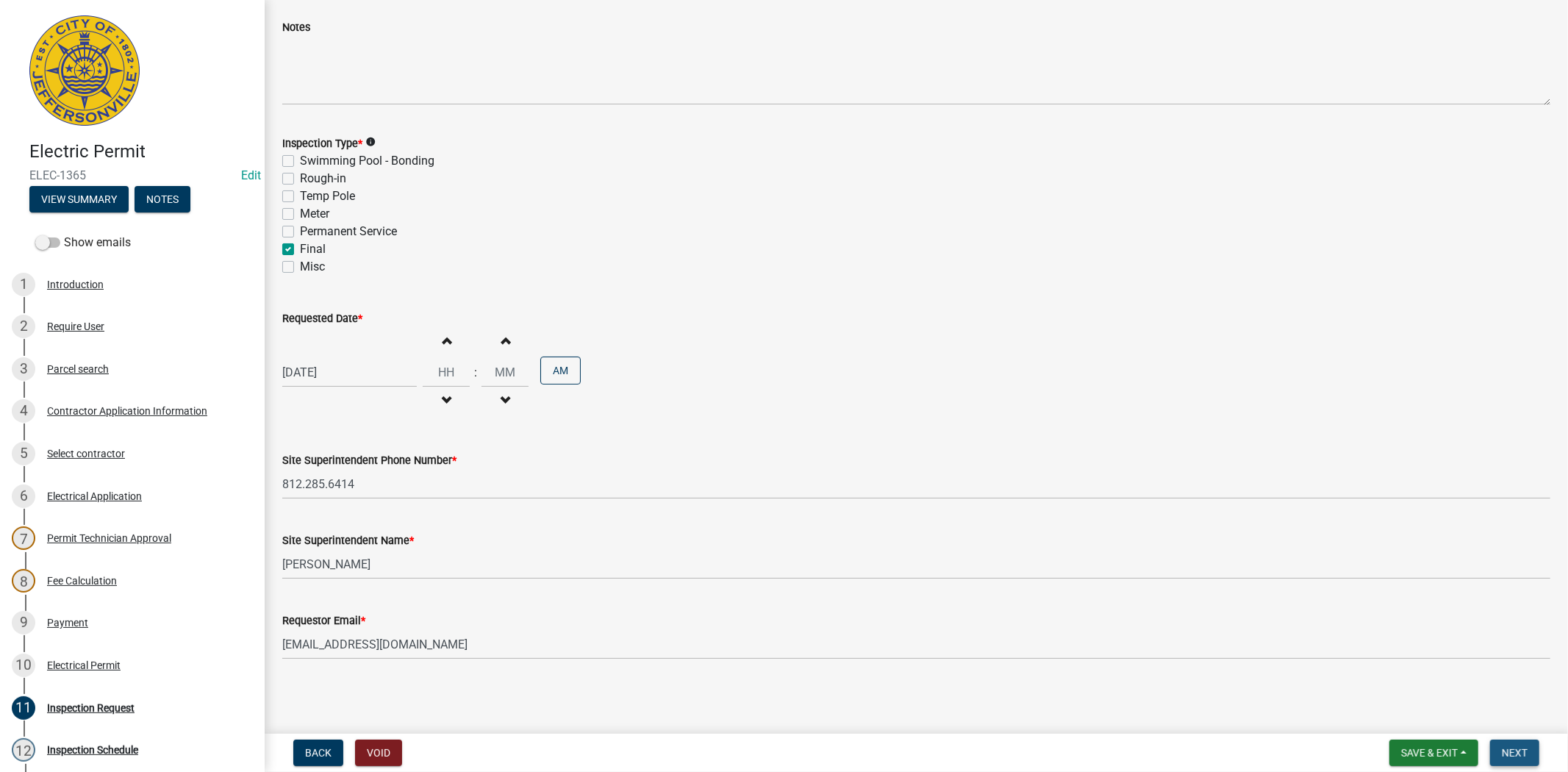
click at [1512, 762] on button "Next" at bounding box center [1514, 753] width 49 height 27
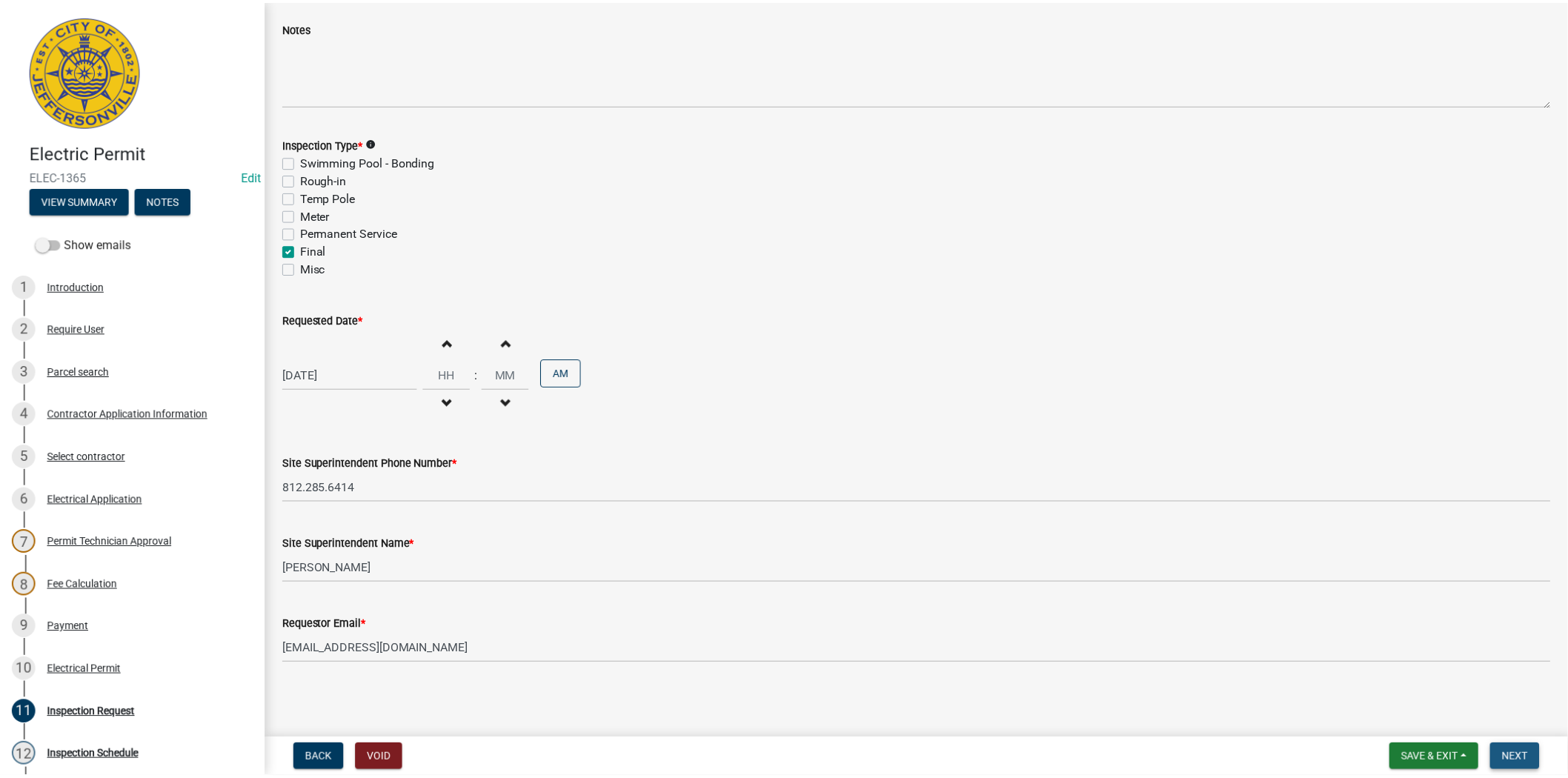
scroll to position [0, 0]
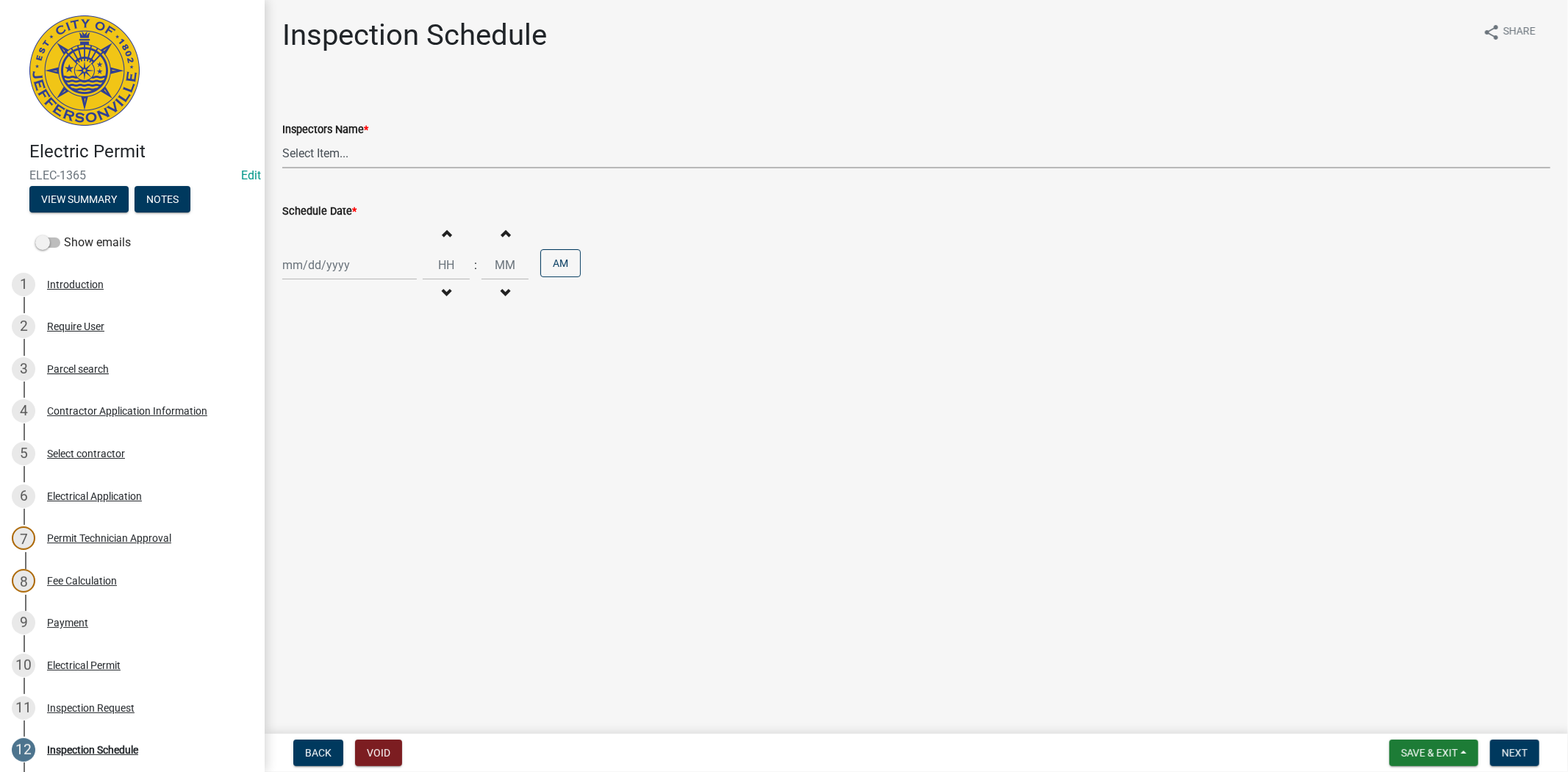
click at [393, 164] on select "Select Item... [PERSON_NAME] ([PERSON_NAME]) [PERSON_NAME] ([PERSON_NAME]) mkru…" at bounding box center [916, 153] width 1268 height 30
select select "36a8b8f0-2ef8-43e9-ae06-718f51af8d36"
click at [282, 138] on select "Select Item... [PERSON_NAME] ([PERSON_NAME]) [PERSON_NAME] ([PERSON_NAME]) mkru…" at bounding box center [916, 153] width 1268 height 30
select select "8"
select select "2025"
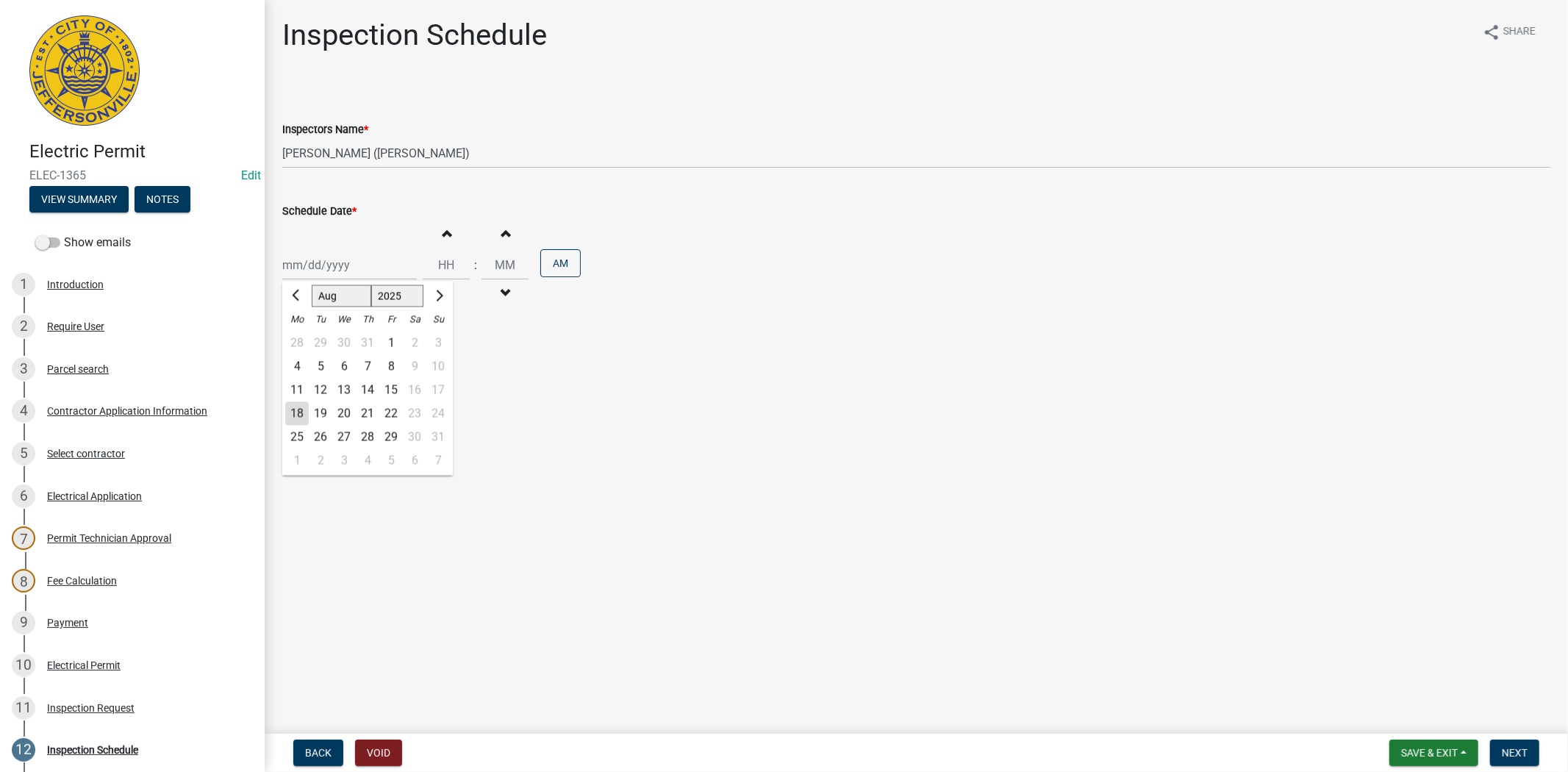
click at [385, 276] on div "[PERSON_NAME] Feb Mar Apr [PERSON_NAME][DATE] Oct Nov [DATE] 1526 1527 1528 152…" at bounding box center [349, 265] width 134 height 30
click at [326, 414] on div "19" at bounding box center [320, 413] width 23 height 23
type input "[DATE]"
click at [1516, 743] on button "Next" at bounding box center [1514, 753] width 49 height 27
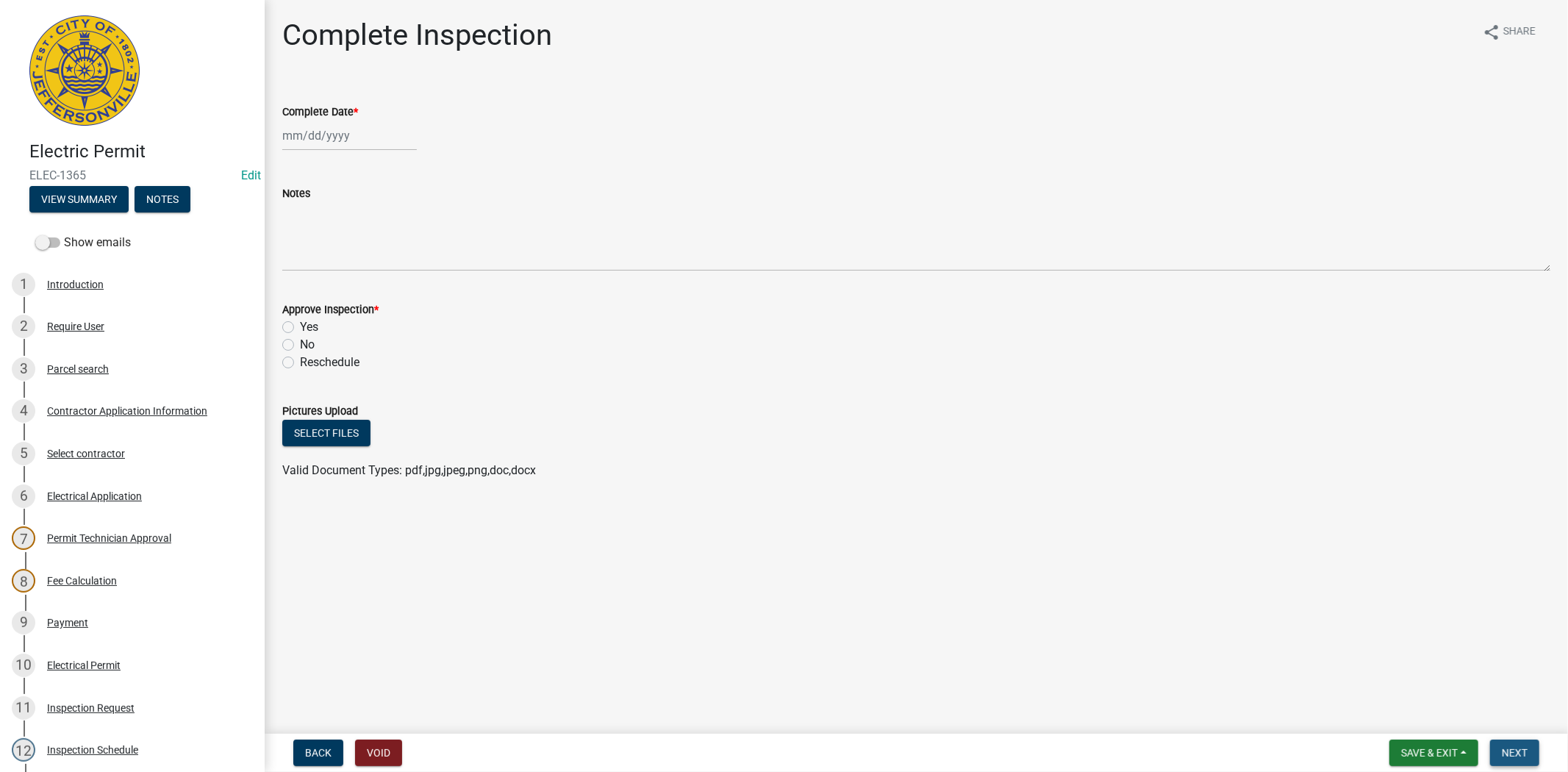
click at [1516, 748] on span "Next" at bounding box center [1514, 753] width 26 height 12
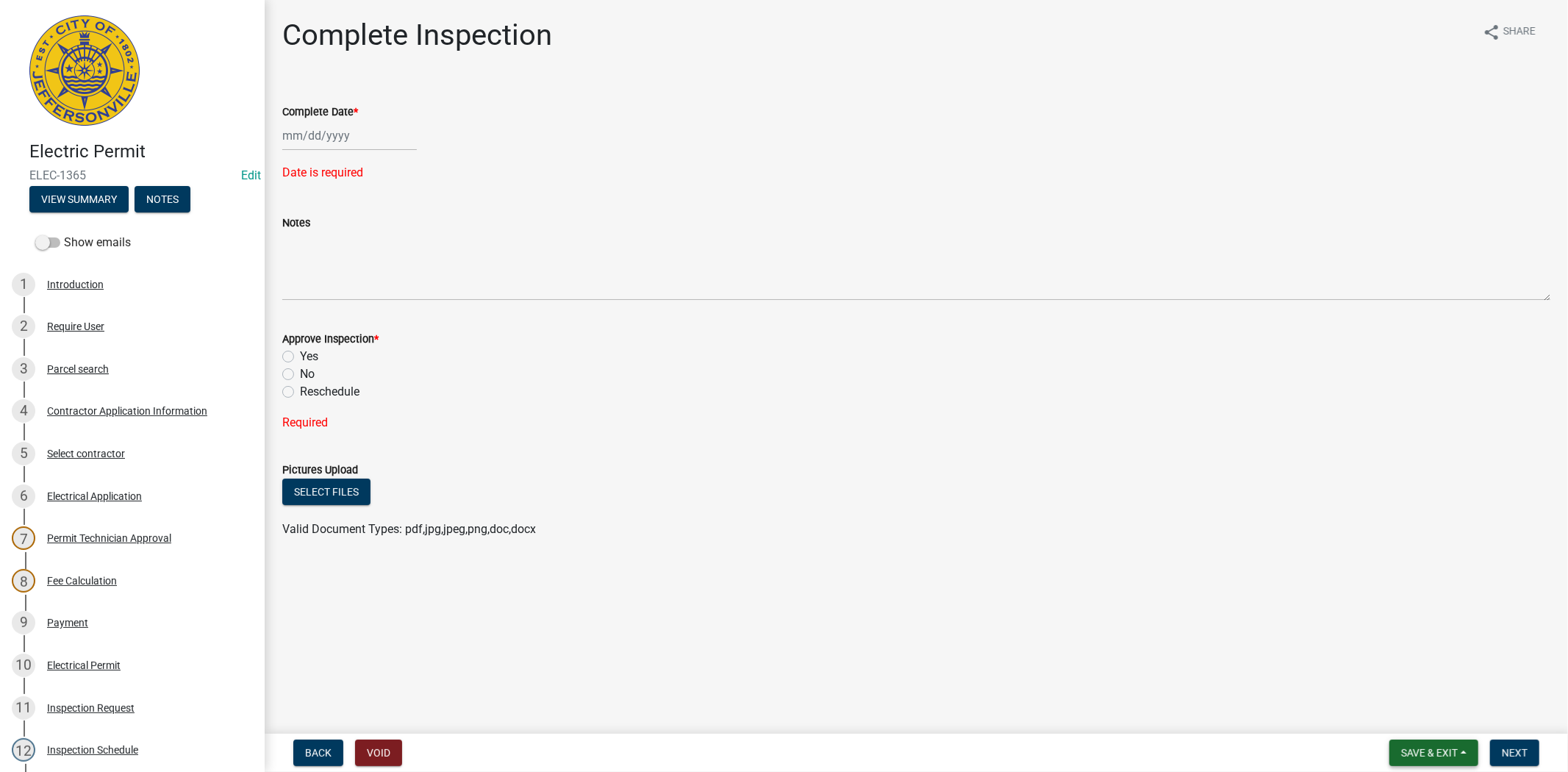
click at [1426, 750] on span "Save & Exit" at bounding box center [1429, 753] width 56 height 12
click at [1406, 725] on button "Save & Exit" at bounding box center [1419, 715] width 117 height 35
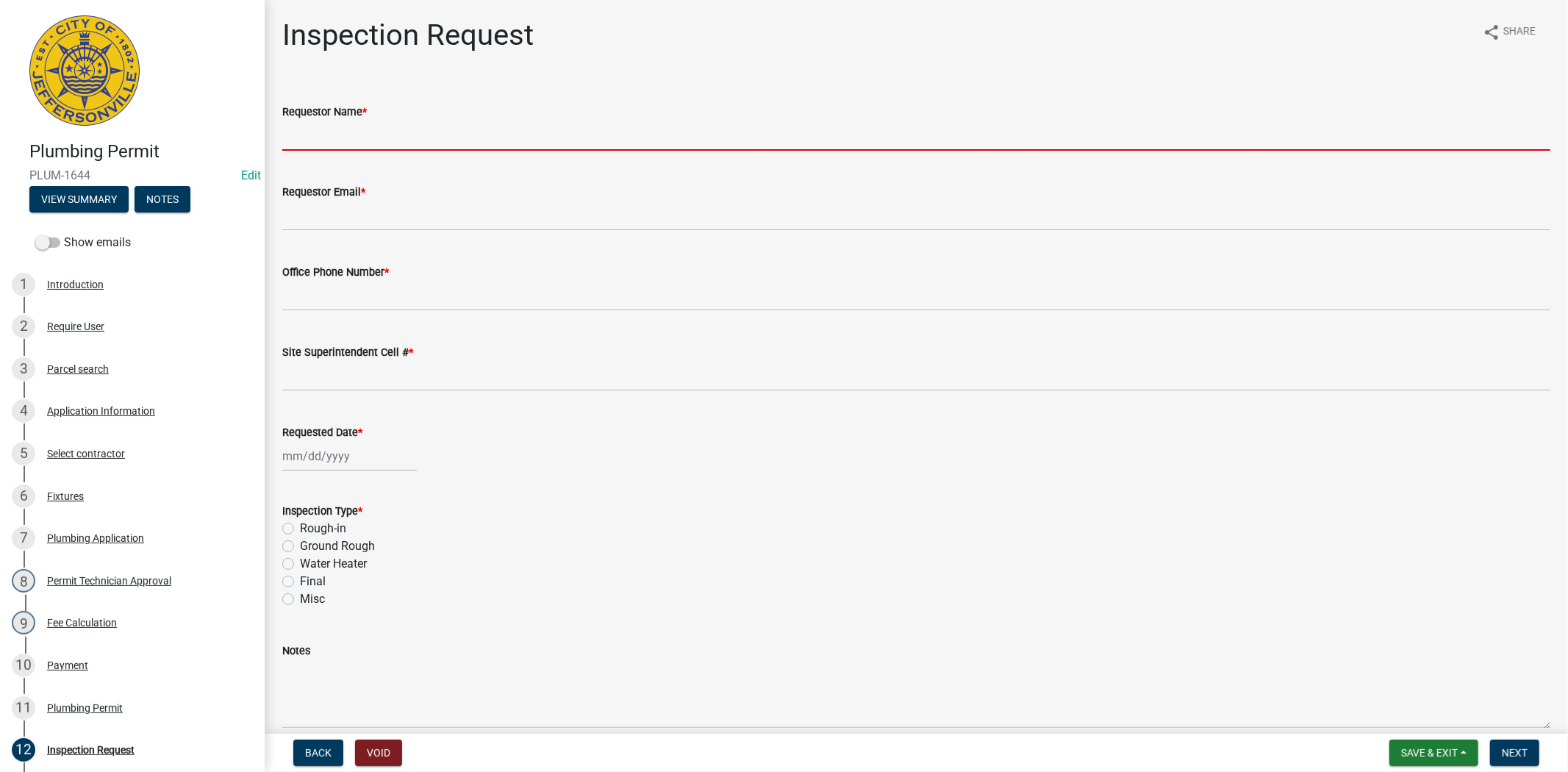
click at [323, 136] on input "Requestor Name *" at bounding box center [916, 135] width 1268 height 30
type input "[PERSON_NAME]"
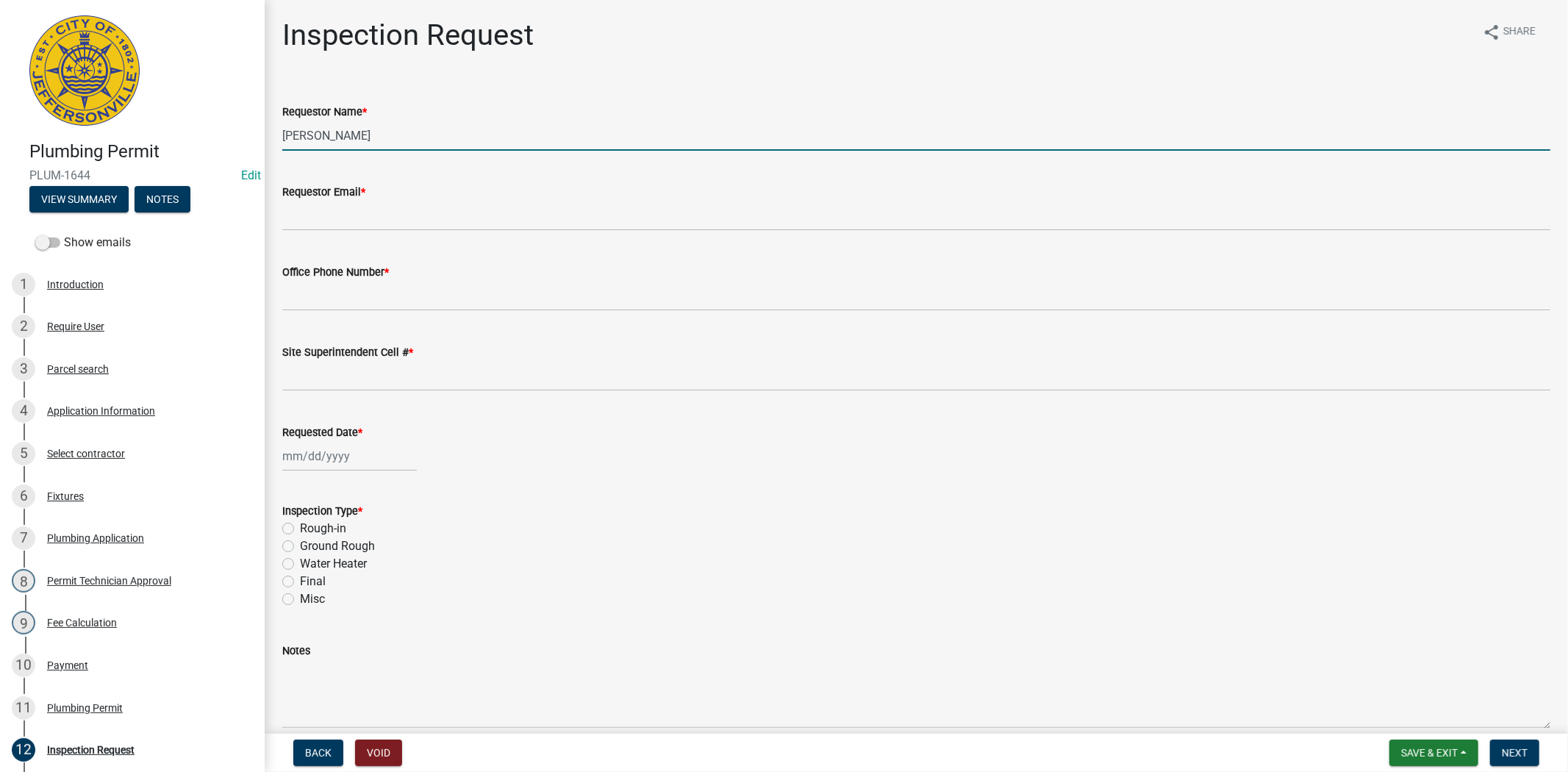
click at [339, 236] on wm-data-entity-input "Requestor Email *" at bounding box center [916, 203] width 1268 height 80
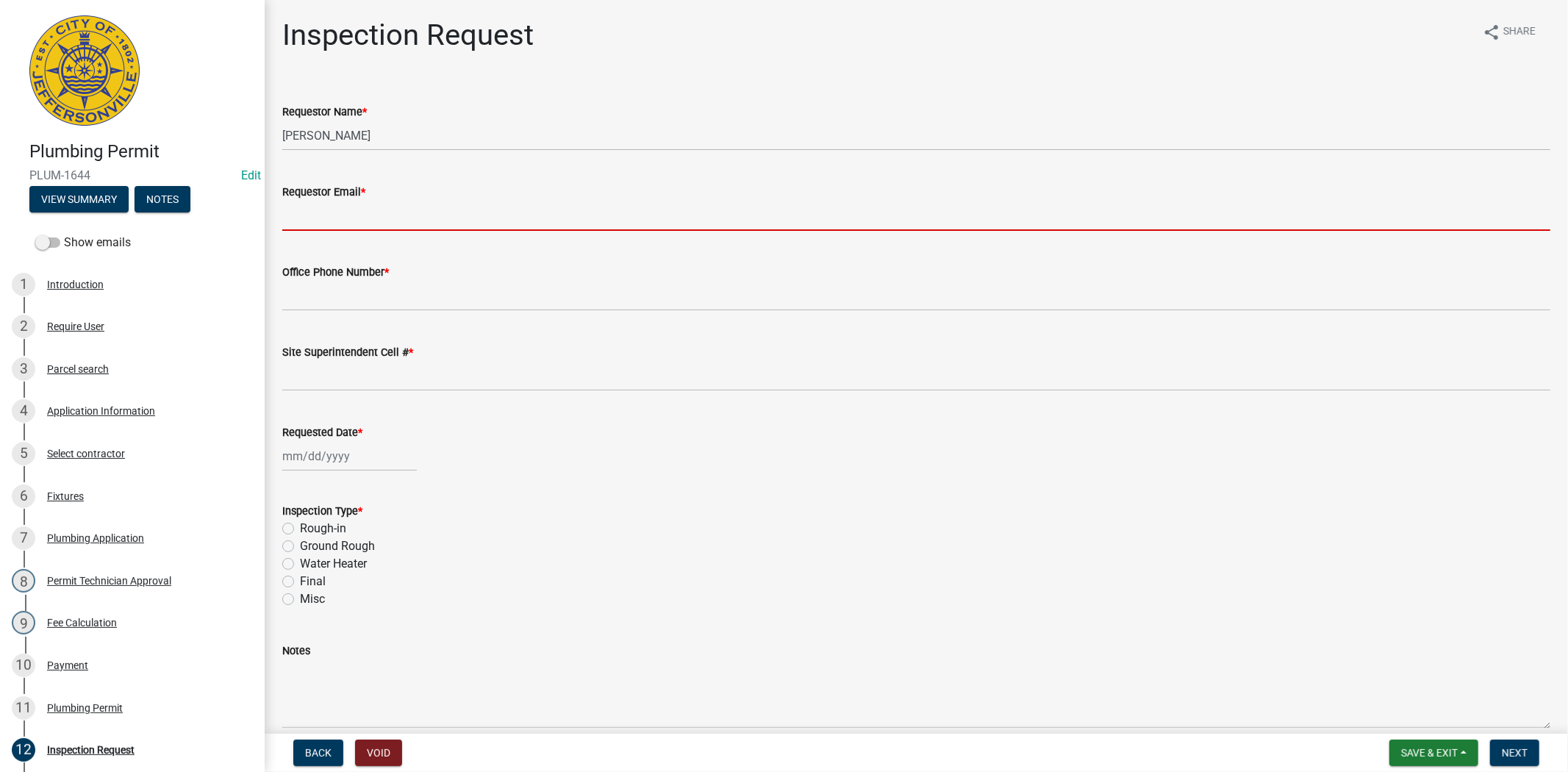
click at [343, 216] on input "Requestor Email *" at bounding box center [916, 216] width 1268 height 30
type input "mfrey@cityofjeff.net"
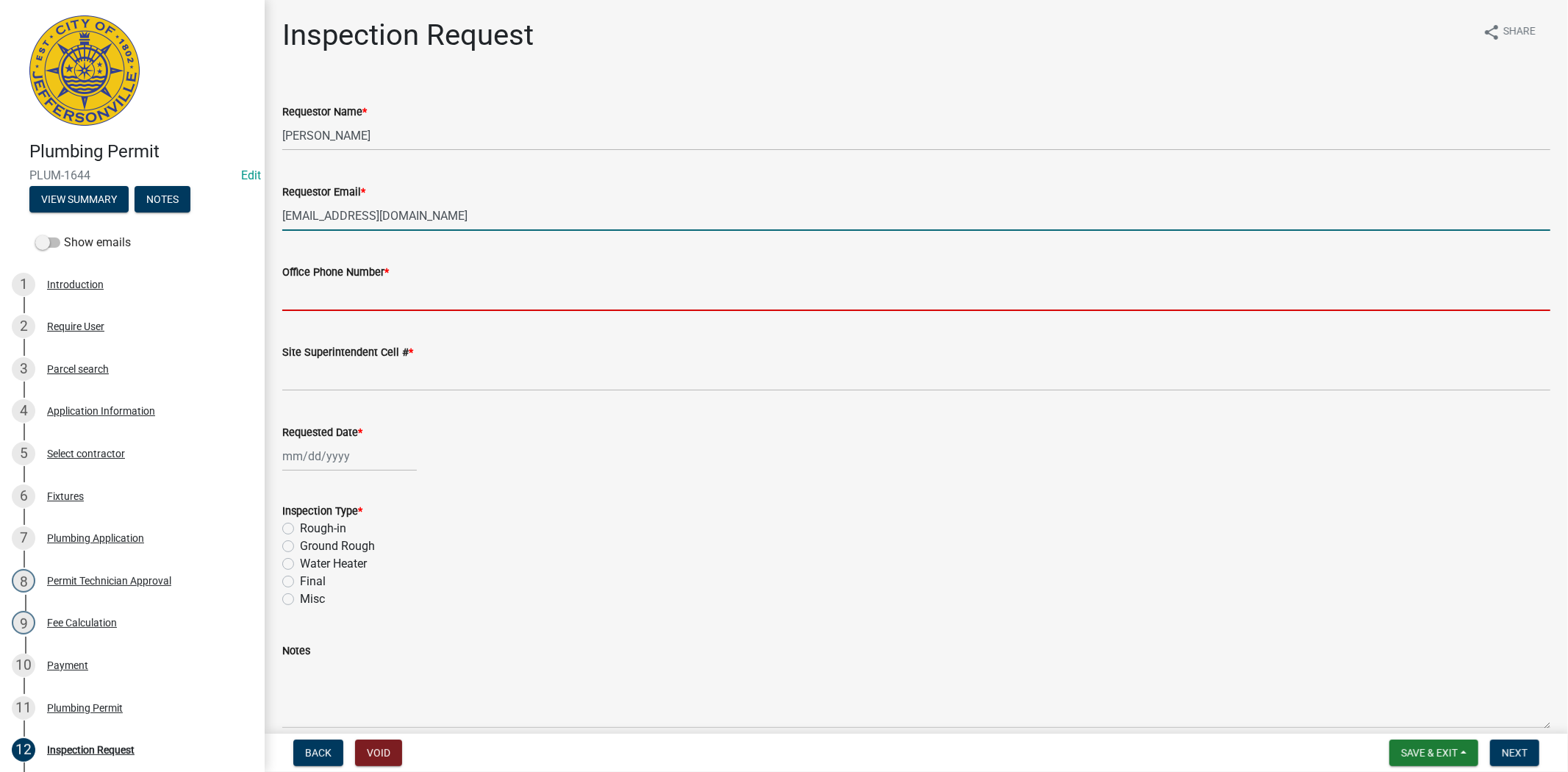
click at [355, 295] on input "Office Phone Number *" at bounding box center [916, 295] width 1268 height 30
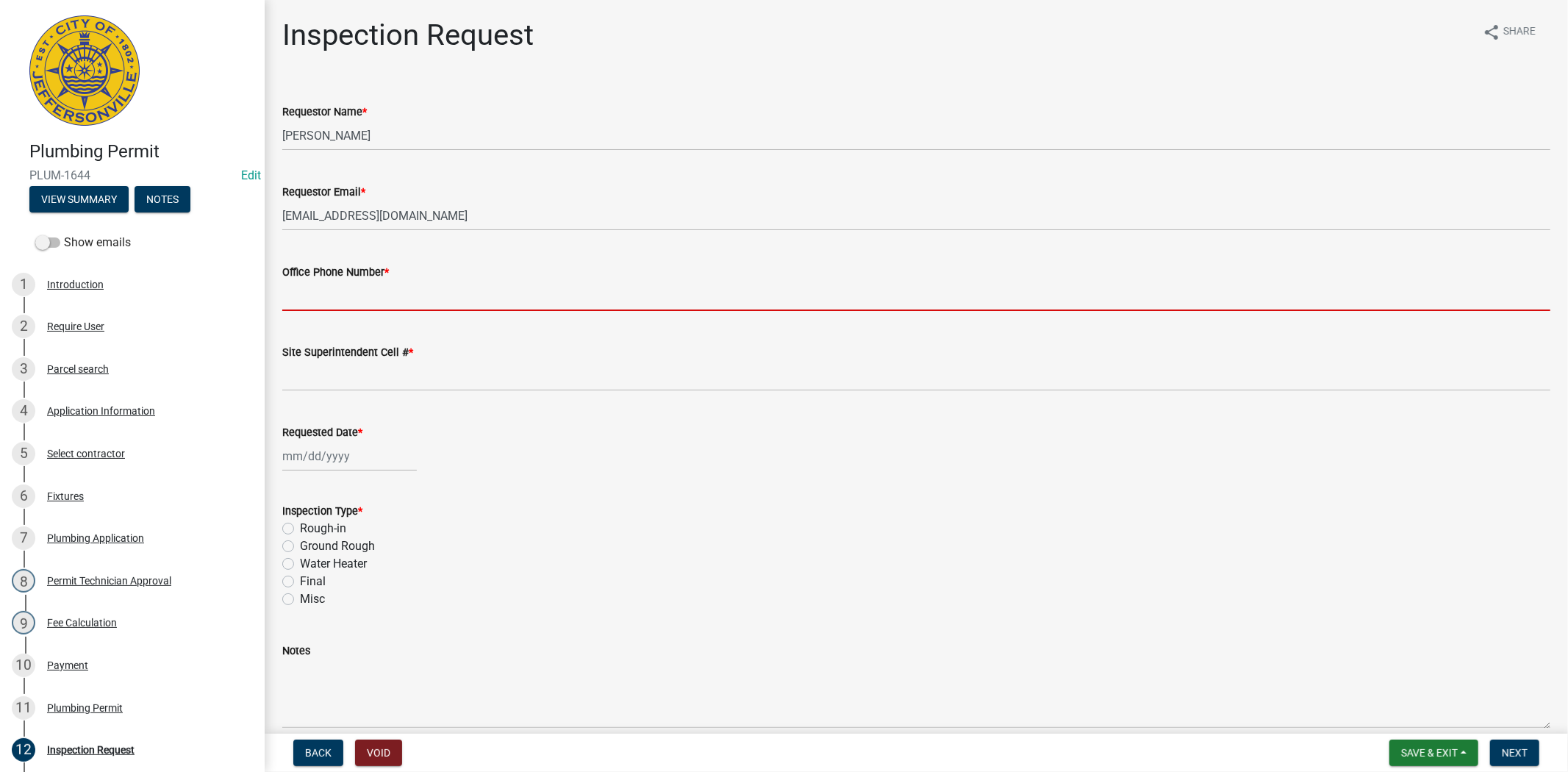
type input "812.285.6414"
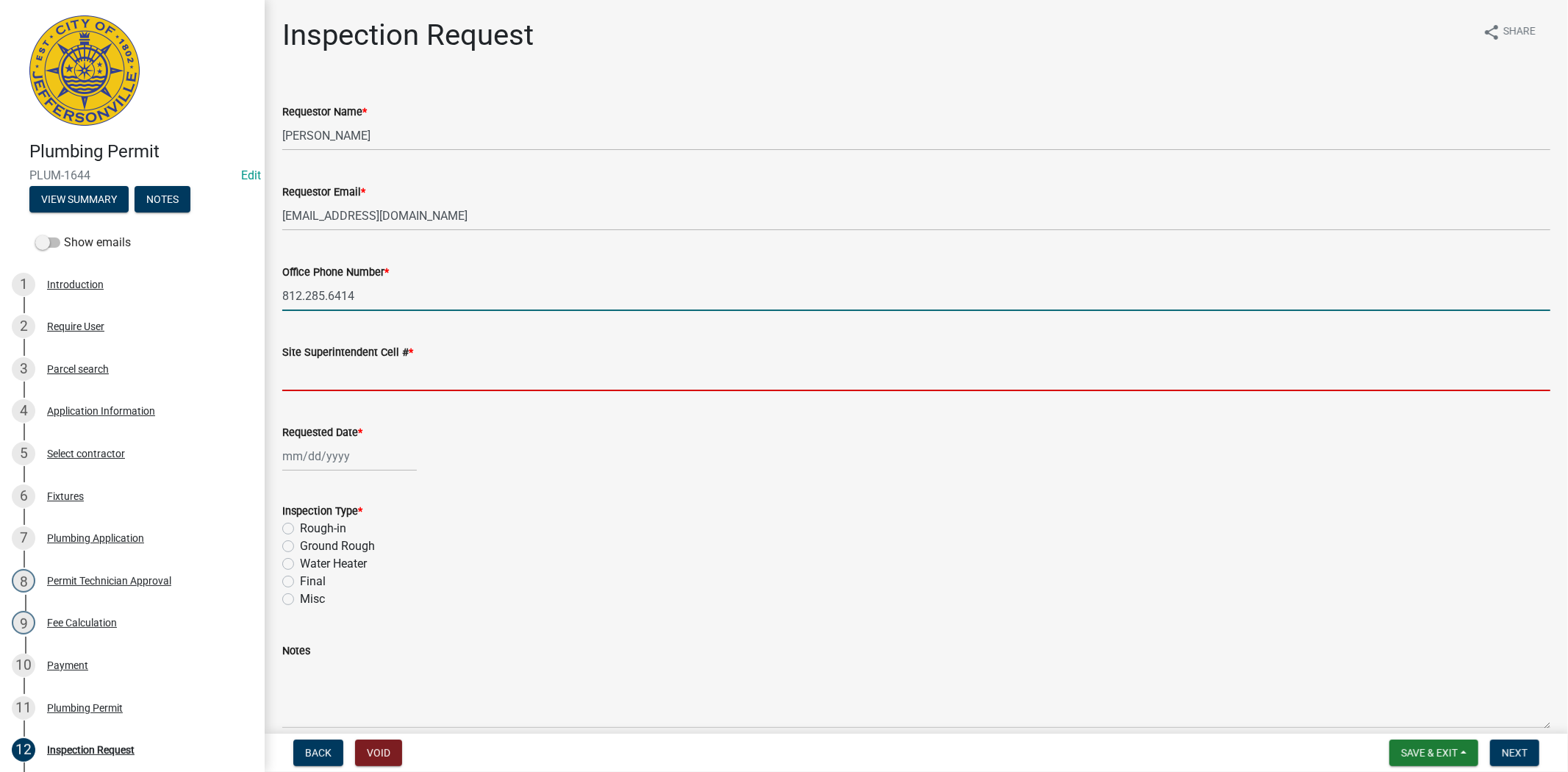
click at [353, 370] on input "Site Superintendent Cell # *" at bounding box center [916, 376] width 1268 height 30
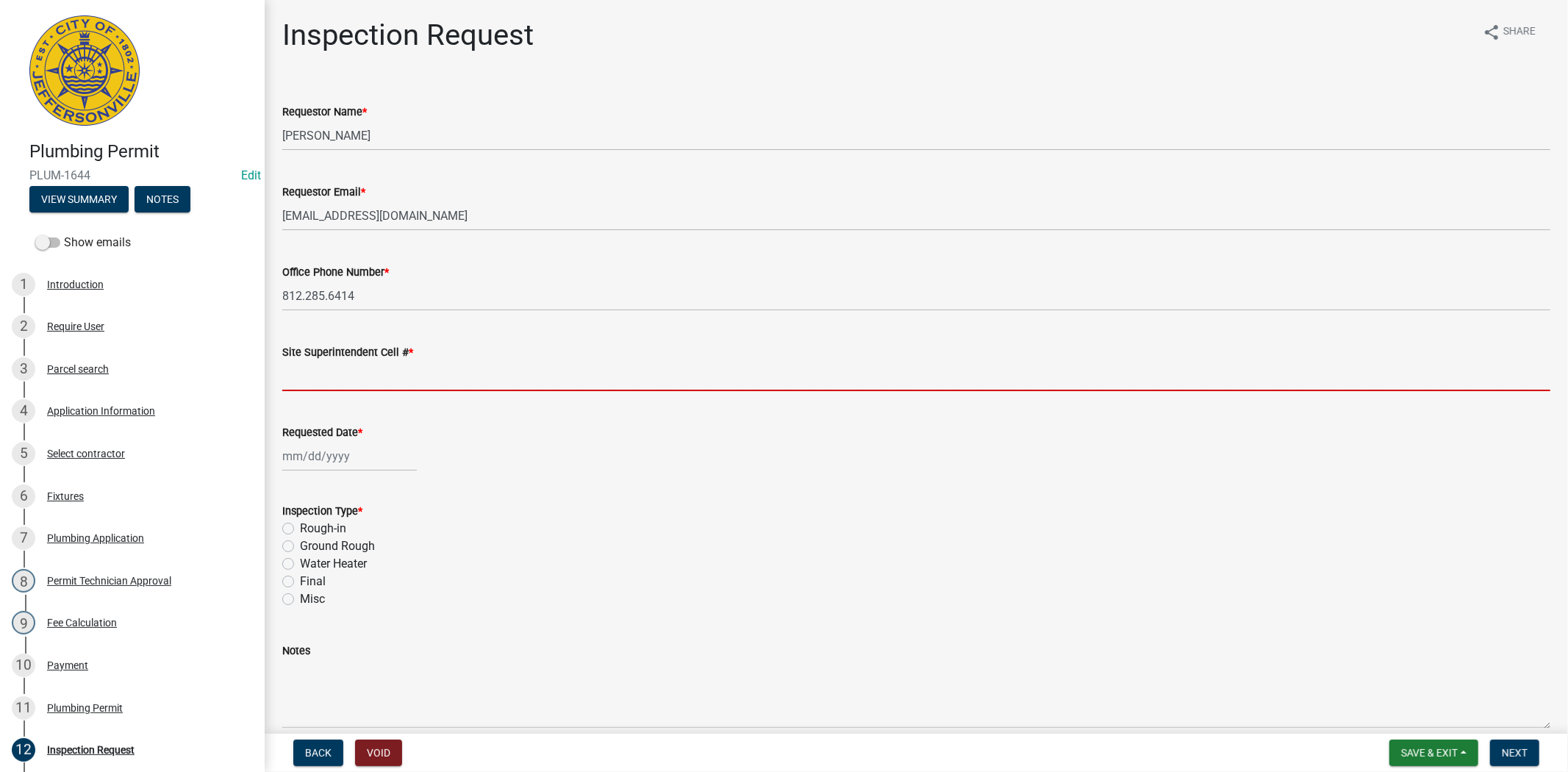
type input "812.285.6414"
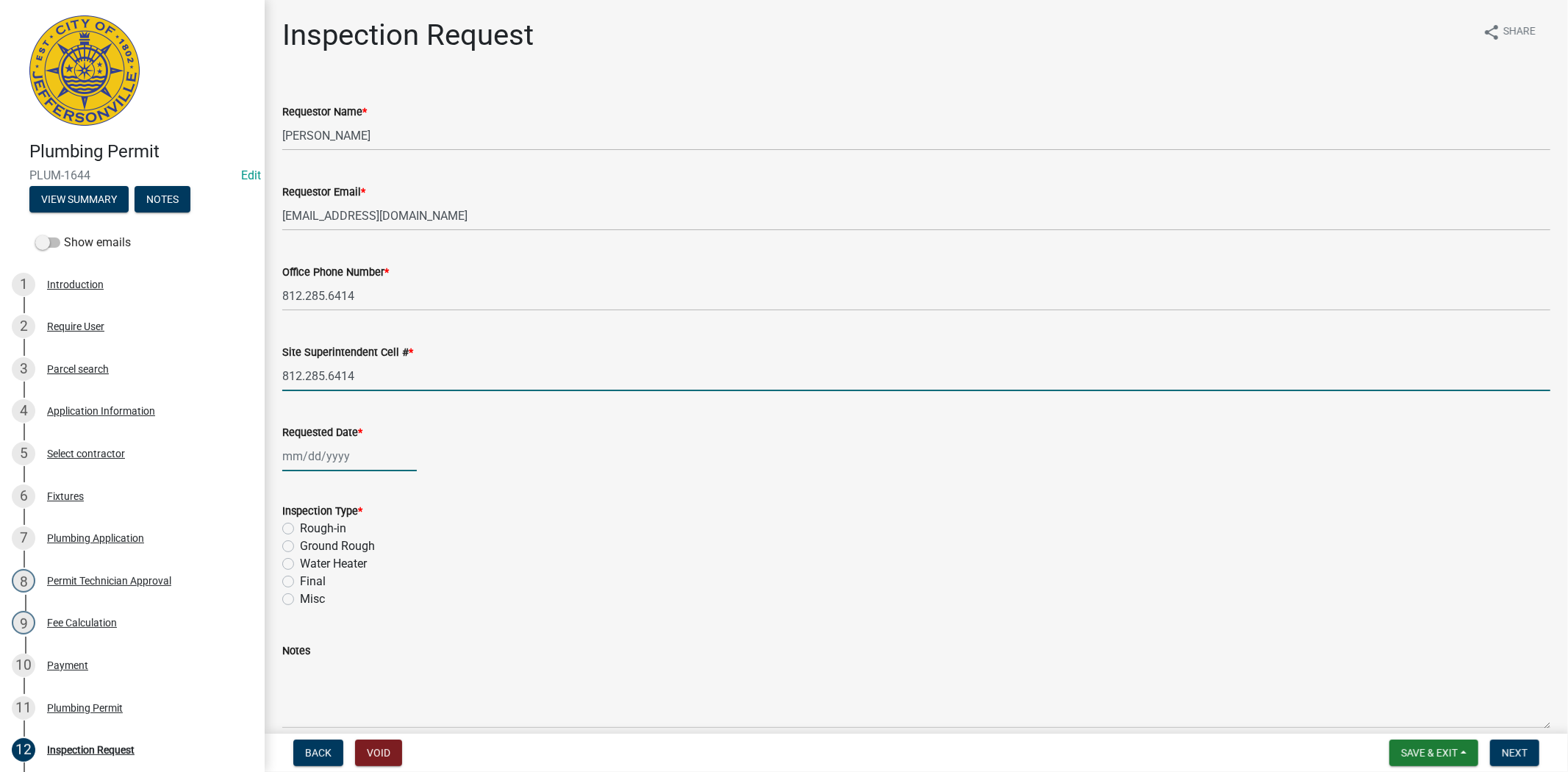
click at [355, 452] on div at bounding box center [349, 455] width 134 height 30
select select "8"
select select "2025"
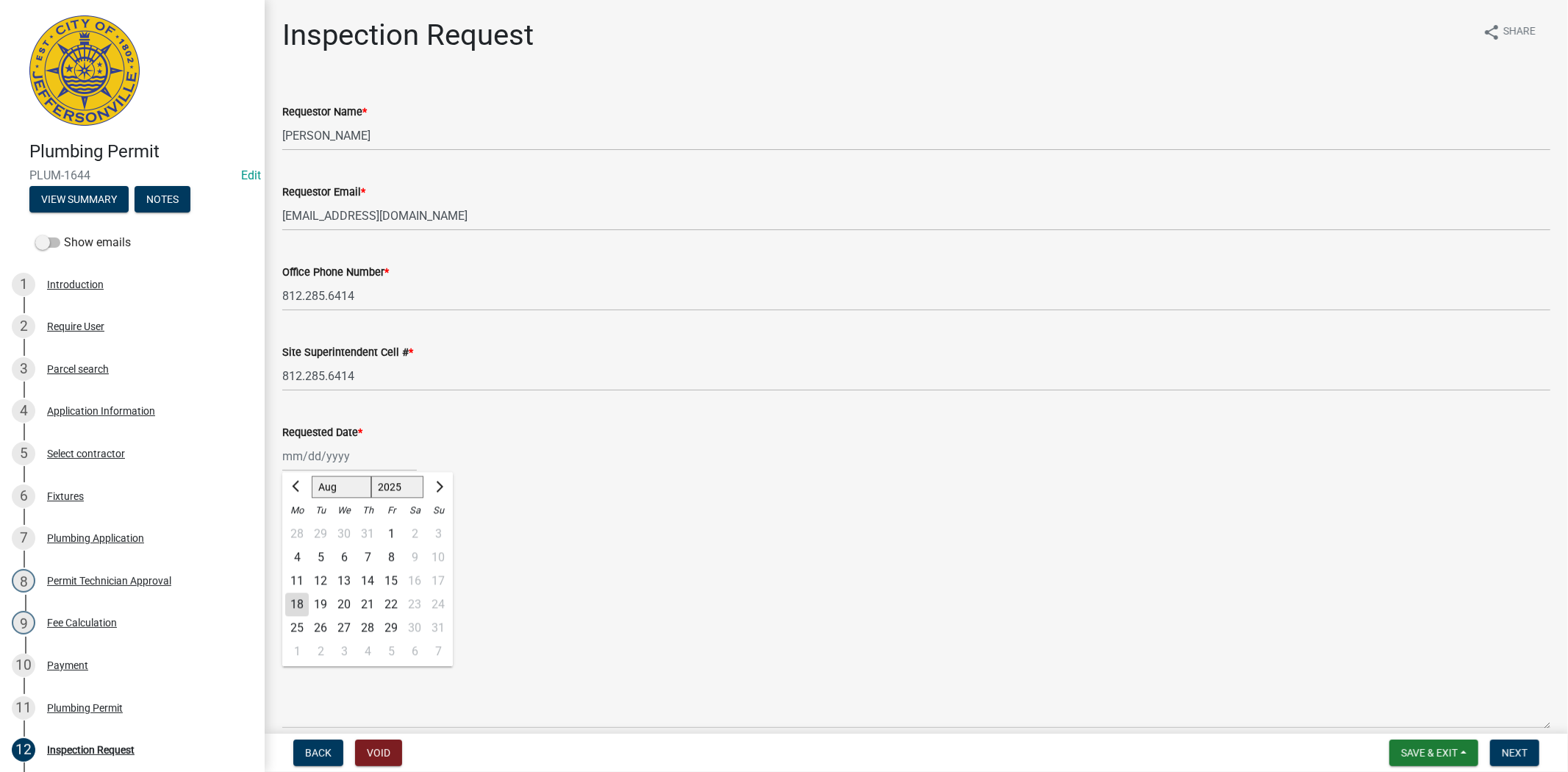
click at [321, 606] on div "19" at bounding box center [320, 604] width 23 height 23
type input "[DATE]"
click at [300, 584] on label "Final" at bounding box center [313, 581] width 26 height 18
click at [300, 582] on input "Final" at bounding box center [305, 577] width 10 height 10
radio input "true"
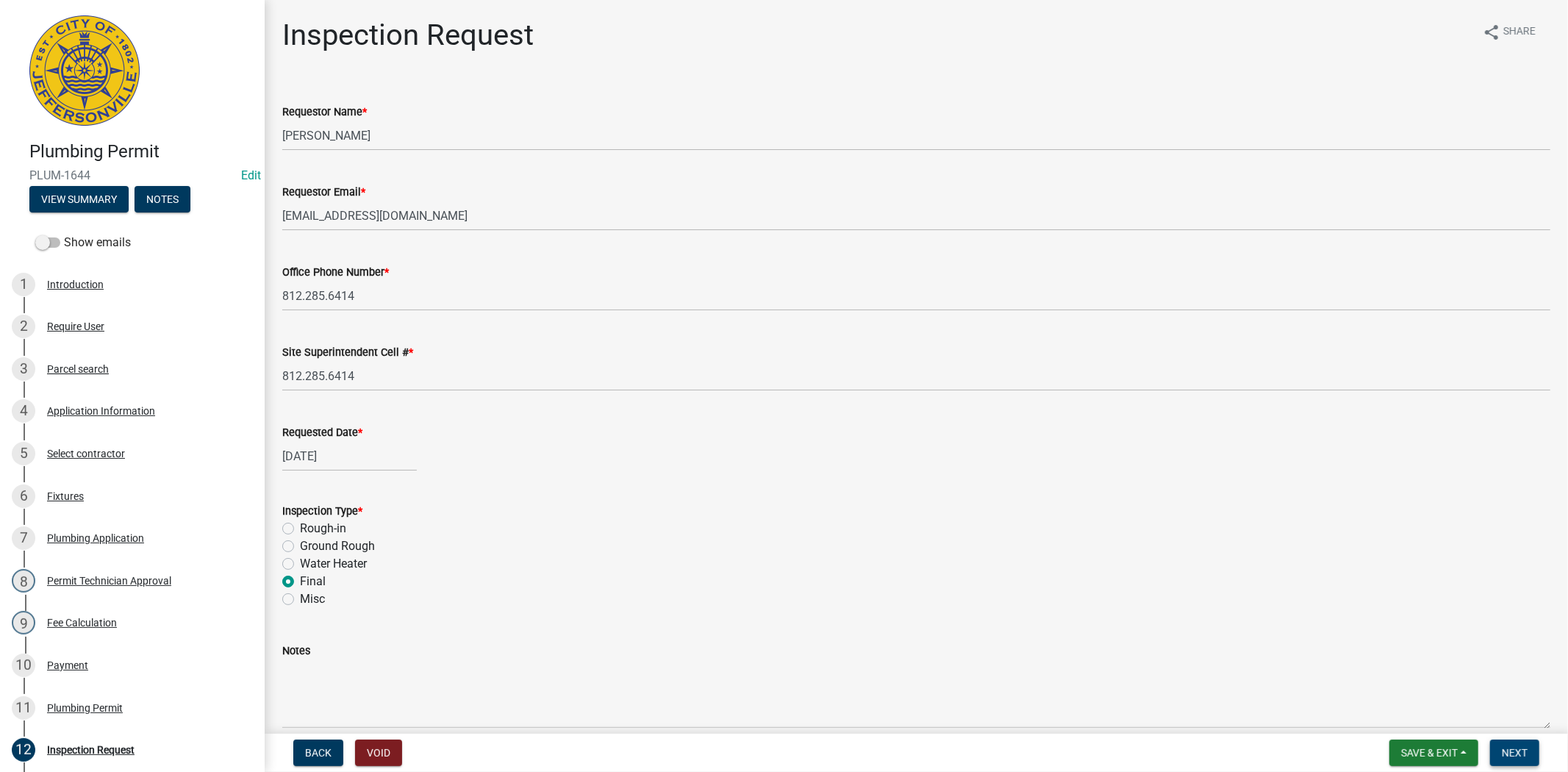
click at [1518, 758] on button "Next" at bounding box center [1514, 753] width 49 height 27
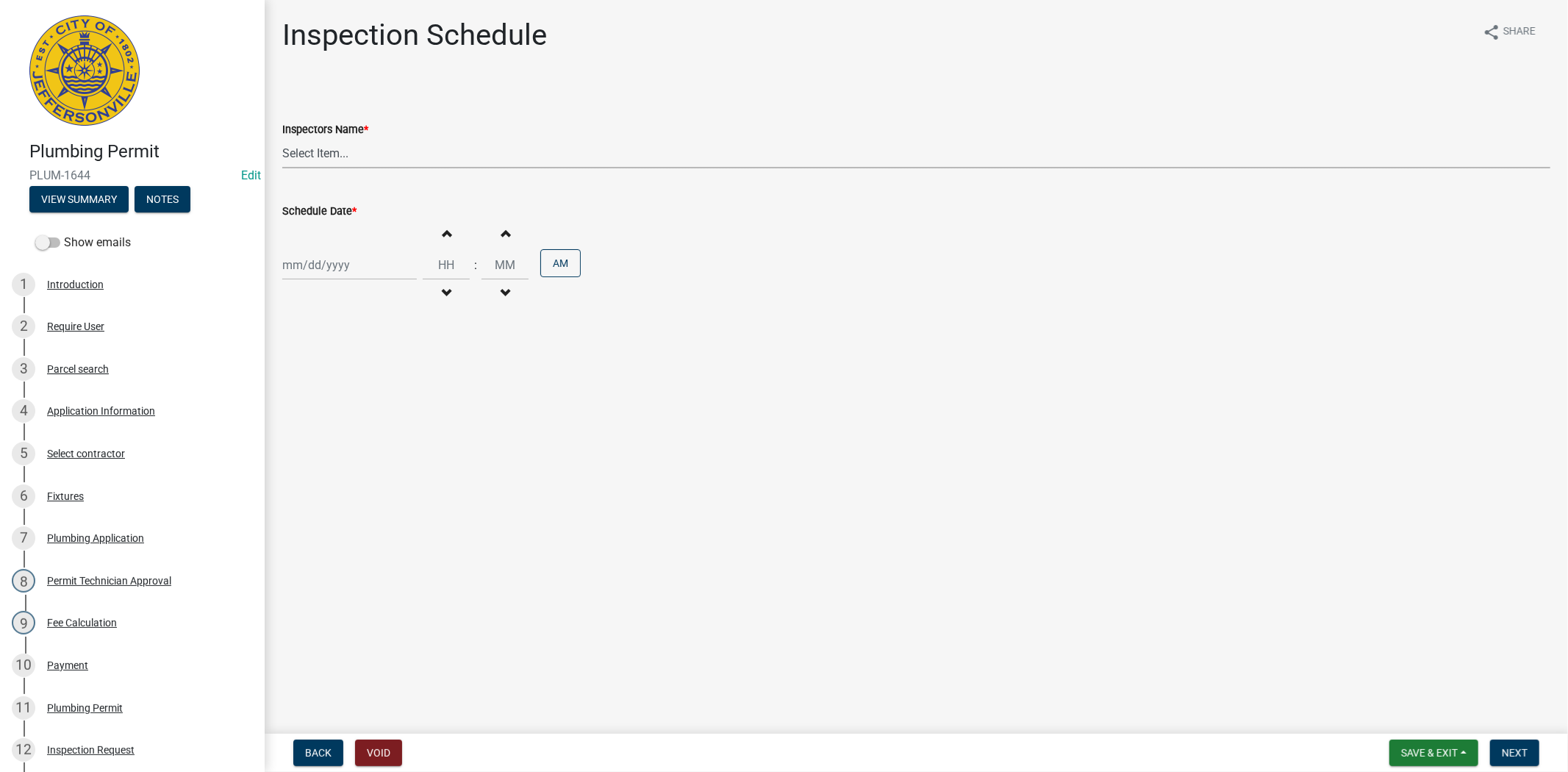
click at [376, 162] on select "Select Item... jramsey (Jeremy Ramsey) MaryFrey (Mary Frey) mkruer (Mike Kruer)…" at bounding box center [916, 153] width 1268 height 30
select select "13c97fbc-c819-4cee-844a-0db3d3c4db95"
click at [282, 138] on select "Select Item... jramsey (Jeremy Ramsey) MaryFrey (Mary Frey) mkruer (Mike Kruer)…" at bounding box center [916, 153] width 1268 height 30
click at [371, 257] on div at bounding box center [349, 265] width 134 height 30
select select "8"
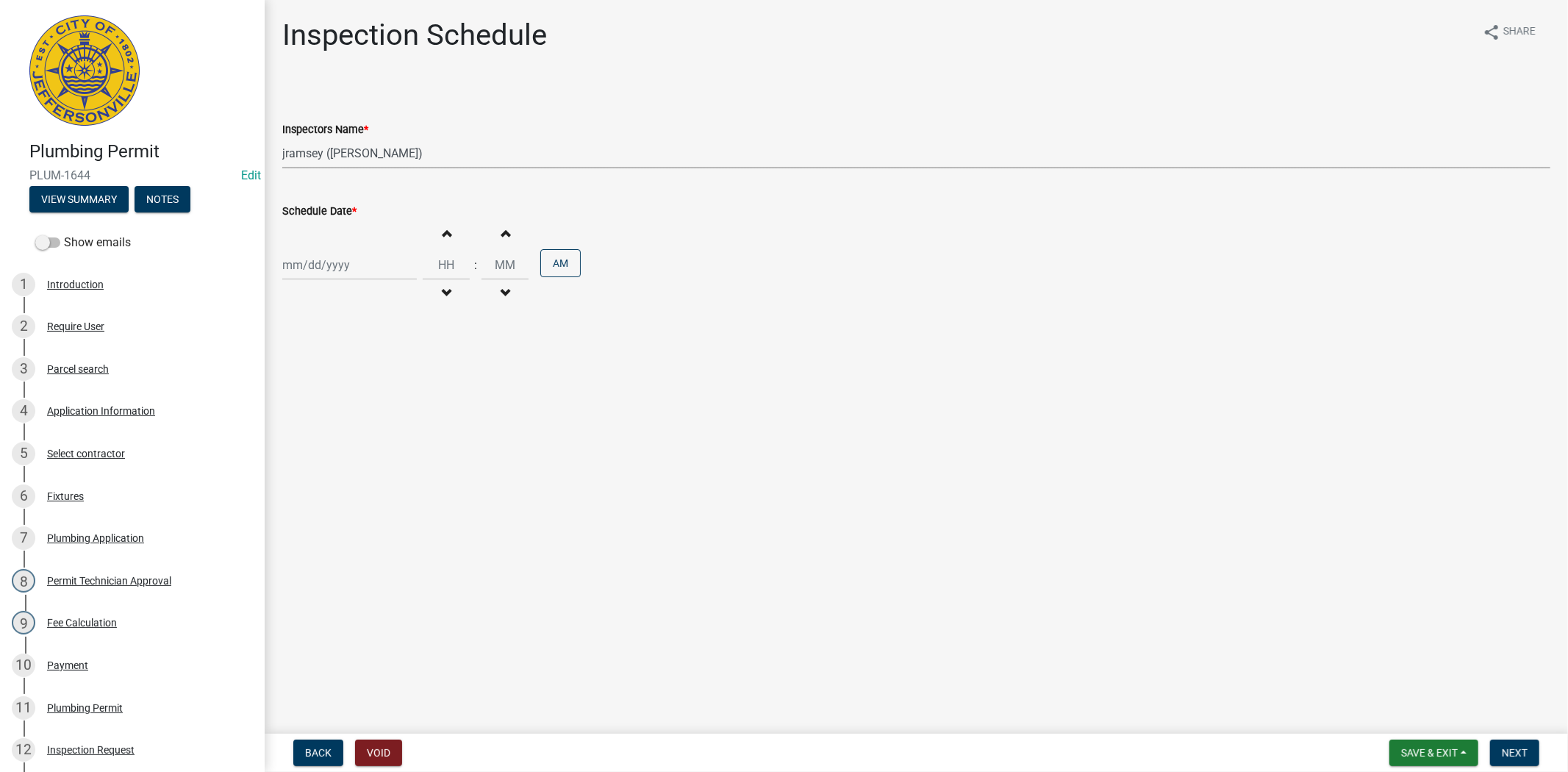
select select "2025"
click at [321, 414] on div "19" at bounding box center [320, 413] width 23 height 23
type input "08/19/2025"
click at [1518, 747] on span "Next" at bounding box center [1514, 753] width 26 height 12
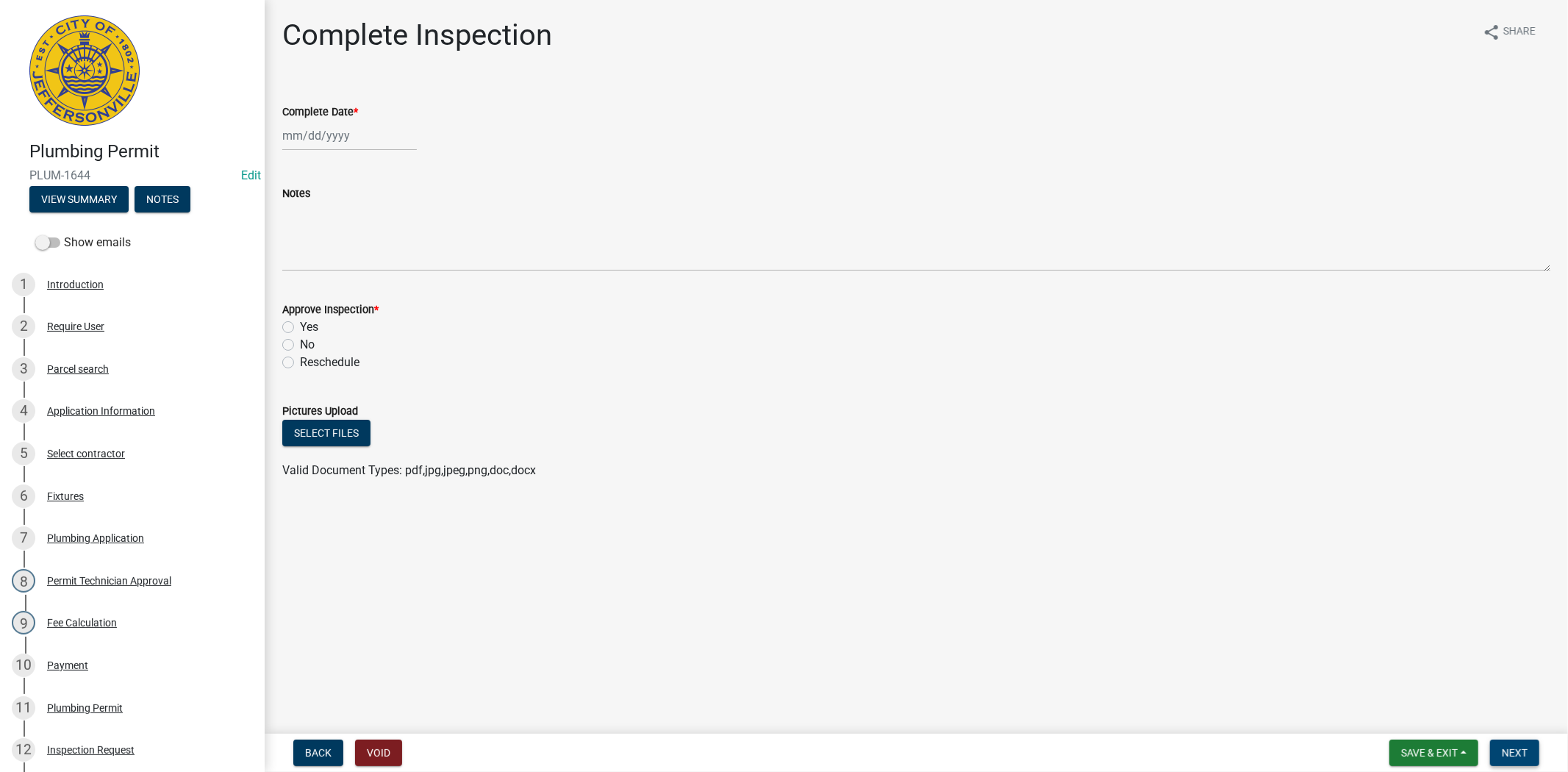
click at [1515, 748] on button "Next" at bounding box center [1514, 753] width 49 height 27
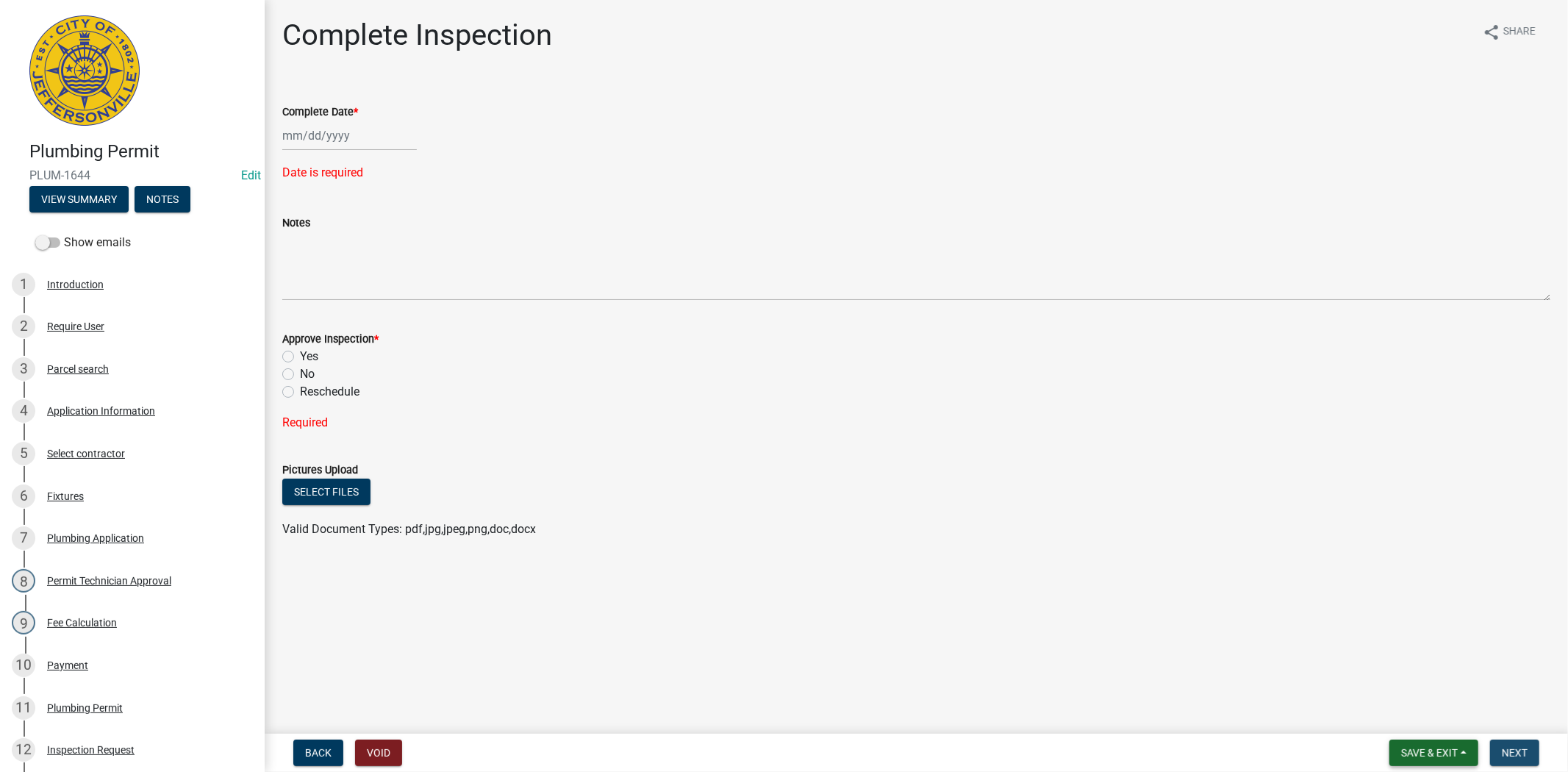
click at [1441, 749] on span "Save & Exit" at bounding box center [1429, 753] width 56 height 12
click at [1424, 729] on button "Save & Exit" at bounding box center [1419, 715] width 117 height 35
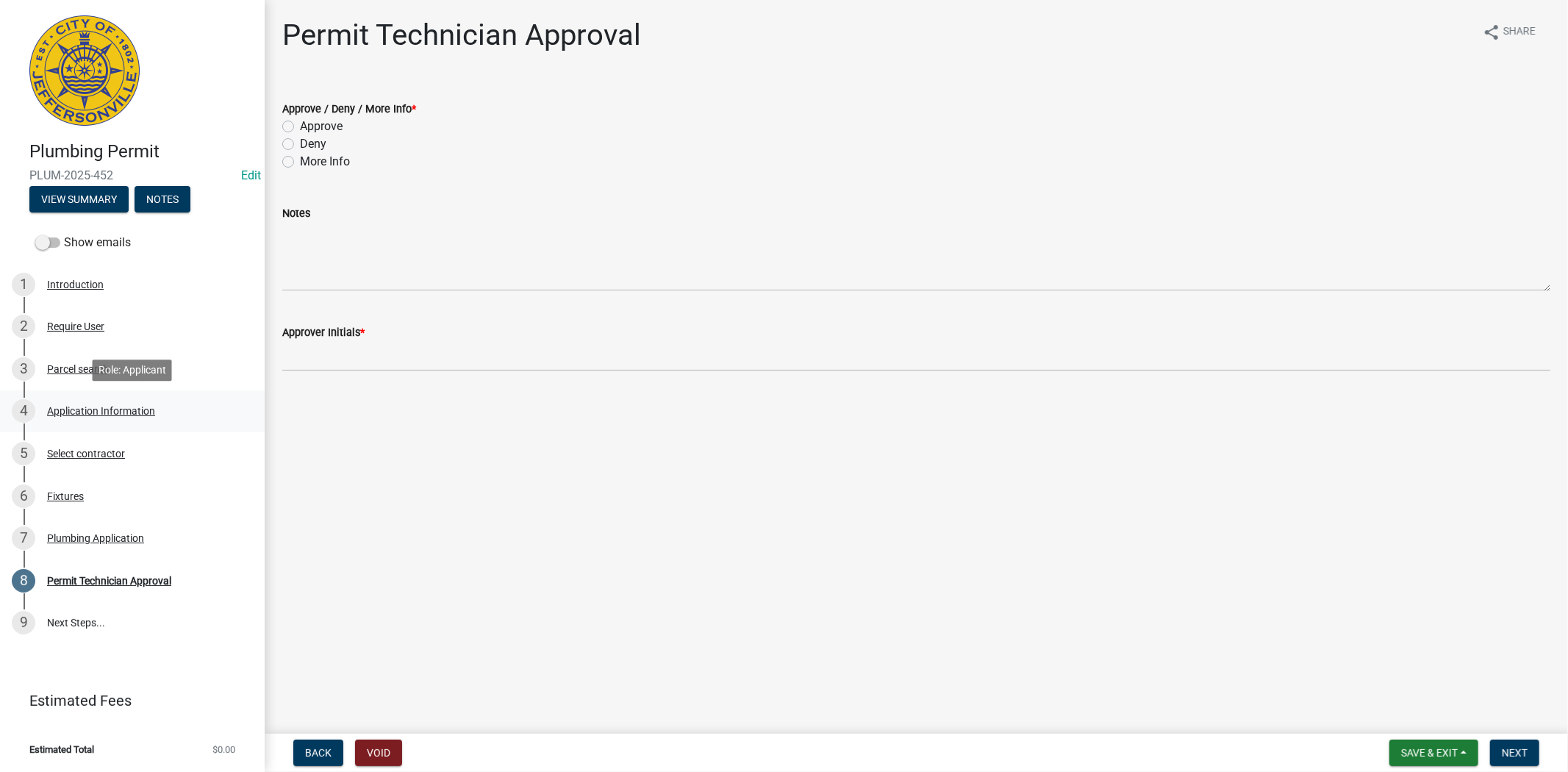
click at [77, 408] on div "Application Information" at bounding box center [101, 411] width 108 height 10
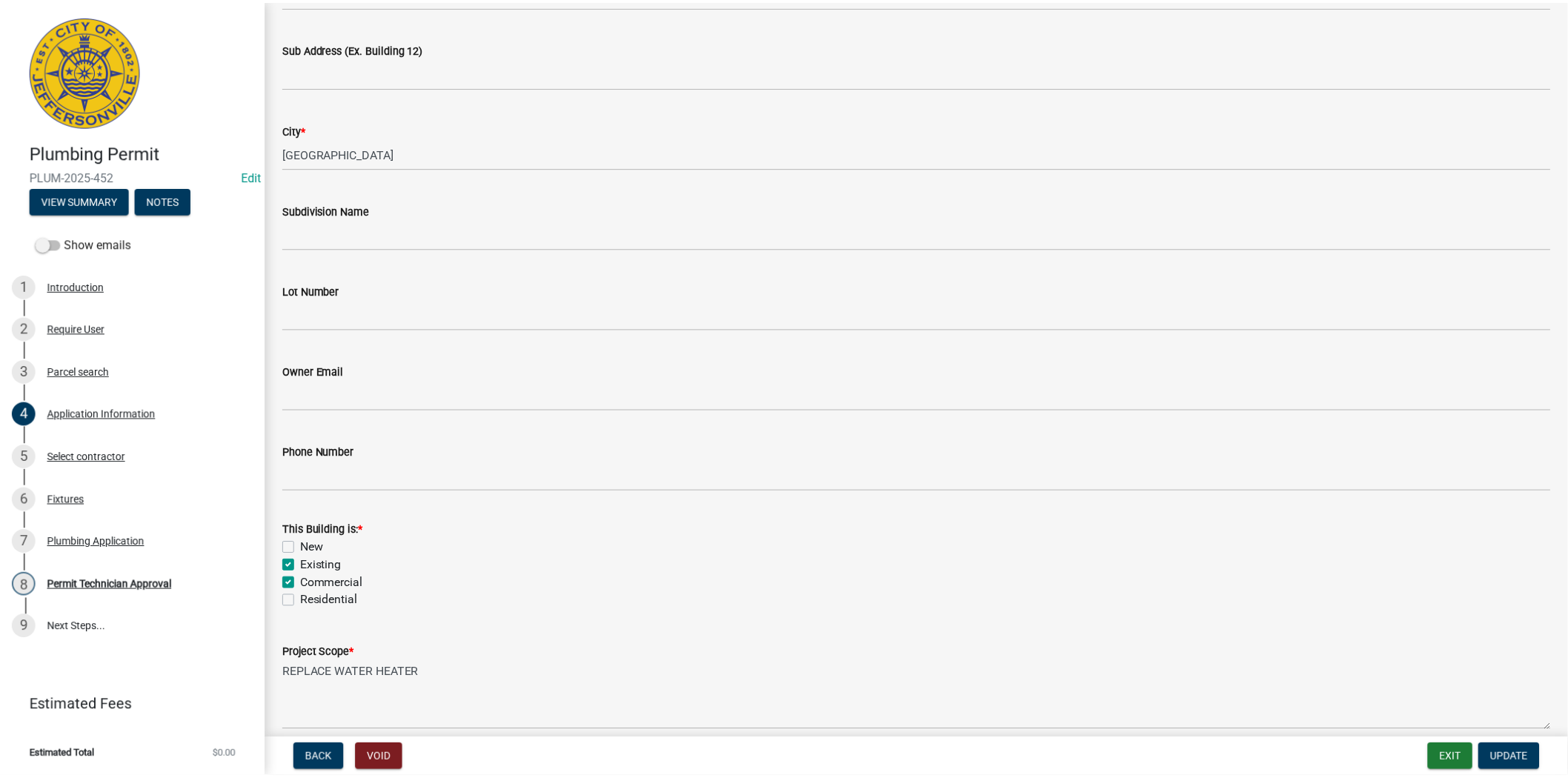
scroll to position [330, 0]
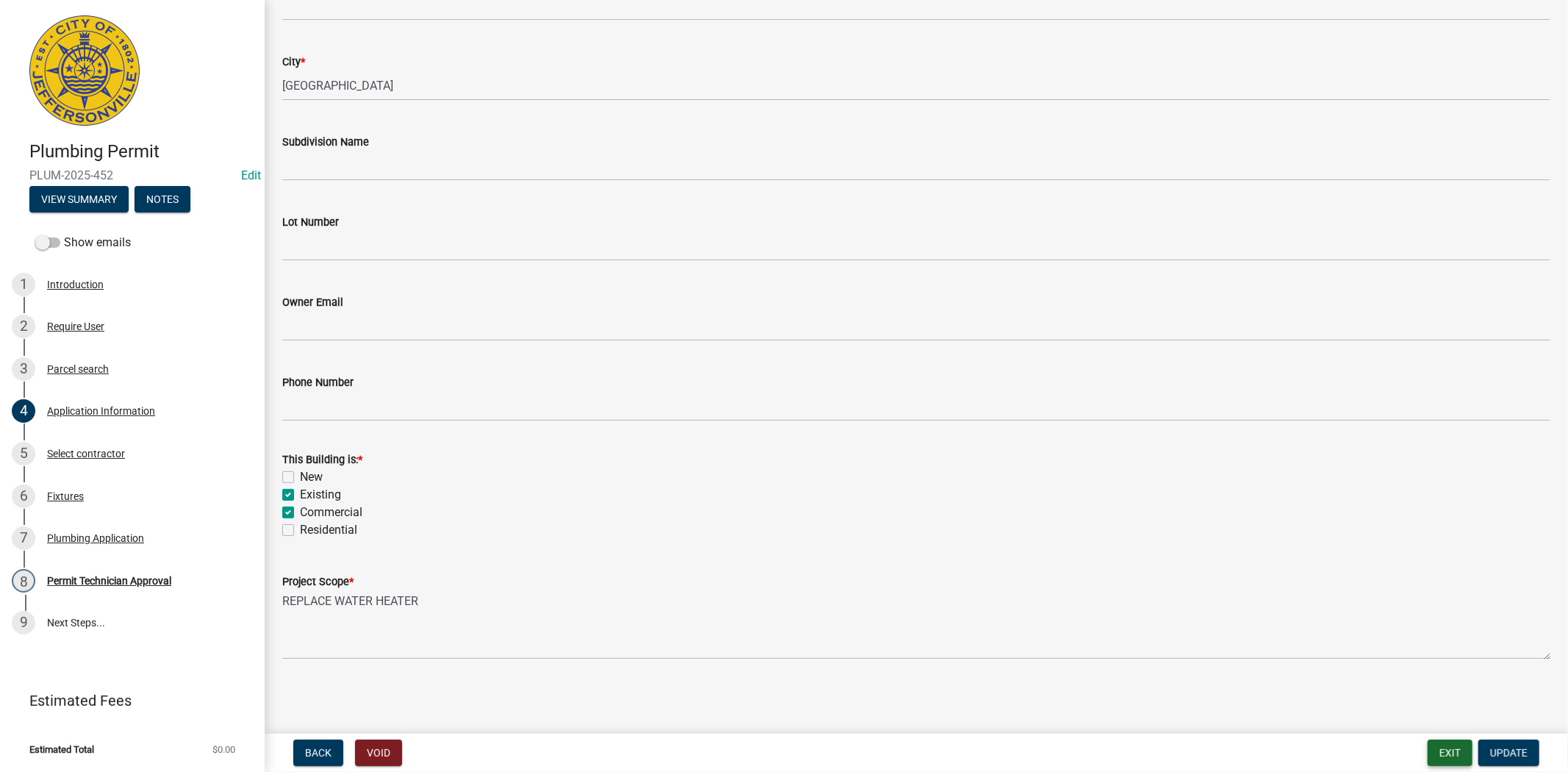
click at [1441, 755] on button "Exit" at bounding box center [1450, 753] width 45 height 27
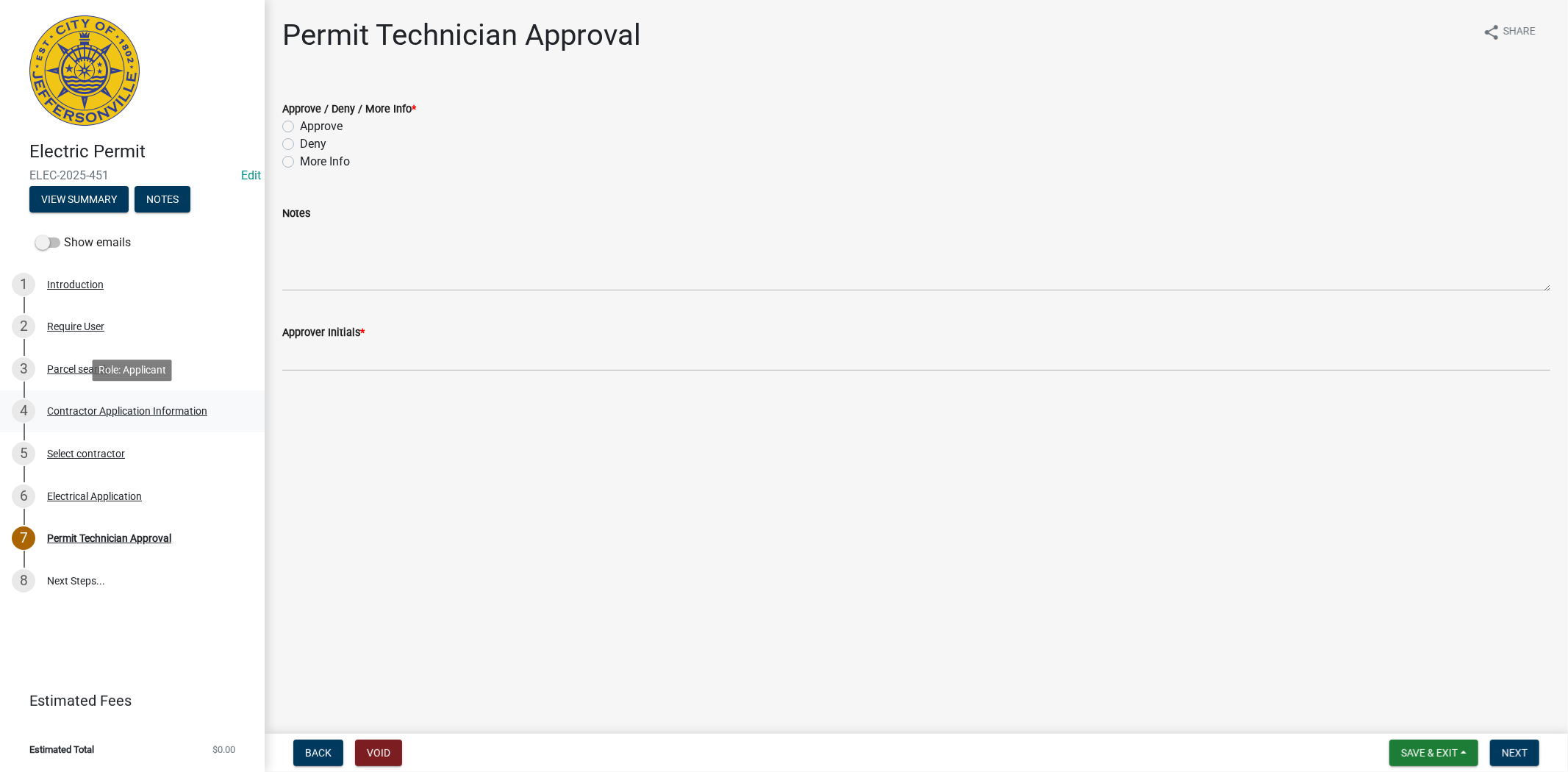
click at [113, 401] on div "4 Contractor Application Information" at bounding box center [126, 410] width 229 height 23
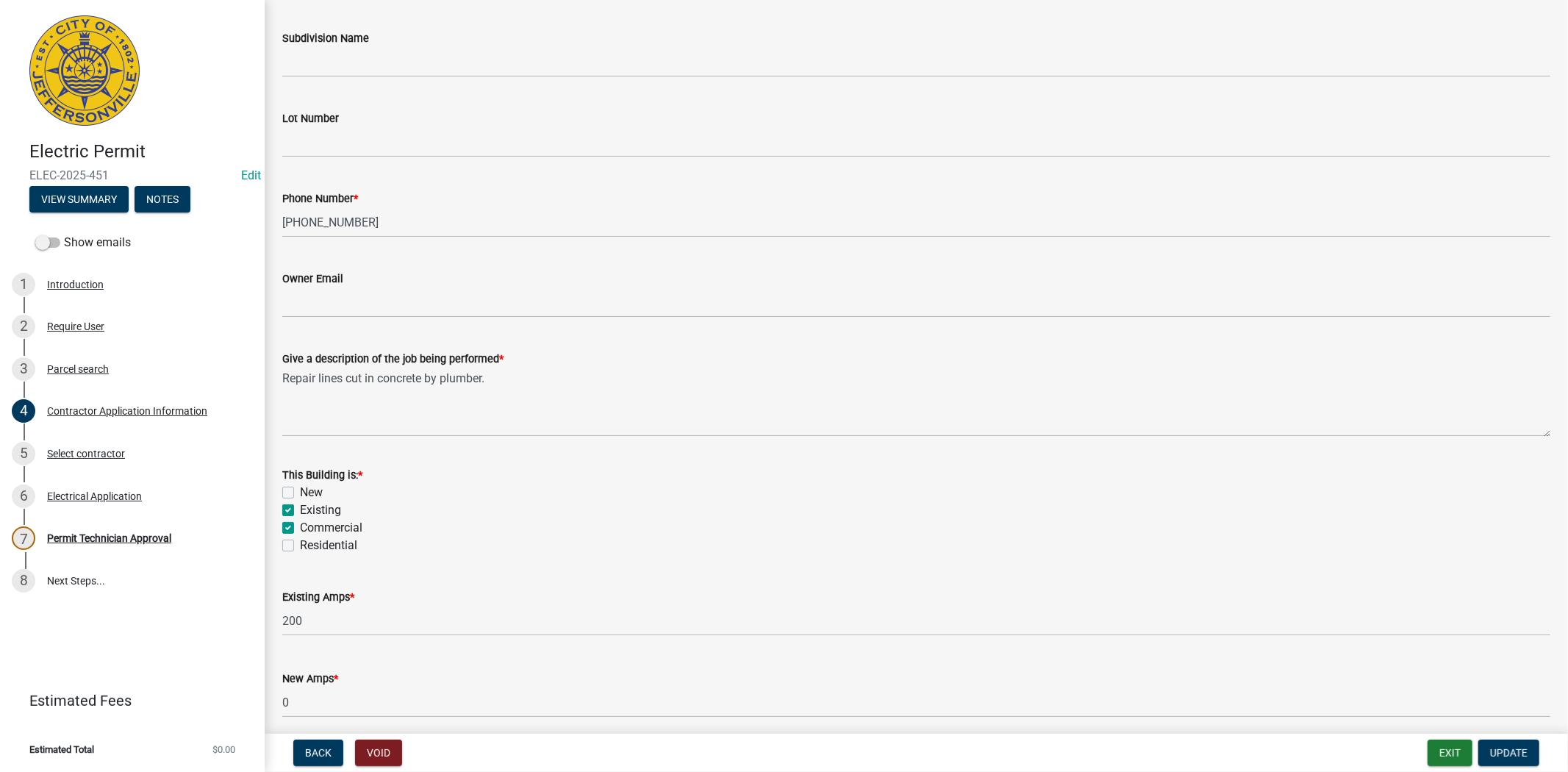
scroll to position [491, 0]
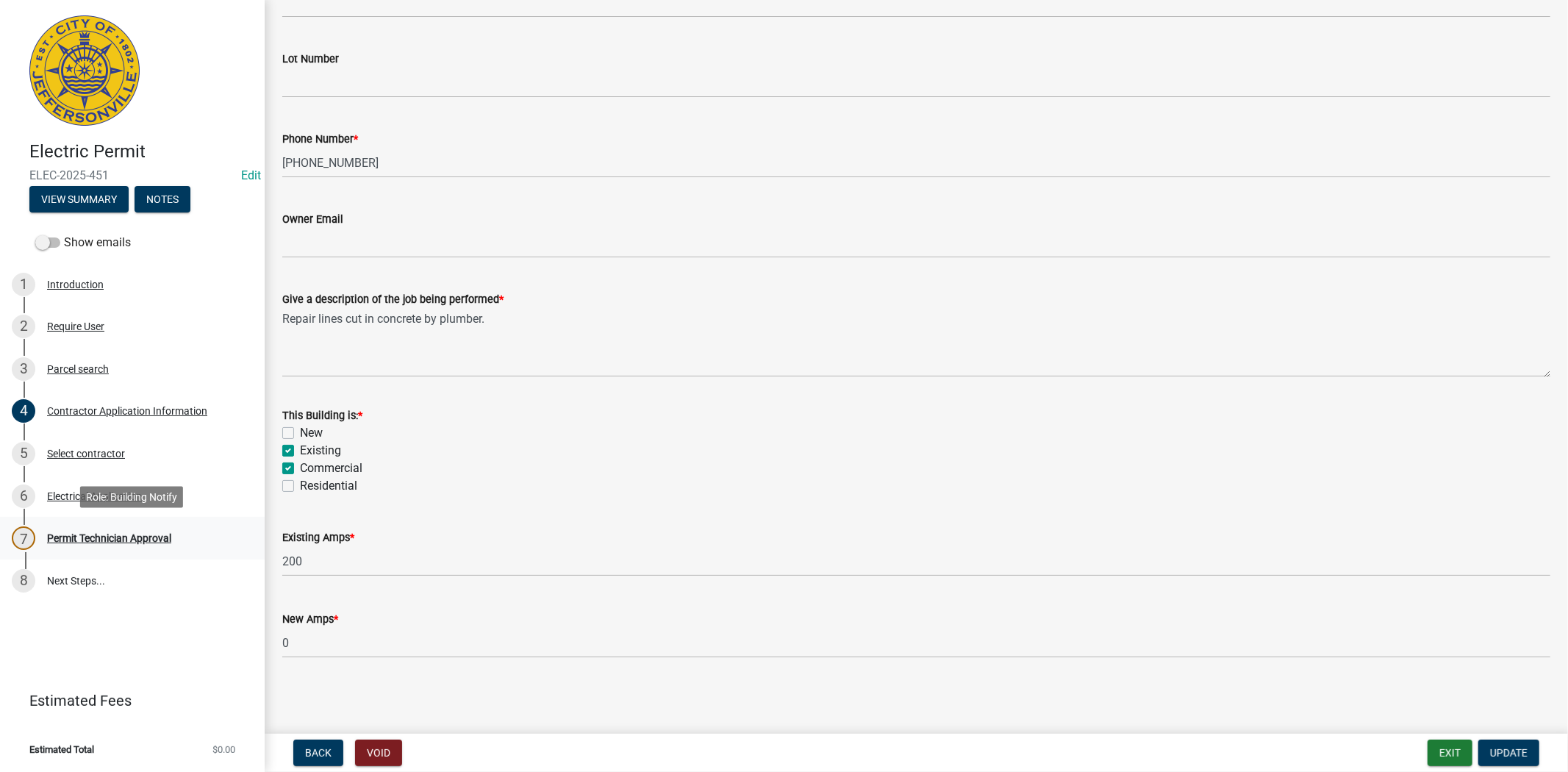
click at [105, 539] on div "Permit Technician Approval" at bounding box center [109, 538] width 124 height 10
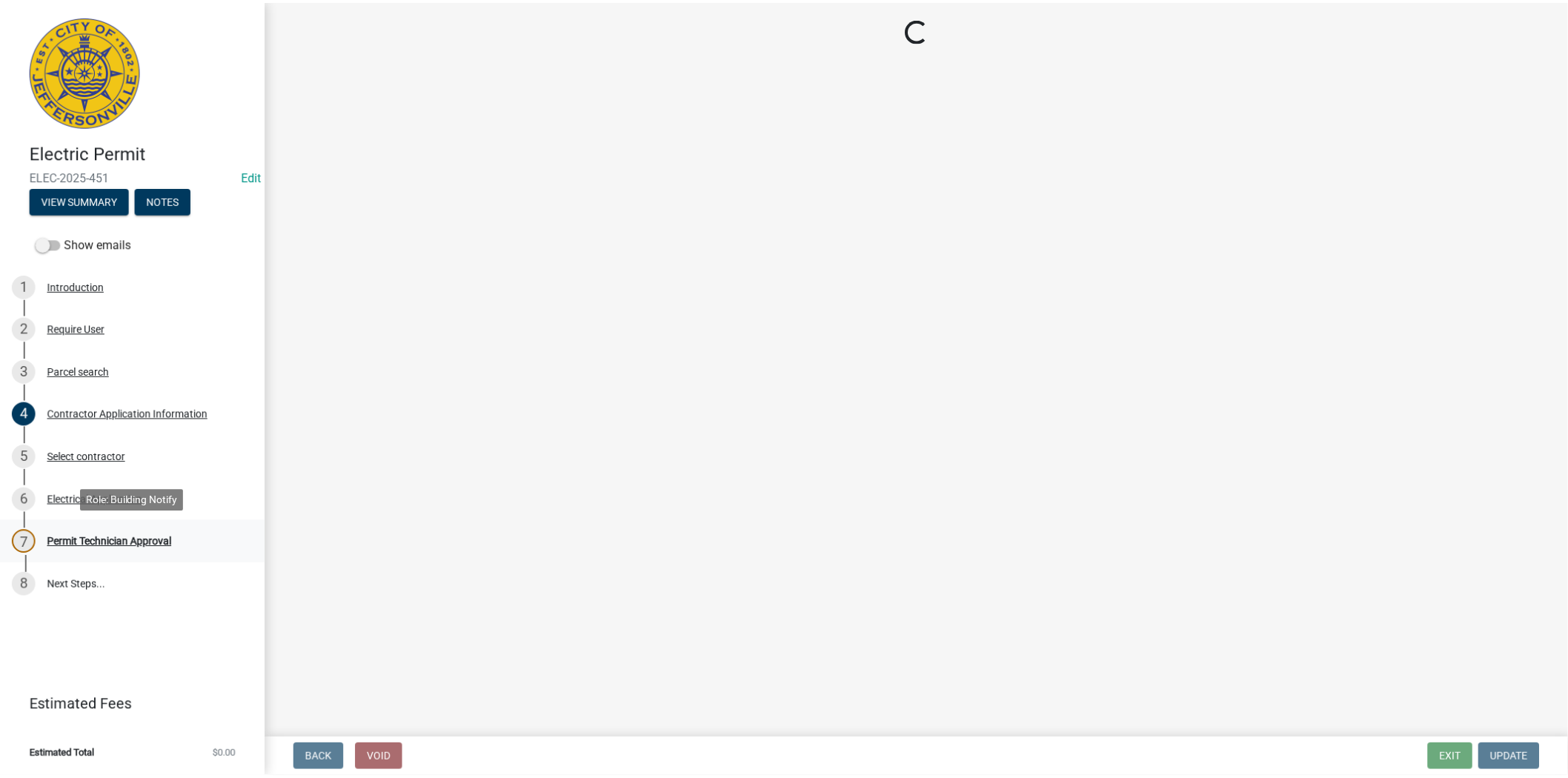
scroll to position [0, 0]
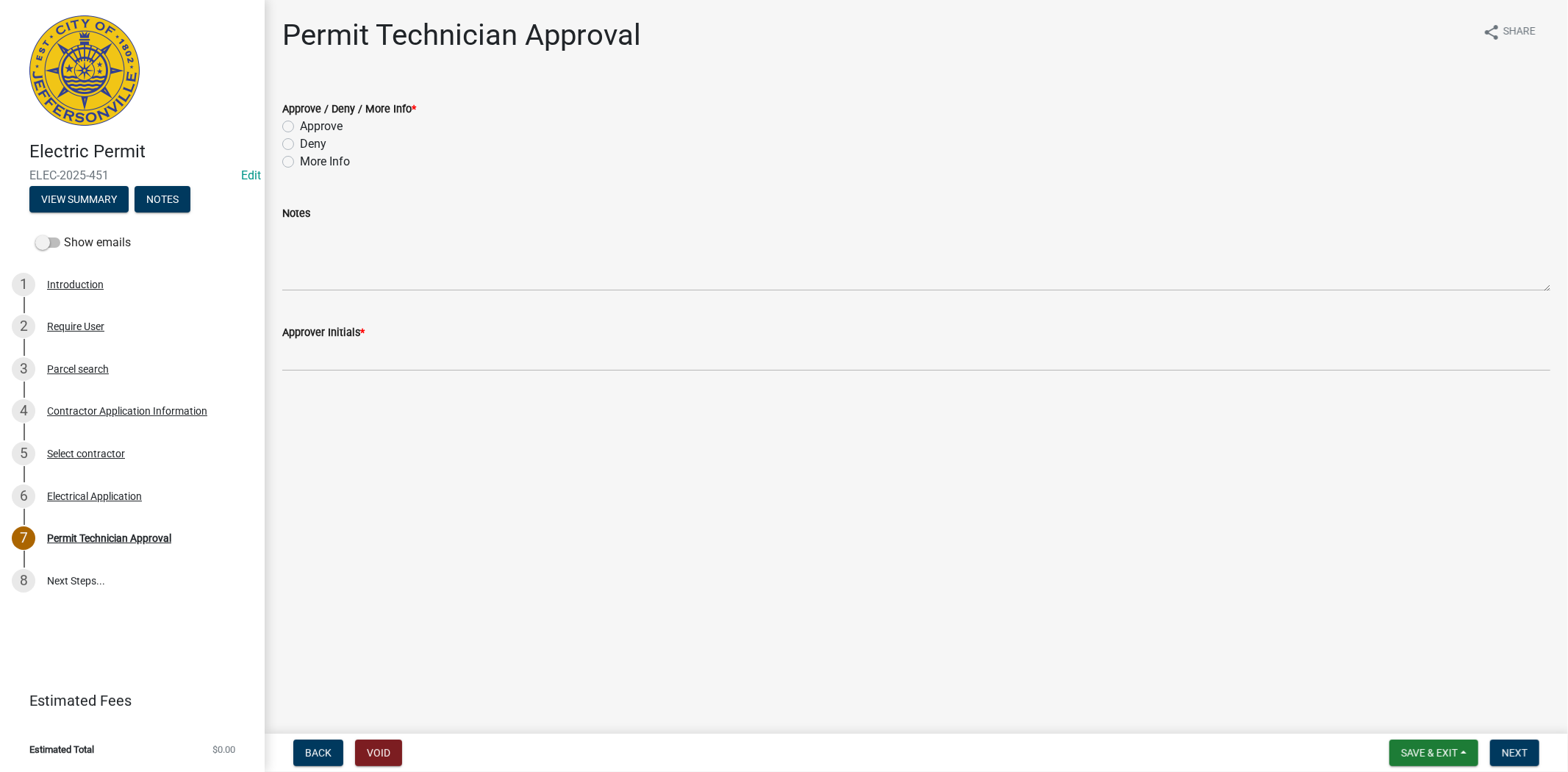
click at [300, 125] on label "Approve" at bounding box center [321, 126] width 43 height 18
click at [300, 125] on input "Approve" at bounding box center [305, 122] width 10 height 10
radio input "true"
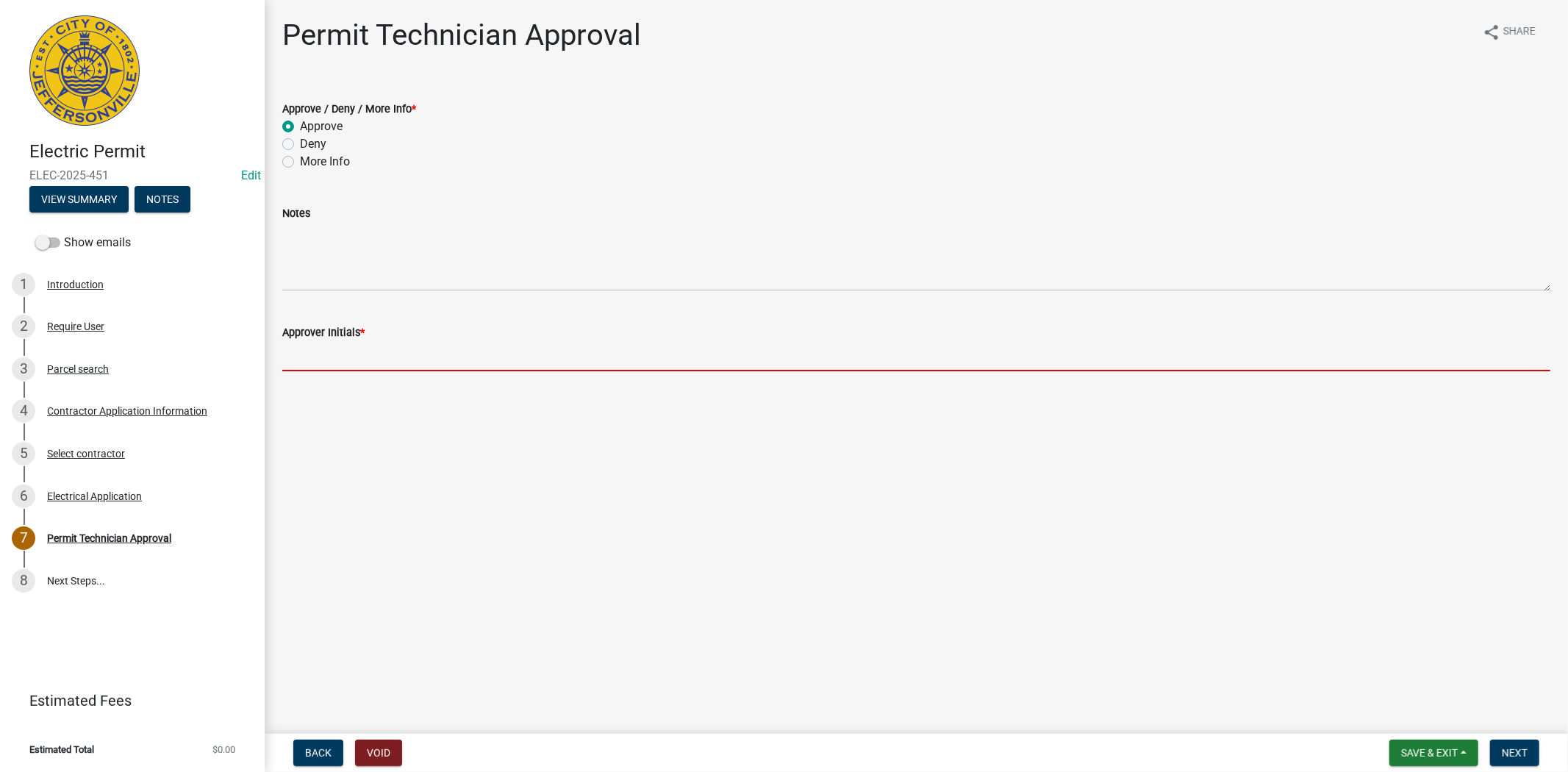
click at [310, 368] on input "Approver Initials *" at bounding box center [916, 355] width 1268 height 30
type input "mkf"
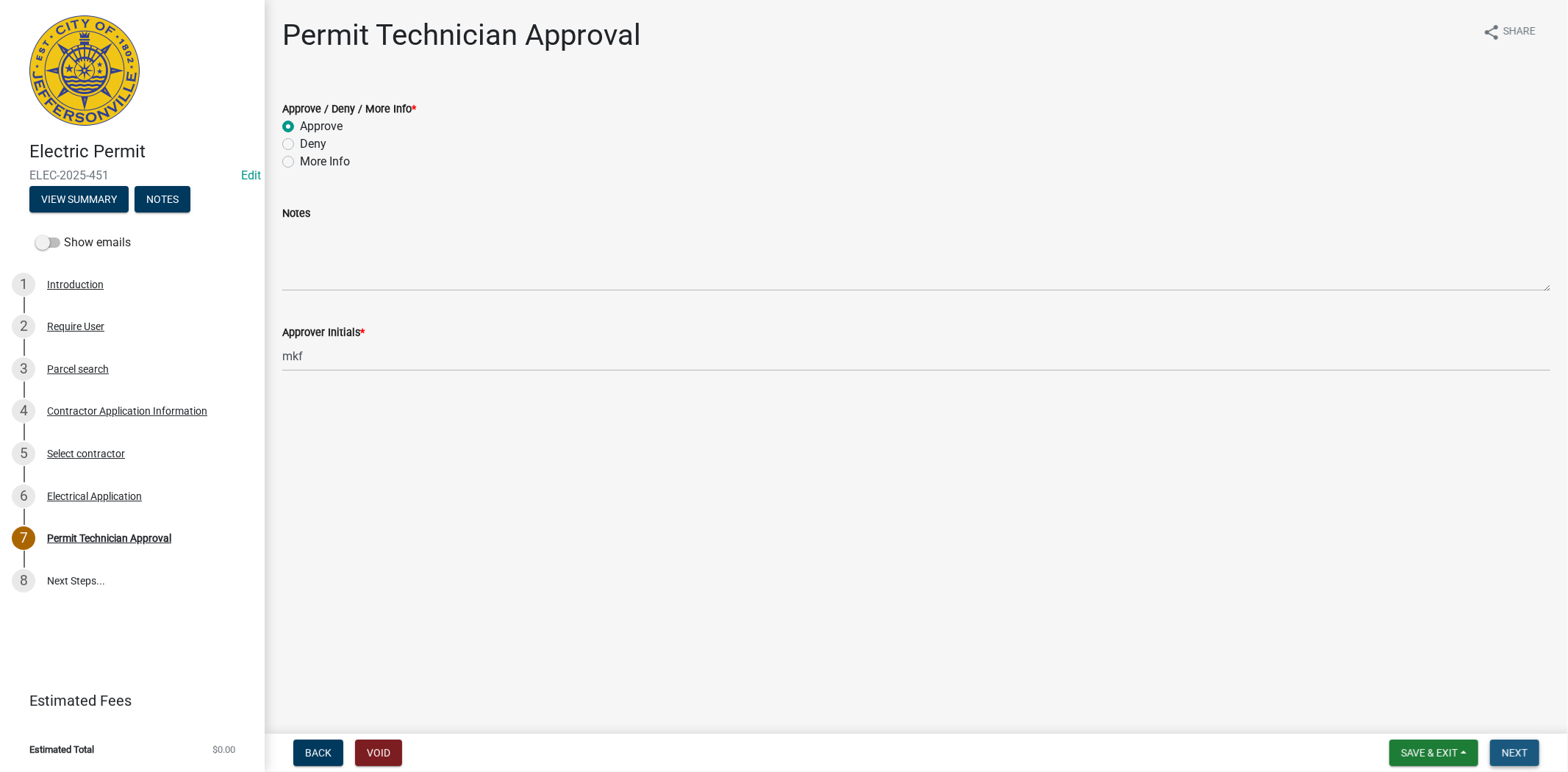
click at [1517, 744] on button "Next" at bounding box center [1514, 753] width 49 height 27
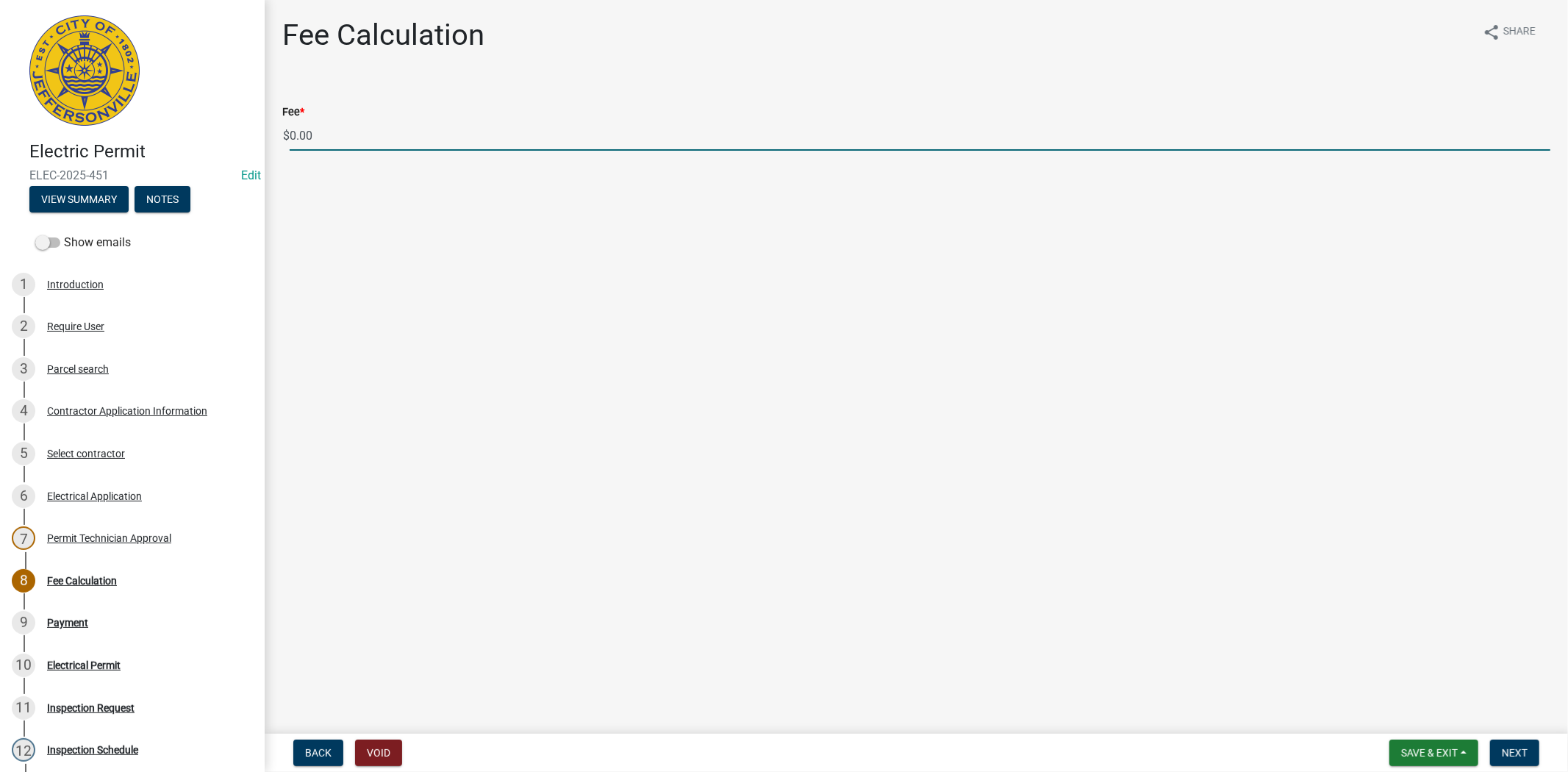
drag, startPoint x: 317, startPoint y: 126, endPoint x: 289, endPoint y: 133, distance: 28.9
click at [289, 133] on input "0.00" at bounding box center [920, 135] width 1261 height 30
type input "85.00"
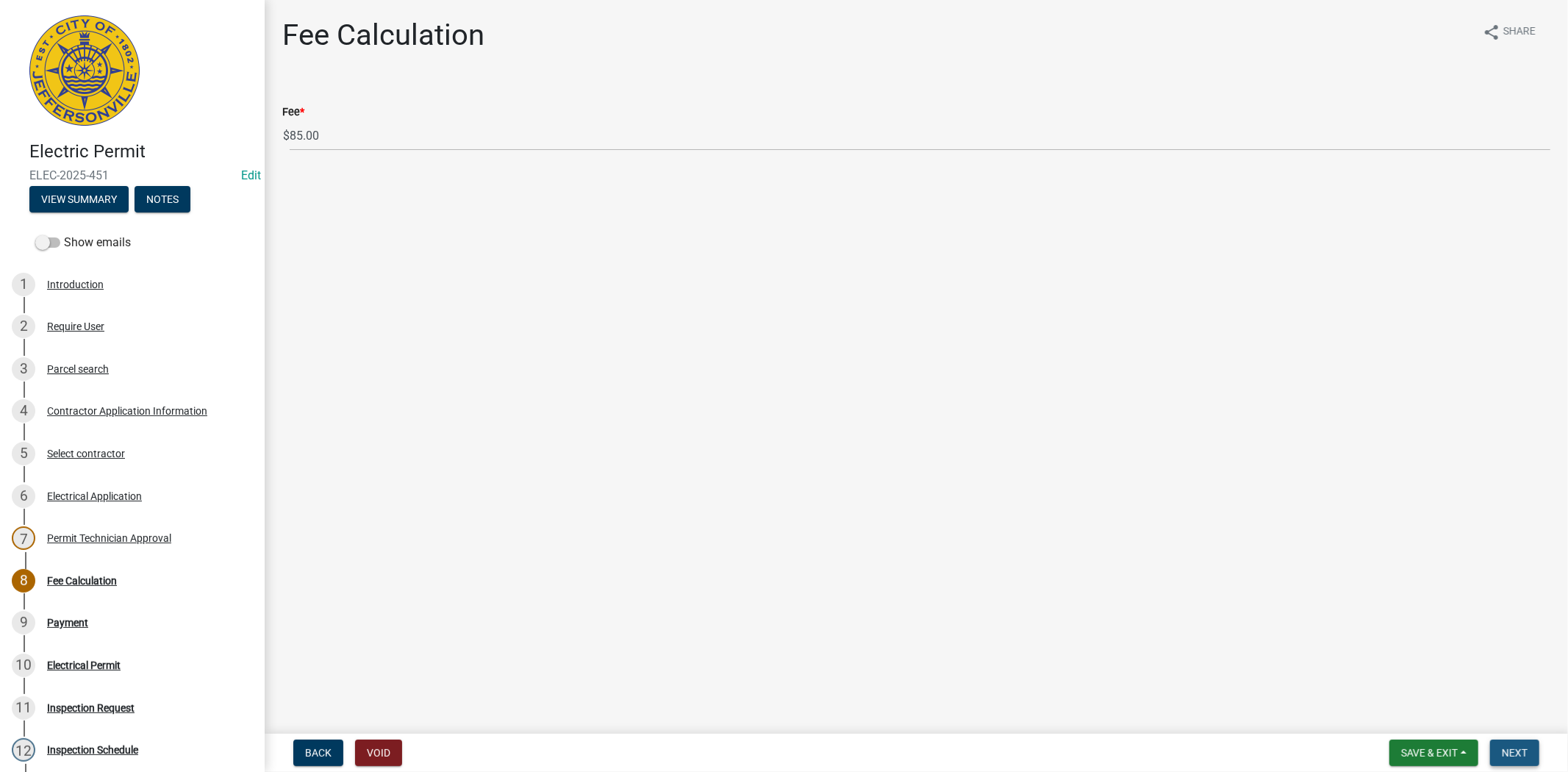
click at [1529, 757] on button "Next" at bounding box center [1514, 753] width 49 height 27
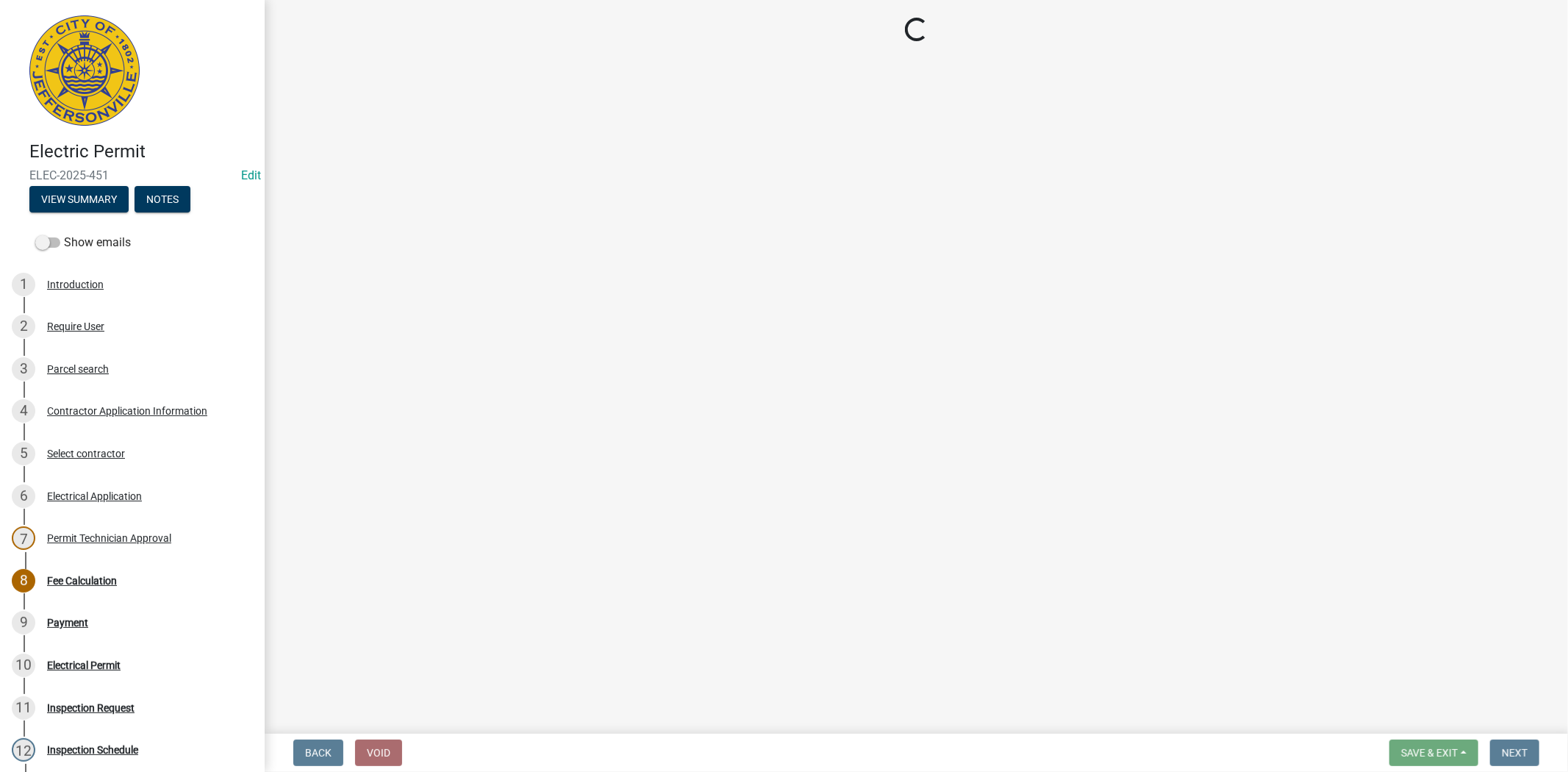
select select "3: 3"
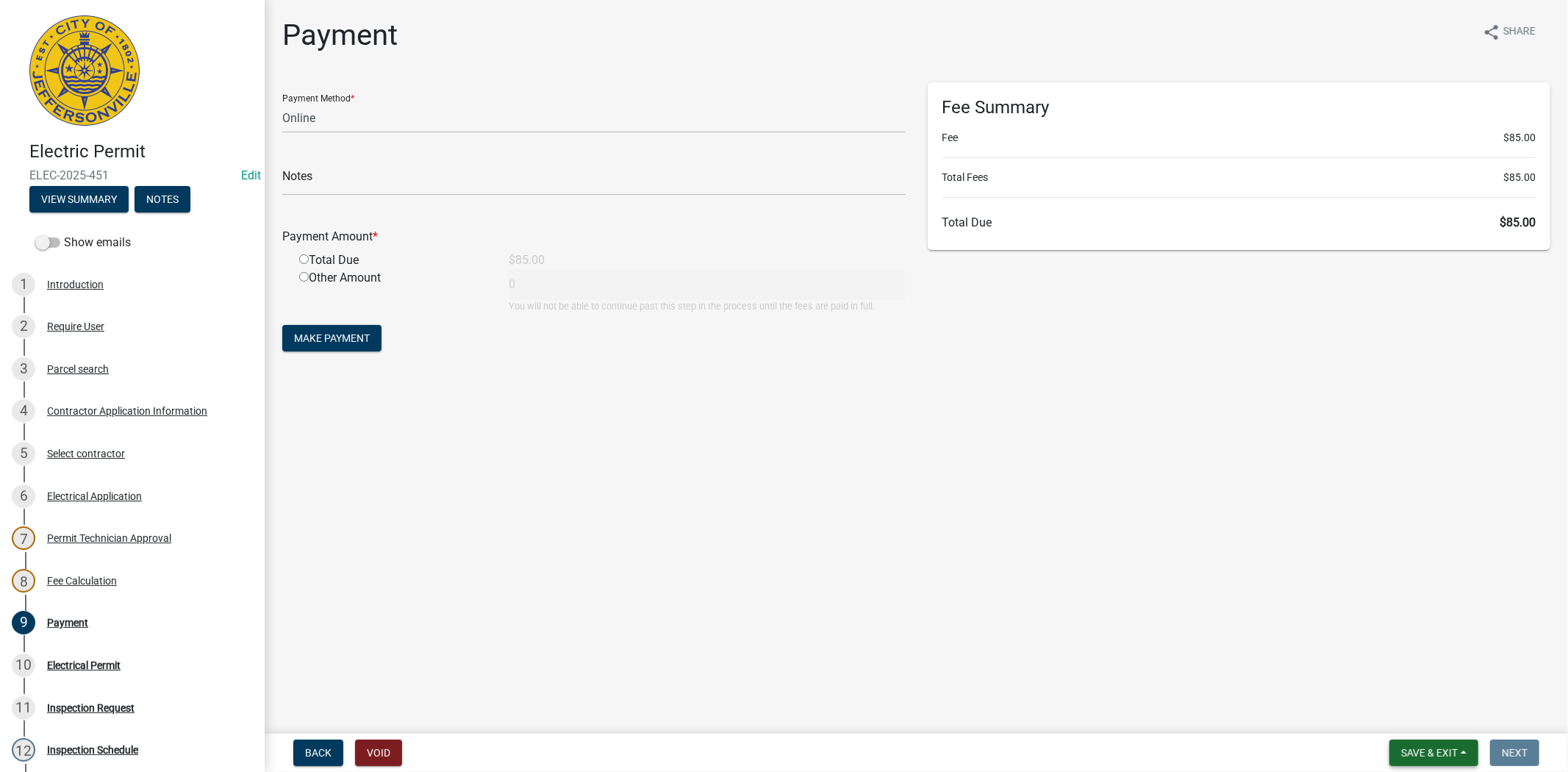
click at [1424, 751] on span "Save & Exit" at bounding box center [1429, 753] width 56 height 12
click at [1399, 718] on button "Save & Exit" at bounding box center [1419, 715] width 117 height 35
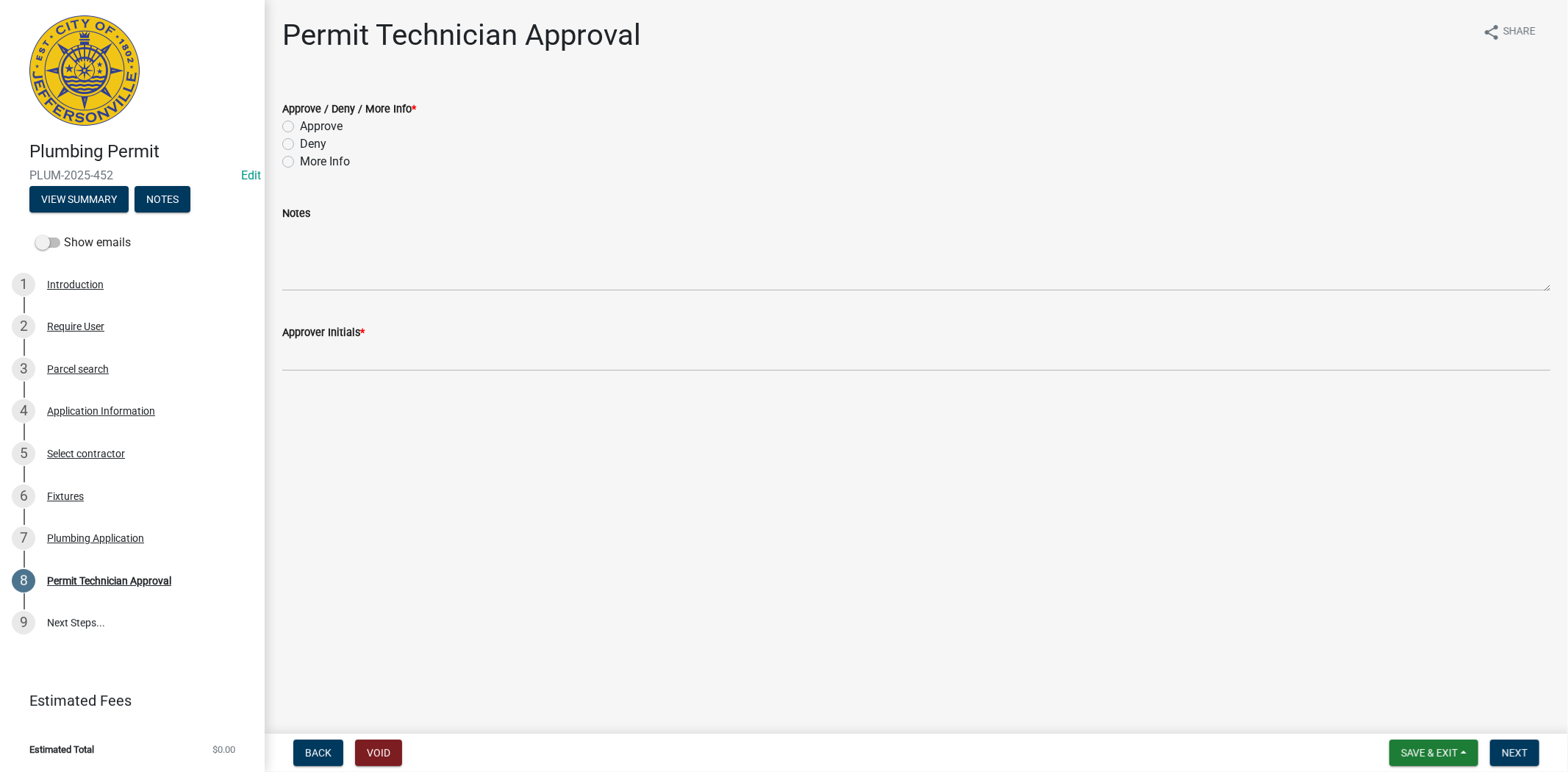
click at [300, 130] on label "Approve" at bounding box center [321, 126] width 43 height 18
click at [300, 127] on input "Approve" at bounding box center [305, 122] width 10 height 10
radio input "true"
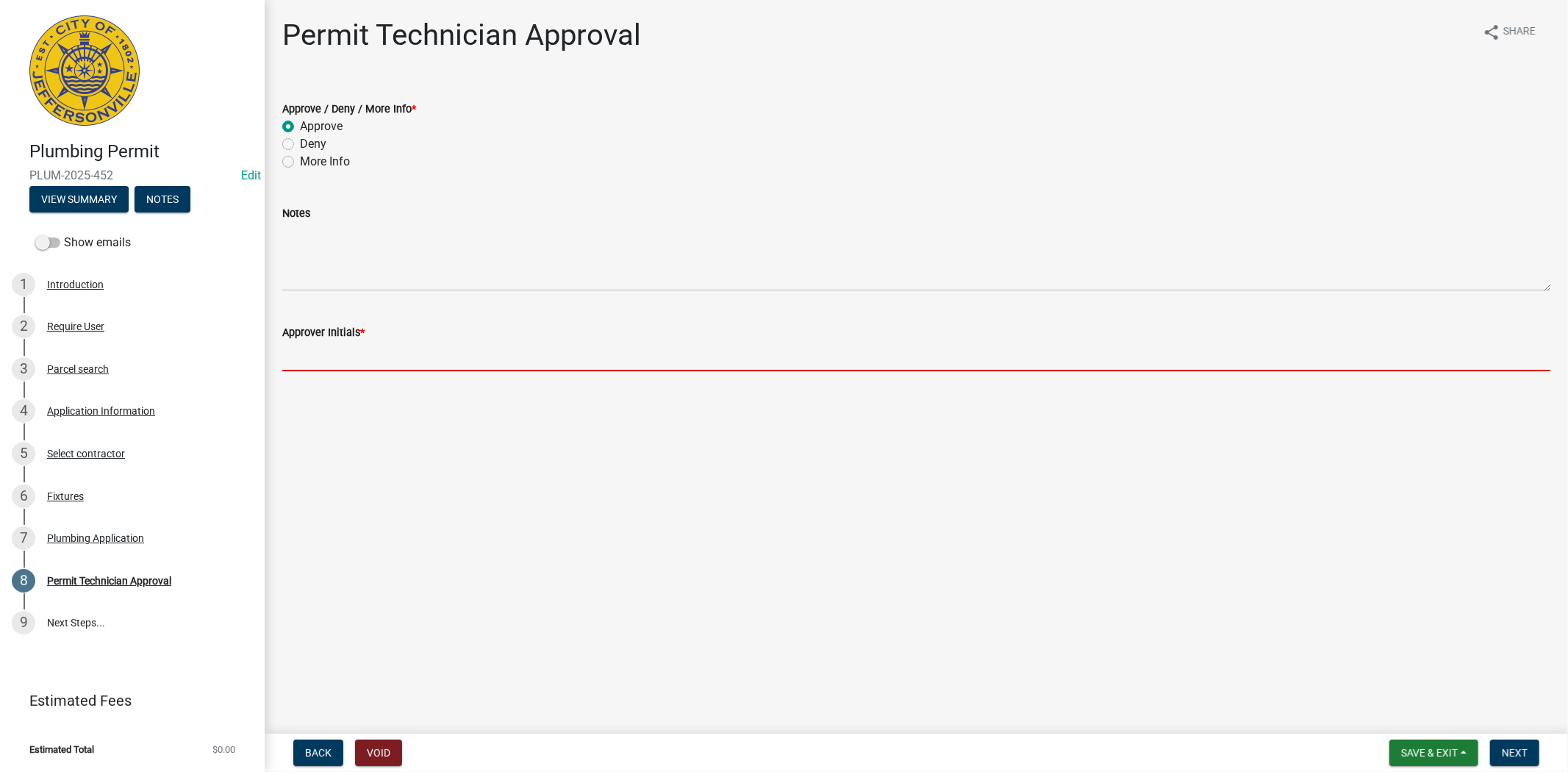
click at [351, 369] on input "Approver Initials *" at bounding box center [916, 355] width 1268 height 30
type input "mkf"
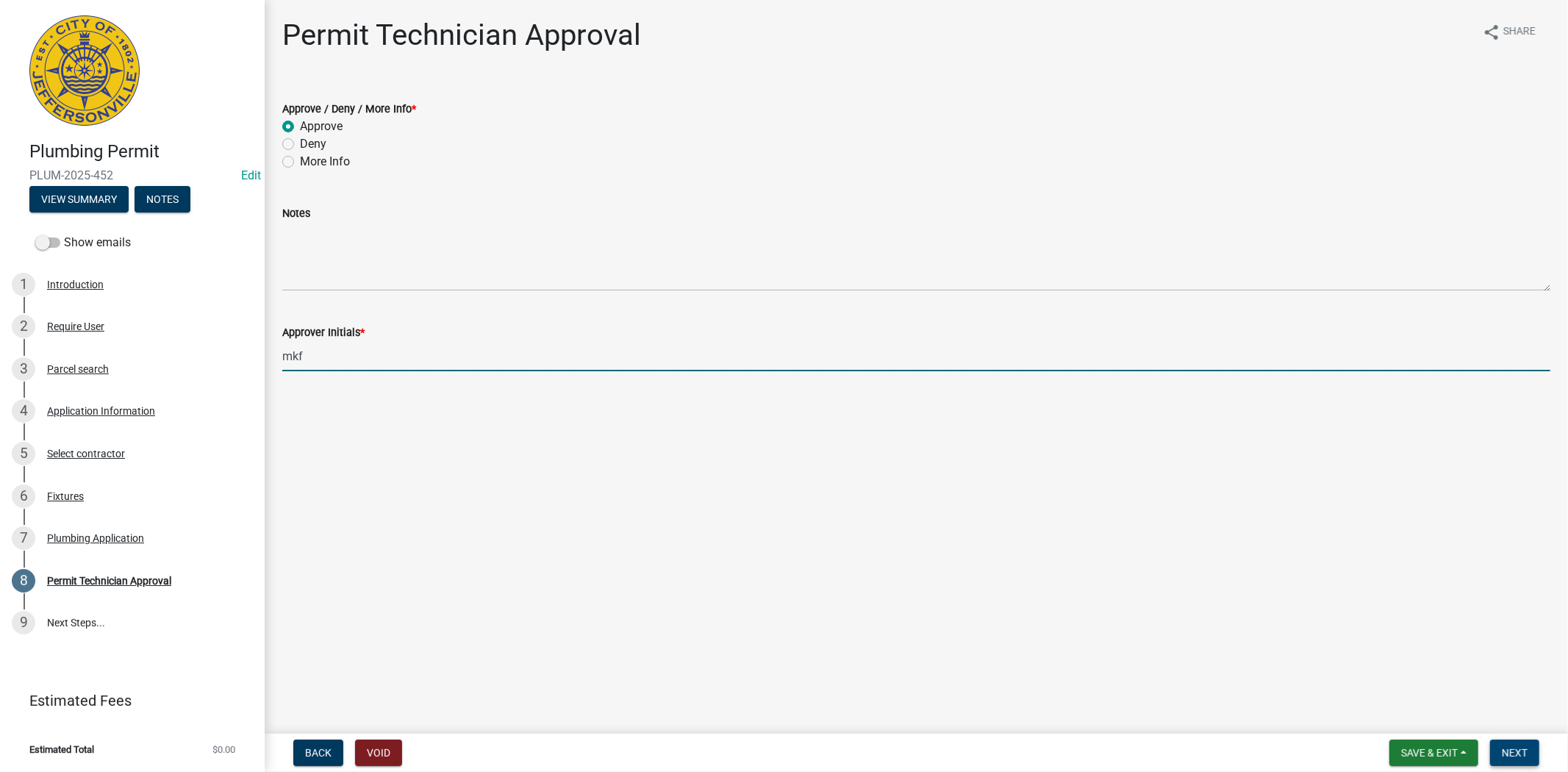
click at [1504, 753] on span "Next" at bounding box center [1514, 753] width 26 height 12
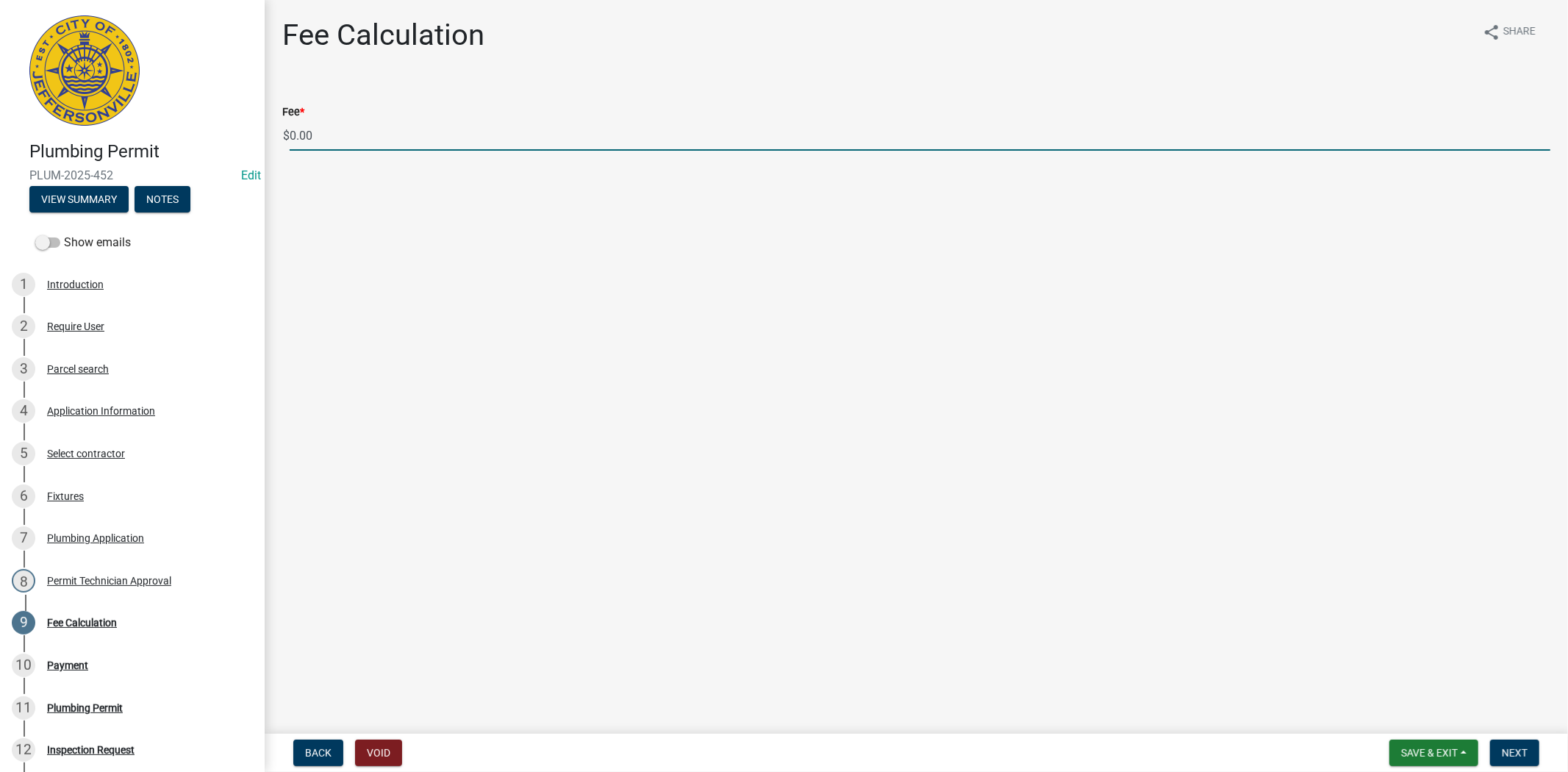
drag, startPoint x: 333, startPoint y: 137, endPoint x: 291, endPoint y: 144, distance: 42.6
click at [291, 144] on input "0.00" at bounding box center [920, 135] width 1261 height 30
type input "50.00"
click at [1504, 749] on span "Next" at bounding box center [1514, 753] width 26 height 12
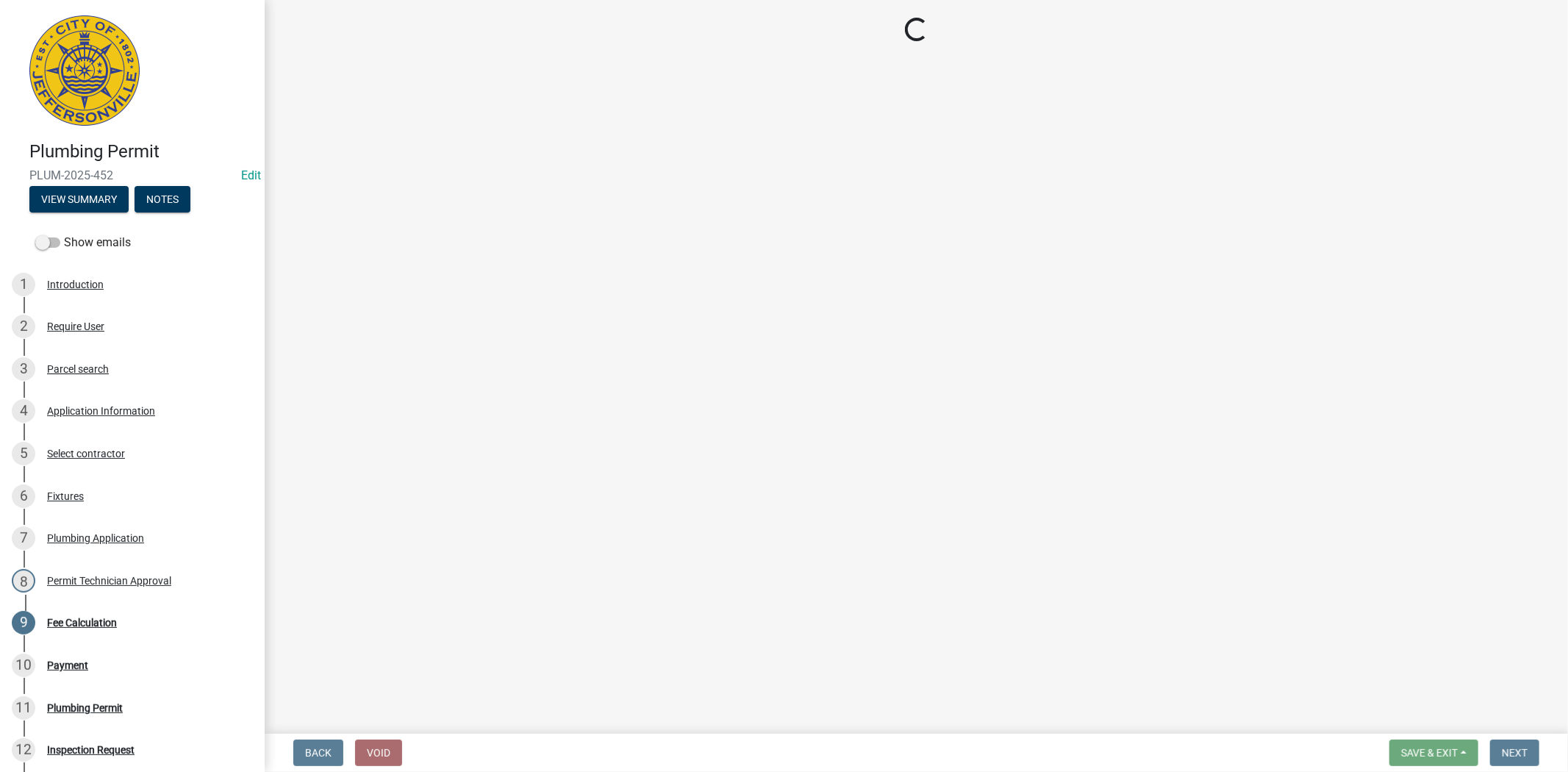
select select "3: 3"
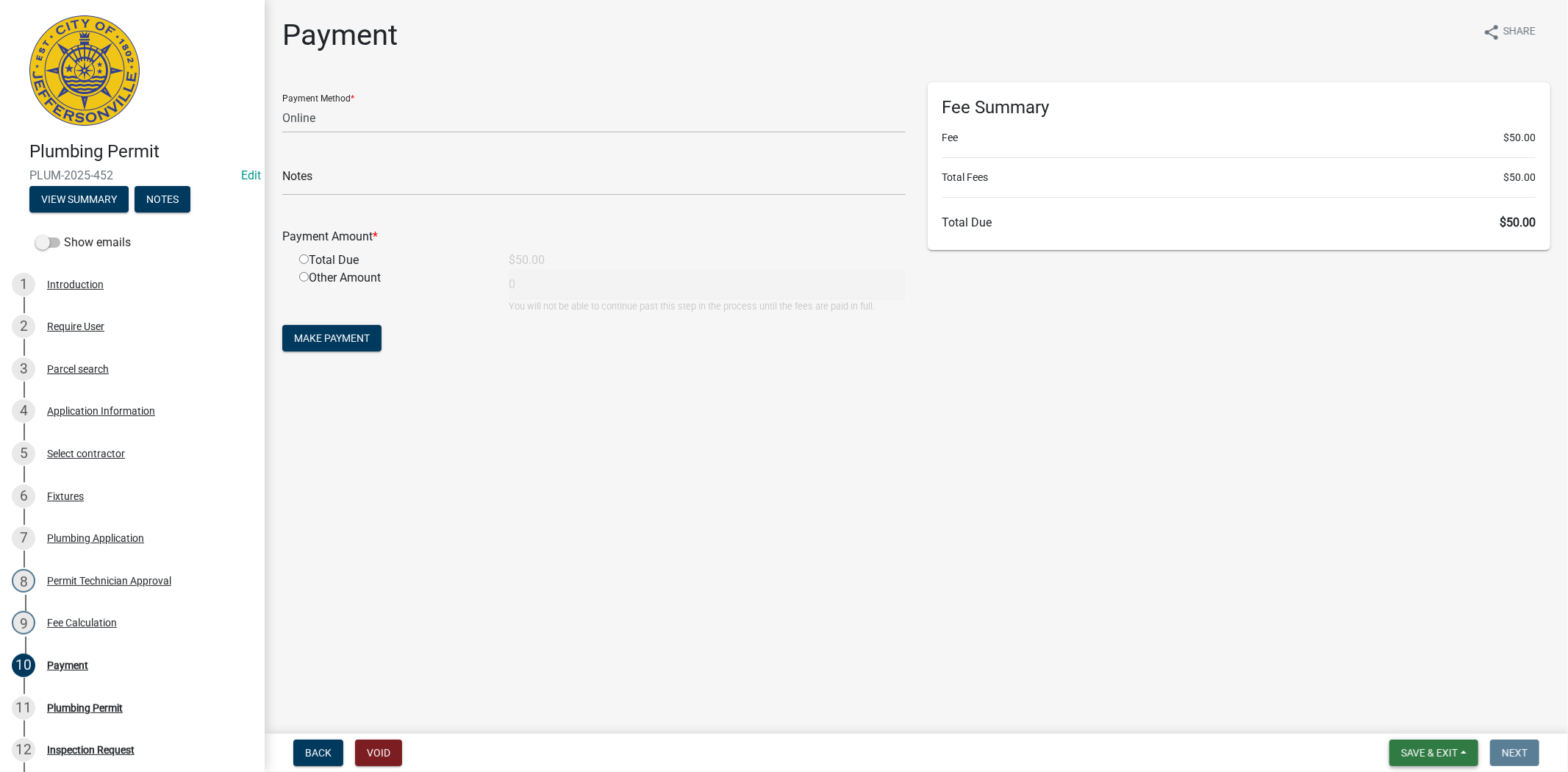
click at [1445, 748] on span "Save & Exit" at bounding box center [1429, 753] width 56 height 12
click at [1436, 723] on button "Save & Exit" at bounding box center [1419, 715] width 117 height 35
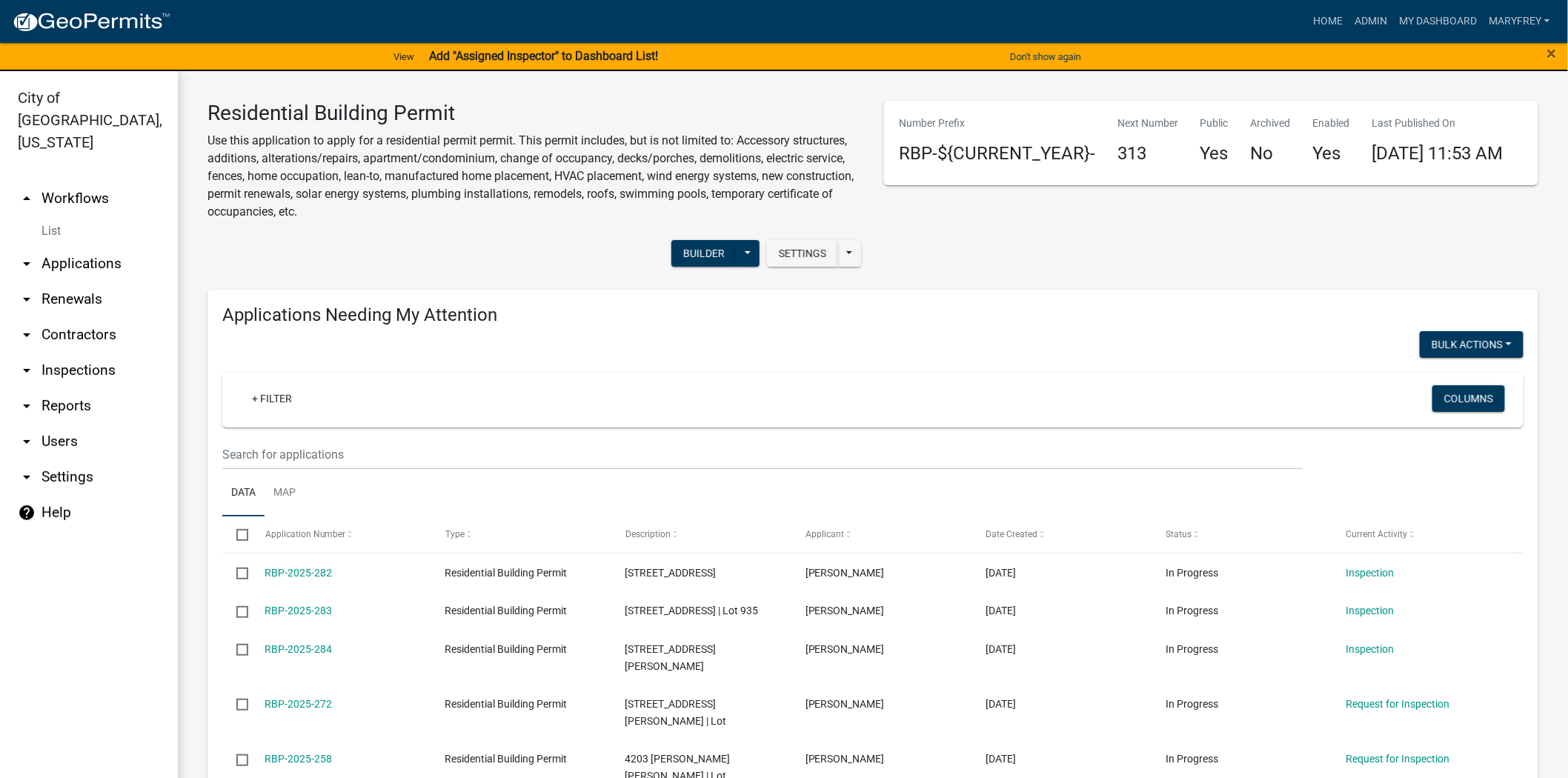
click at [55, 353] on link "arrow_drop_down Inspections" at bounding box center [88, 370] width 178 height 36
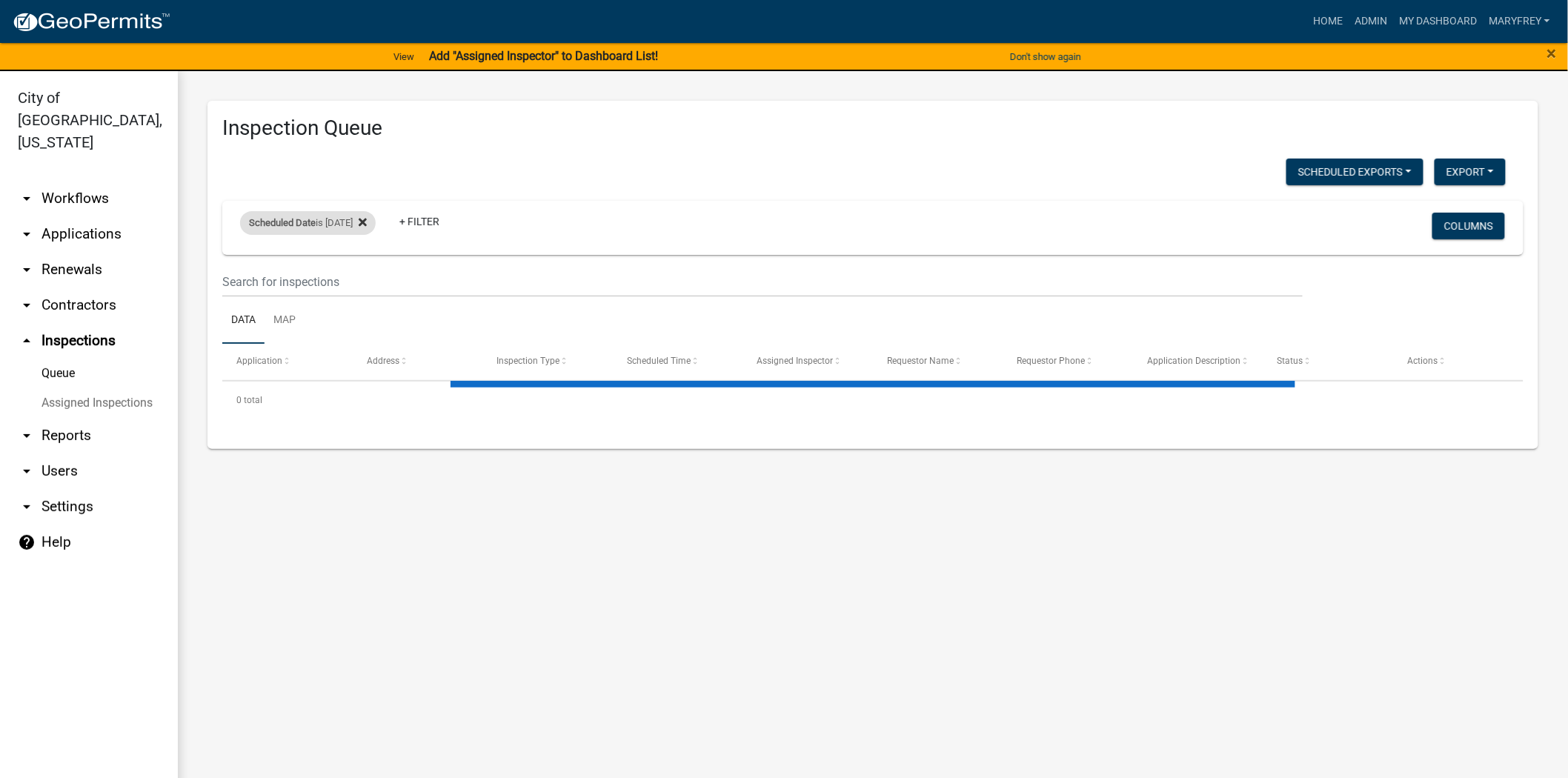
select select "3: 100"
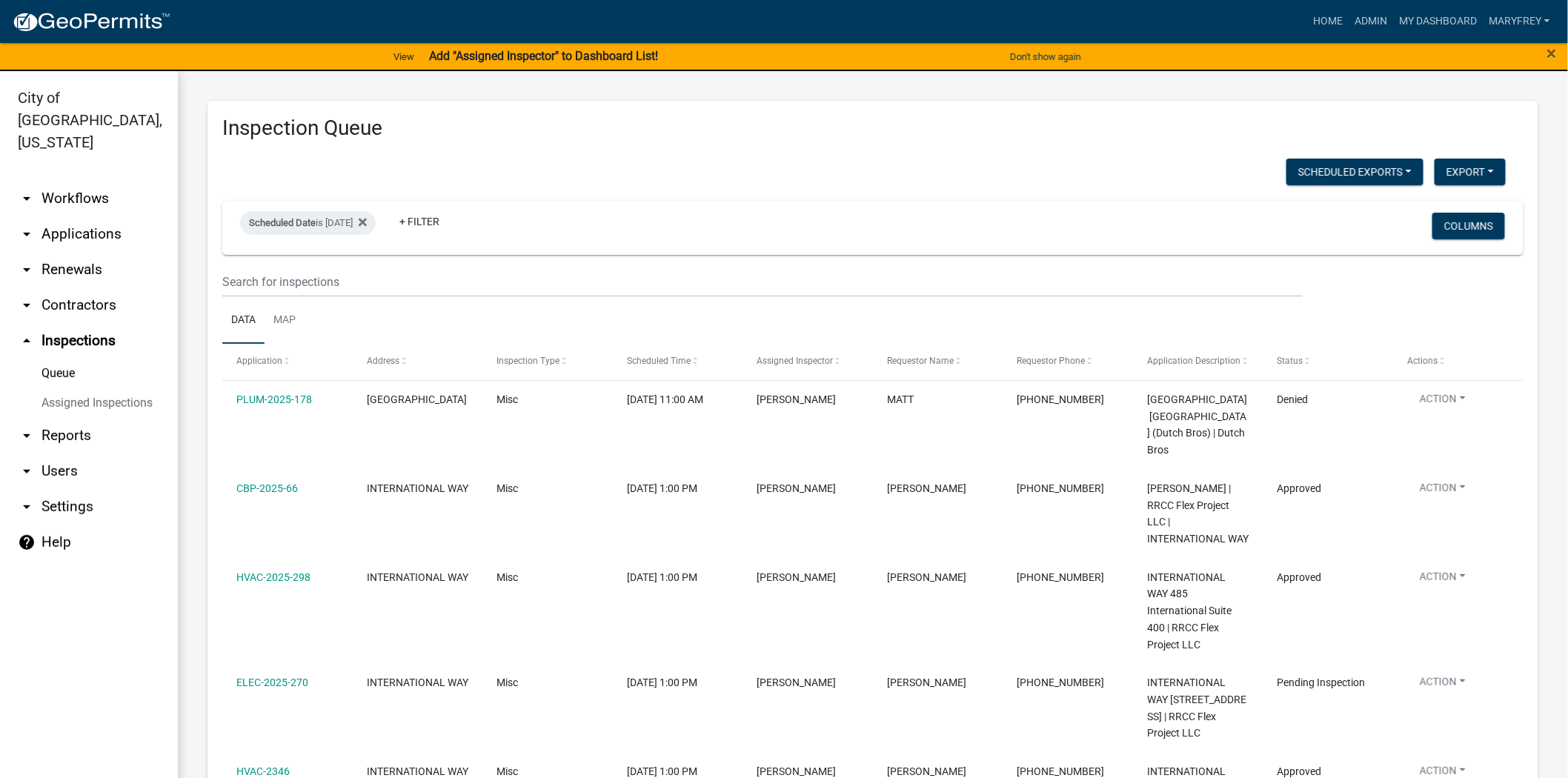
click at [80, 327] on link "arrow_drop_up Inspections" at bounding box center [88, 341] width 178 height 36
click at [366, 220] on icon at bounding box center [362, 223] width 8 height 8
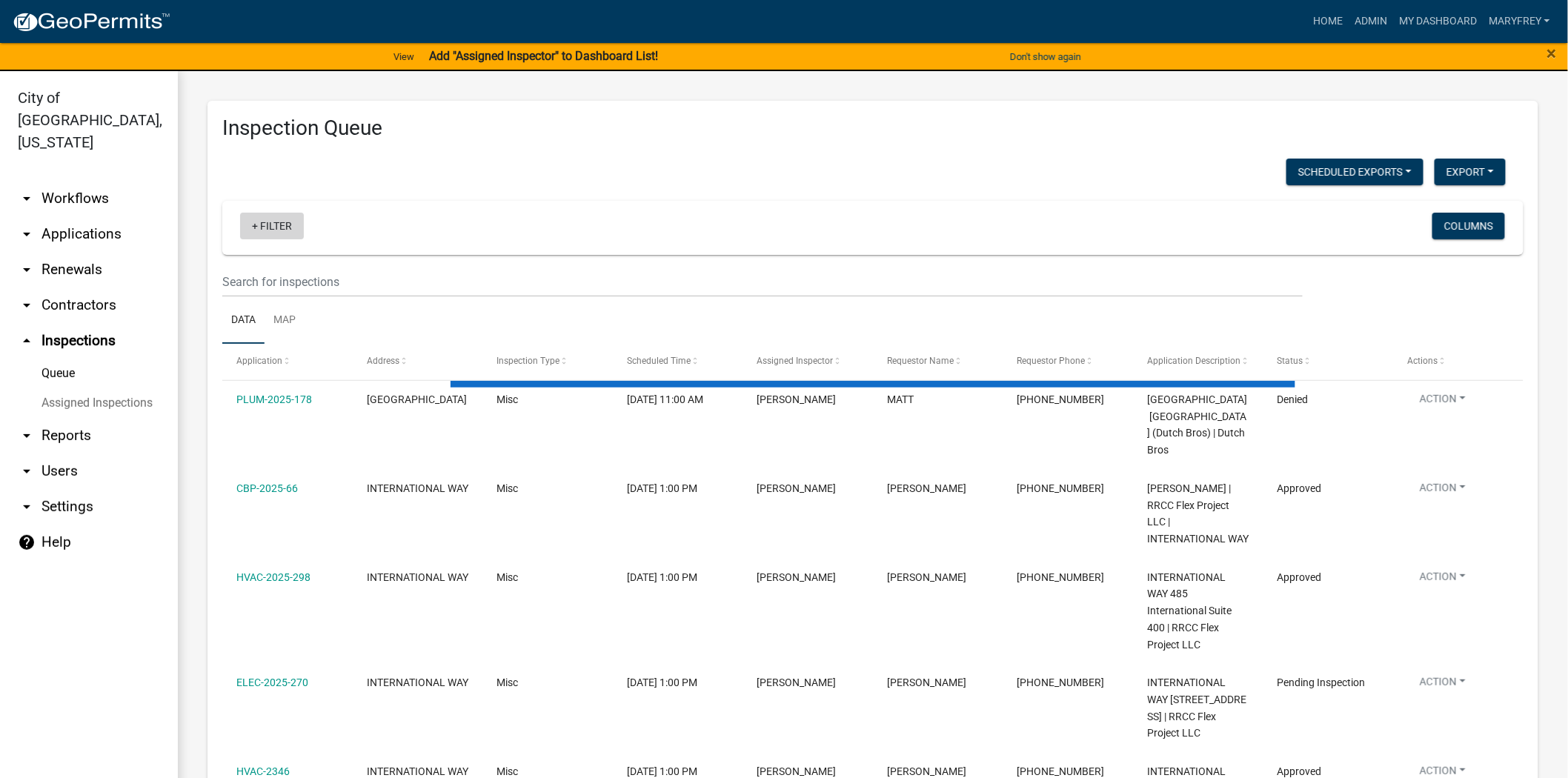
click at [253, 226] on link "+ Filter" at bounding box center [272, 225] width 64 height 27
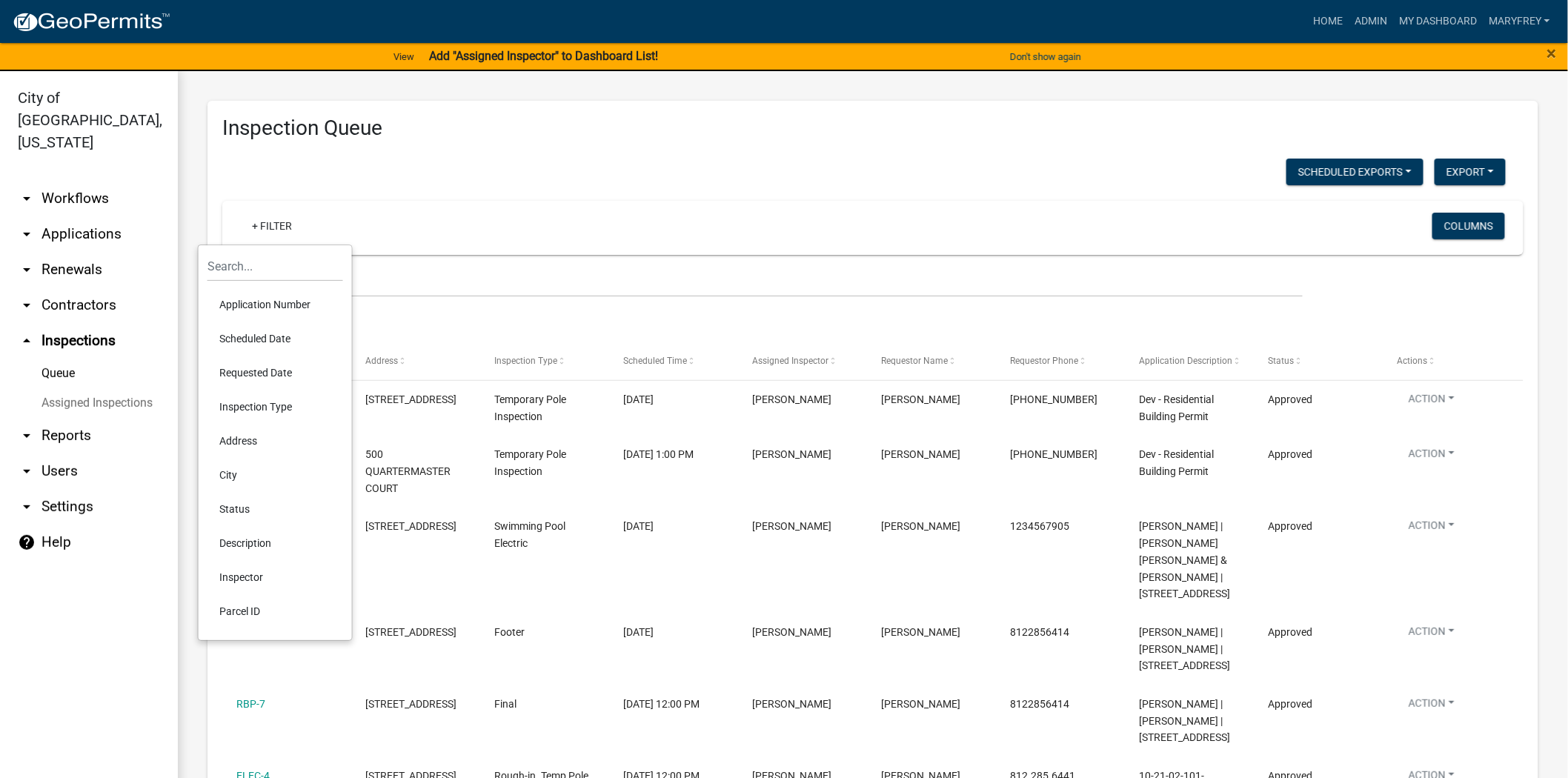
click at [270, 336] on li "Scheduled Date" at bounding box center [275, 339] width 135 height 34
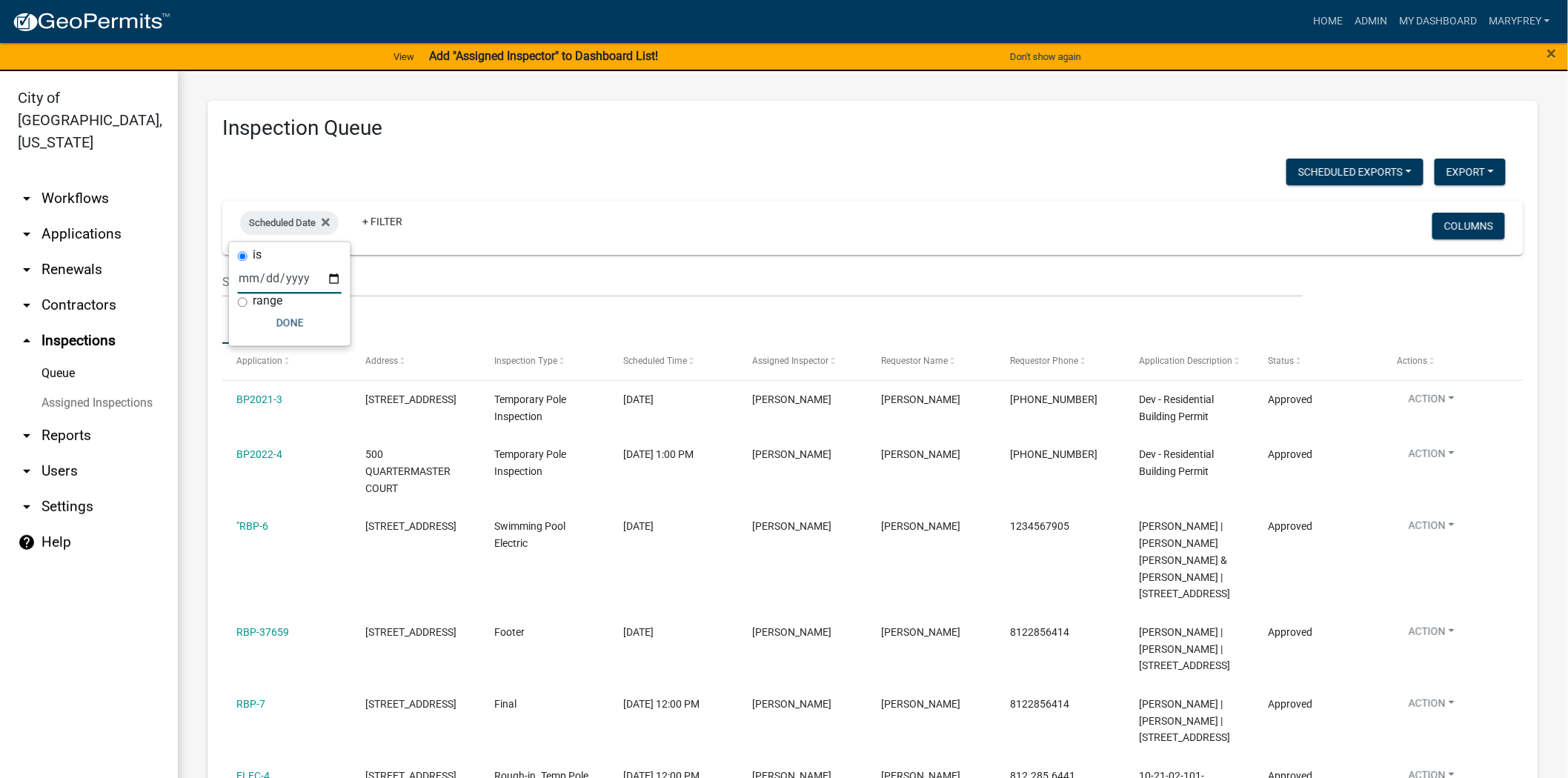
click at [334, 279] on input "date" at bounding box center [289, 278] width 104 height 30
type input "2025-08-19"
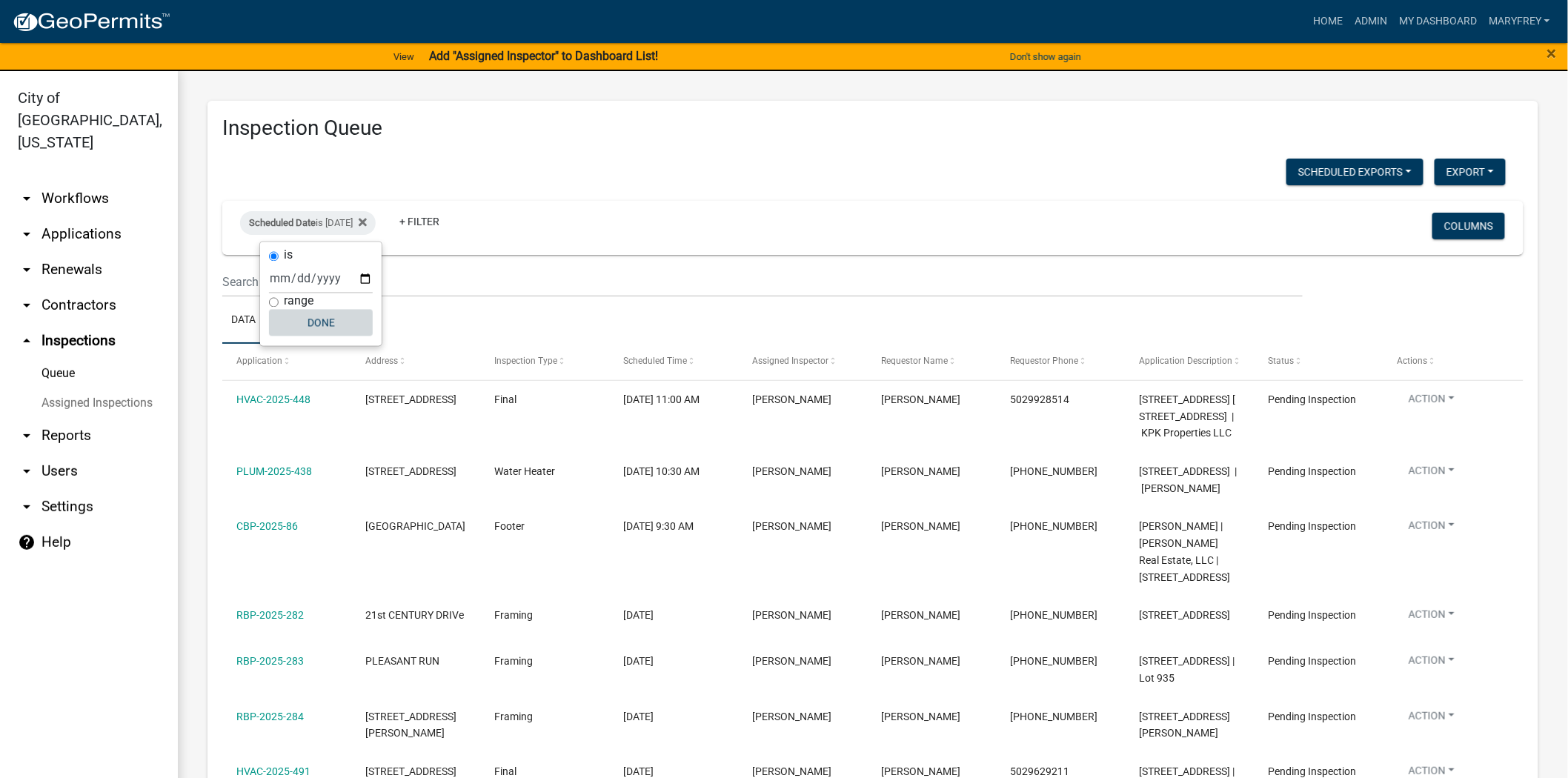
click at [319, 323] on button "Done" at bounding box center [321, 323] width 104 height 27
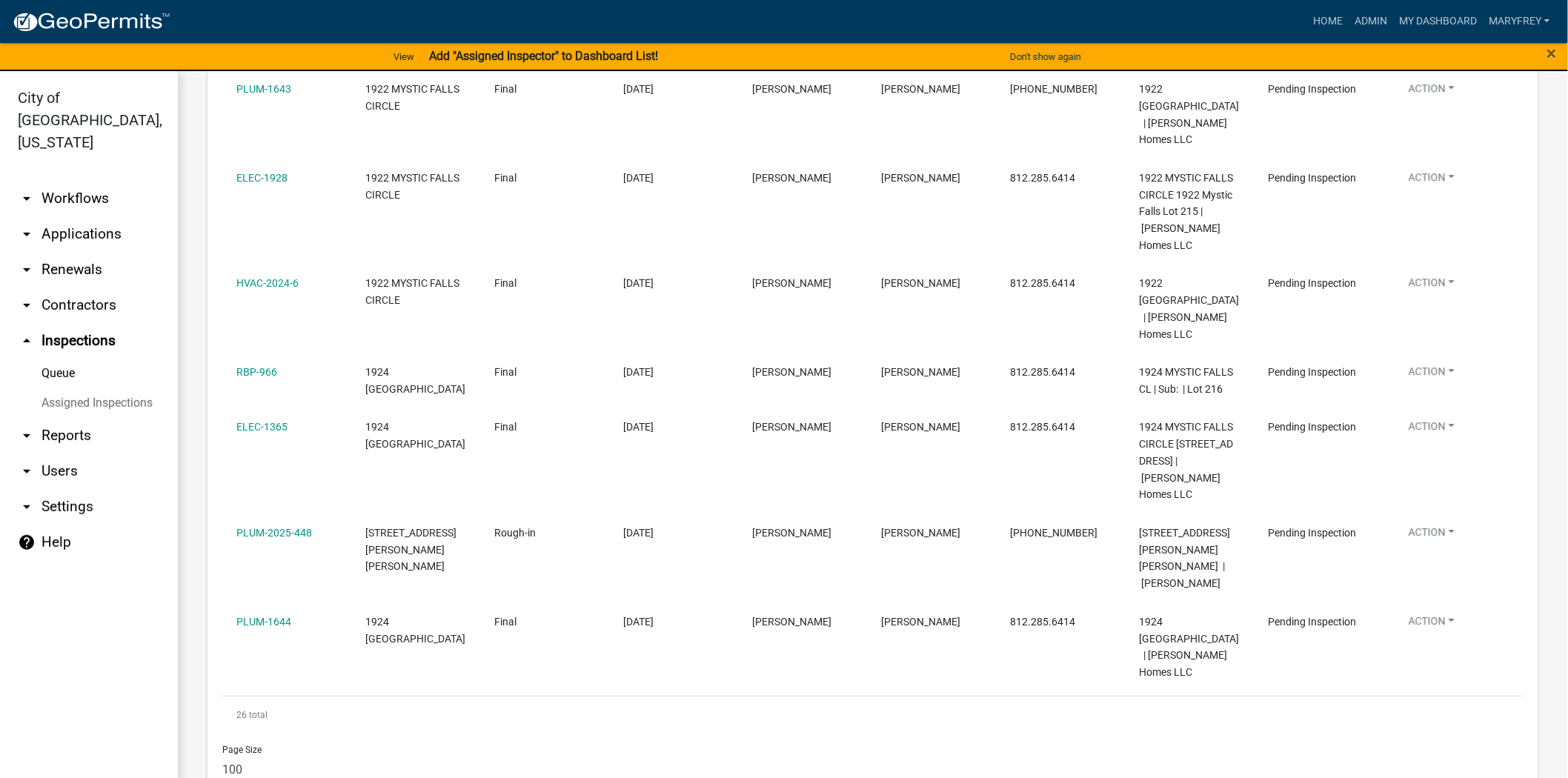
scroll to position [1689, 0]
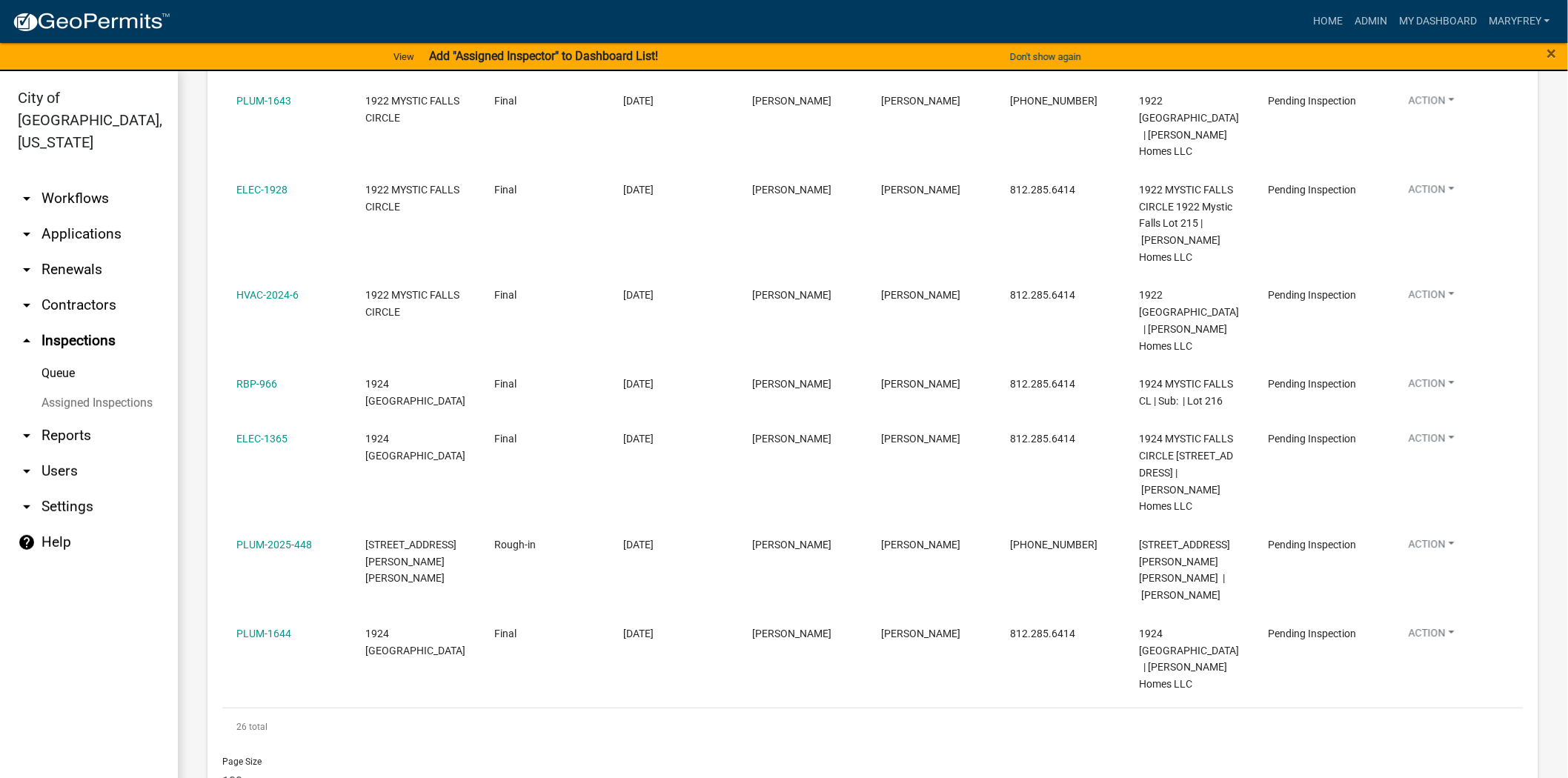
click at [93, 216] on link "arrow_drop_down Applications" at bounding box center [88, 234] width 178 height 36
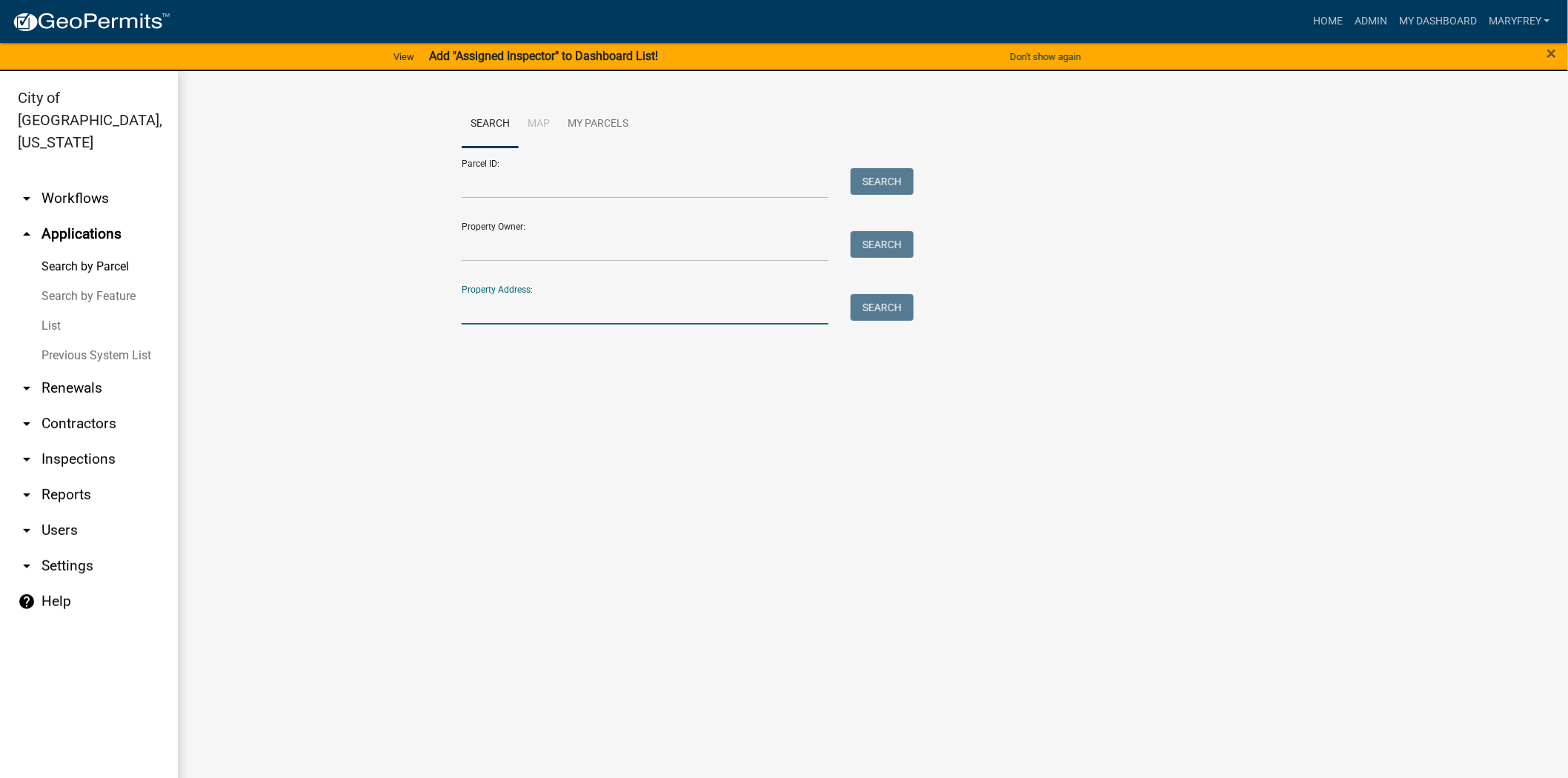
click at [528, 314] on input "Property Address:" at bounding box center [645, 309] width 366 height 30
type input "1924 mystic falls"
click at [872, 300] on button "Search" at bounding box center [882, 307] width 63 height 27
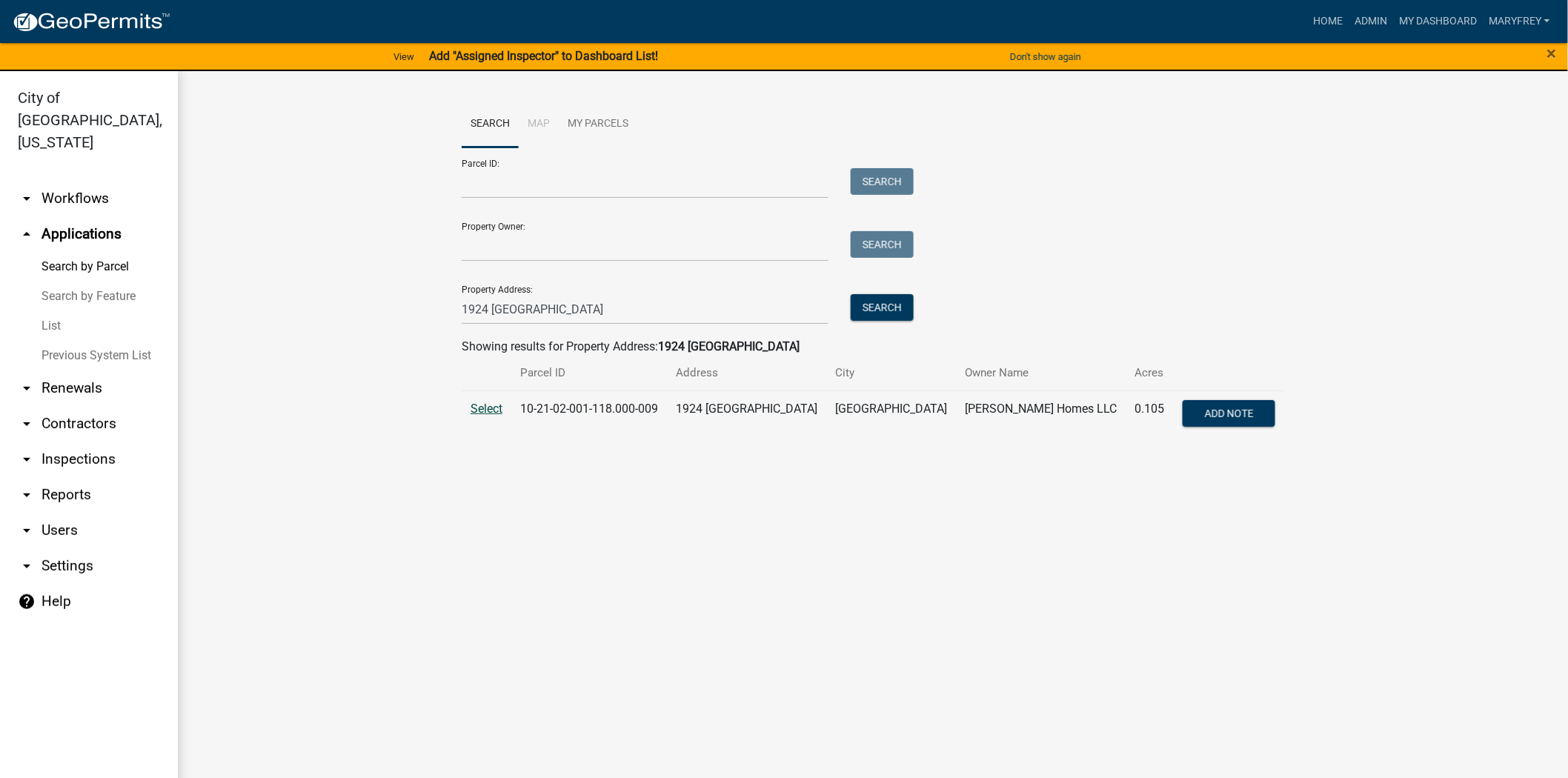
click at [483, 410] on span "Select" at bounding box center [486, 408] width 32 height 14
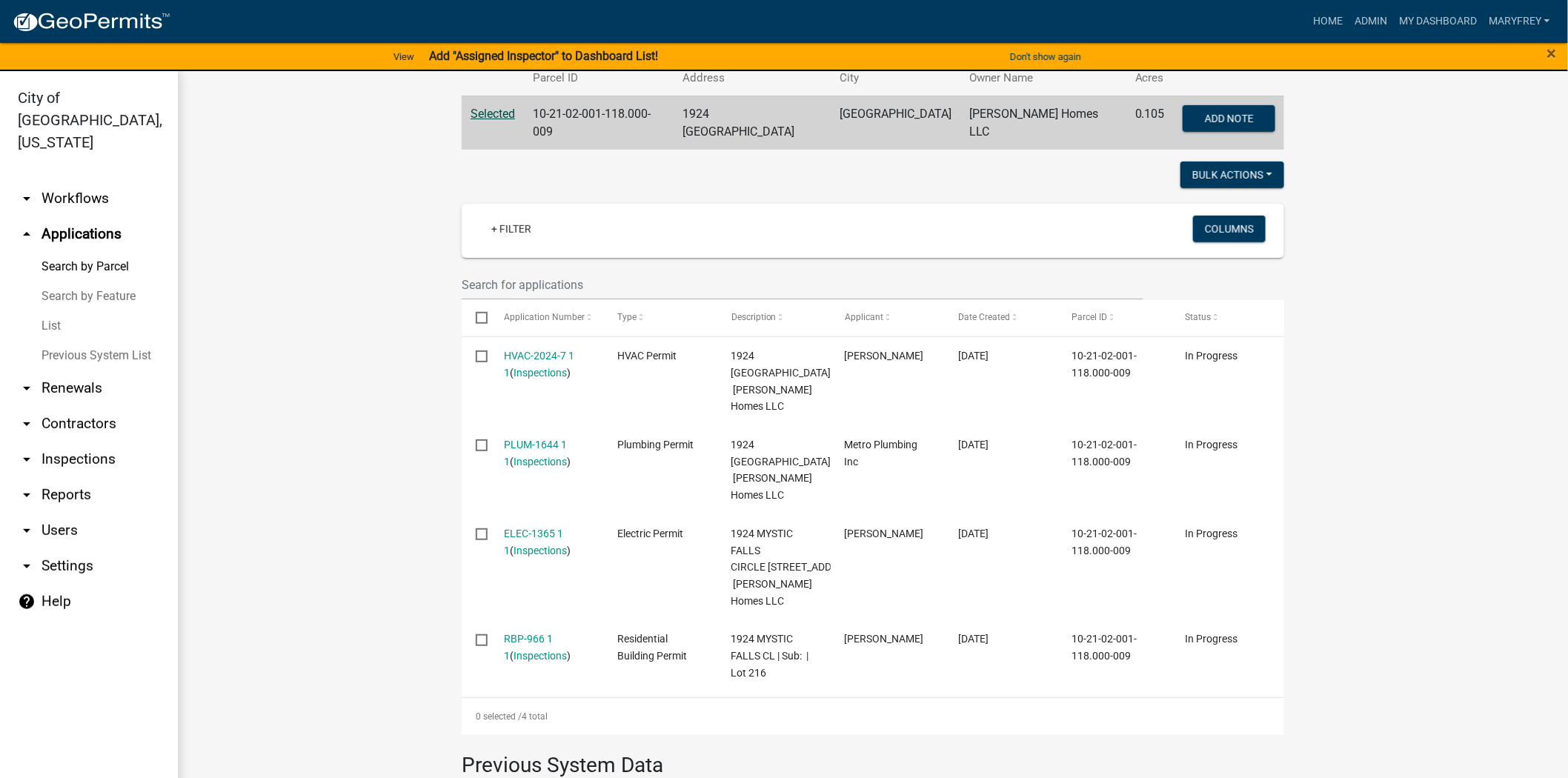
scroll to position [308, 0]
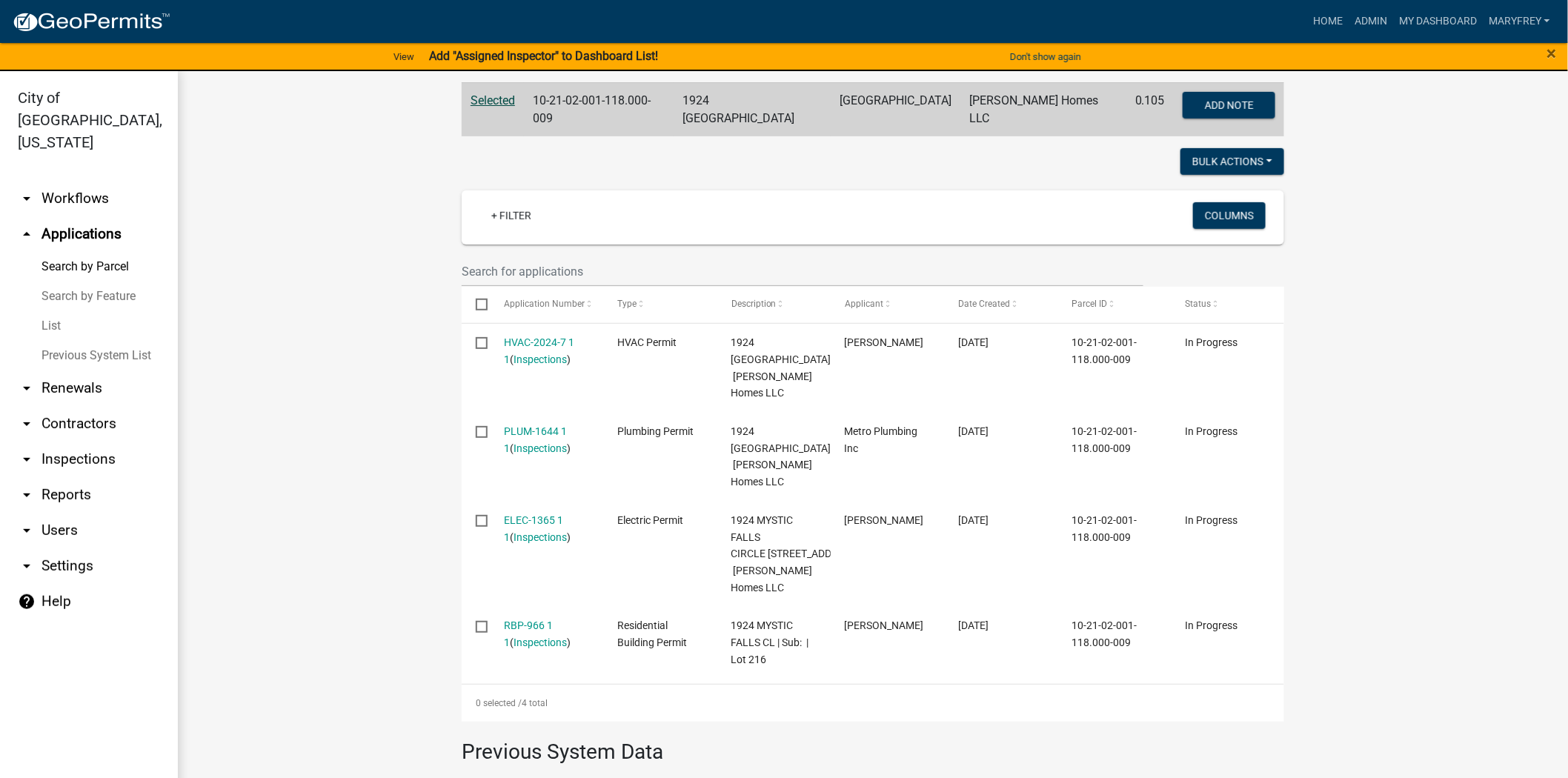
click at [77, 442] on link "arrow_drop_down Inspections" at bounding box center [88, 460] width 178 height 36
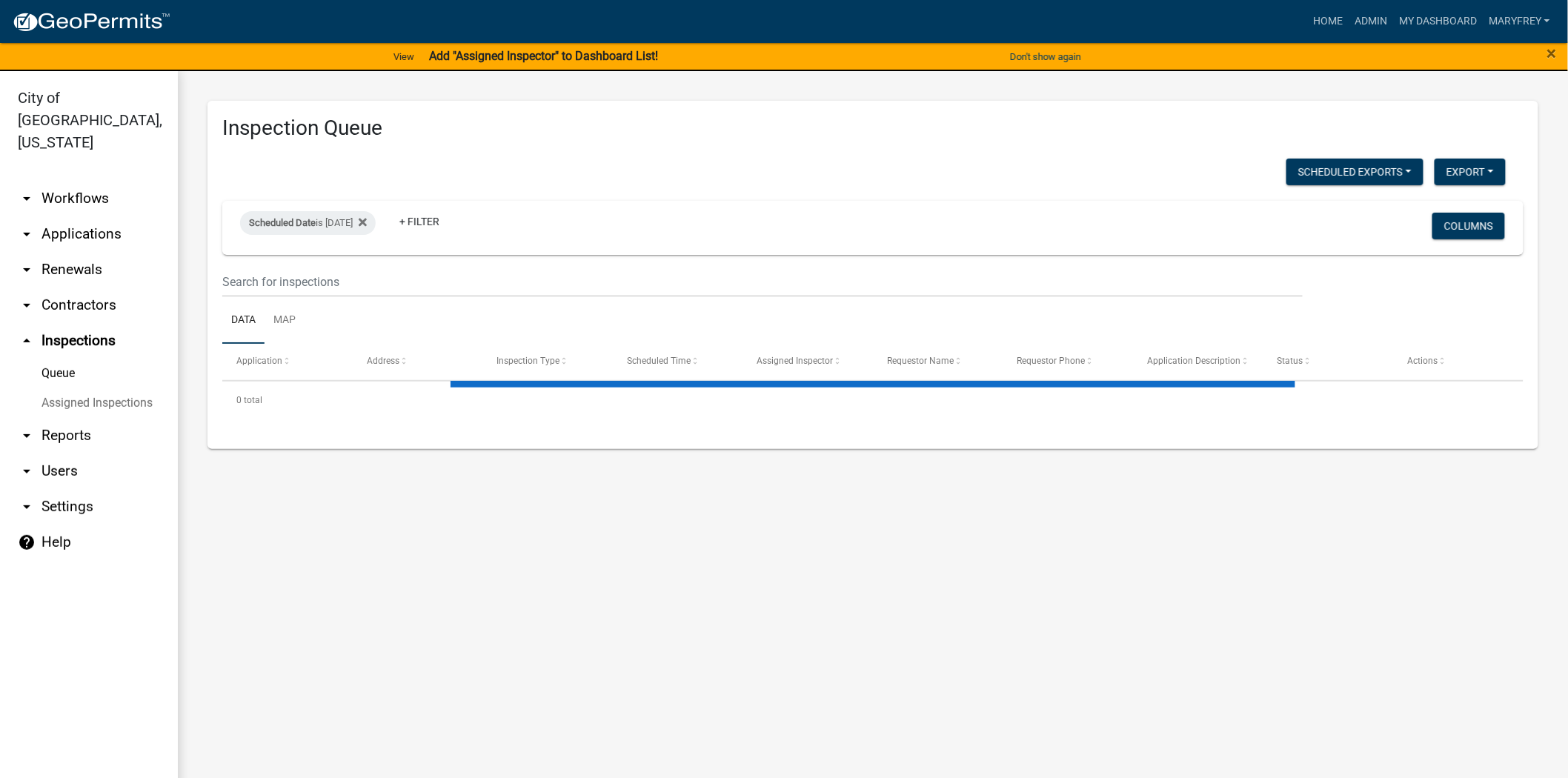
select select "3: 100"
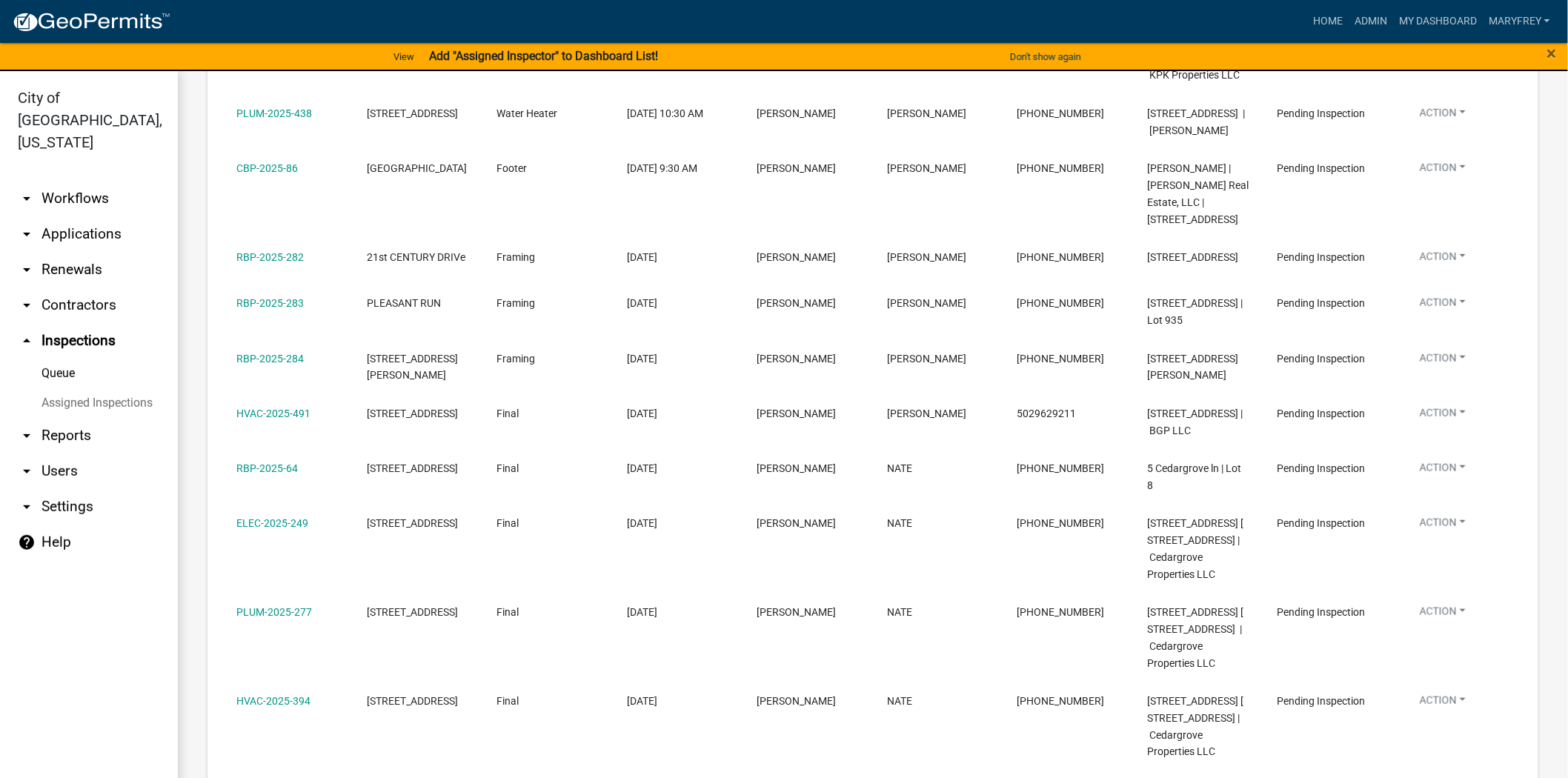
scroll to position [268, 0]
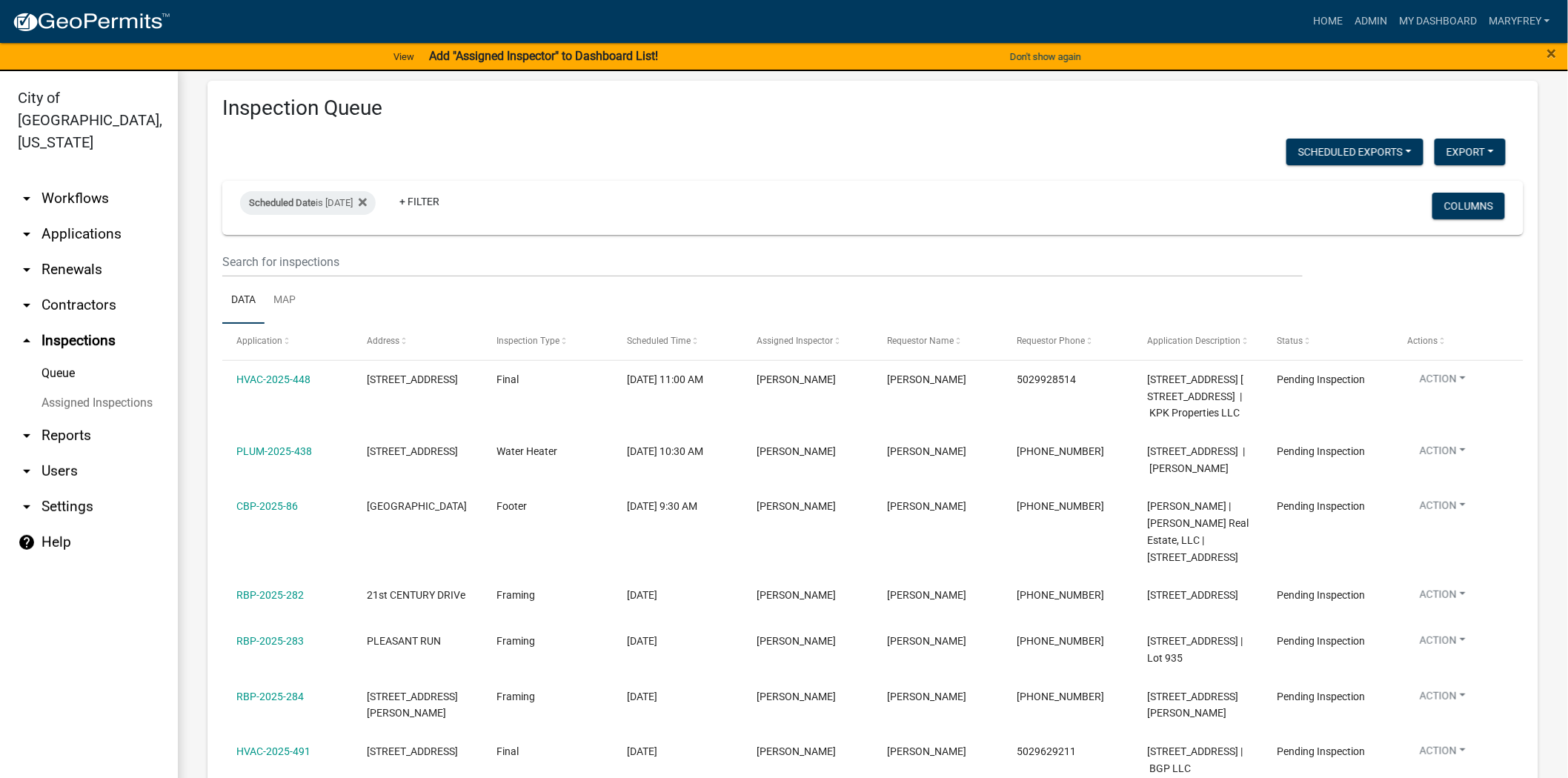
scroll to position [0, 0]
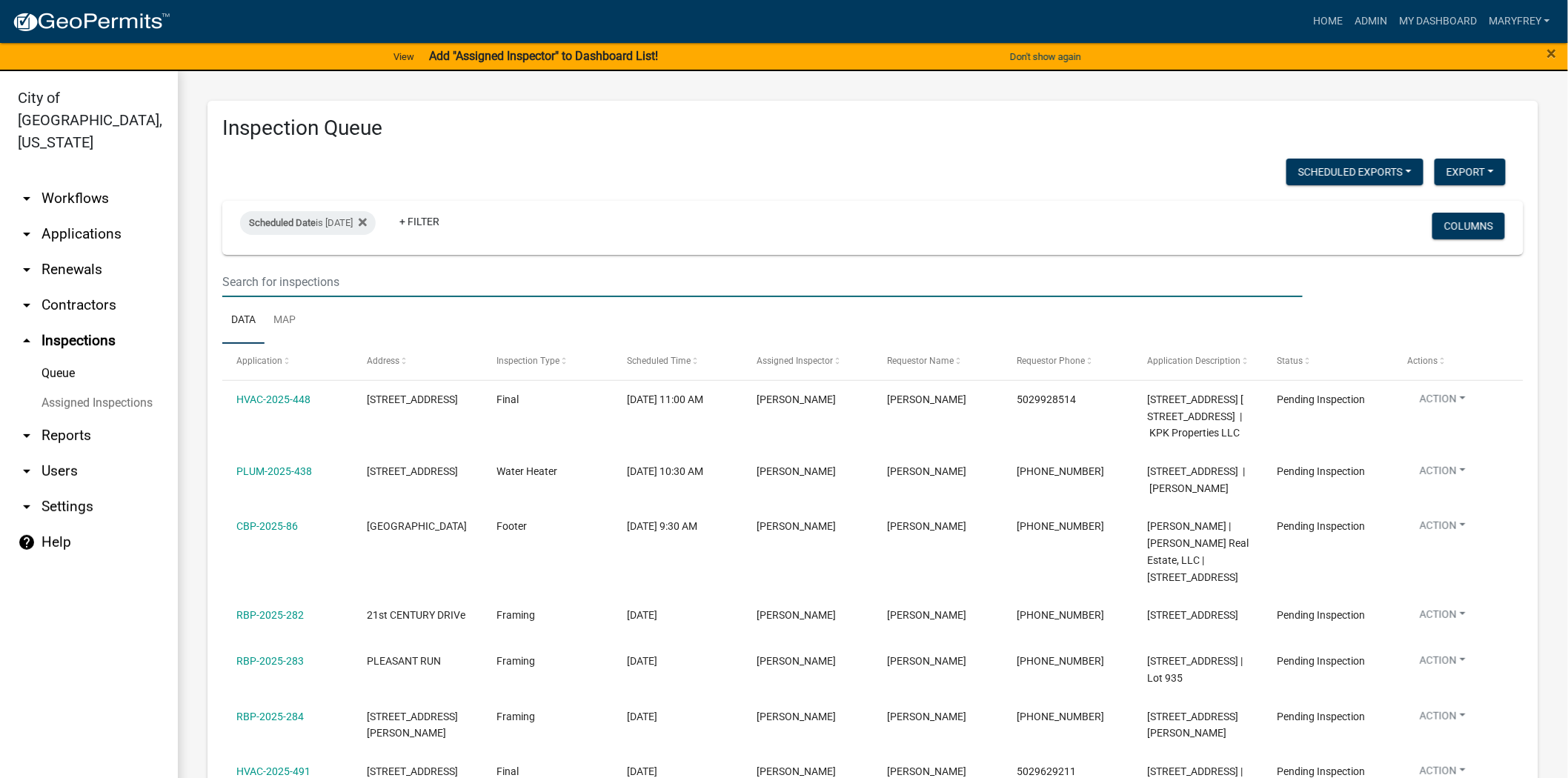
click at [247, 284] on input "text" at bounding box center [762, 281] width 1081 height 30
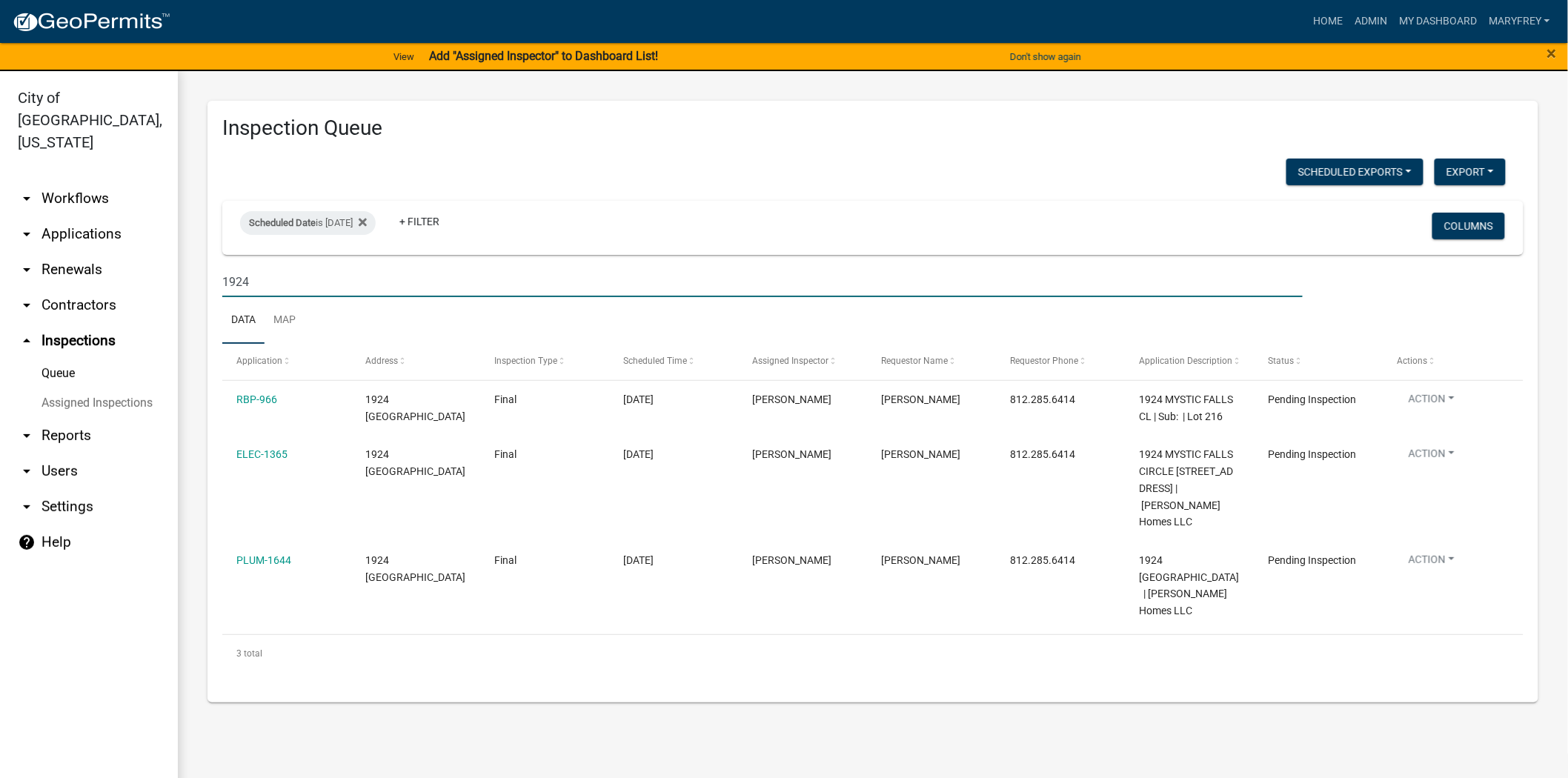
type input "1924"
click at [87, 216] on link "arrow_drop_down Applications" at bounding box center [88, 234] width 178 height 36
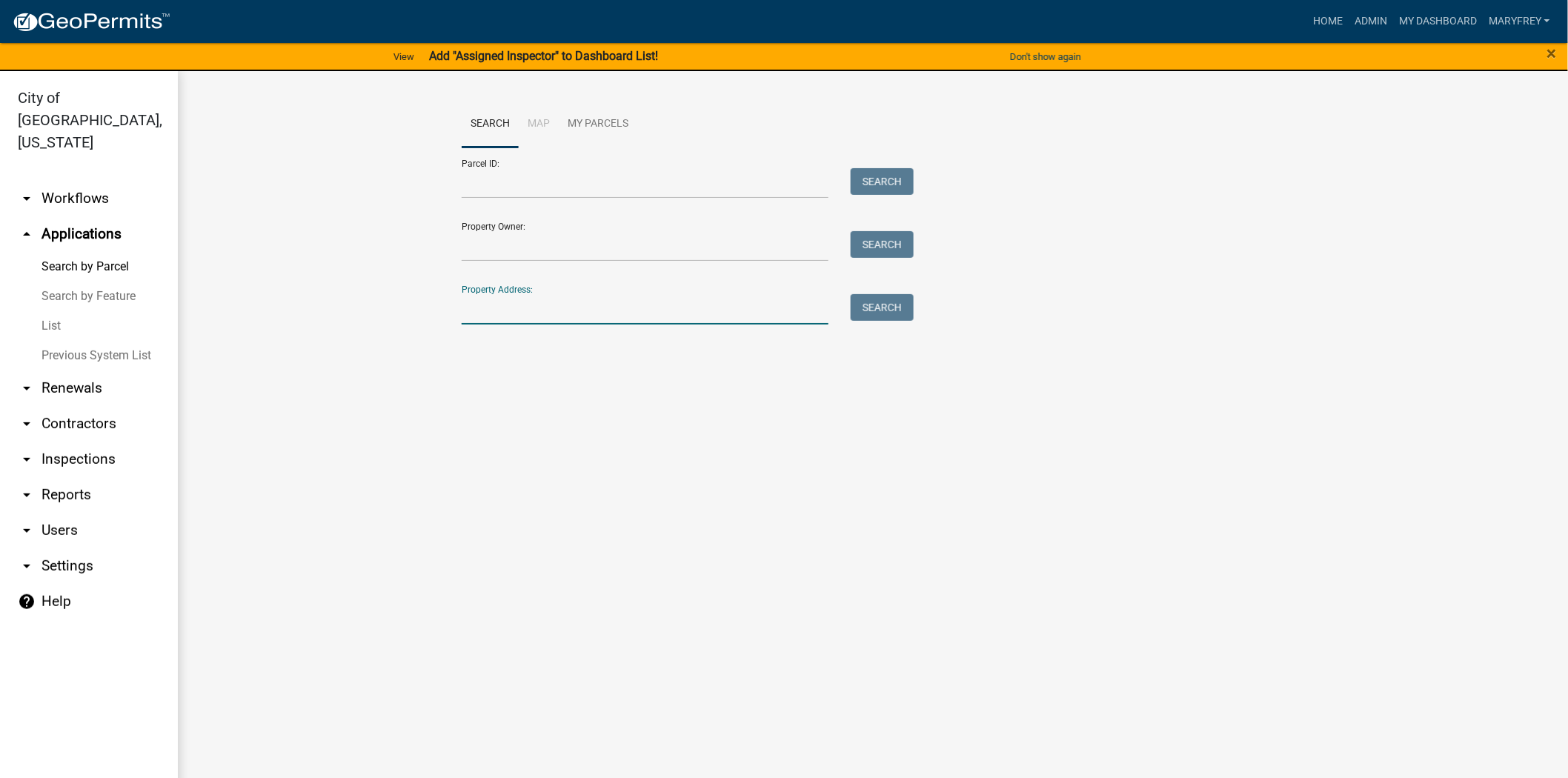
click at [482, 312] on input "Property Address:" at bounding box center [645, 309] width 366 height 30
type input "1924 mystic falls"
click at [880, 310] on button "Search" at bounding box center [882, 307] width 63 height 27
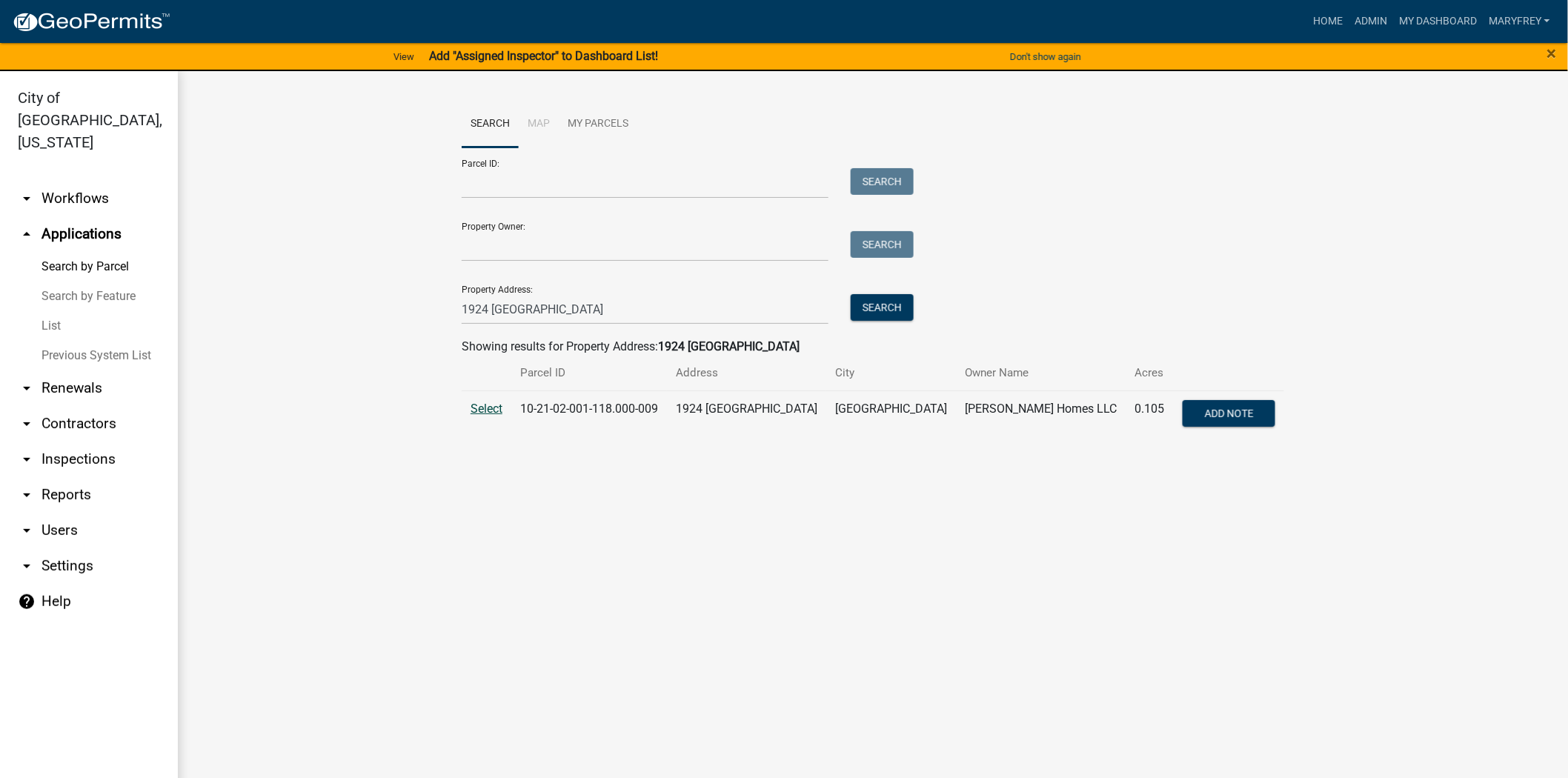
click at [473, 404] on span "Select" at bounding box center [486, 408] width 32 height 14
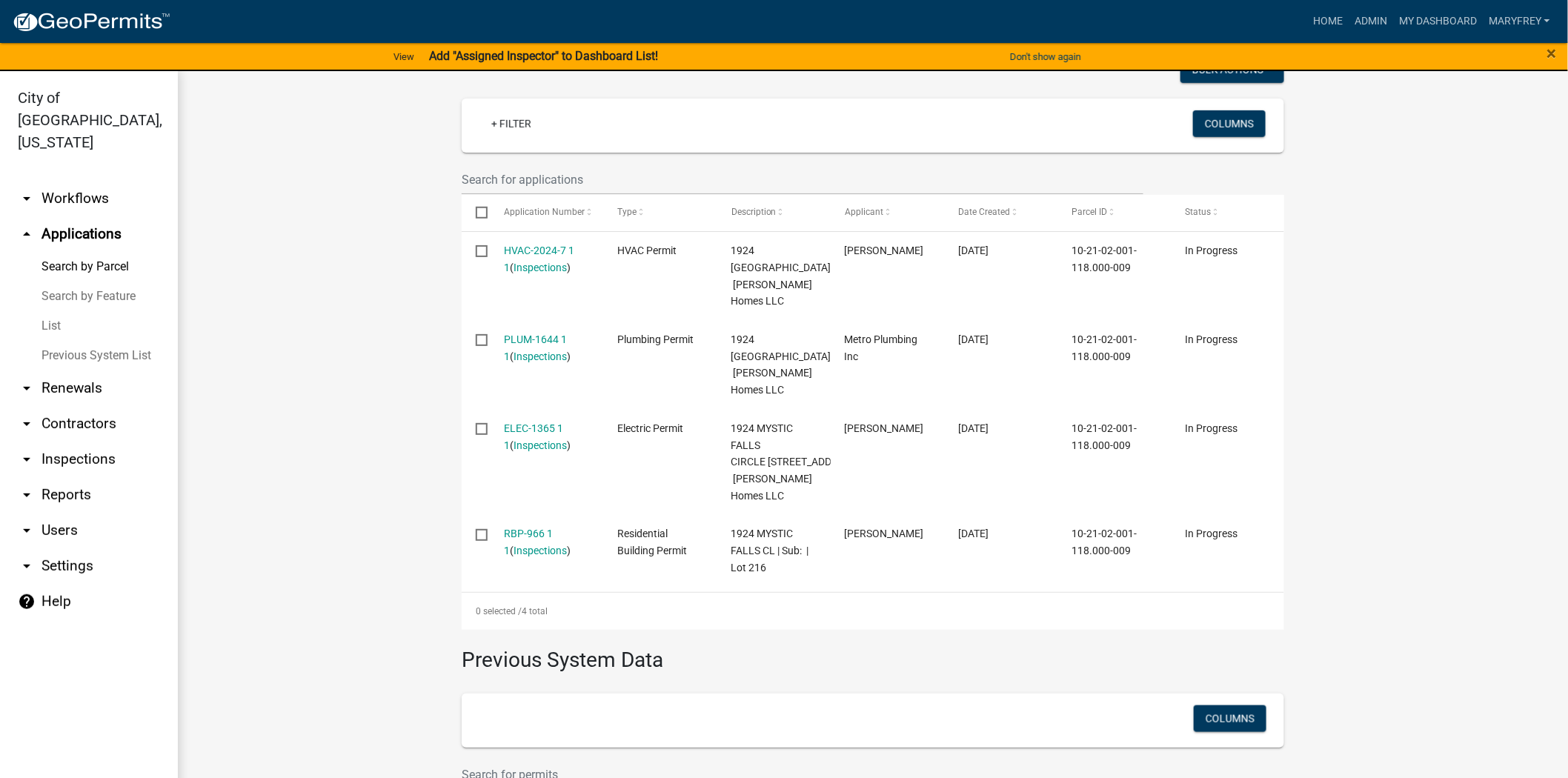
scroll to position [408, 0]
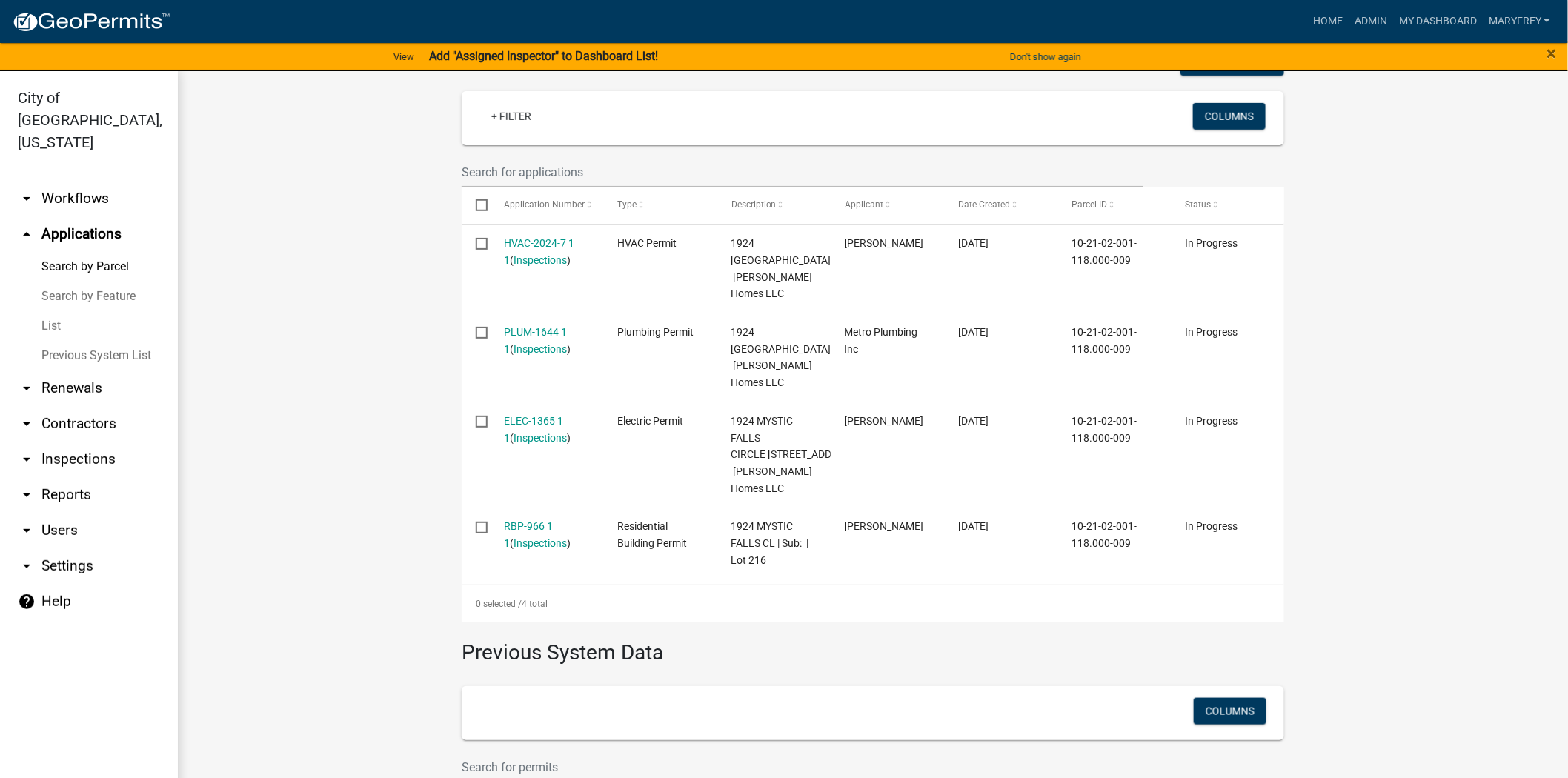
click at [100, 181] on link "arrow_drop_down Workflows" at bounding box center [88, 199] width 178 height 36
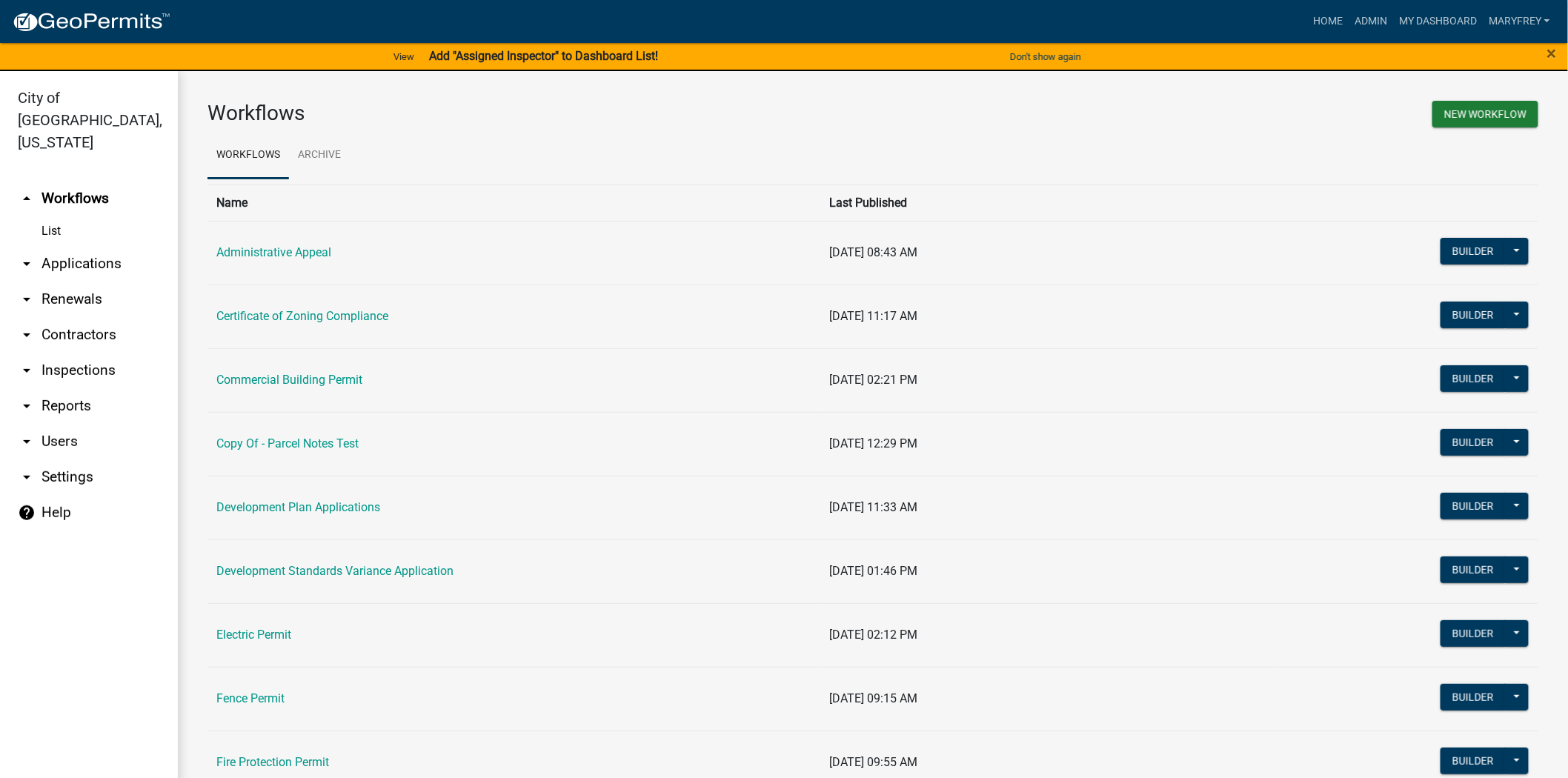
click at [94, 247] on link "arrow_drop_down Applications" at bounding box center [88, 263] width 178 height 36
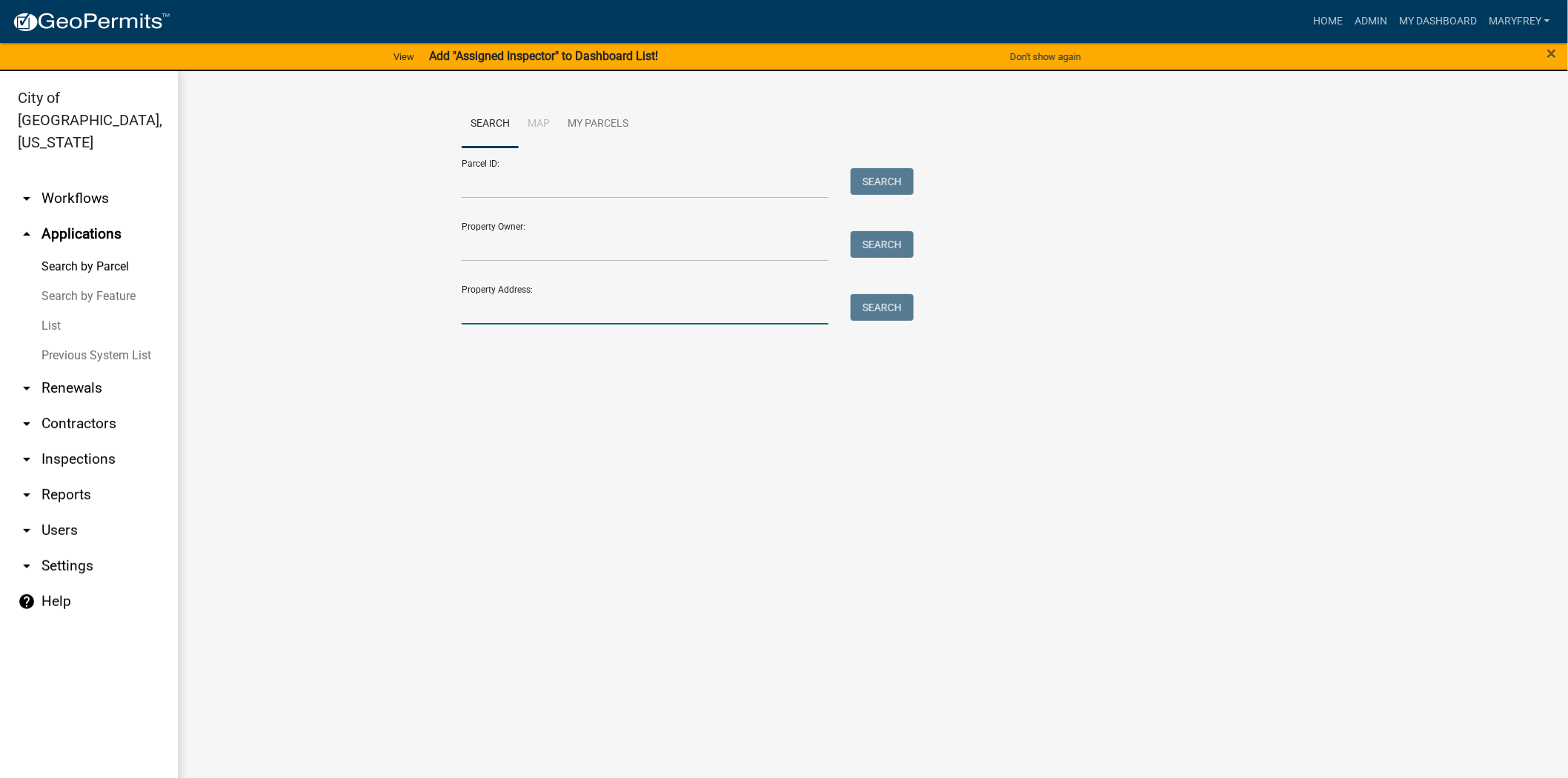
click at [462, 314] on input "Property Address:" at bounding box center [645, 309] width 366 height 30
type input "3107 NEW CHAPEL"
click at [880, 316] on button "Search" at bounding box center [882, 307] width 63 height 27
click at [399, 60] on link "View" at bounding box center [404, 57] width 32 height 24
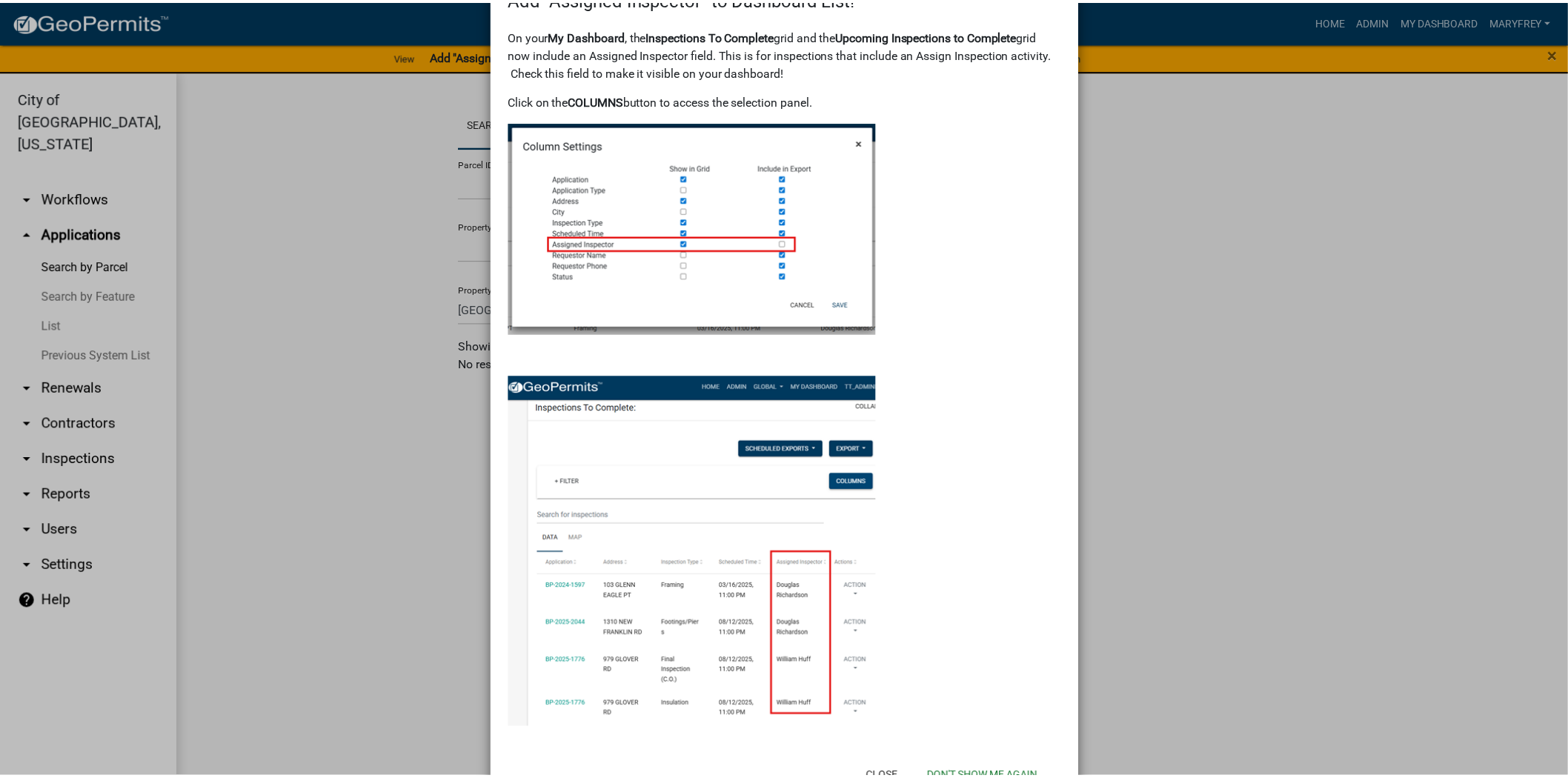
scroll to position [108, 0]
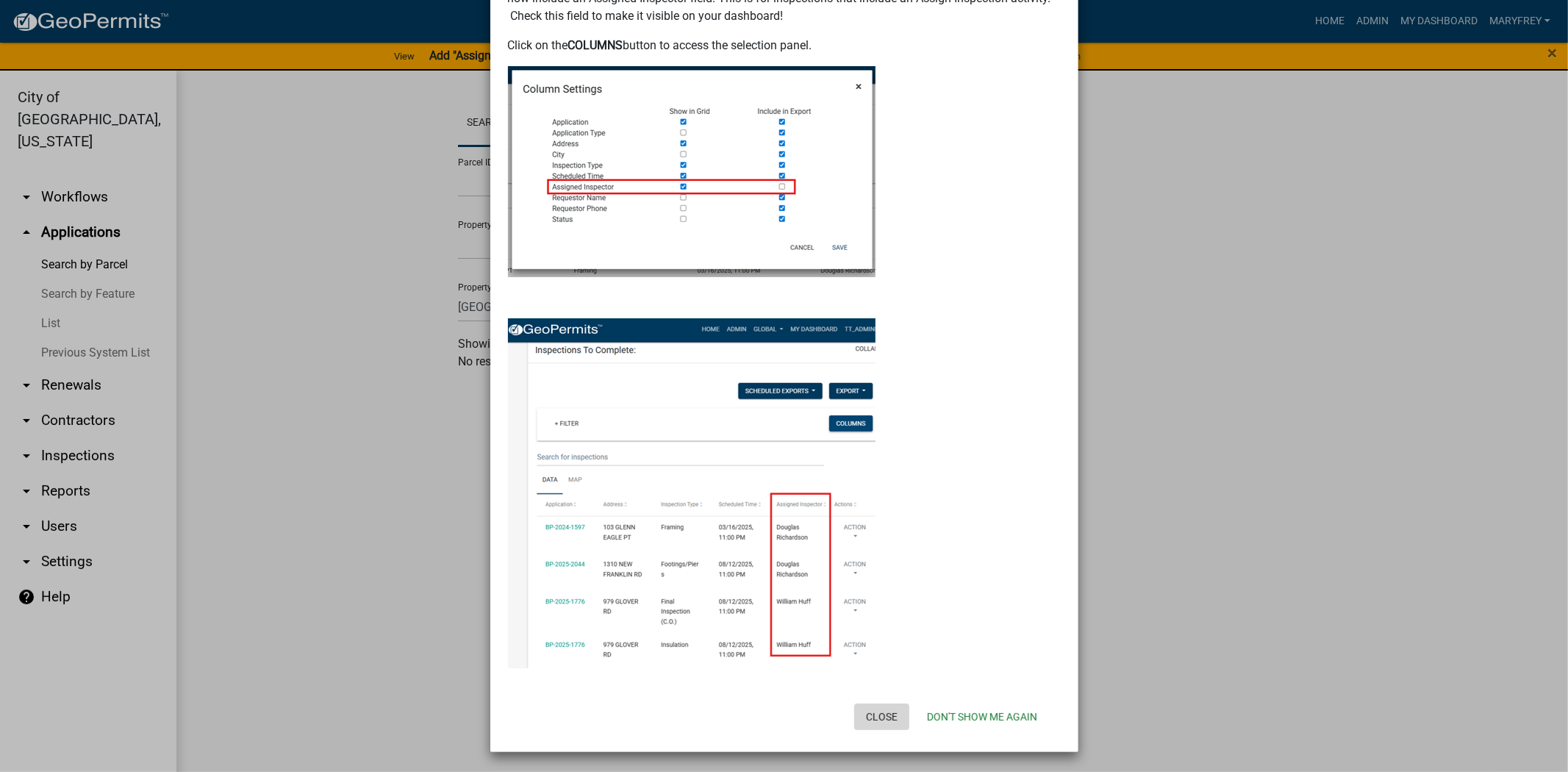
click at [879, 721] on button "Close" at bounding box center [881, 717] width 55 height 27
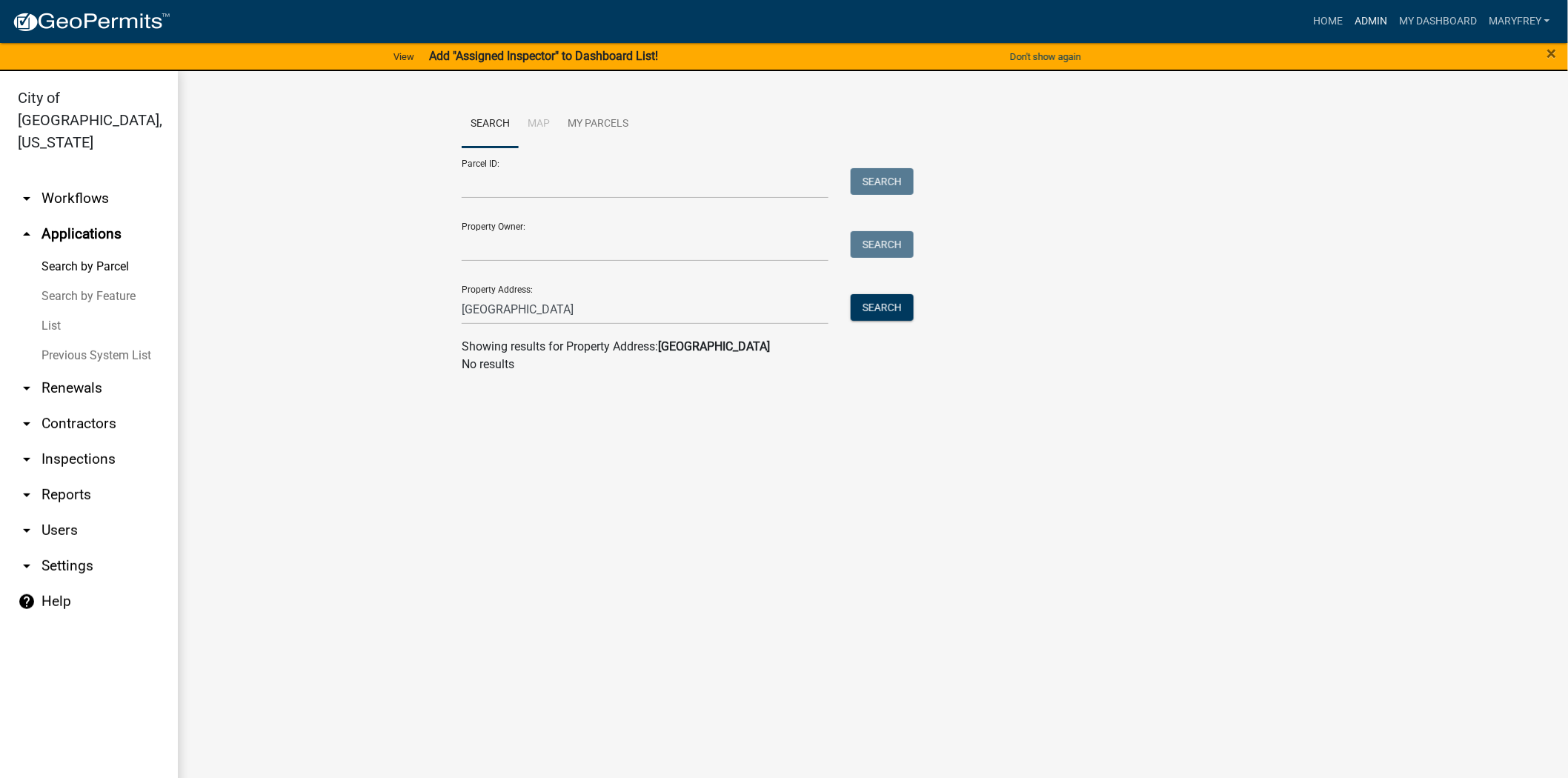
click at [1367, 23] on link "Admin" at bounding box center [1371, 21] width 45 height 28
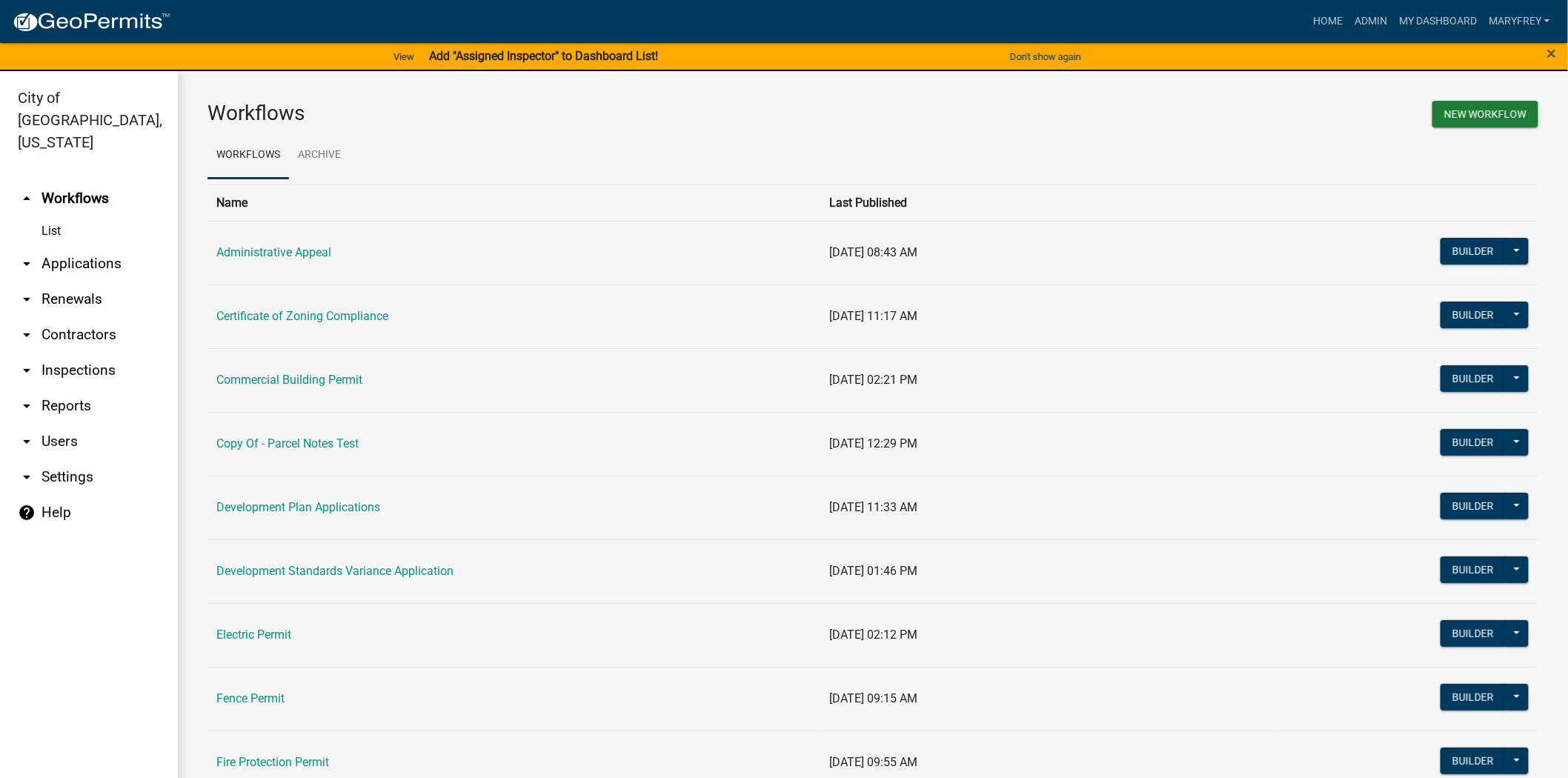
click at [90, 353] on link "arrow_drop_down Inspections" at bounding box center [88, 370] width 178 height 36
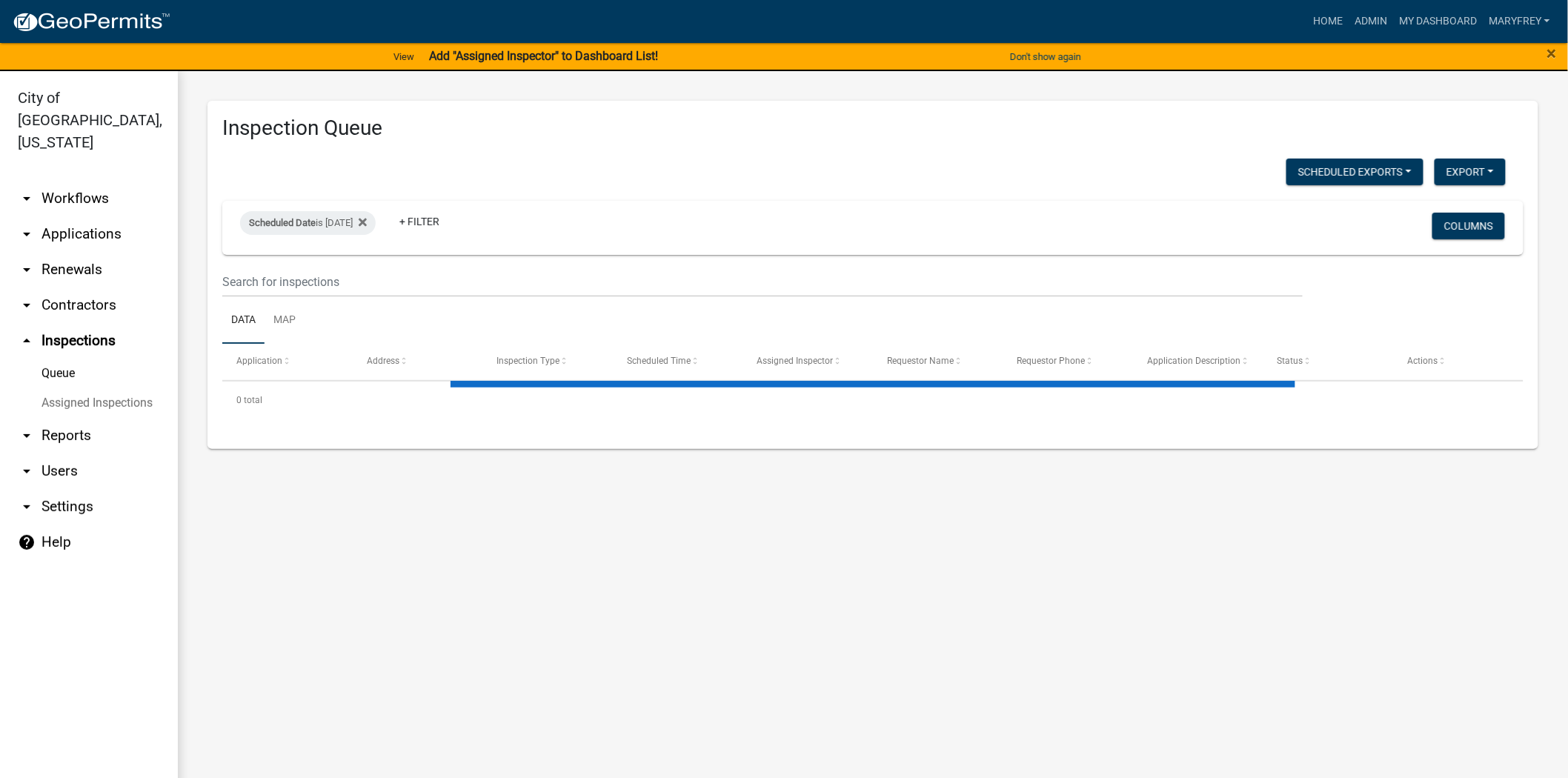
select select "3: 100"
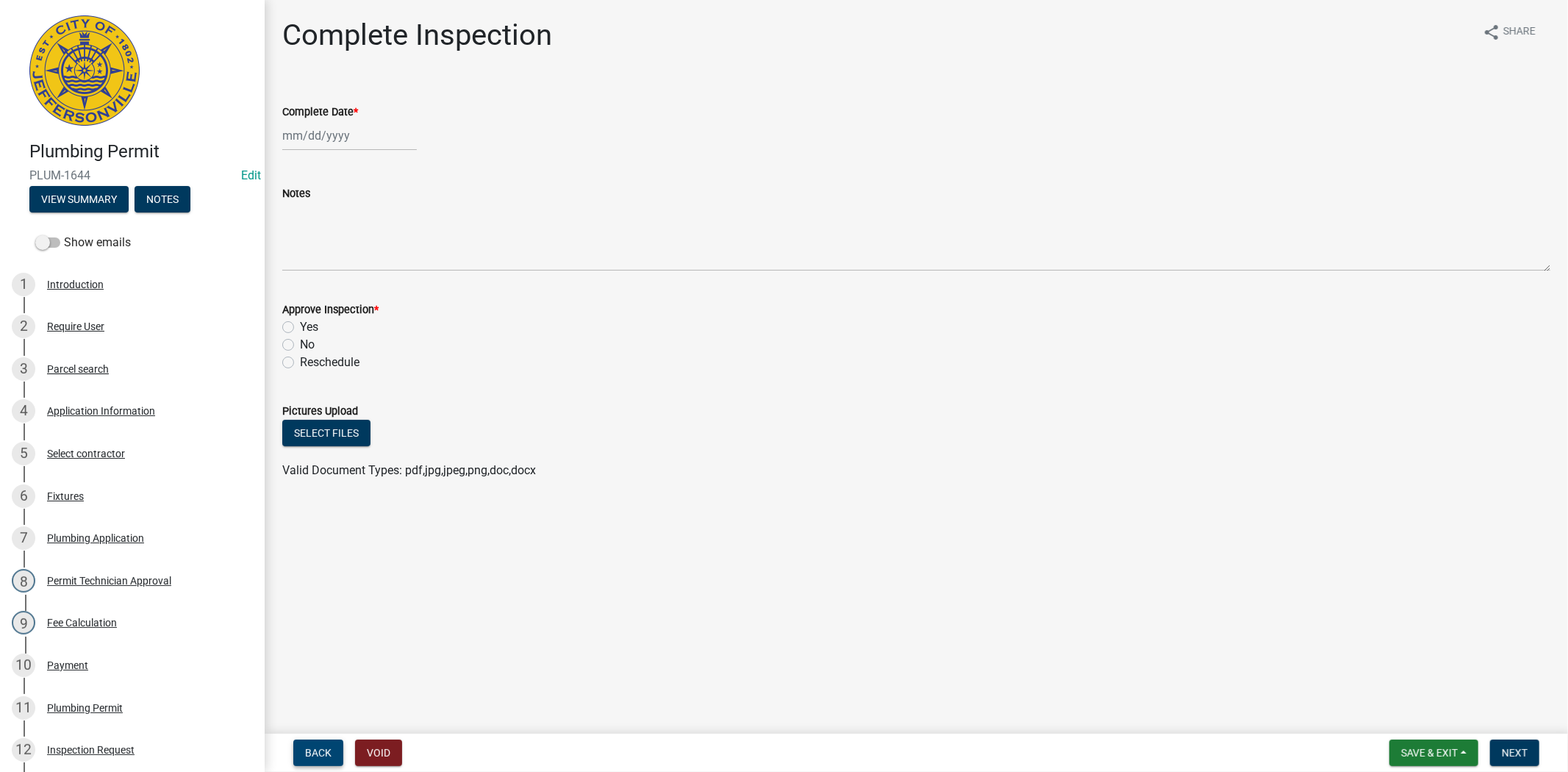
click at [320, 750] on span "Back" at bounding box center [318, 753] width 27 height 12
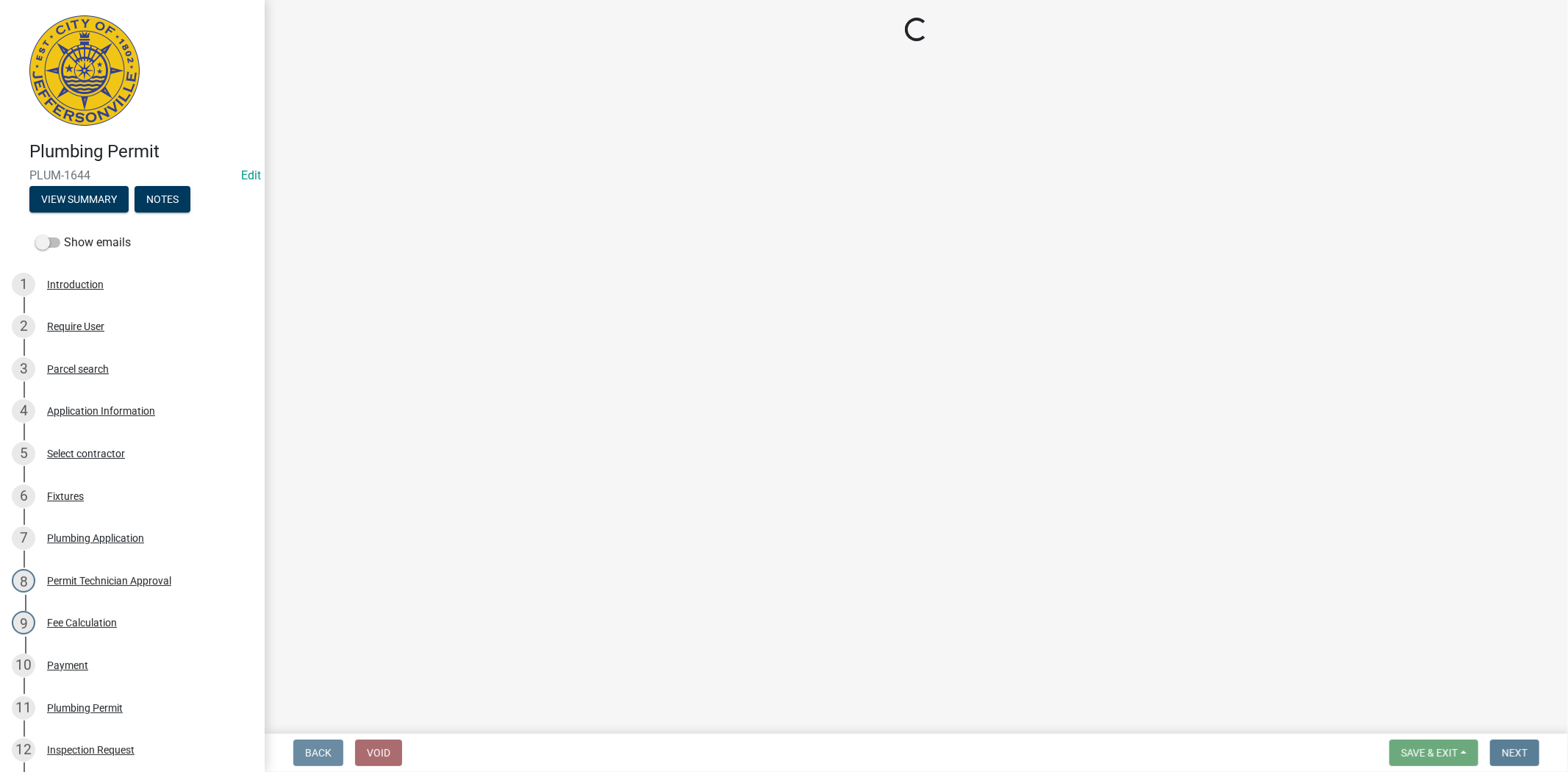
select select "13c97fbc-c819-4cee-844a-0db3d3c4db95"
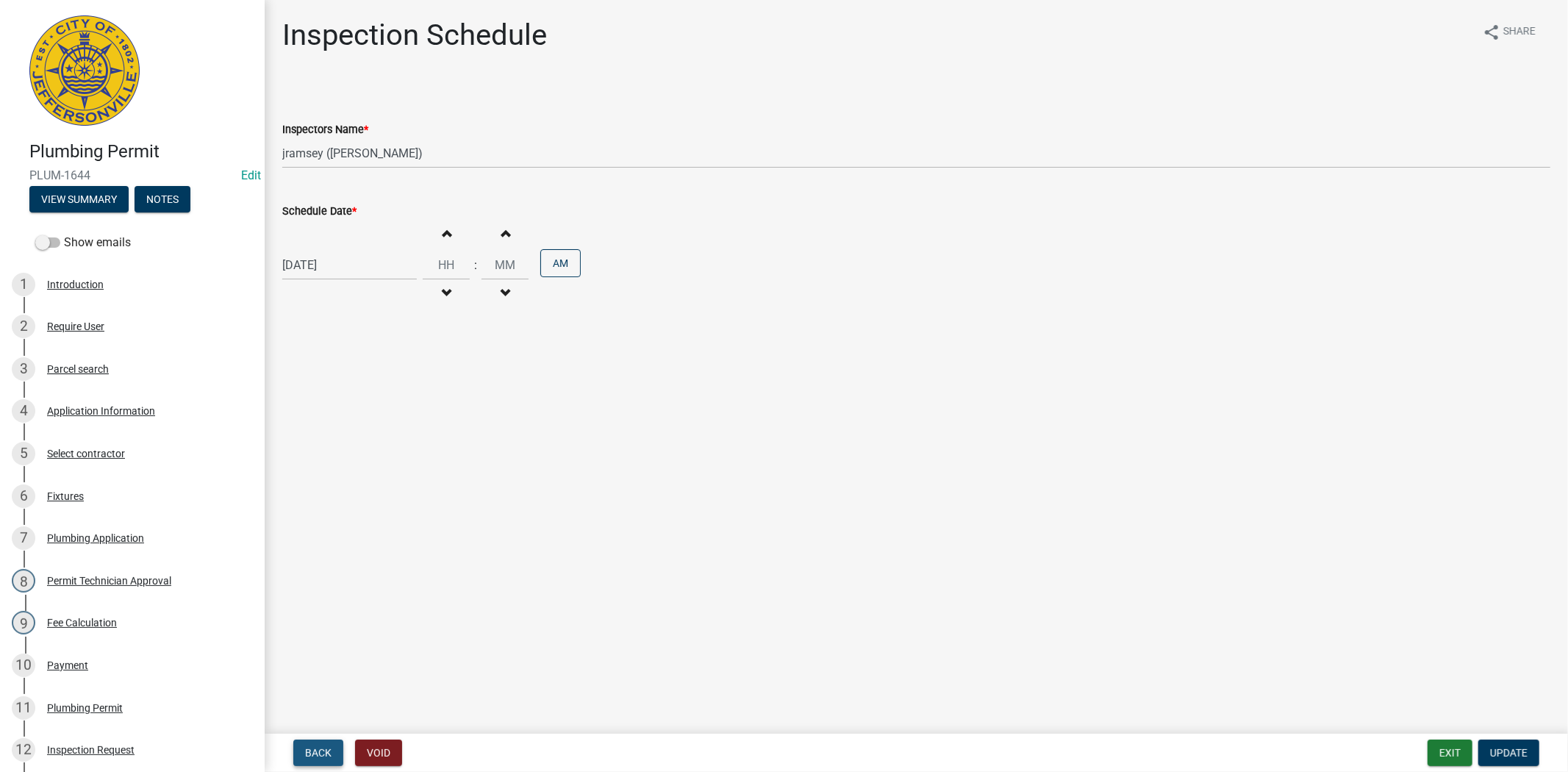
click at [323, 756] on span "Back" at bounding box center [318, 753] width 27 height 12
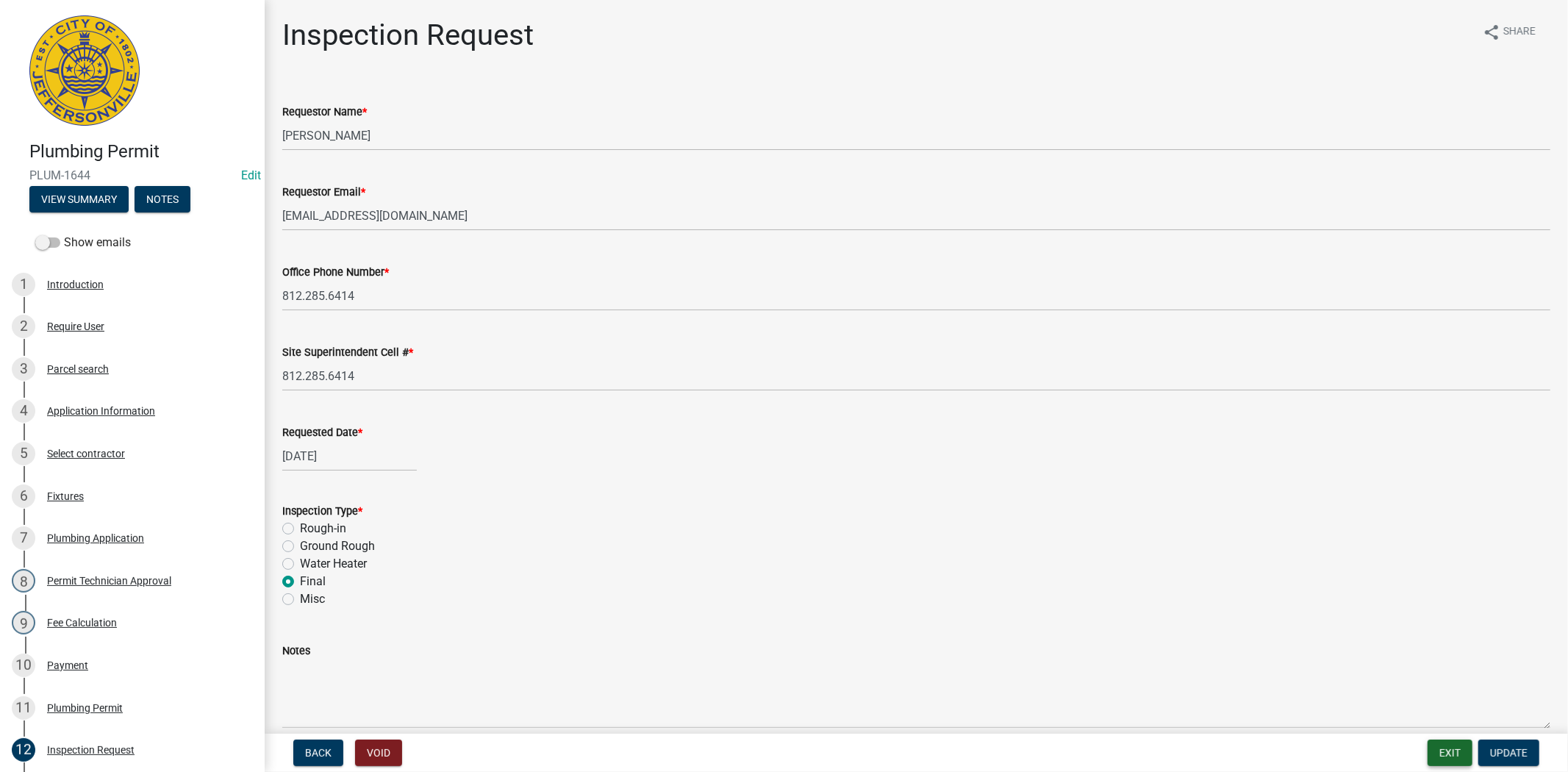
click at [1448, 756] on button "Exit" at bounding box center [1450, 753] width 45 height 27
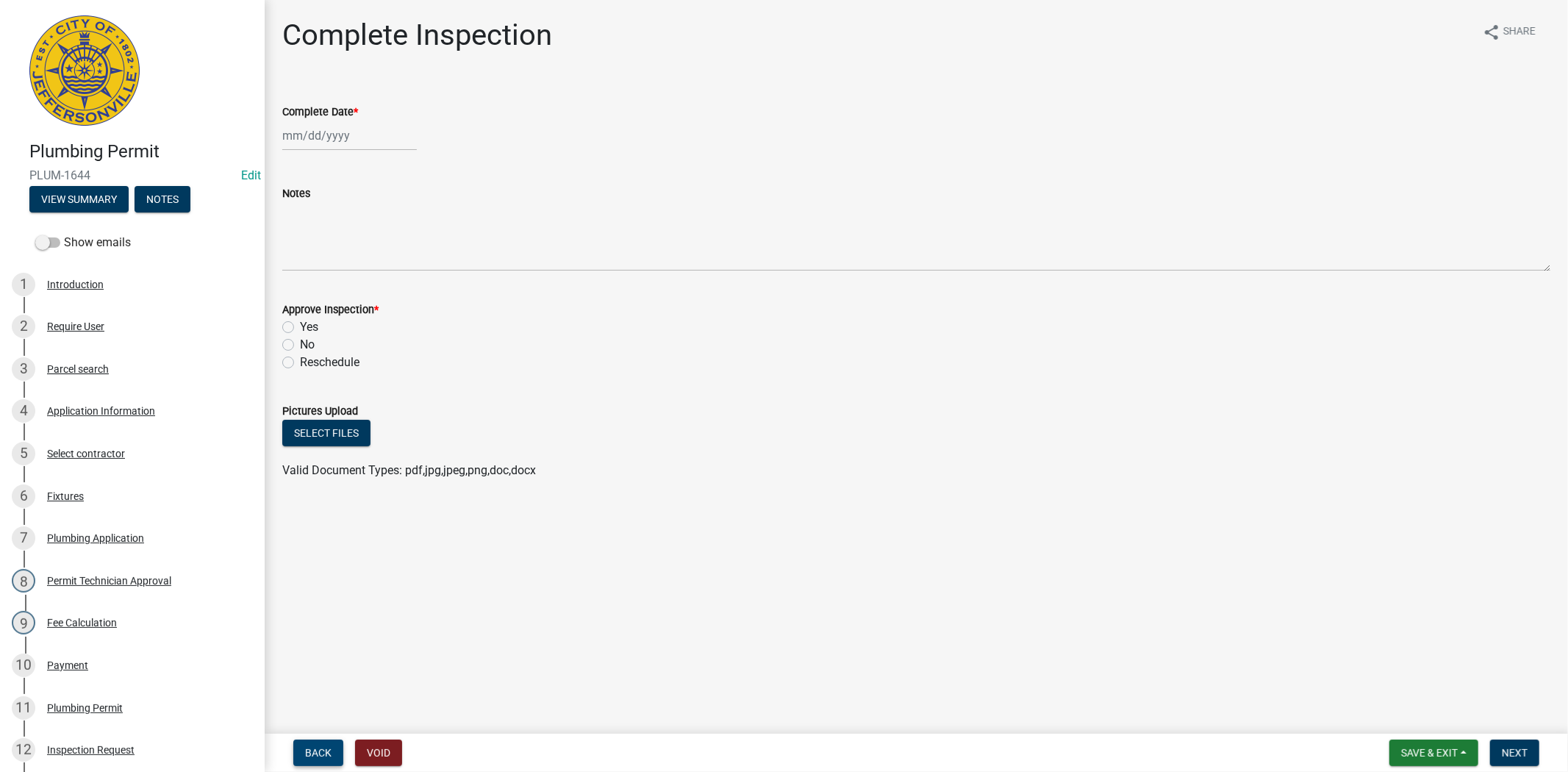
click at [329, 748] on span "Back" at bounding box center [318, 753] width 27 height 12
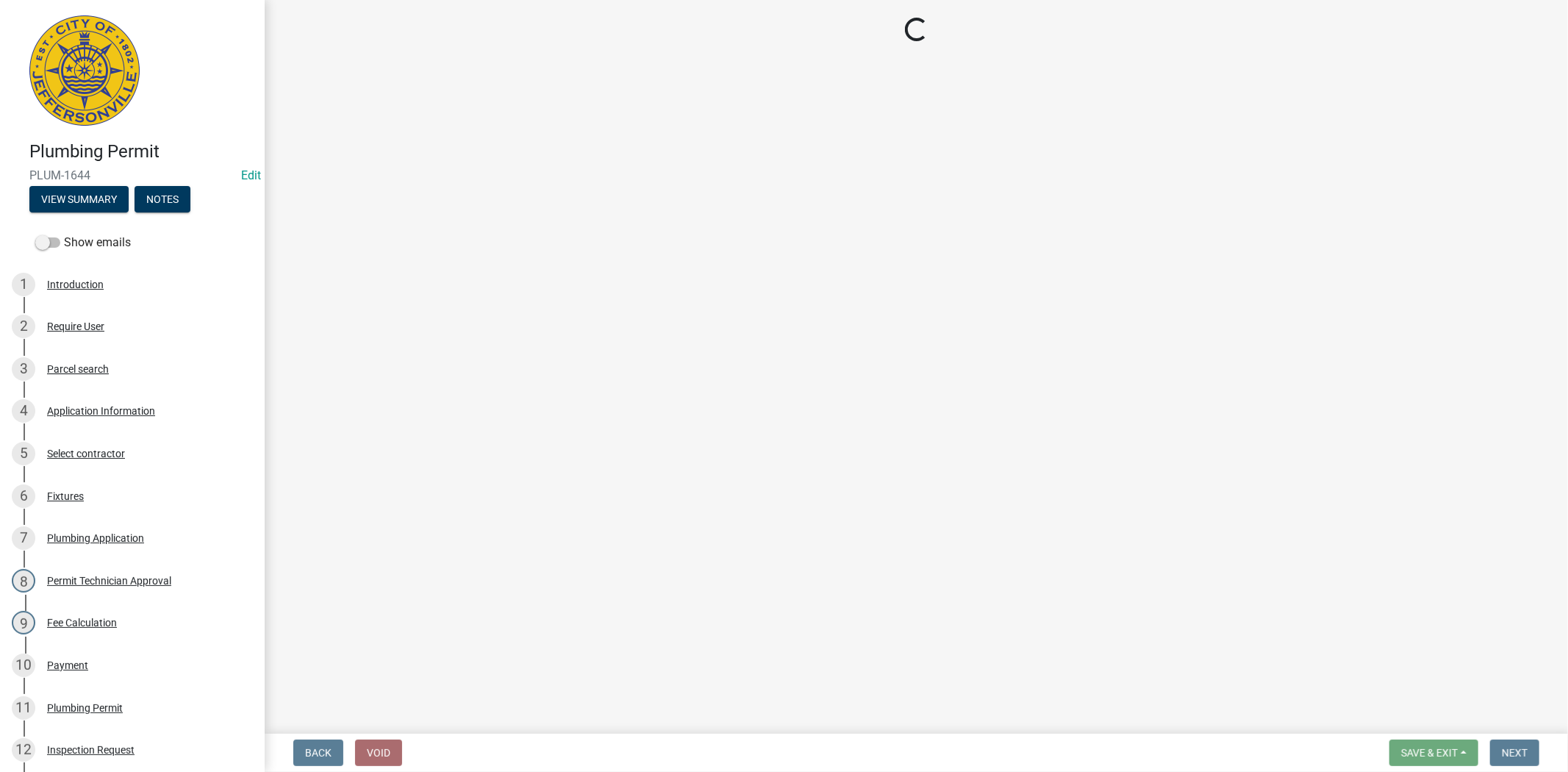
select select "13c97fbc-c819-4cee-844a-0db3d3c4db95"
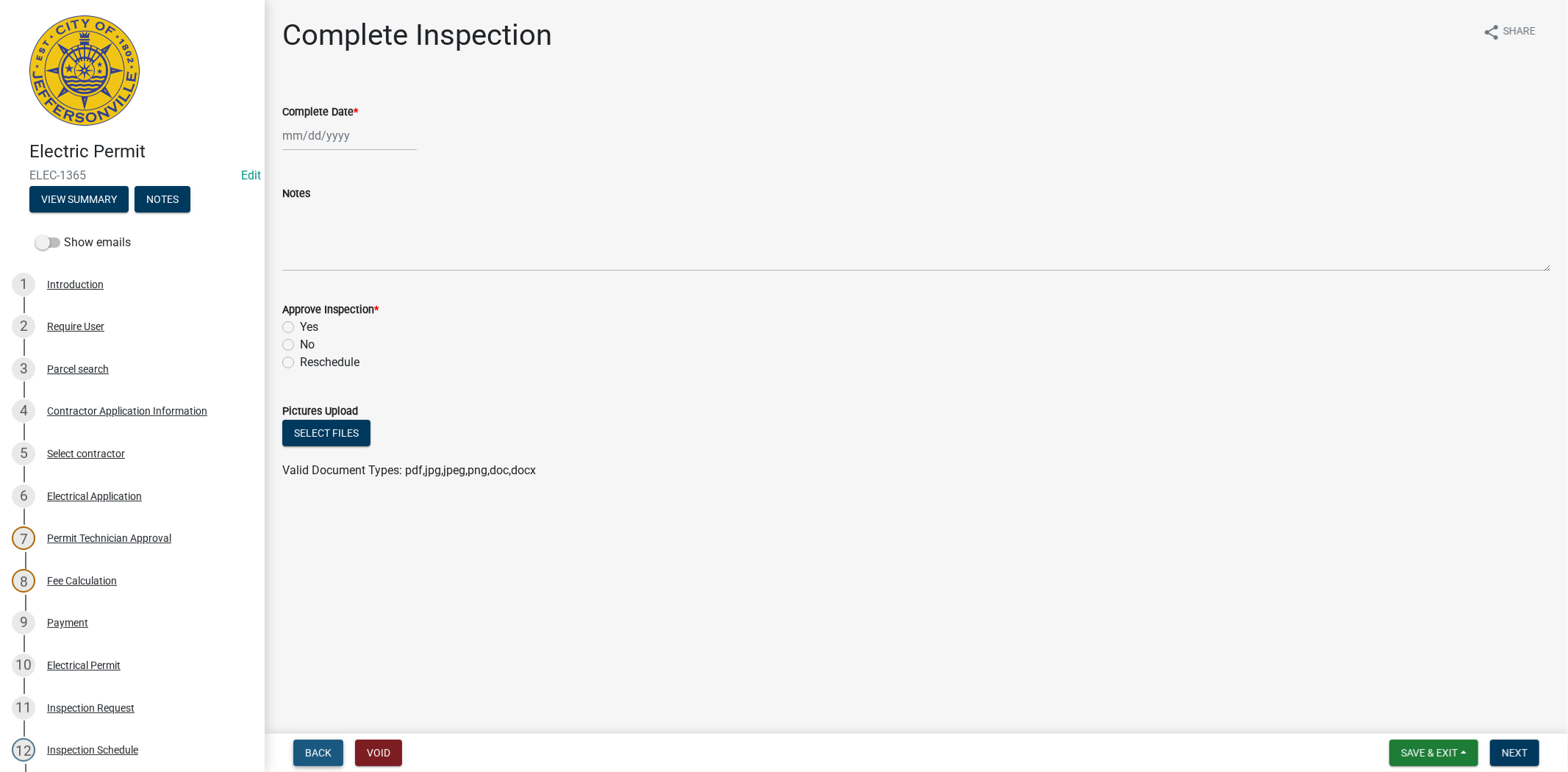
click at [298, 751] on button "Back" at bounding box center [318, 753] width 50 height 27
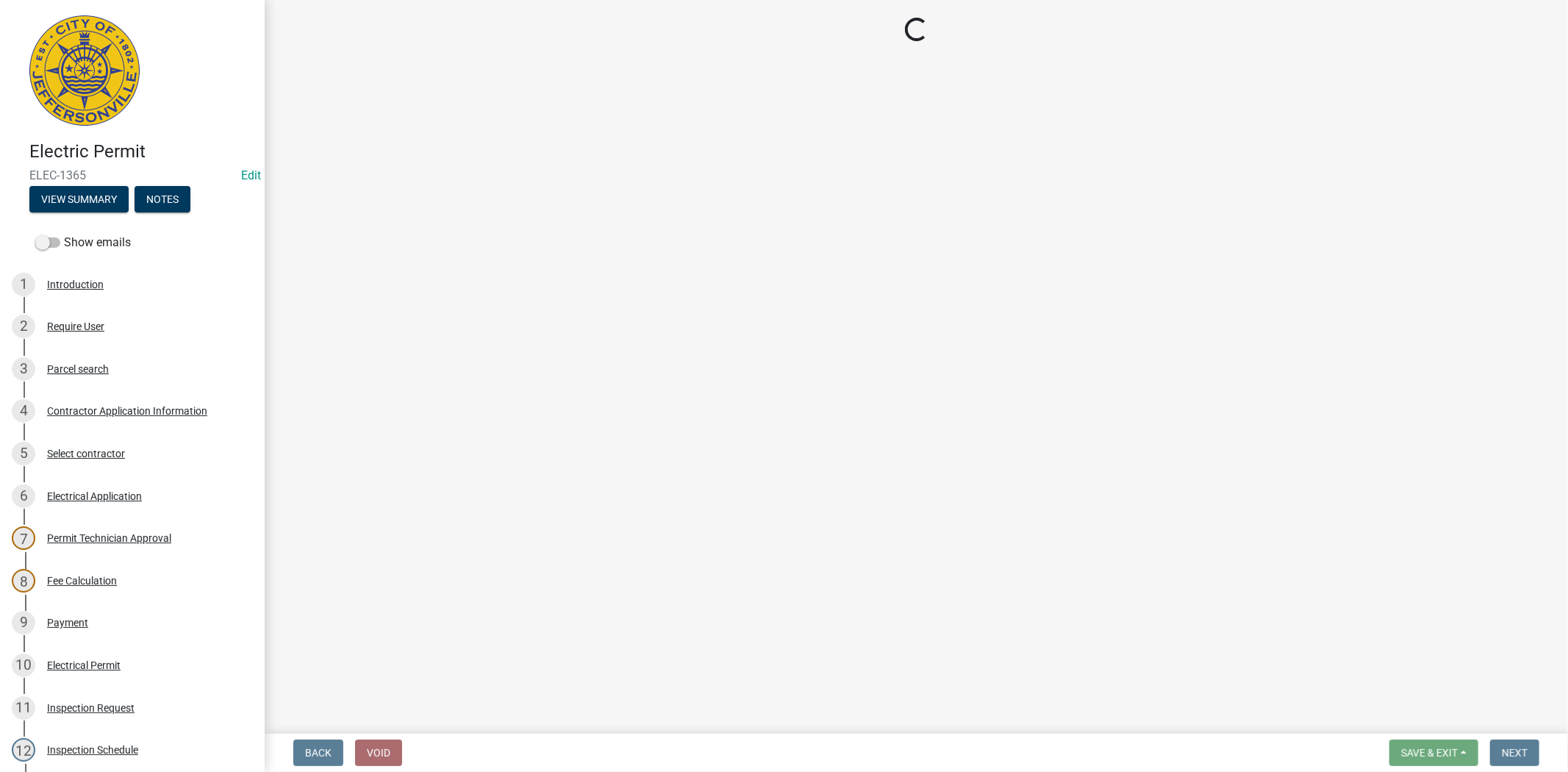
select select "36a8b8f0-2ef8-43e9-ae06-718f51af8d36"
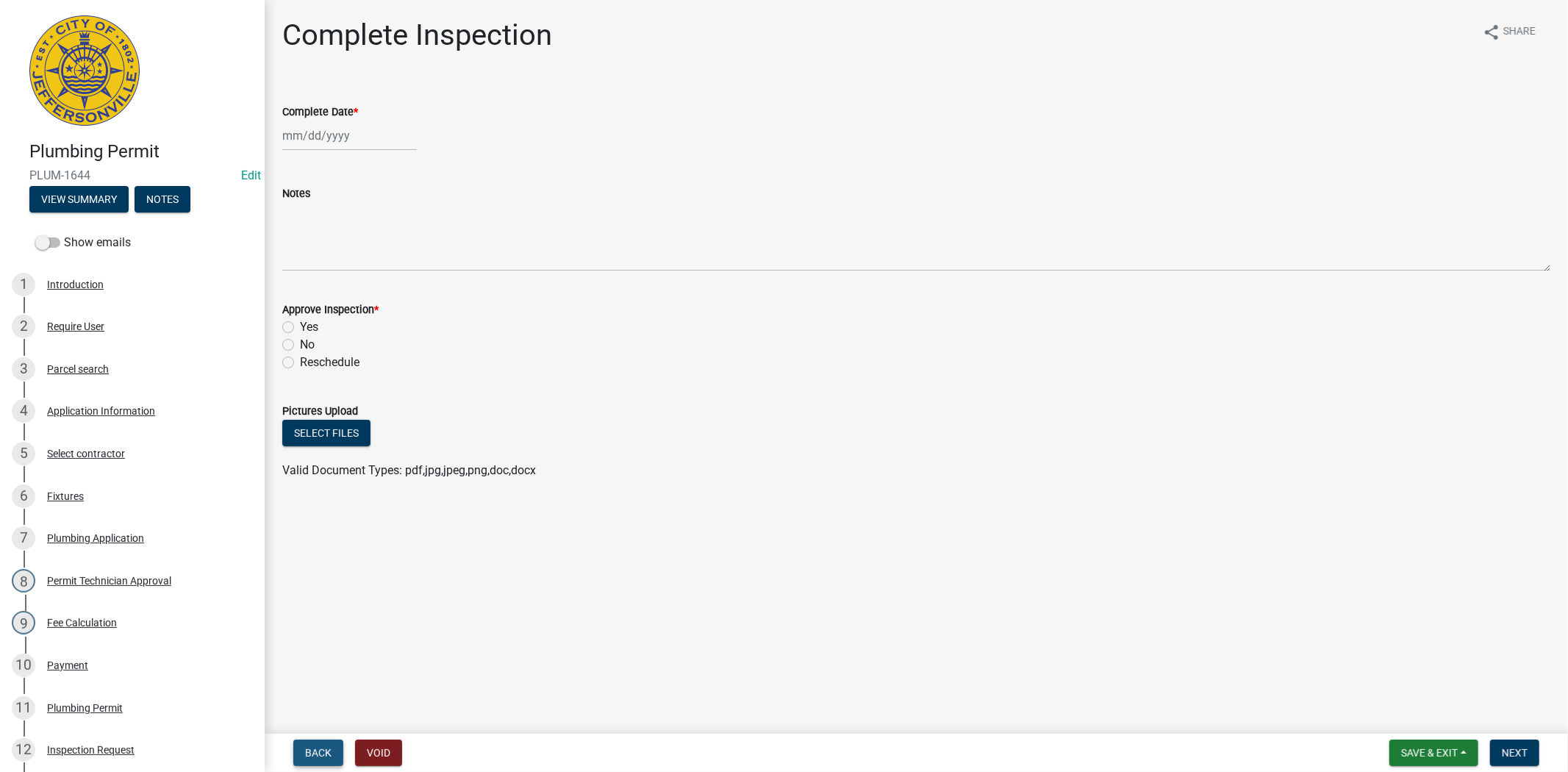
click at [329, 749] on span "Back" at bounding box center [318, 753] width 27 height 12
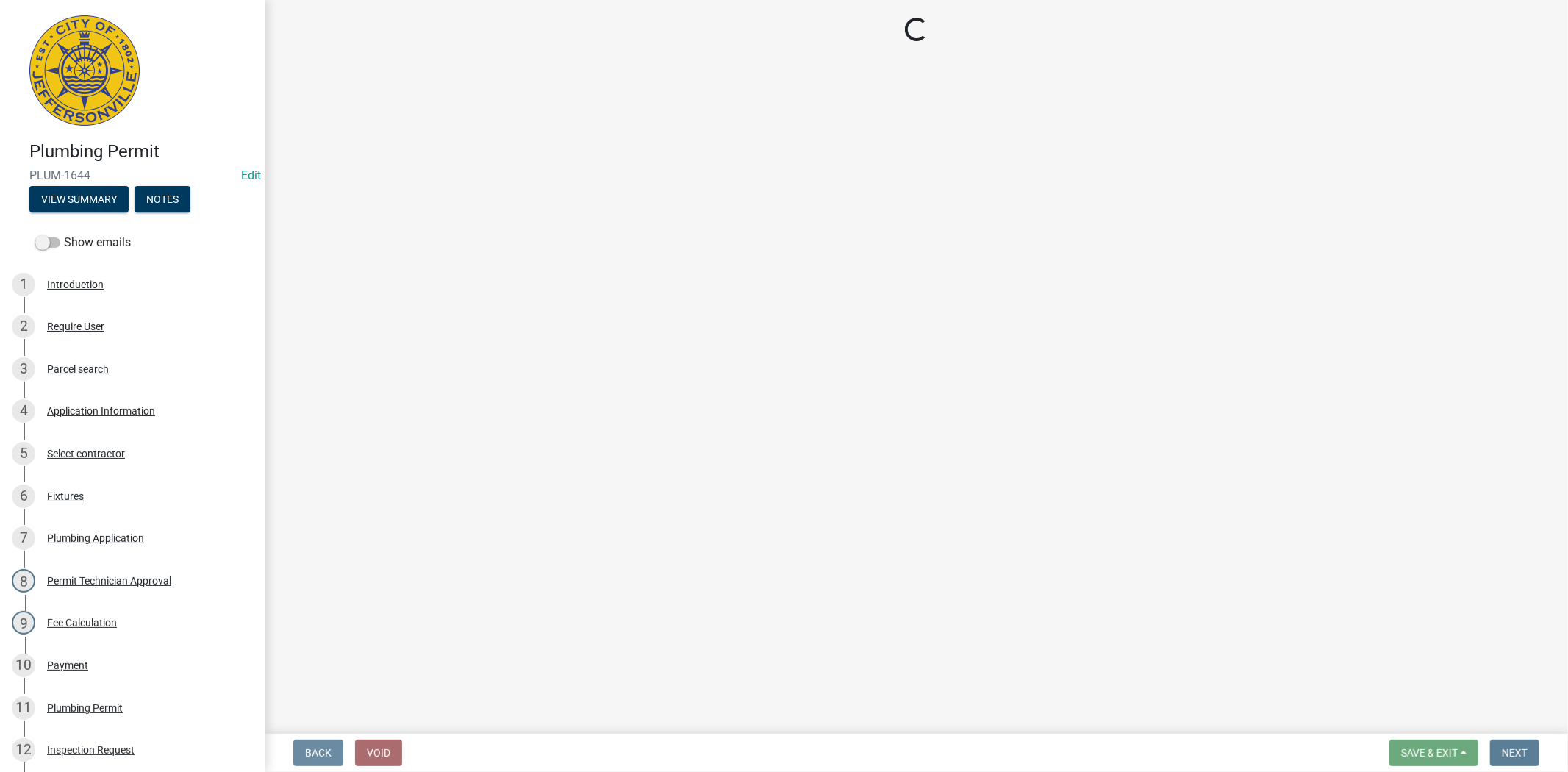
select select "13c97fbc-c819-4cee-844a-0db3d3c4db95"
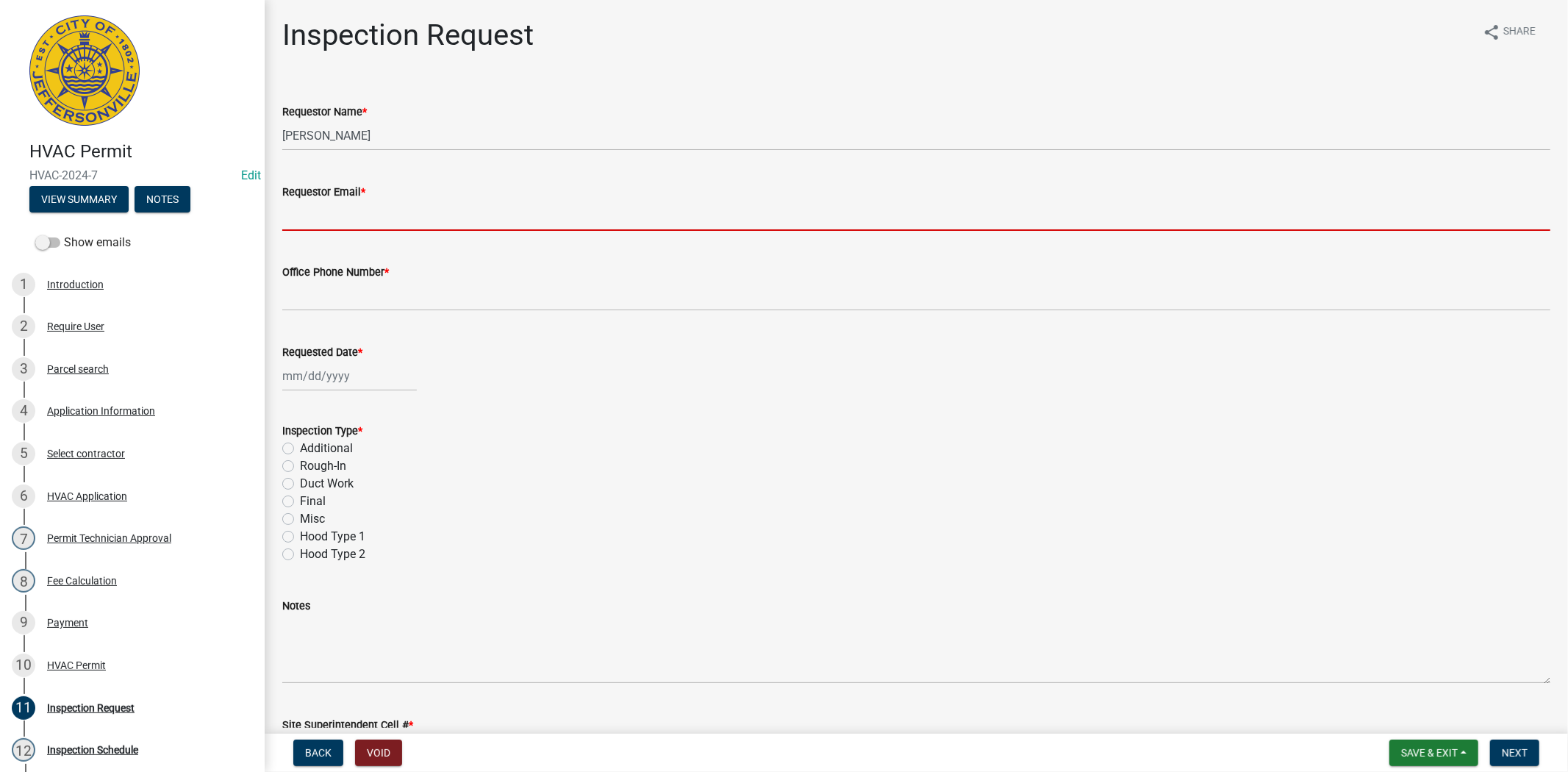
click at [342, 218] on input "Requestor Email *" at bounding box center [916, 216] width 1268 height 30
type input "[EMAIL_ADDRESS][DOMAIN_NAME]"
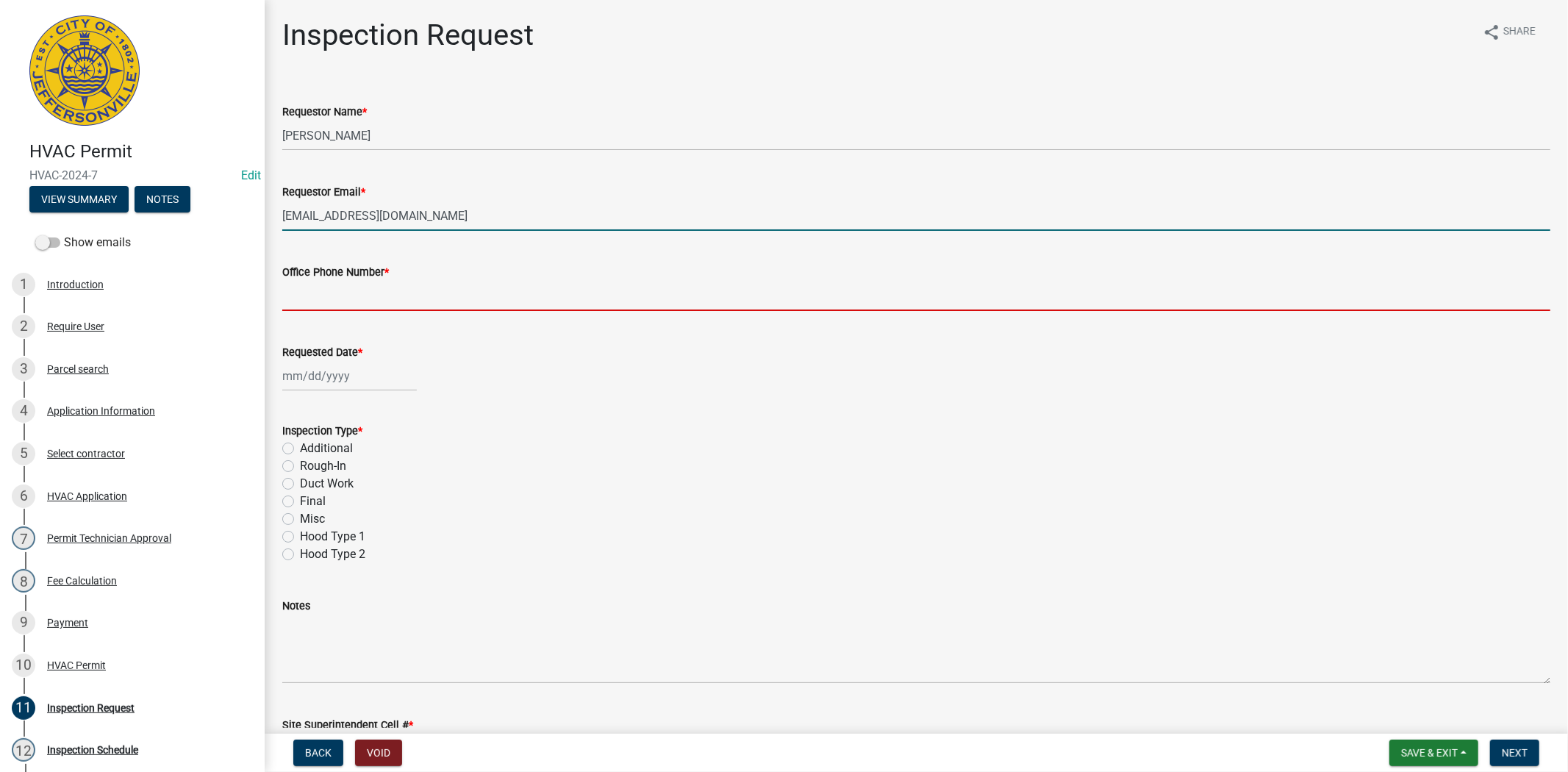
click at [349, 300] on input "Office Phone Number *" at bounding box center [916, 295] width 1268 height 30
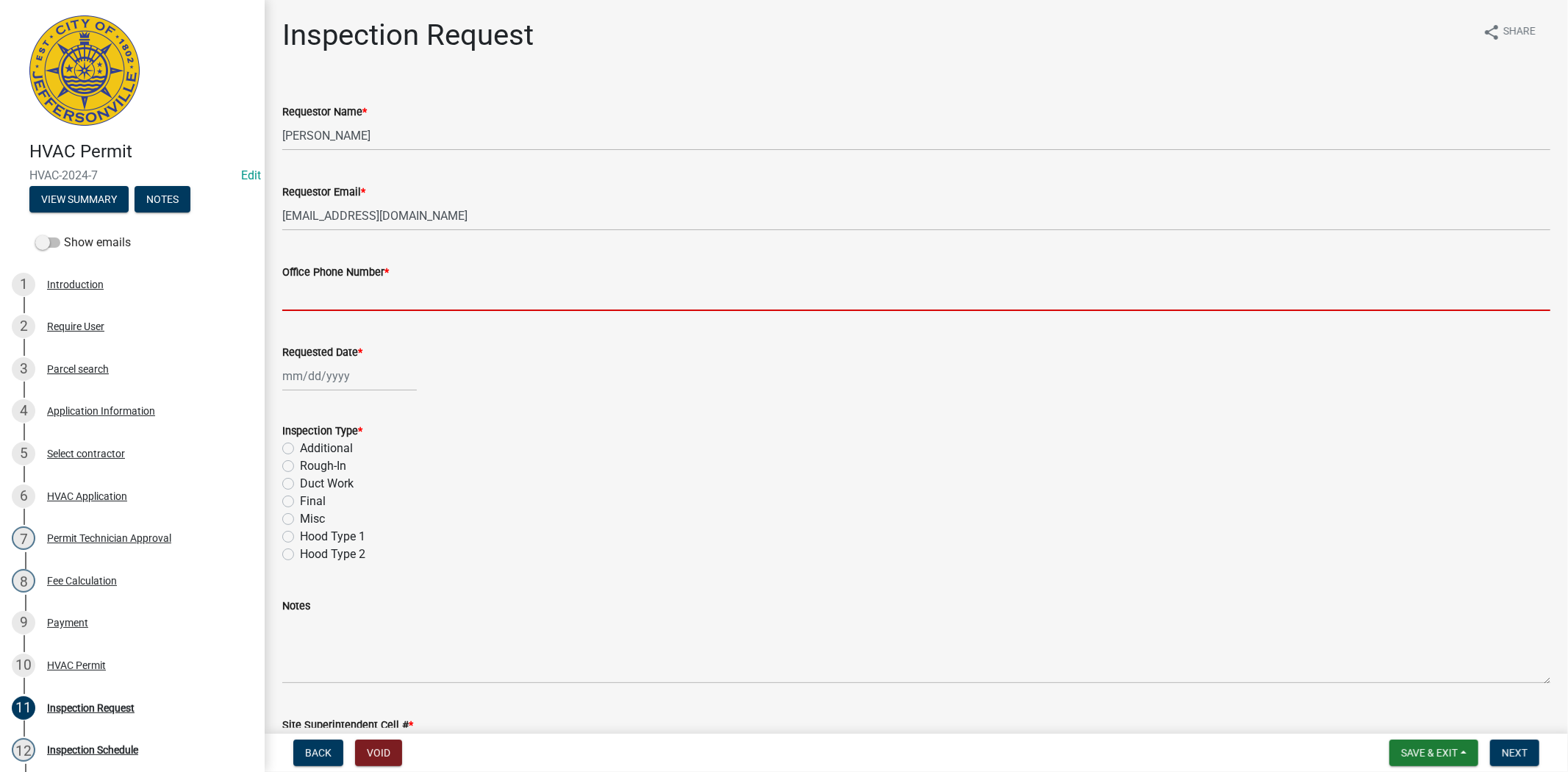
type input "812.285.6414"
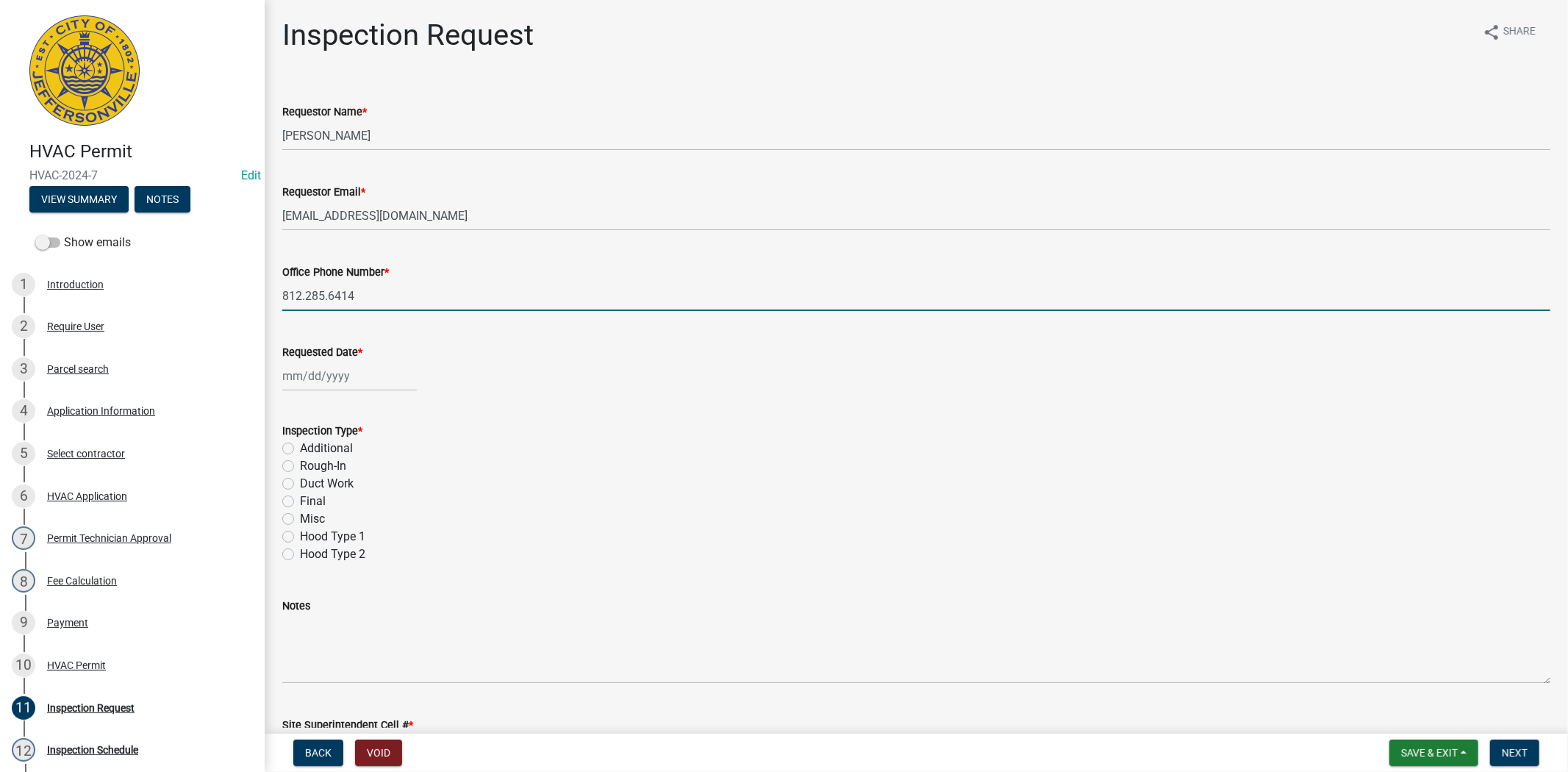
click at [343, 380] on div at bounding box center [349, 376] width 134 height 30
select select "8"
select select "2025"
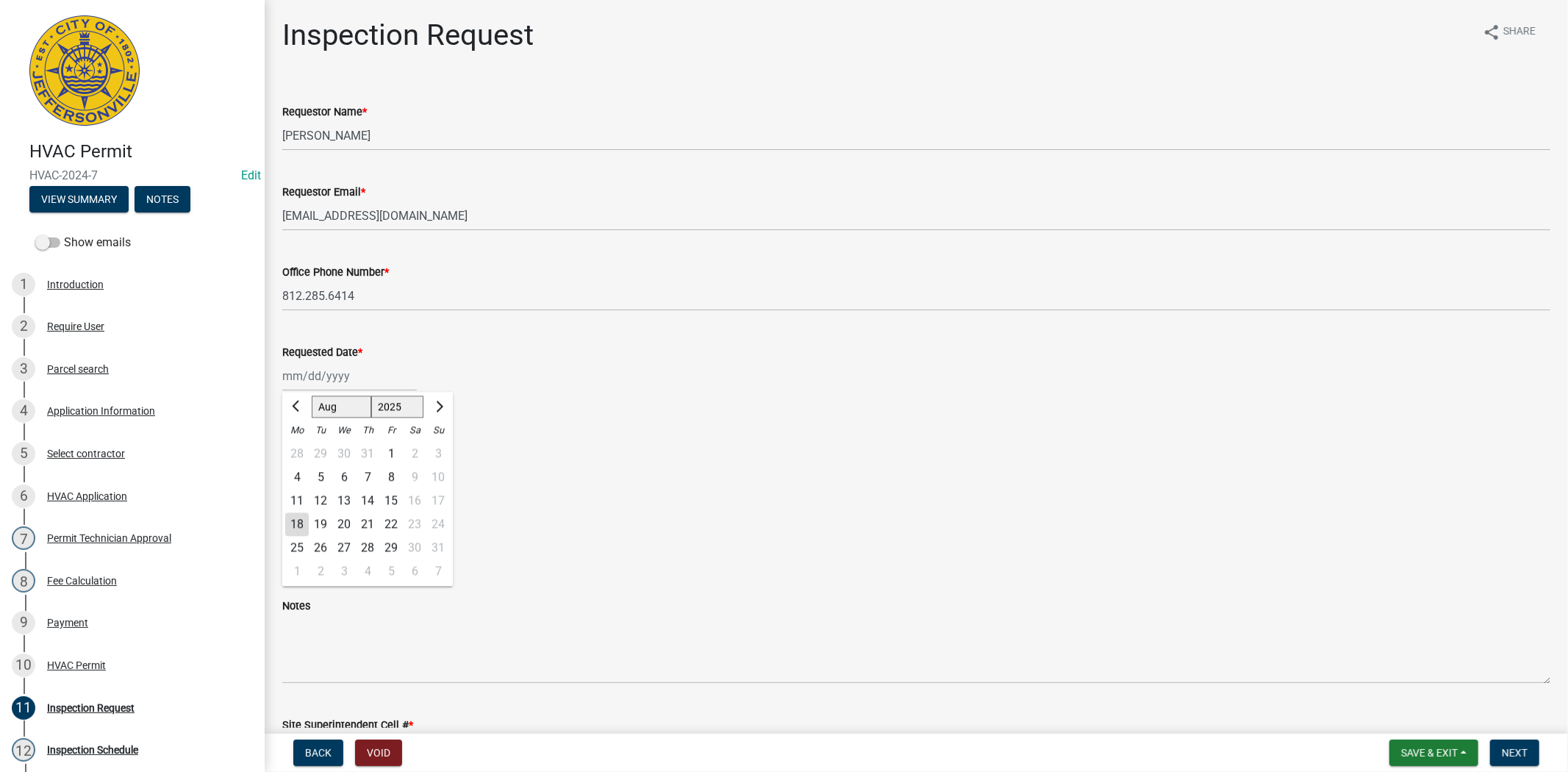
click at [320, 522] on div "19" at bounding box center [320, 524] width 23 height 23
type input "[DATE]"
click at [300, 499] on label "Final" at bounding box center [313, 501] width 26 height 18
click at [300, 499] on input "Final" at bounding box center [305, 497] width 10 height 10
radio input "true"
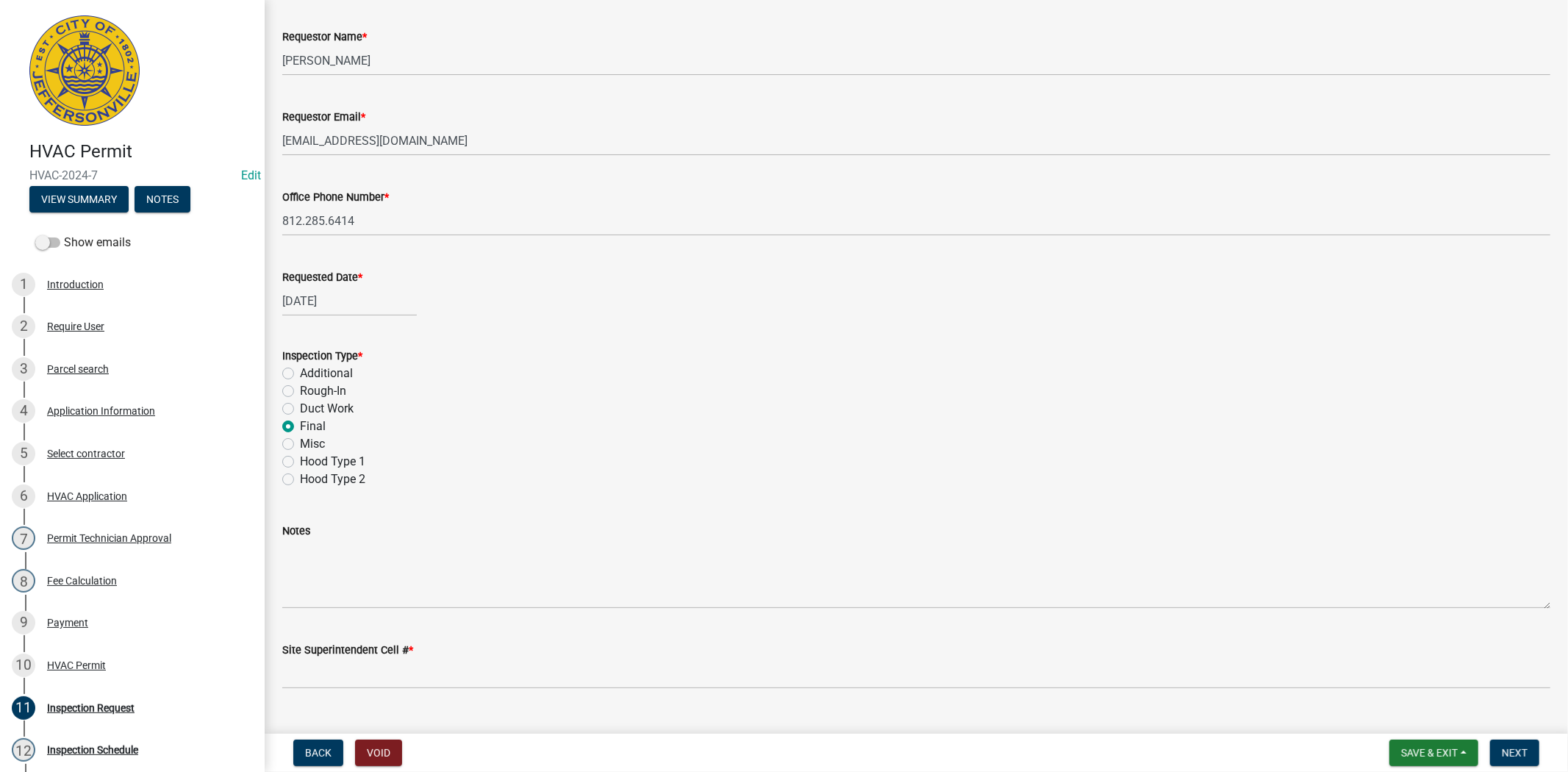
scroll to position [105, 0]
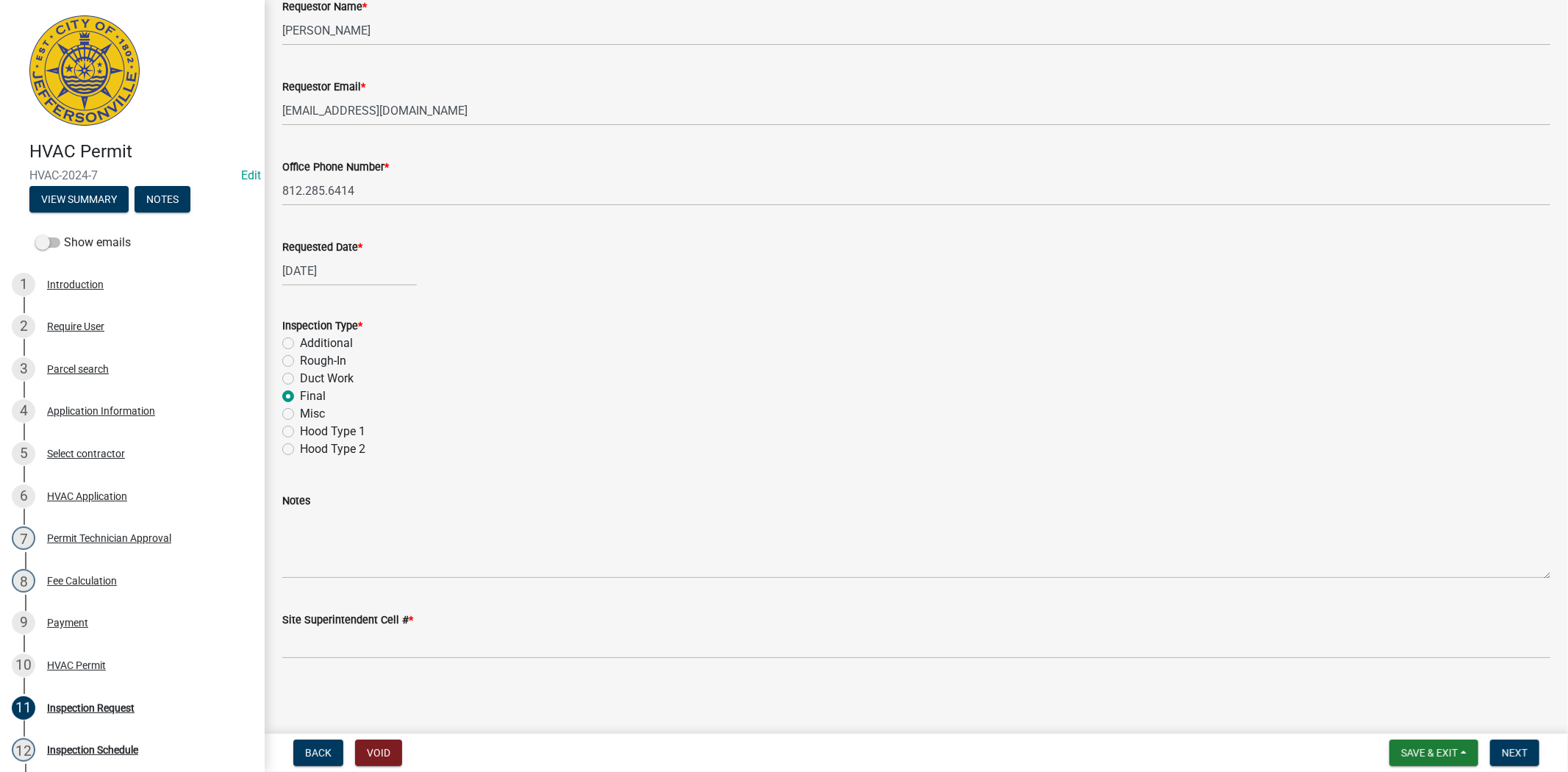
click at [350, 663] on wm-data-entity-input "Site Superintendent Cell # *" at bounding box center [916, 630] width 1268 height 80
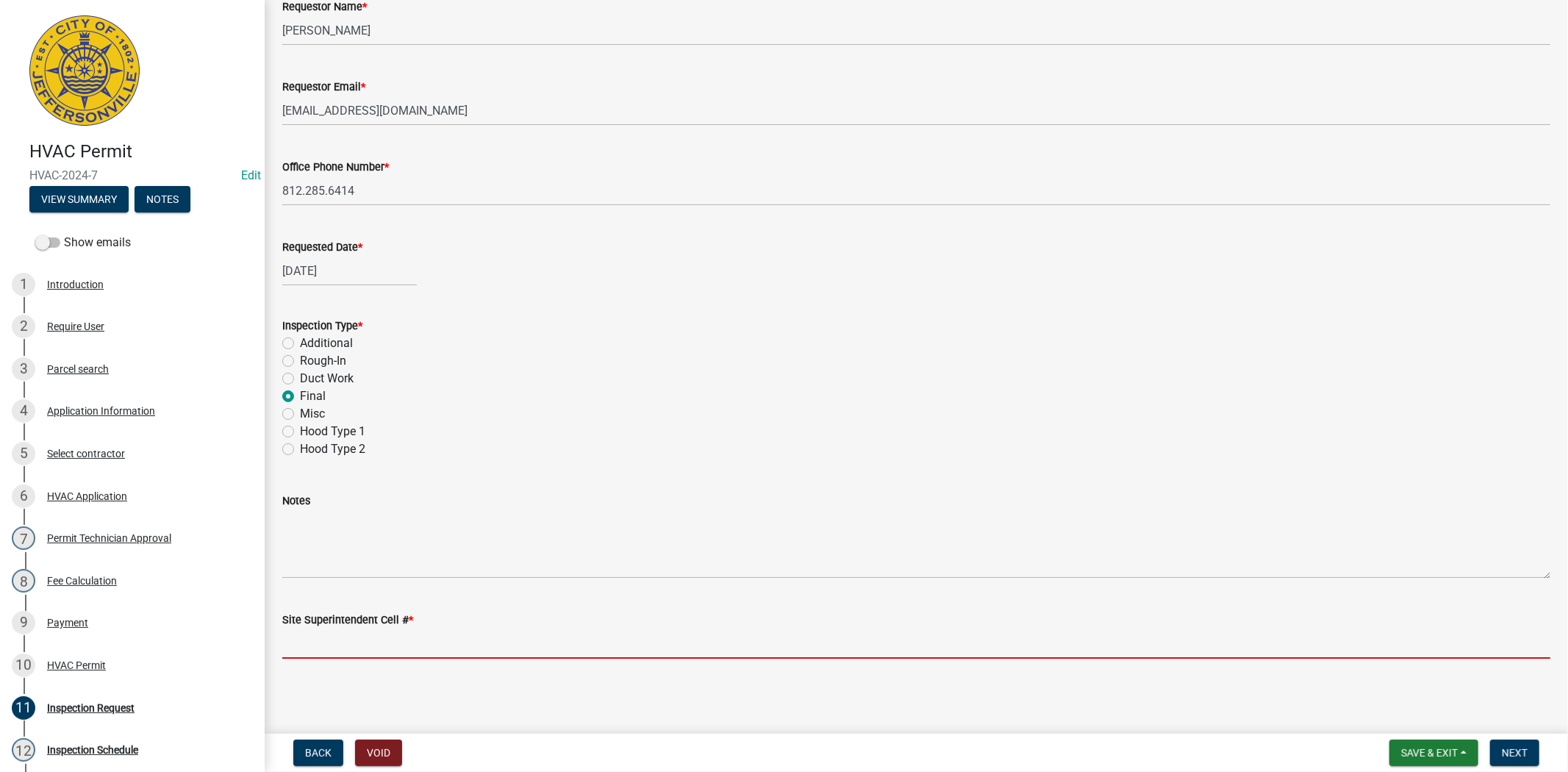
click at [337, 648] on input "Site Superintendent Cell # *" at bounding box center [916, 643] width 1268 height 30
type input "812.285.6414"
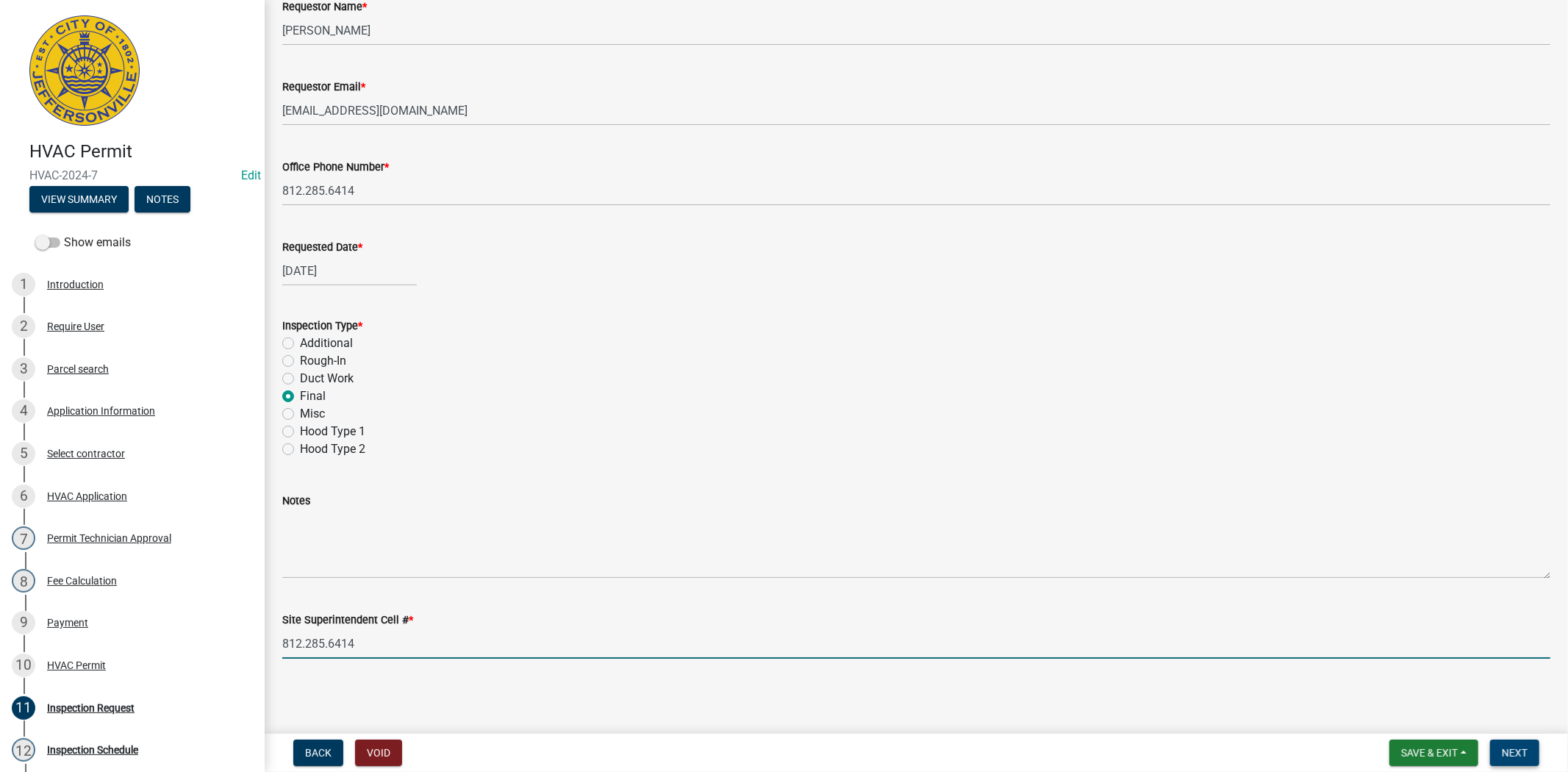
click at [1508, 752] on span "Next" at bounding box center [1514, 753] width 26 height 12
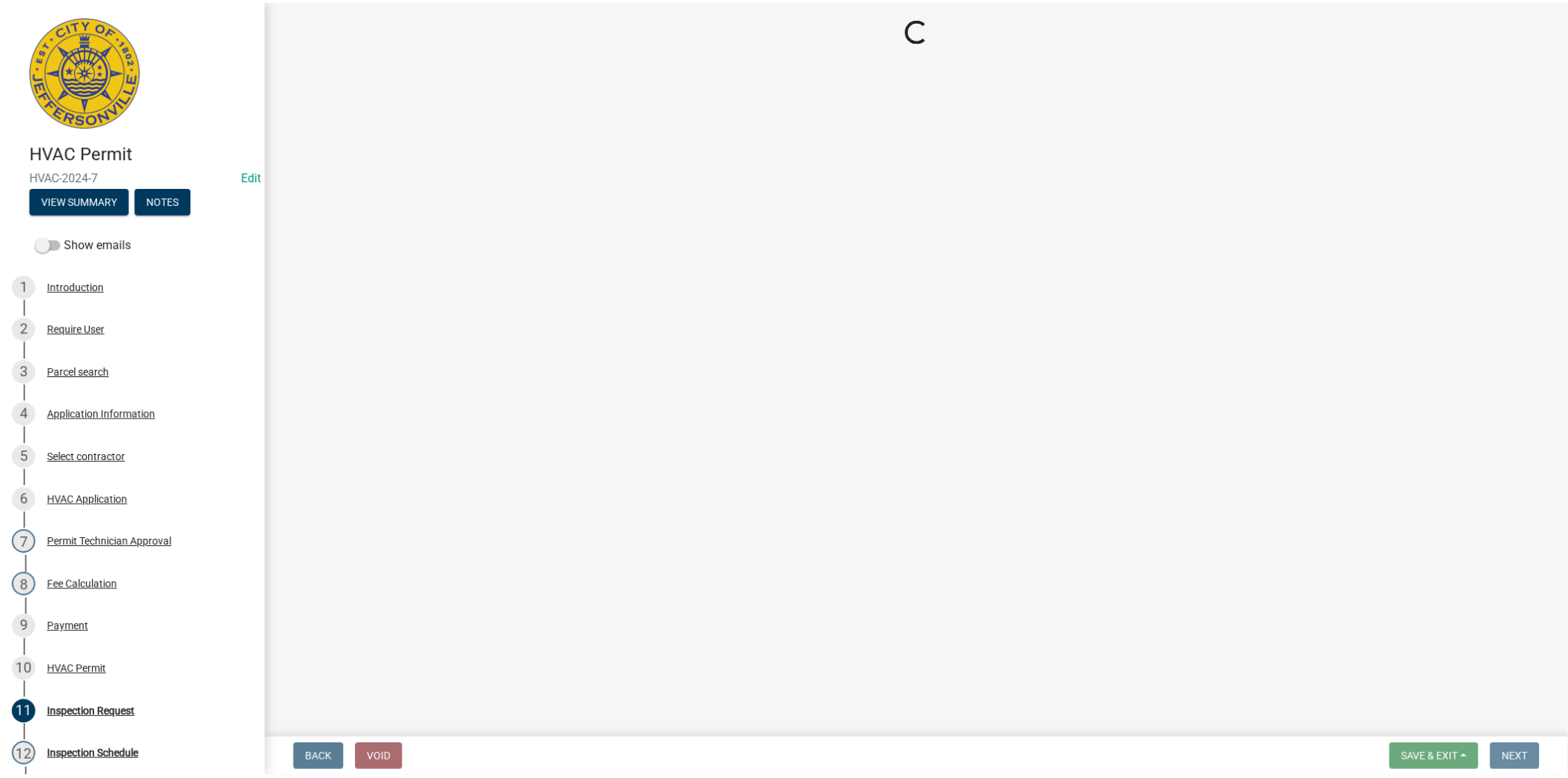
scroll to position [0, 0]
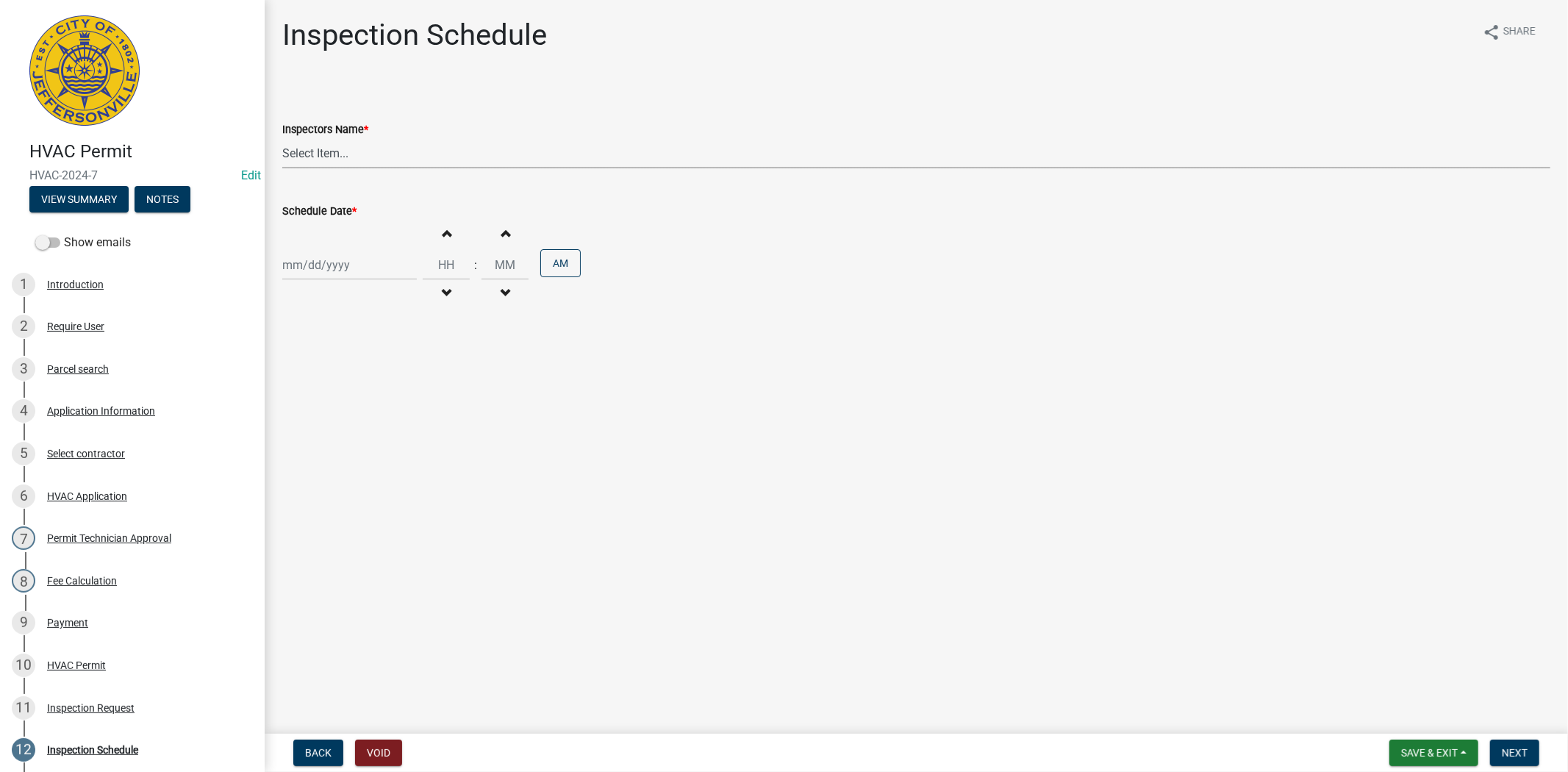
click at [417, 142] on select "Select Item... [PERSON_NAME] ([PERSON_NAME]) [PERSON_NAME] ([PERSON_NAME]) mkru…" at bounding box center [916, 153] width 1268 height 30
select select "13c97fbc-c819-4cee-844a-0db3d3c4db95"
click at [282, 138] on select "Select Item... [PERSON_NAME] ([PERSON_NAME]) [PERSON_NAME] ([PERSON_NAME]) mkru…" at bounding box center [916, 153] width 1268 height 30
select select "8"
select select "2025"
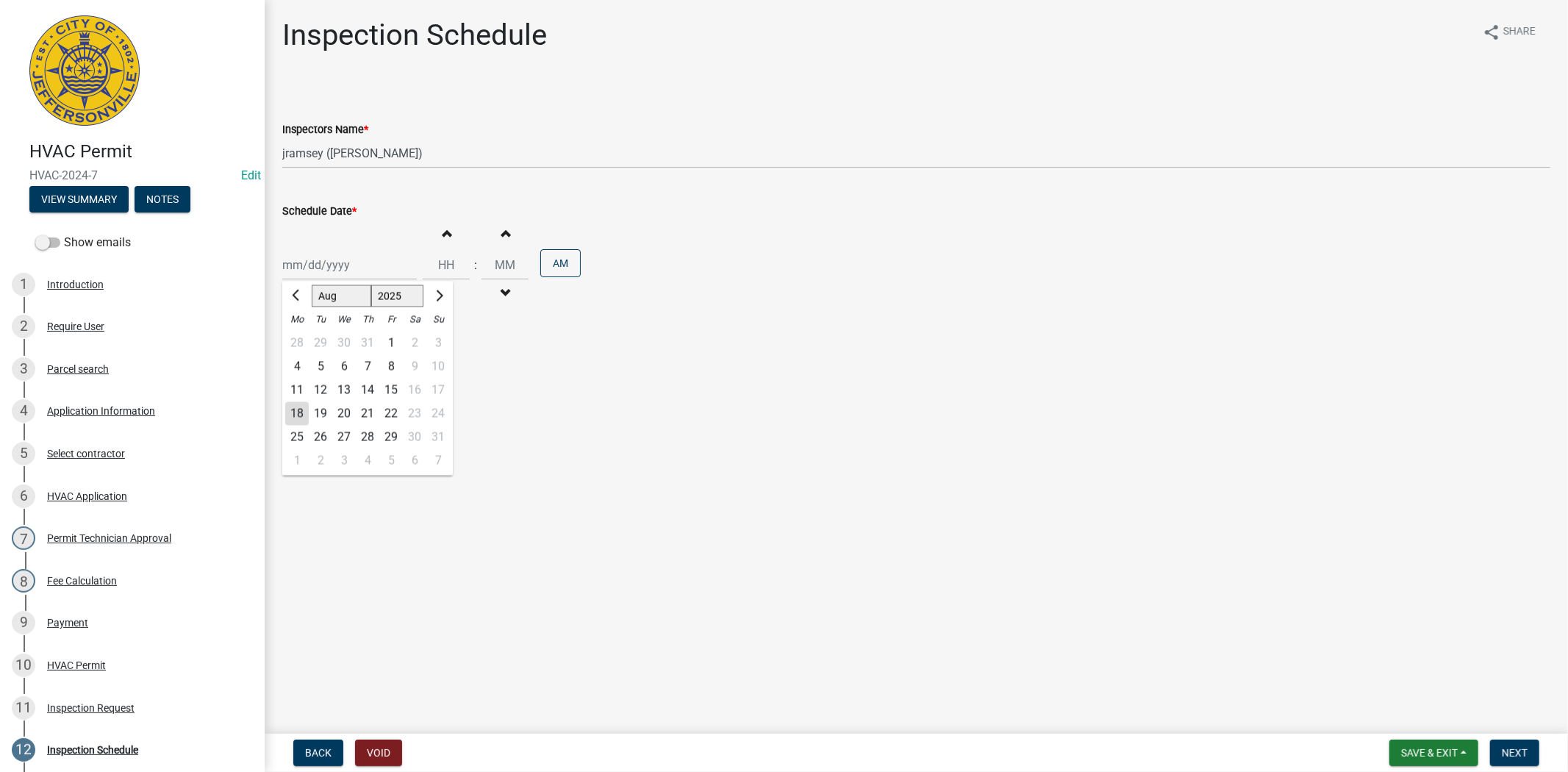
click at [388, 263] on div "[PERSON_NAME] Feb Mar Apr [PERSON_NAME][DATE] Oct Nov [DATE] 1526 1527 1528 152…" at bounding box center [349, 265] width 134 height 30
click at [322, 413] on div "19" at bounding box center [320, 413] width 23 height 23
type input "[DATE]"
click at [1501, 754] on span "Next" at bounding box center [1514, 753] width 26 height 12
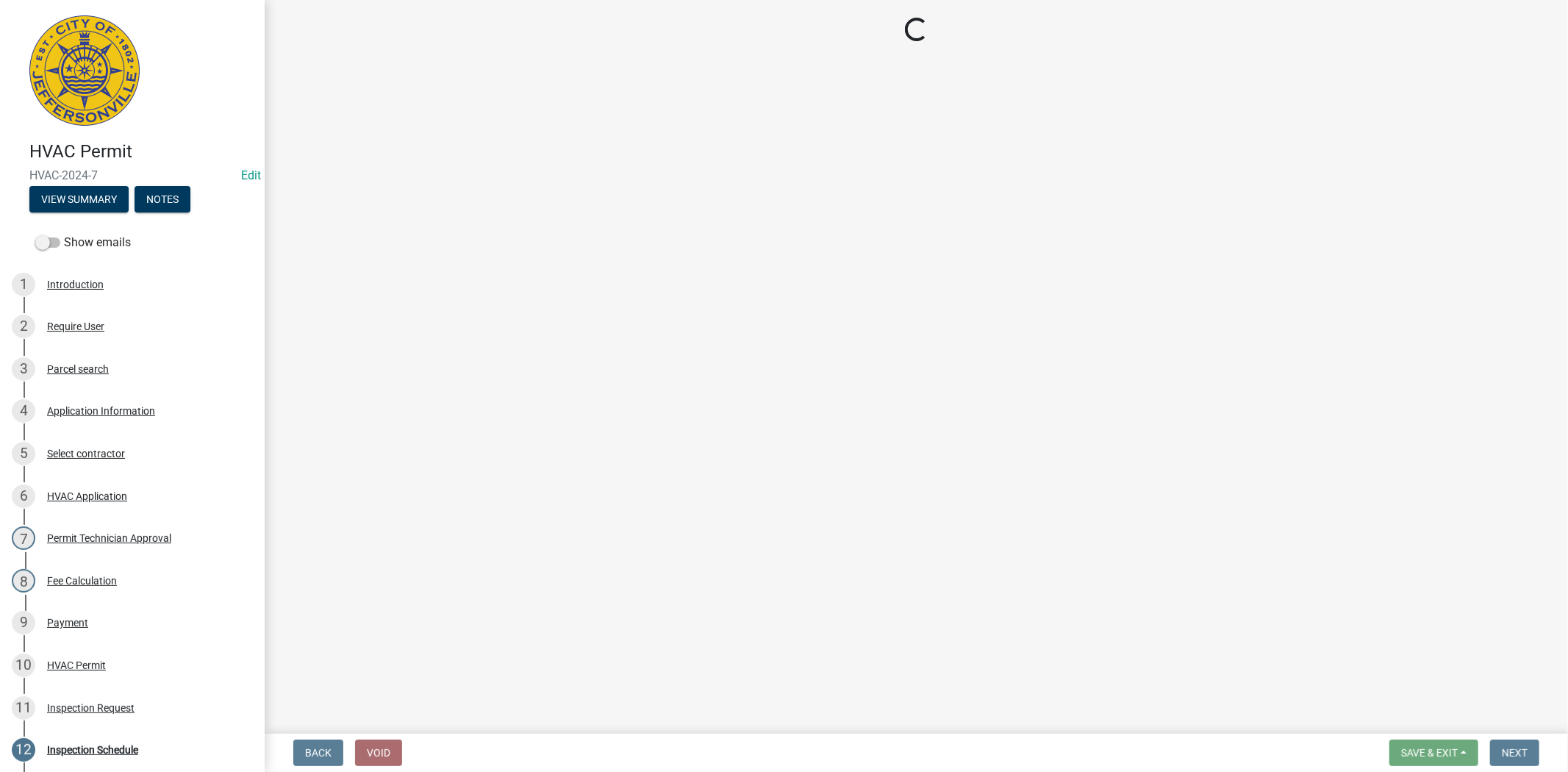
click at [1535, 750] on button "Next" at bounding box center [1514, 753] width 49 height 27
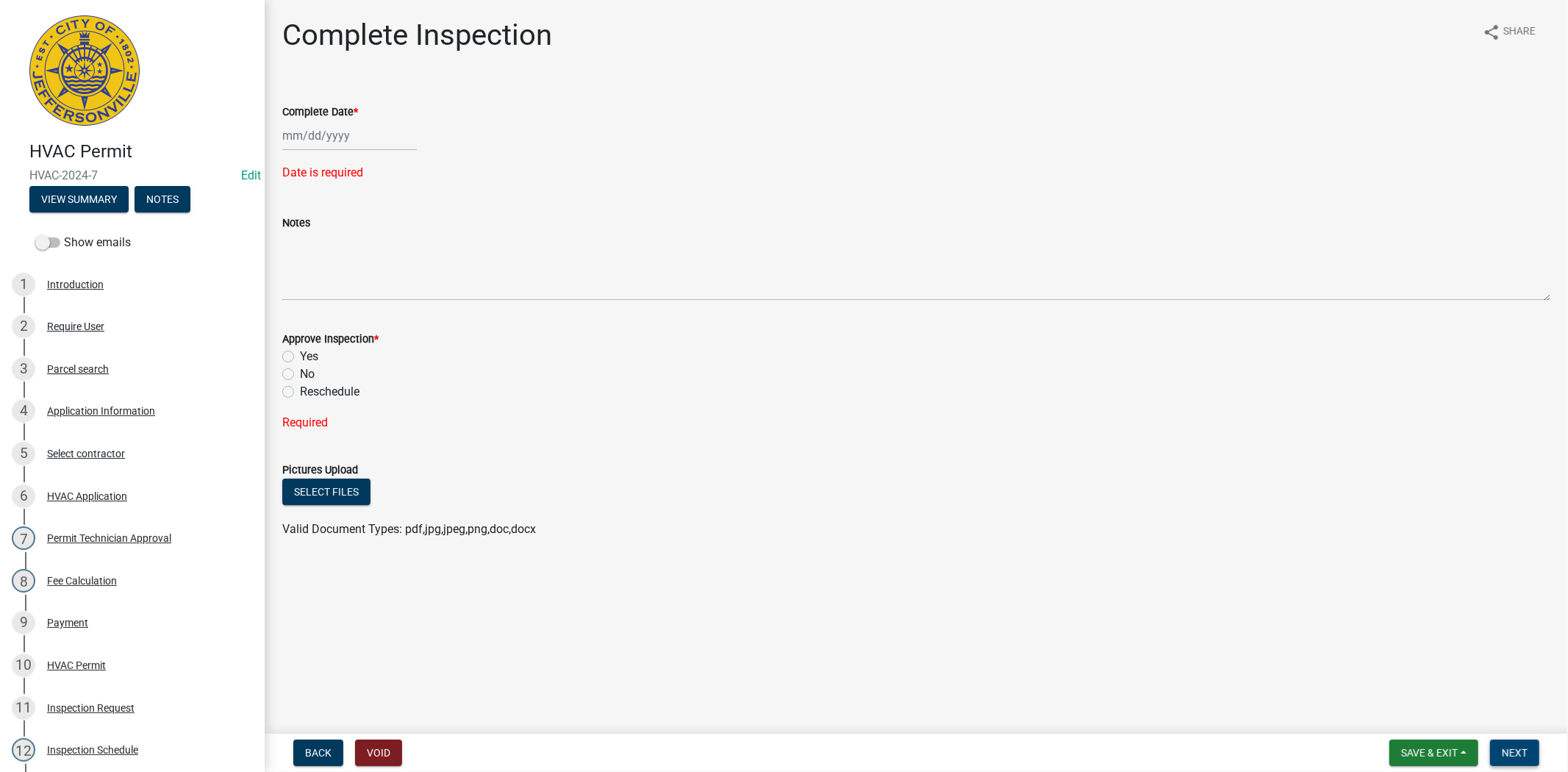
click at [1535, 750] on button "Next" at bounding box center [1514, 753] width 49 height 27
drag, startPoint x: 1461, startPoint y: 748, endPoint x: 1439, endPoint y: 742, distance: 22.8
click at [1457, 747] on button "Save & Exit" at bounding box center [1434, 753] width 89 height 27
click at [1422, 729] on button "Save & Exit" at bounding box center [1419, 715] width 117 height 35
